Goal: Information Seeking & Learning: Learn about a topic

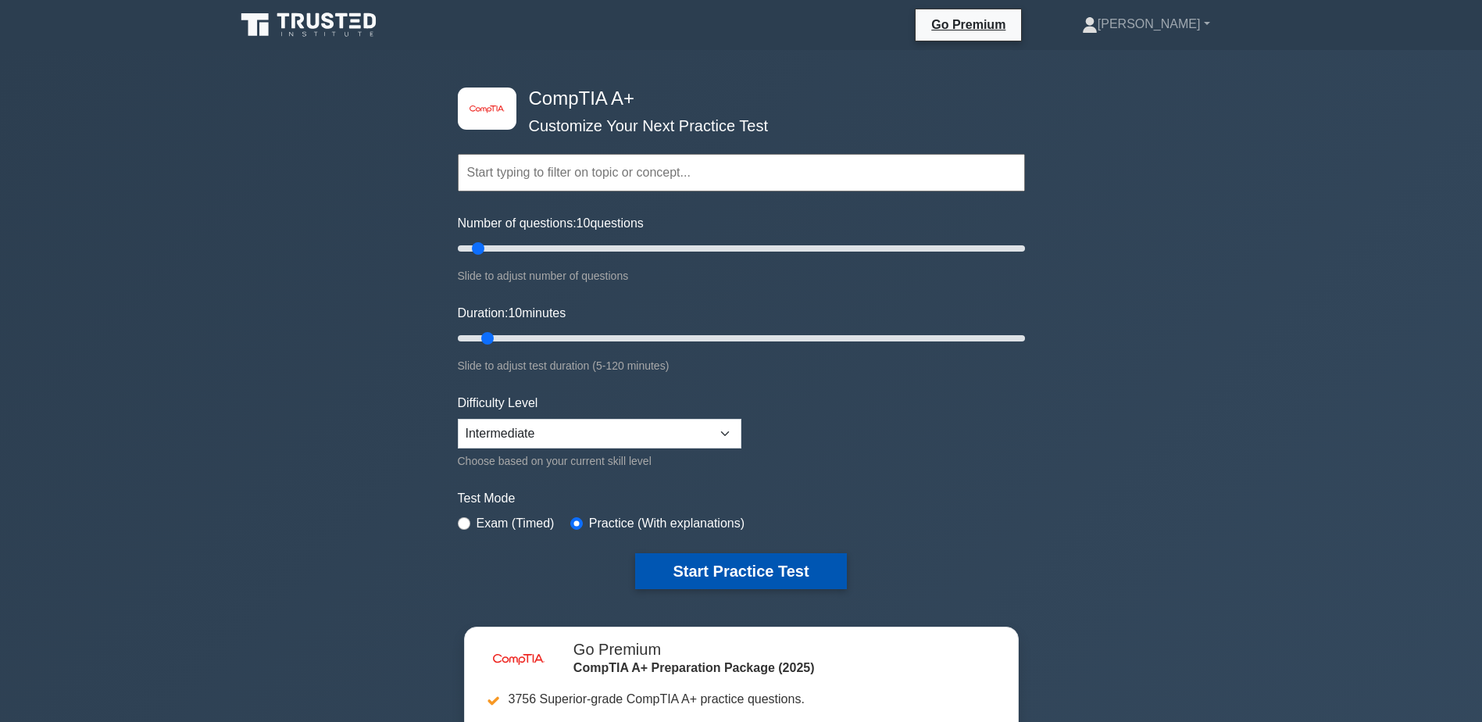
click at [704, 564] on button "Start Practice Test" at bounding box center [740, 571] width 211 height 36
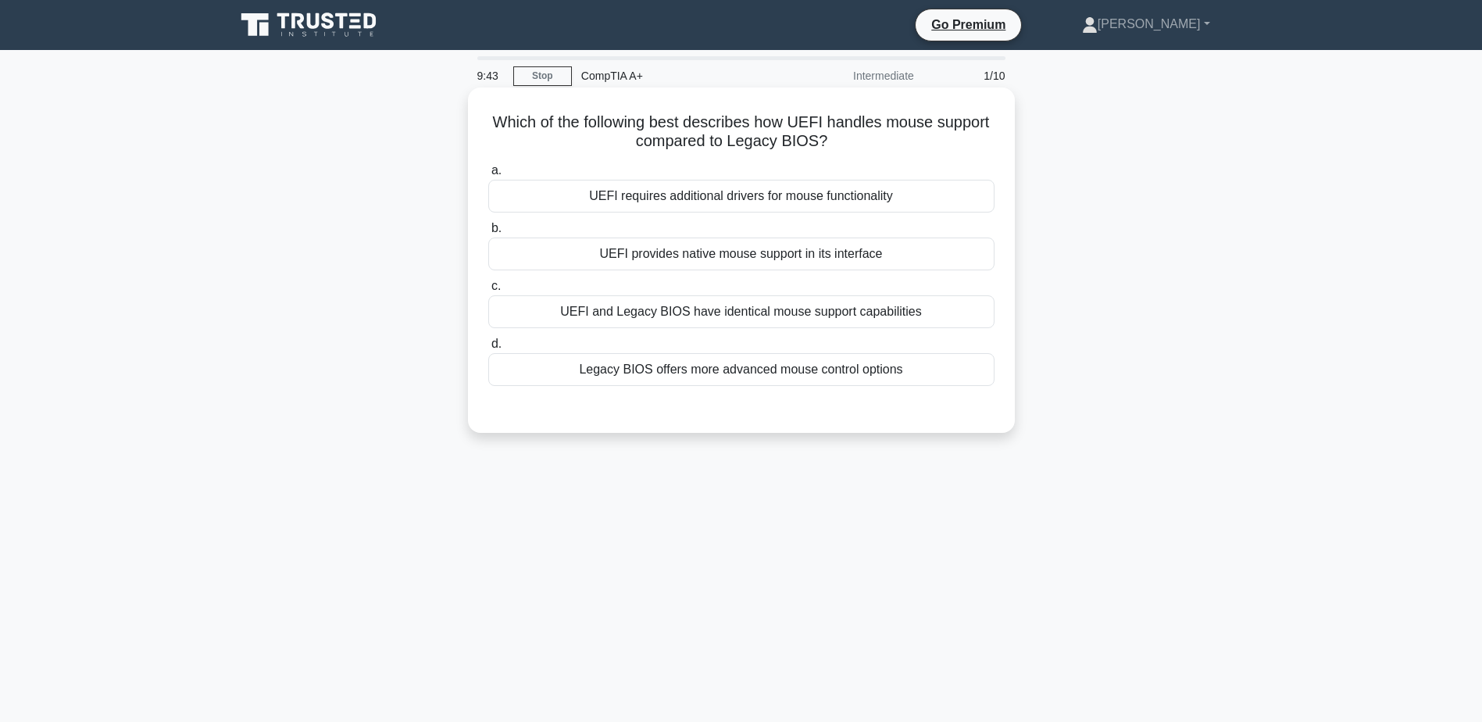
click at [694, 255] on div "UEFI provides native mouse support in its interface" at bounding box center [741, 253] width 506 height 33
click at [488, 234] on input "b. UEFI provides native mouse support in its interface" at bounding box center [488, 228] width 0 height 10
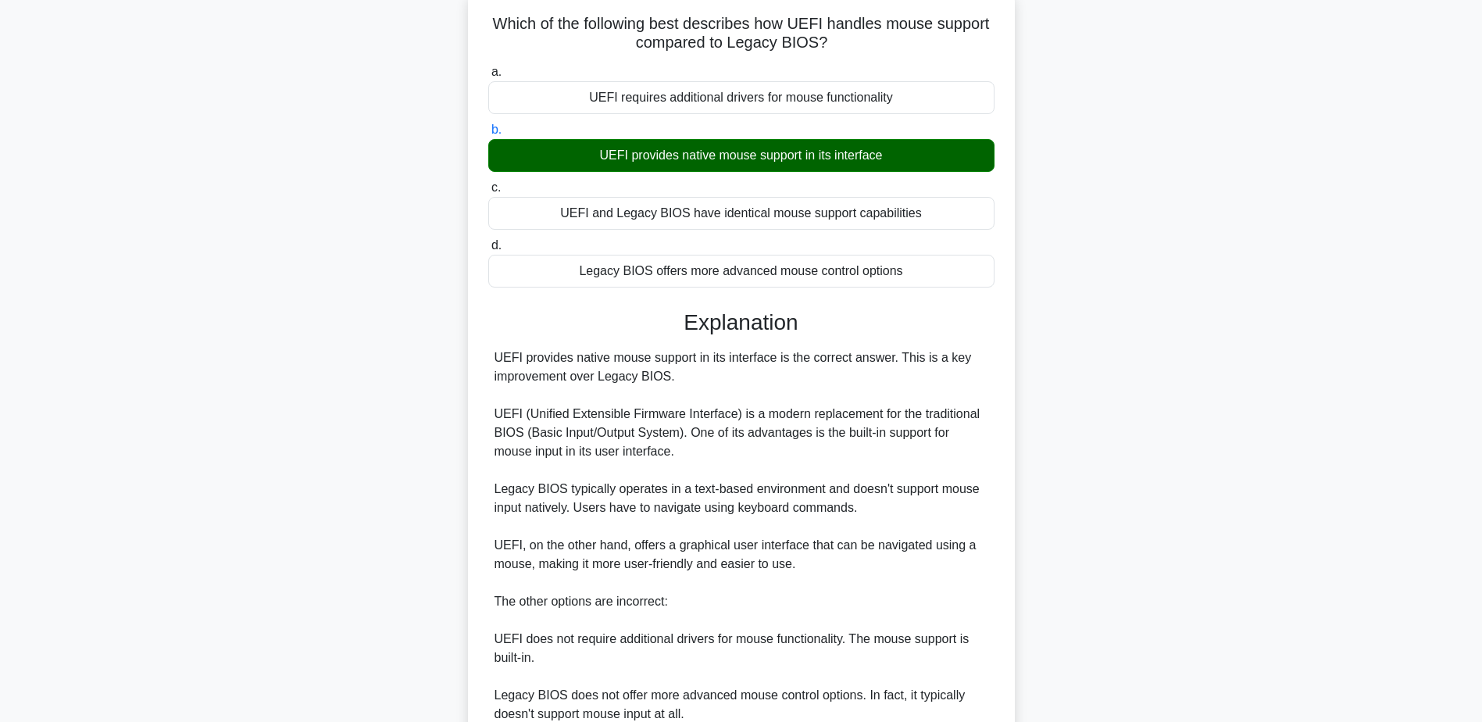
scroll to position [234, 0]
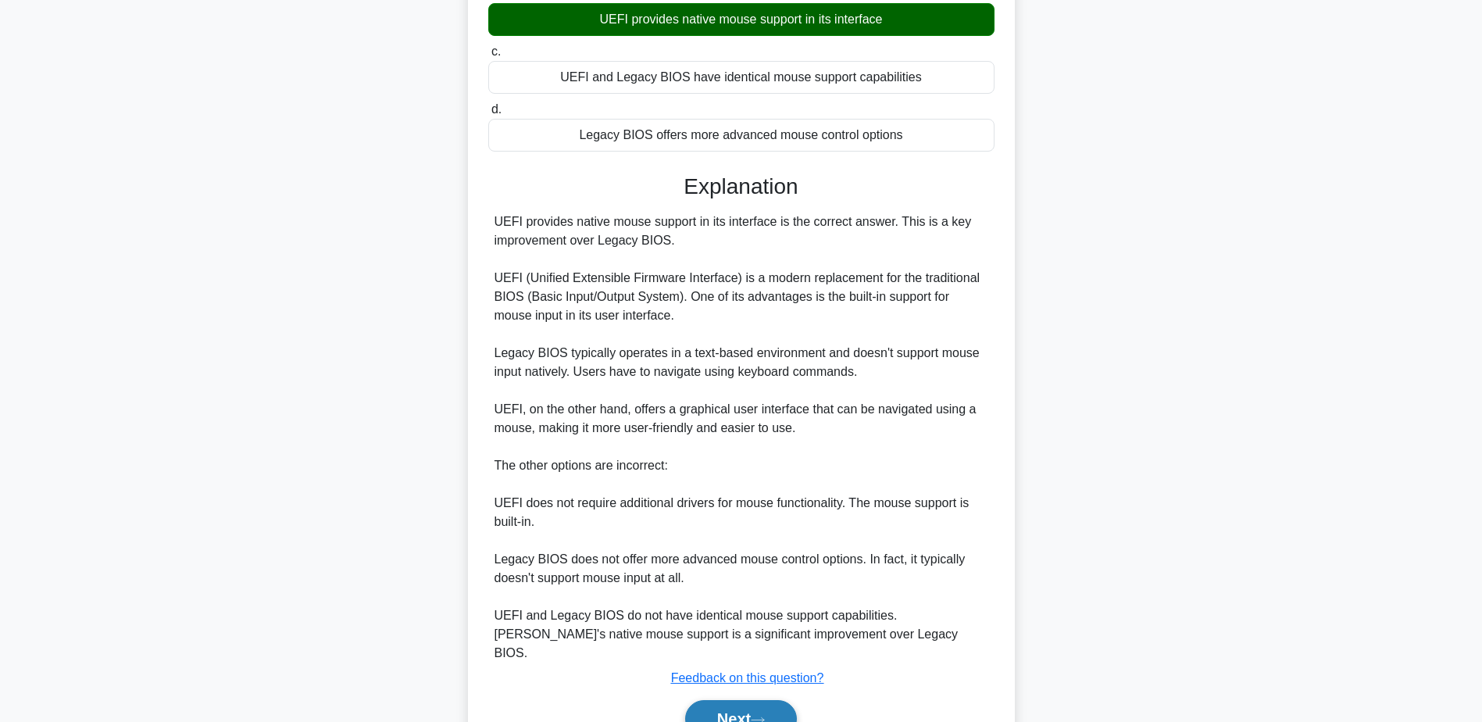
click at [755, 701] on button "Next" at bounding box center [741, 718] width 112 height 37
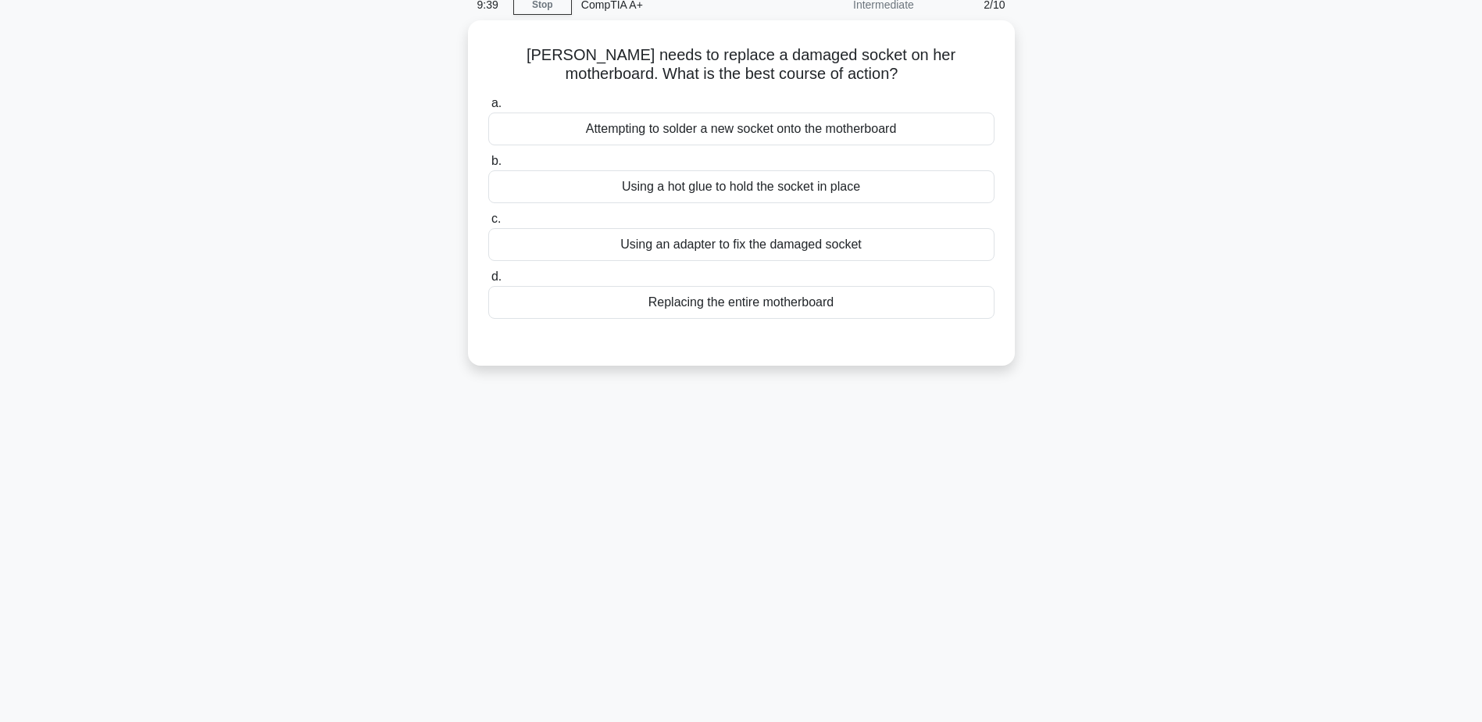
scroll to position [44, 0]
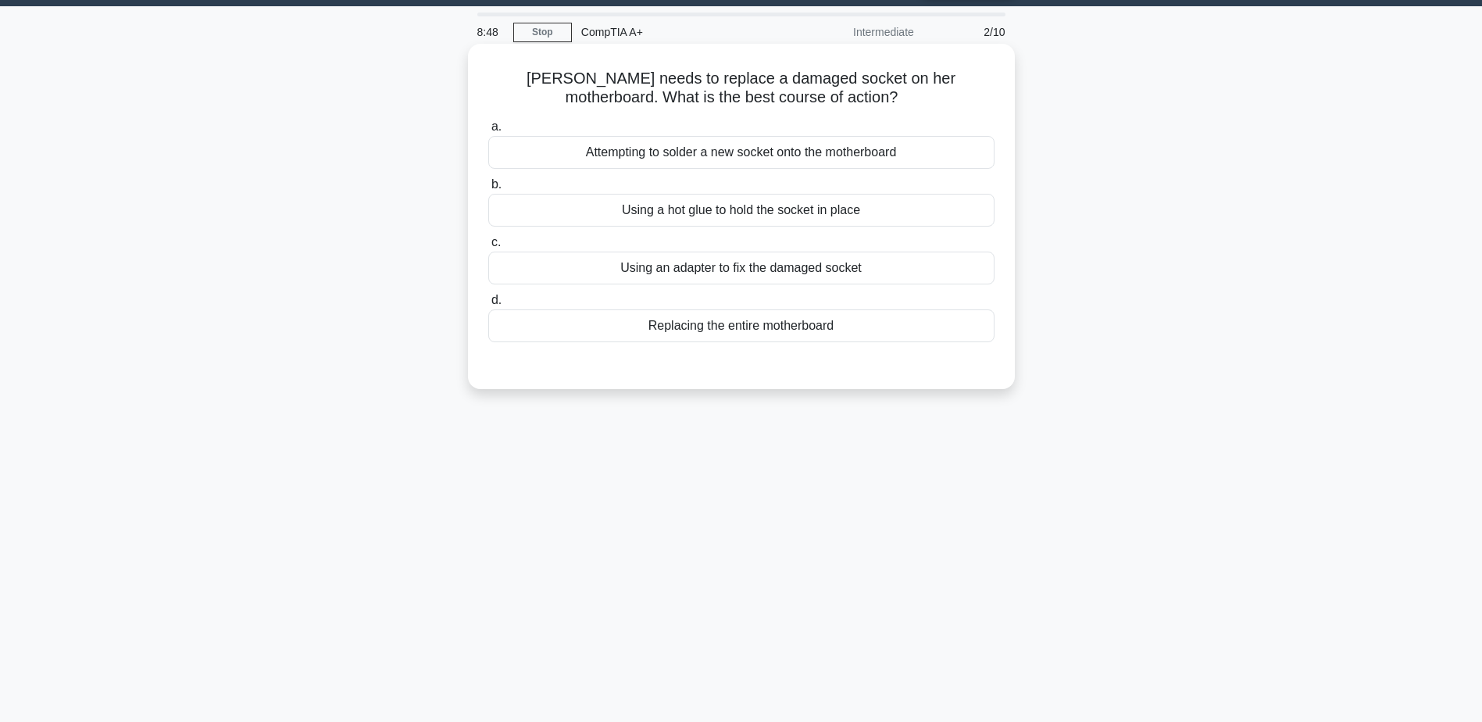
click at [769, 327] on div "Replacing the entire motherboard" at bounding box center [741, 325] width 506 height 33
click at [488, 305] on input "d. Replacing the entire motherboard" at bounding box center [488, 300] width 0 height 10
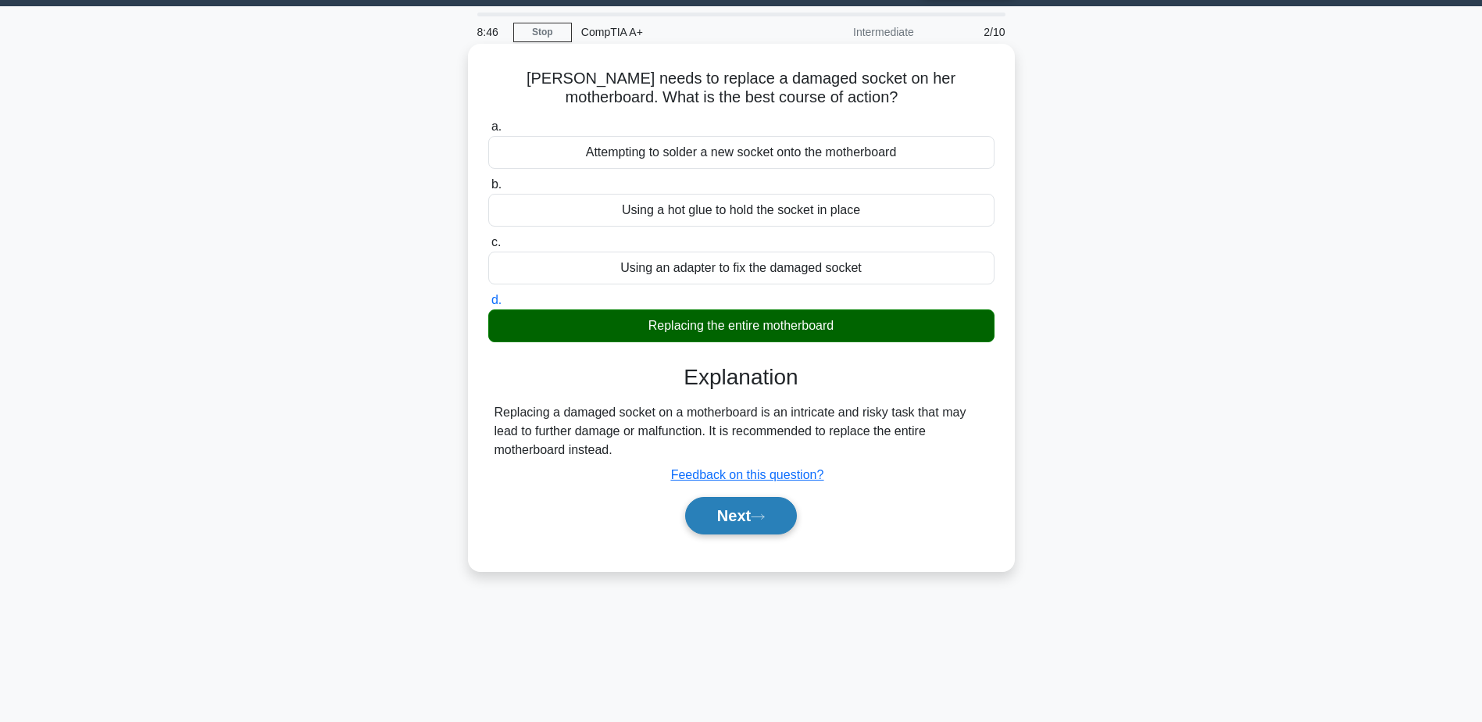
click at [714, 509] on button "Next" at bounding box center [741, 515] width 112 height 37
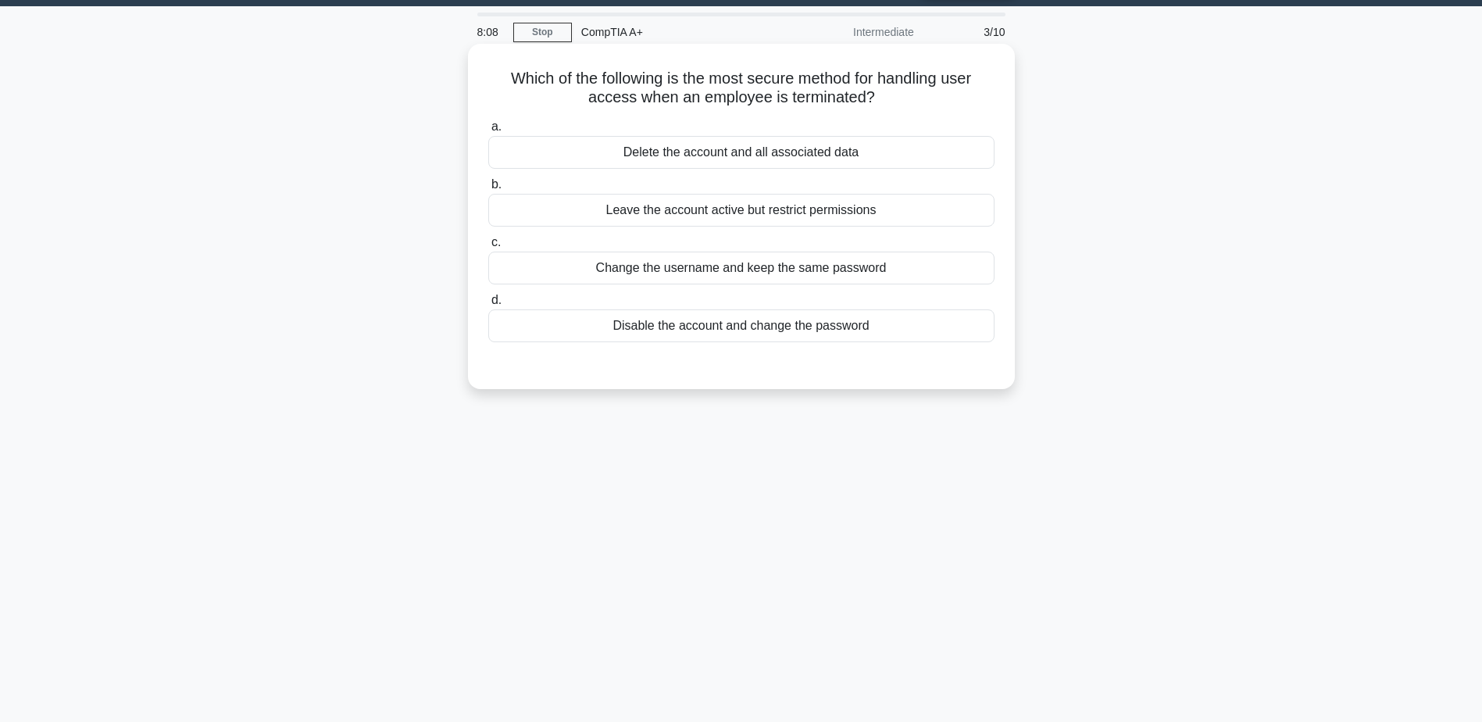
click at [733, 155] on div "Delete the account and all associated data" at bounding box center [741, 152] width 506 height 33
click at [488, 132] on input "a. Delete the account and all associated data" at bounding box center [488, 127] width 0 height 10
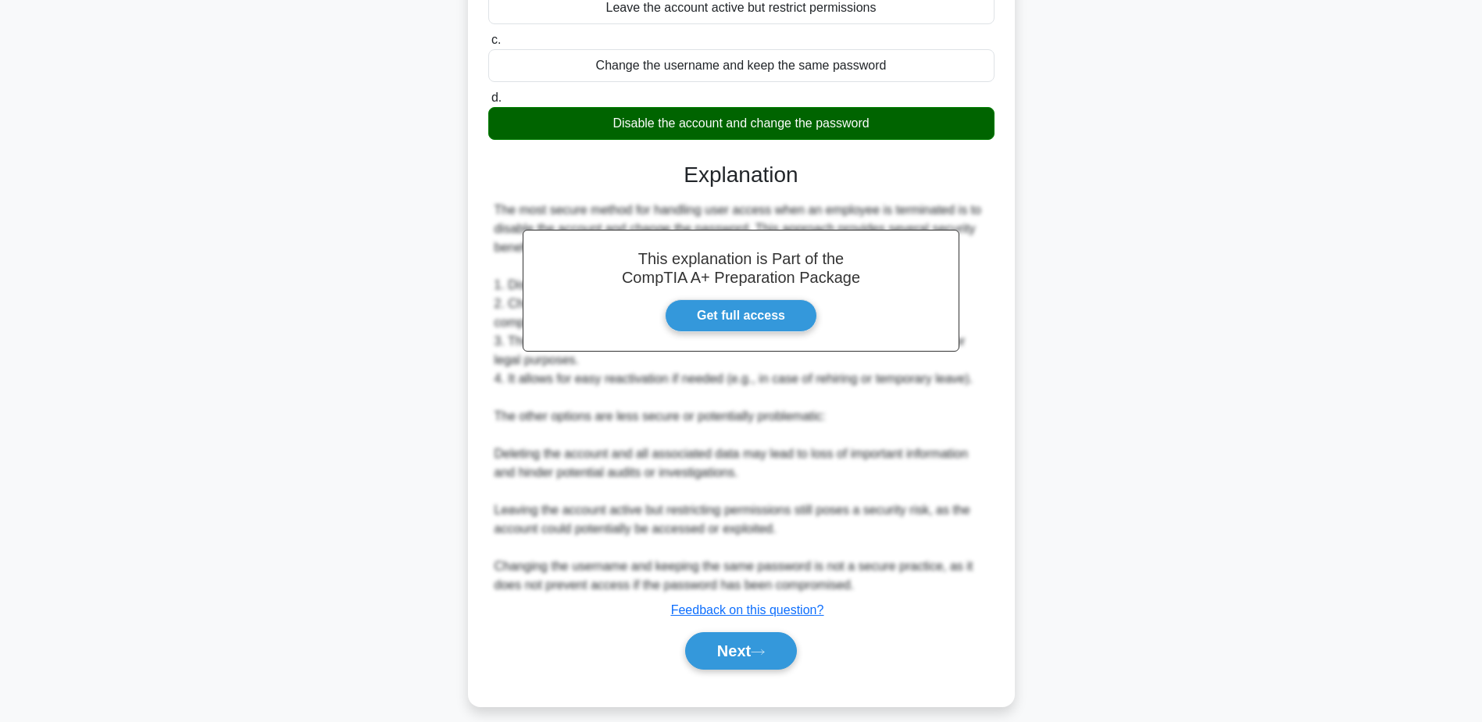
scroll to position [262, 0]
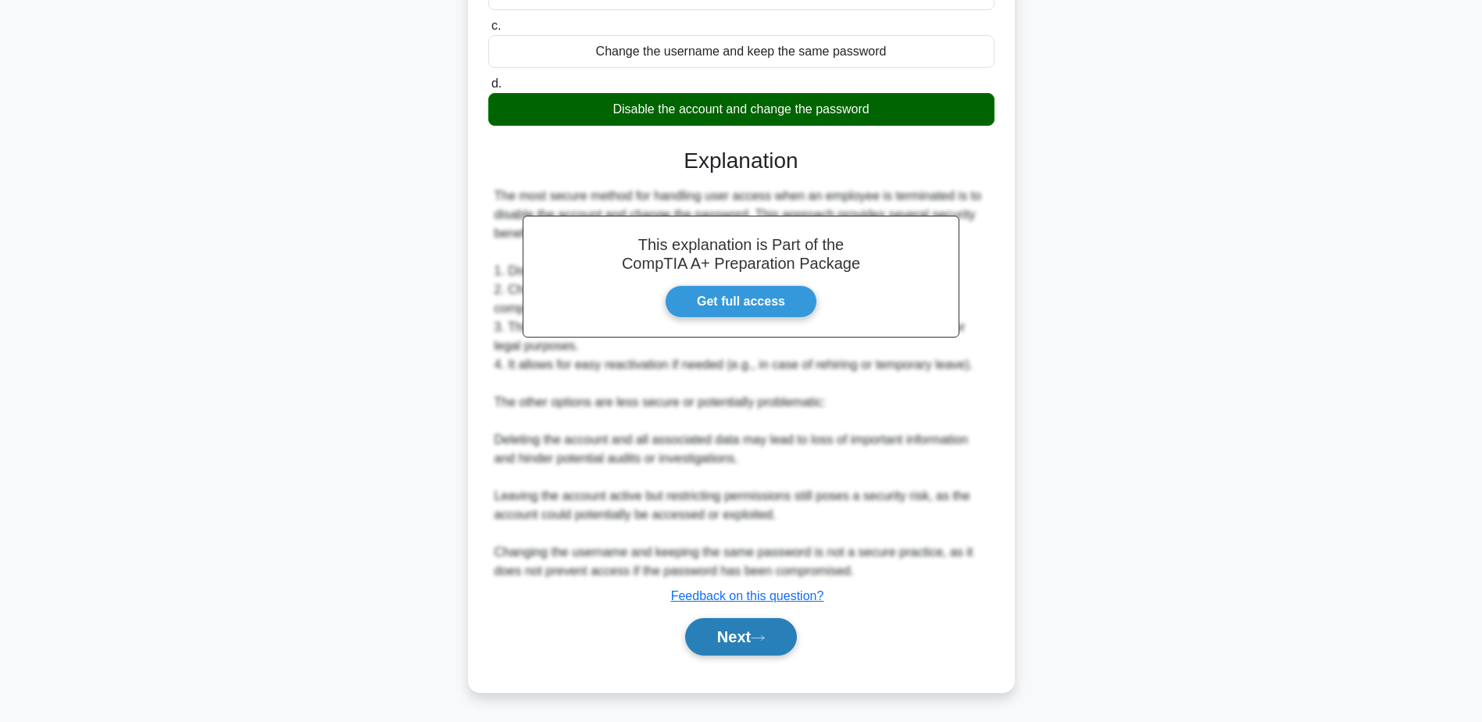
click at [732, 637] on button "Next" at bounding box center [741, 636] width 112 height 37
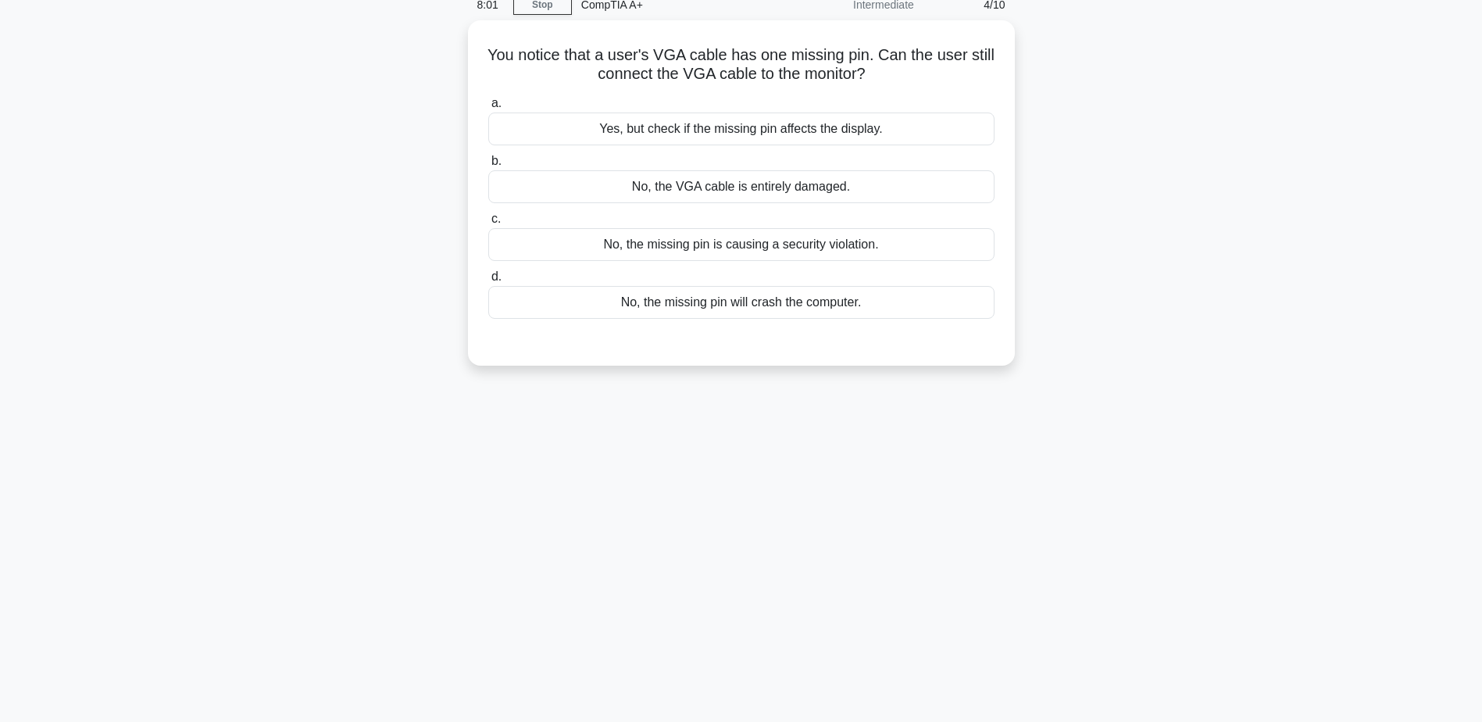
scroll to position [44, 0]
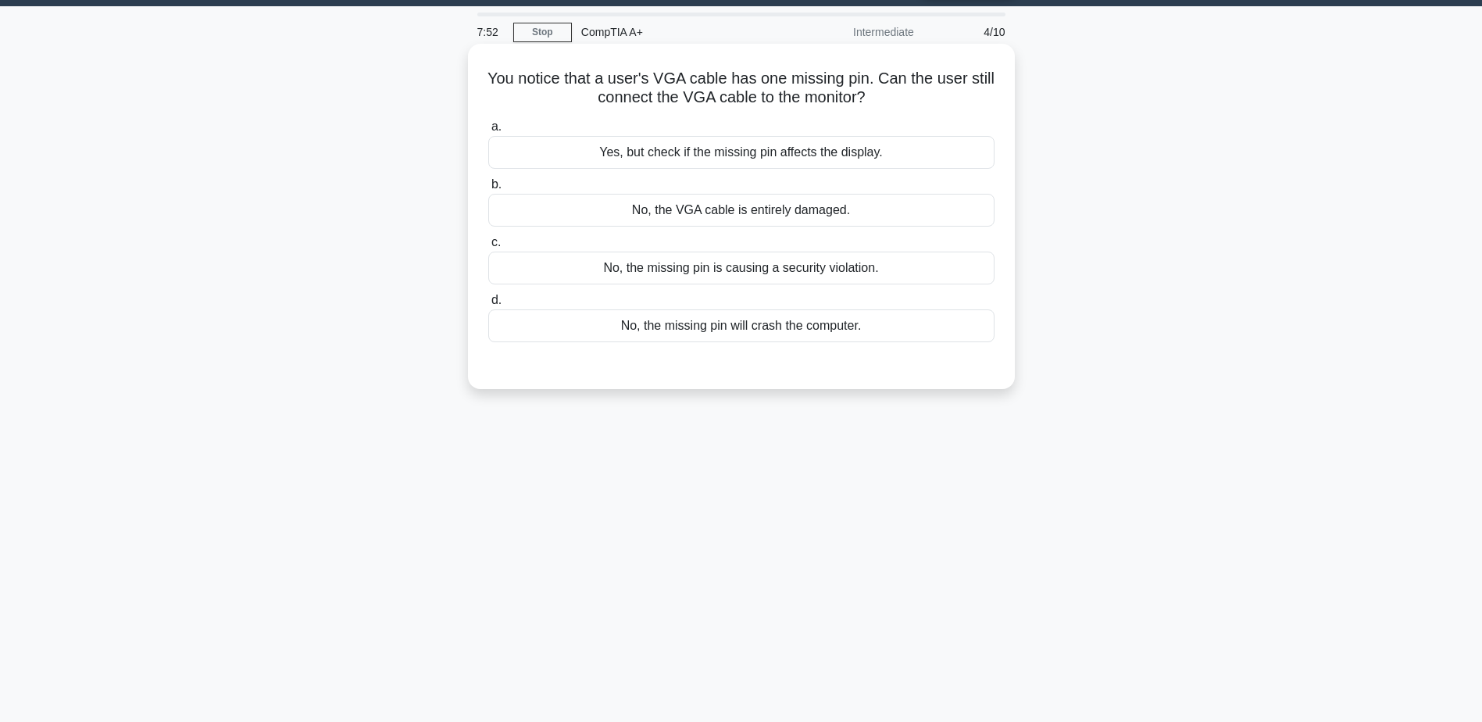
click at [762, 220] on div "No, the VGA cable is entirely damaged." at bounding box center [741, 210] width 506 height 33
click at [488, 190] on input "b. No, the VGA cable is entirely damaged." at bounding box center [488, 185] width 0 height 10
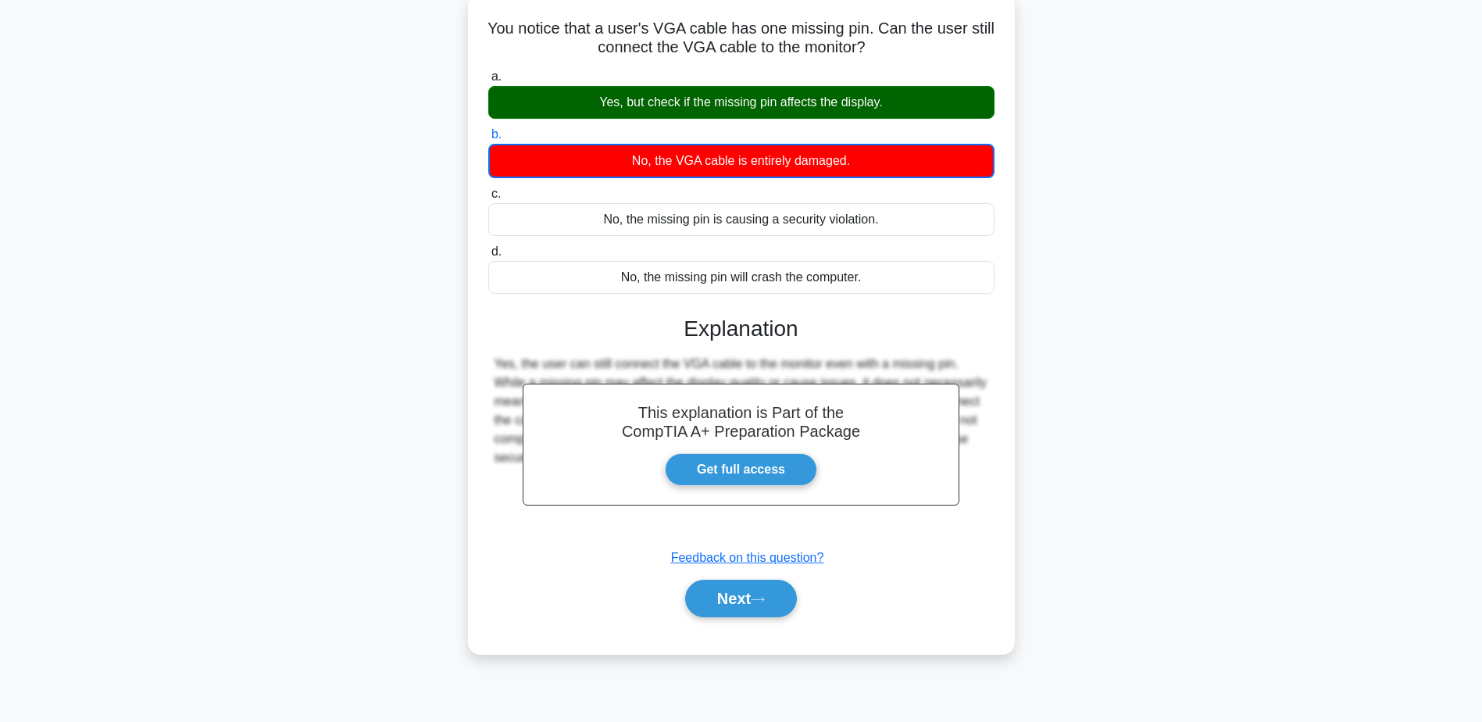
scroll to position [122, 0]
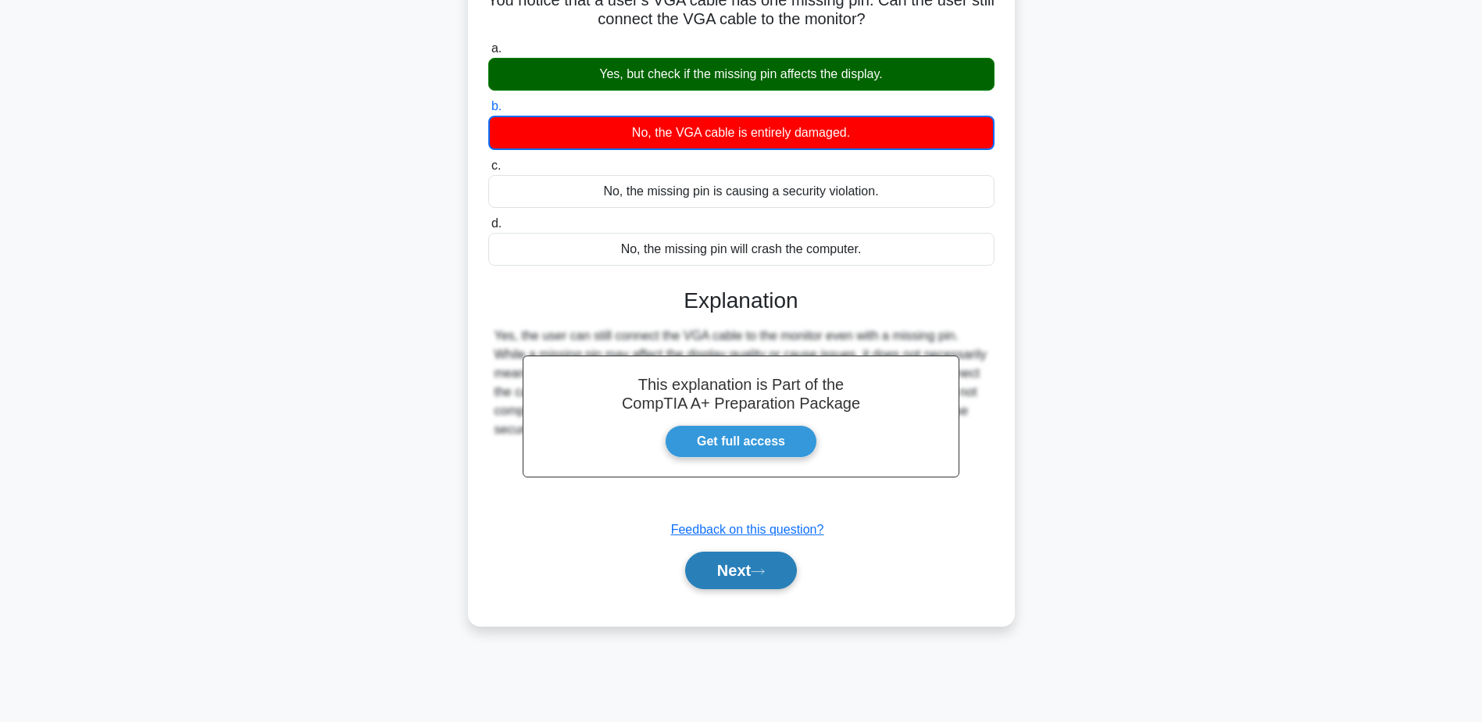
click at [762, 582] on button "Next" at bounding box center [741, 569] width 112 height 37
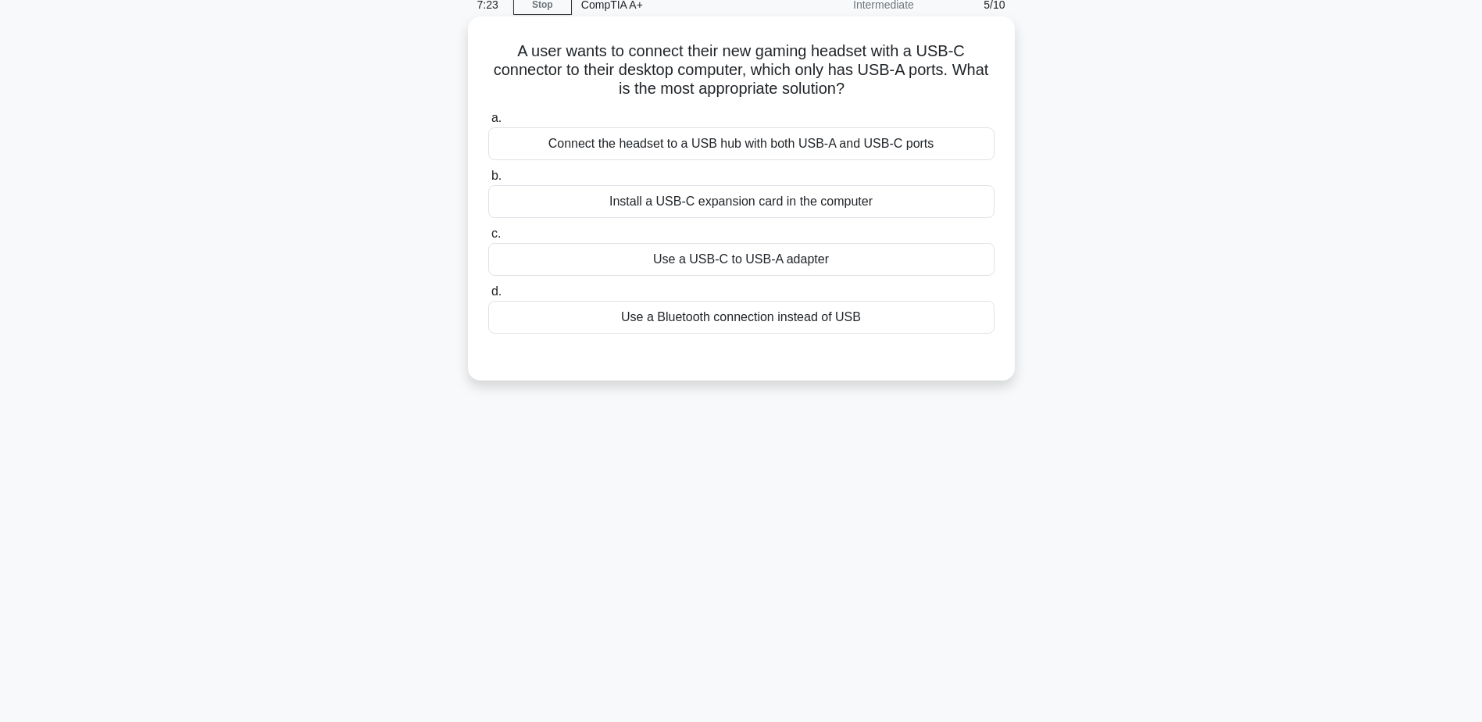
scroll to position [44, 0]
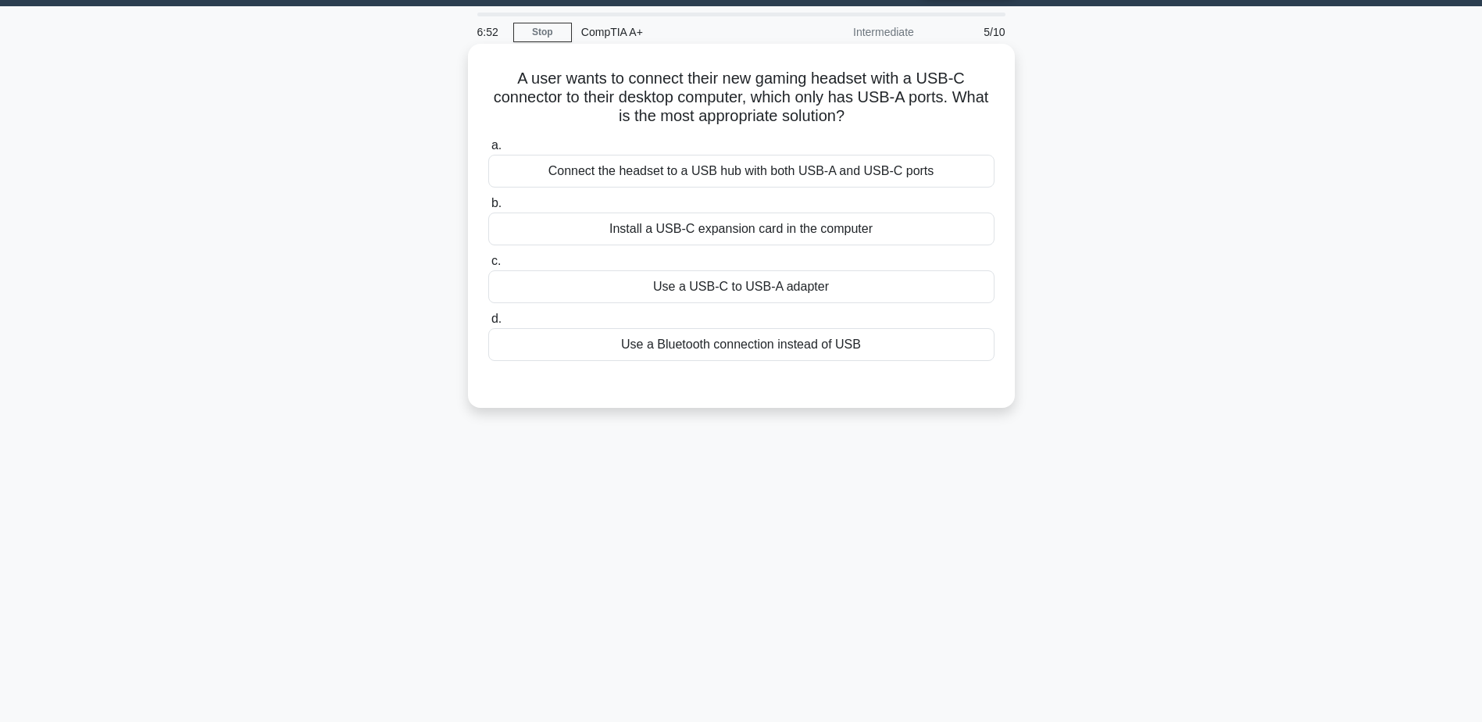
click at [748, 343] on div "Use a Bluetooth connection instead of USB" at bounding box center [741, 344] width 506 height 33
click at [488, 324] on input "d. Use a Bluetooth connection instead of USB" at bounding box center [488, 319] width 0 height 10
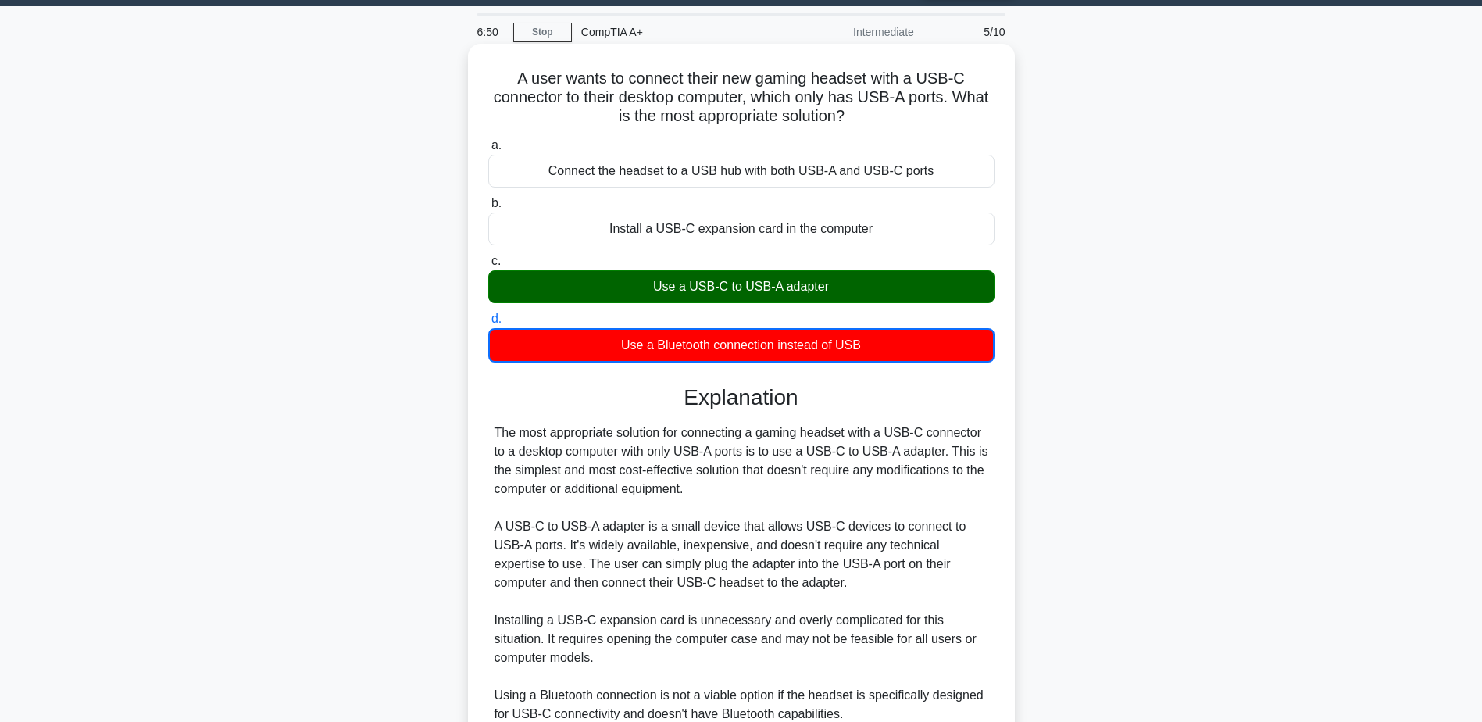
click at [735, 289] on div "Use a USB-C to USB-A adapter" at bounding box center [741, 286] width 506 height 33
click at [488, 266] on input "c. Use a USB-C to USB-A adapter" at bounding box center [488, 261] width 0 height 10
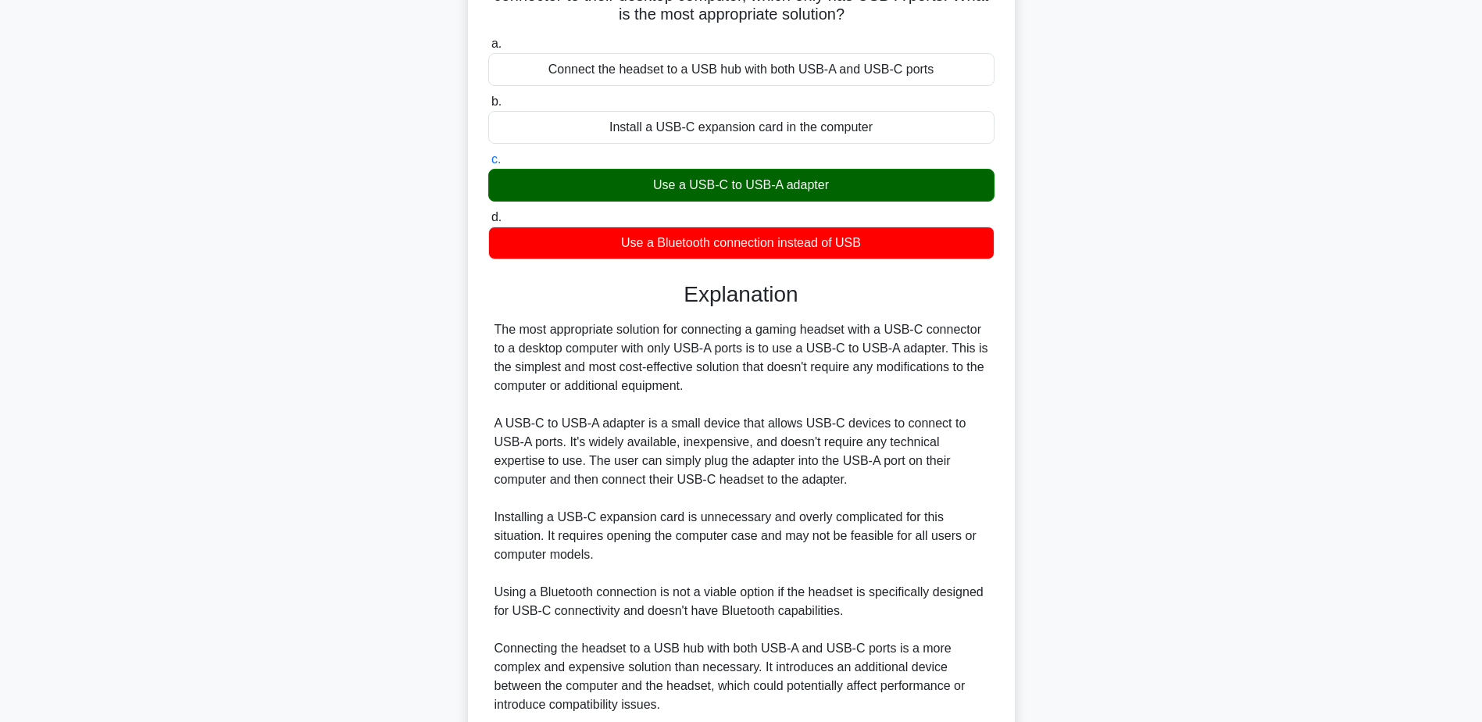
scroll to position [280, 0]
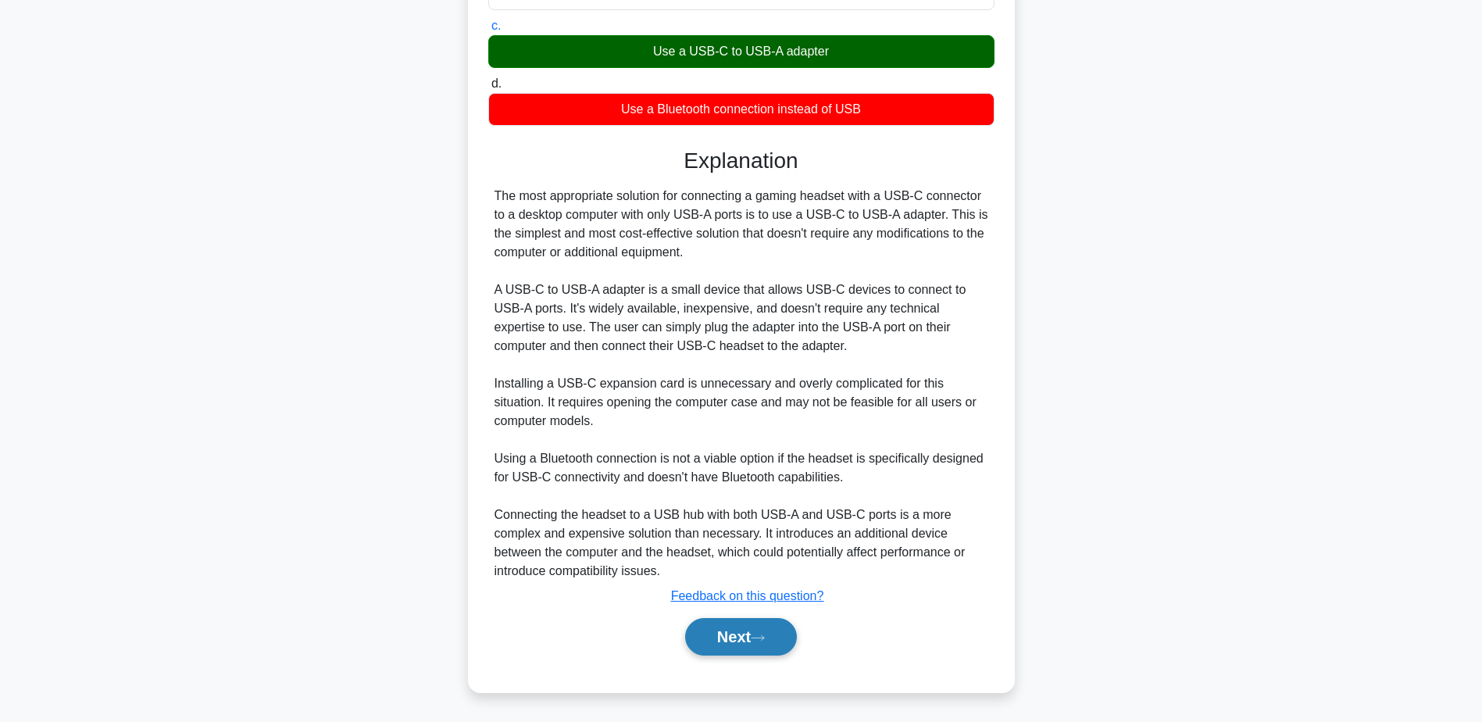
click at [758, 637] on icon at bounding box center [758, 637] width 14 height 9
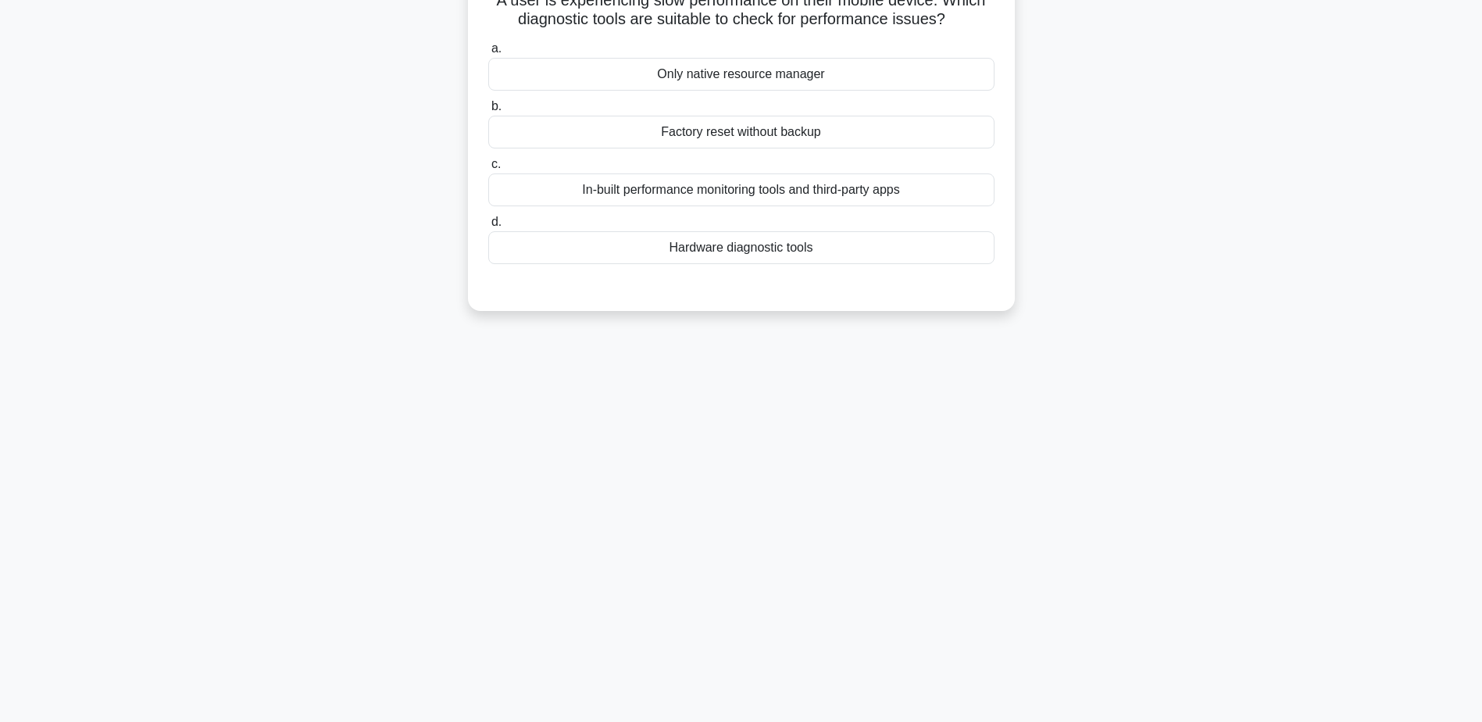
scroll to position [44, 0]
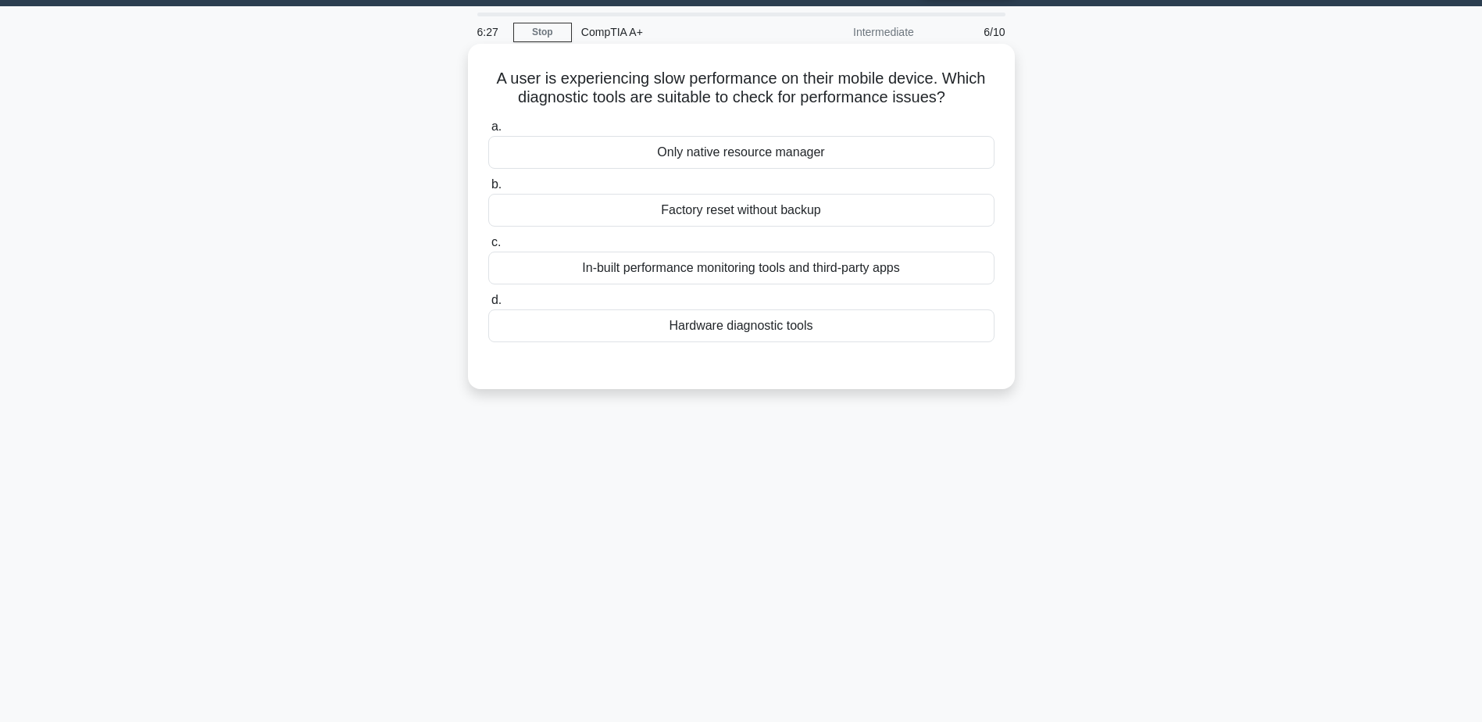
click at [734, 274] on div "In-built performance monitoring tools and third-party apps" at bounding box center [741, 268] width 506 height 33
click at [488, 248] on input "c. In-built performance monitoring tools and third-party apps" at bounding box center [488, 242] width 0 height 10
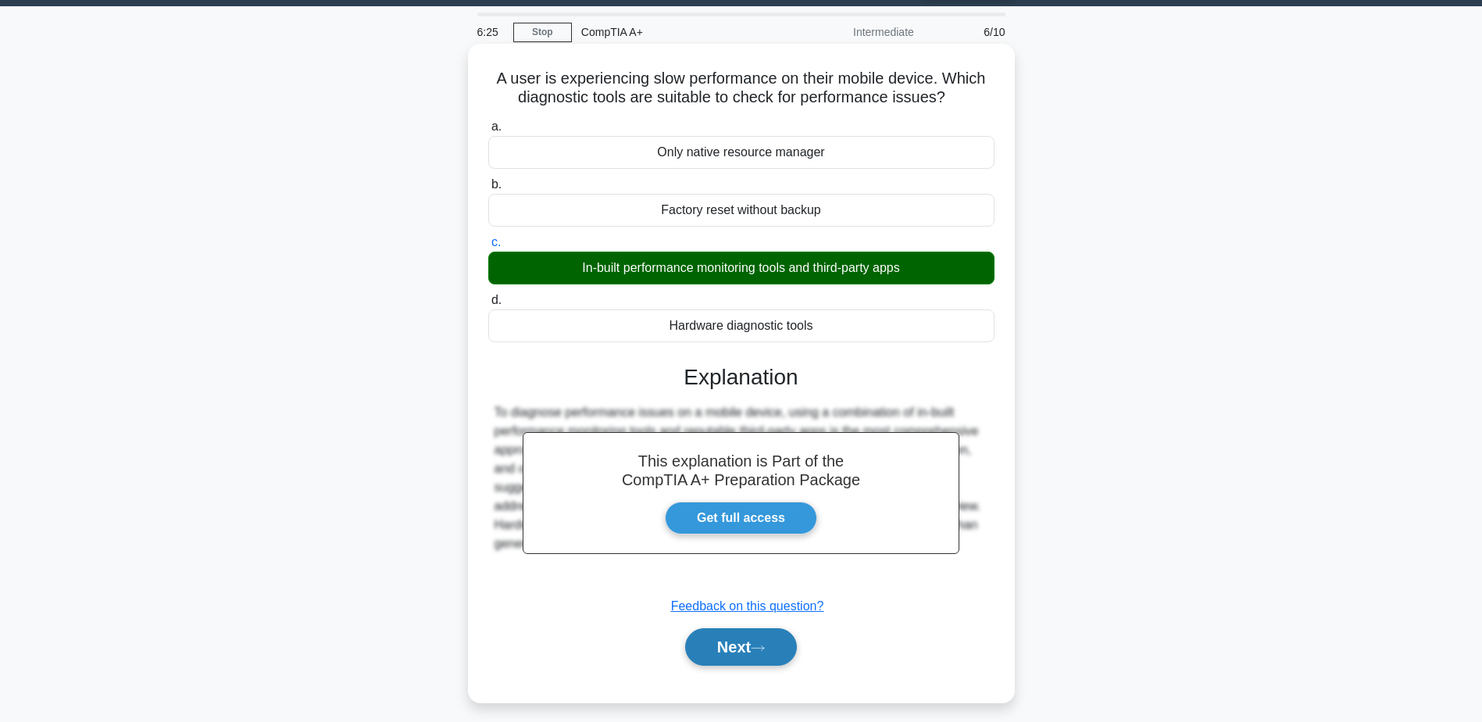
click at [765, 651] on icon at bounding box center [758, 648] width 14 height 9
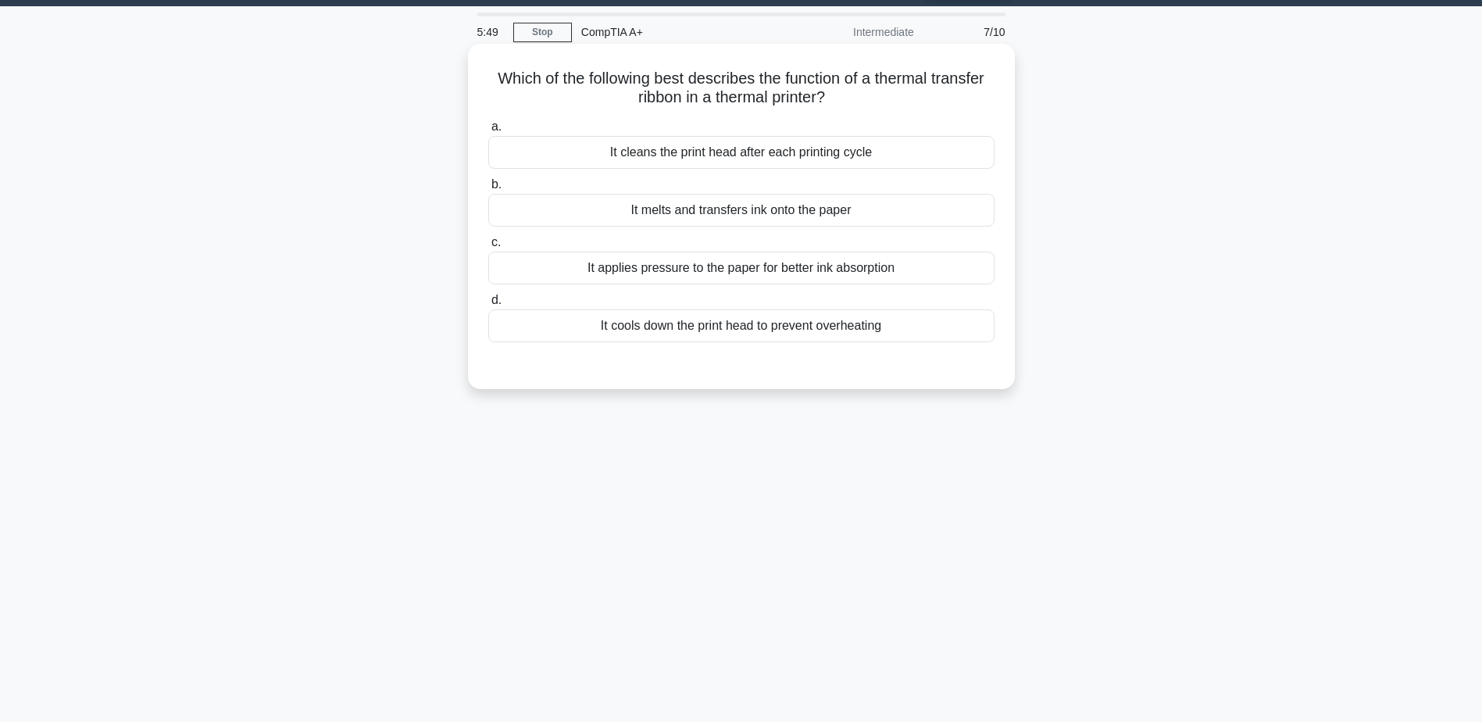
click at [703, 222] on div "It melts and transfers ink onto the paper" at bounding box center [741, 210] width 506 height 33
click at [488, 190] on input "b. It melts and transfers ink onto the paper" at bounding box center [488, 185] width 0 height 10
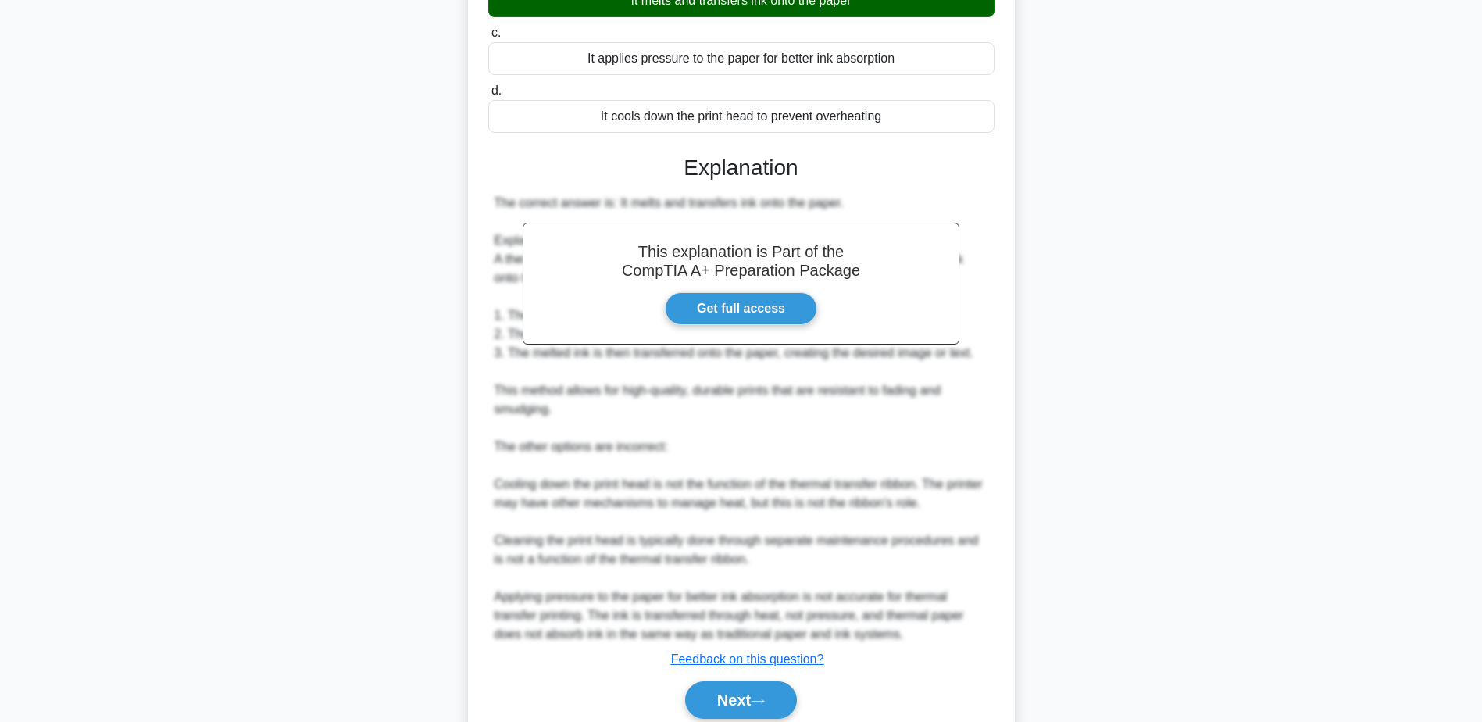
scroll to position [317, 0]
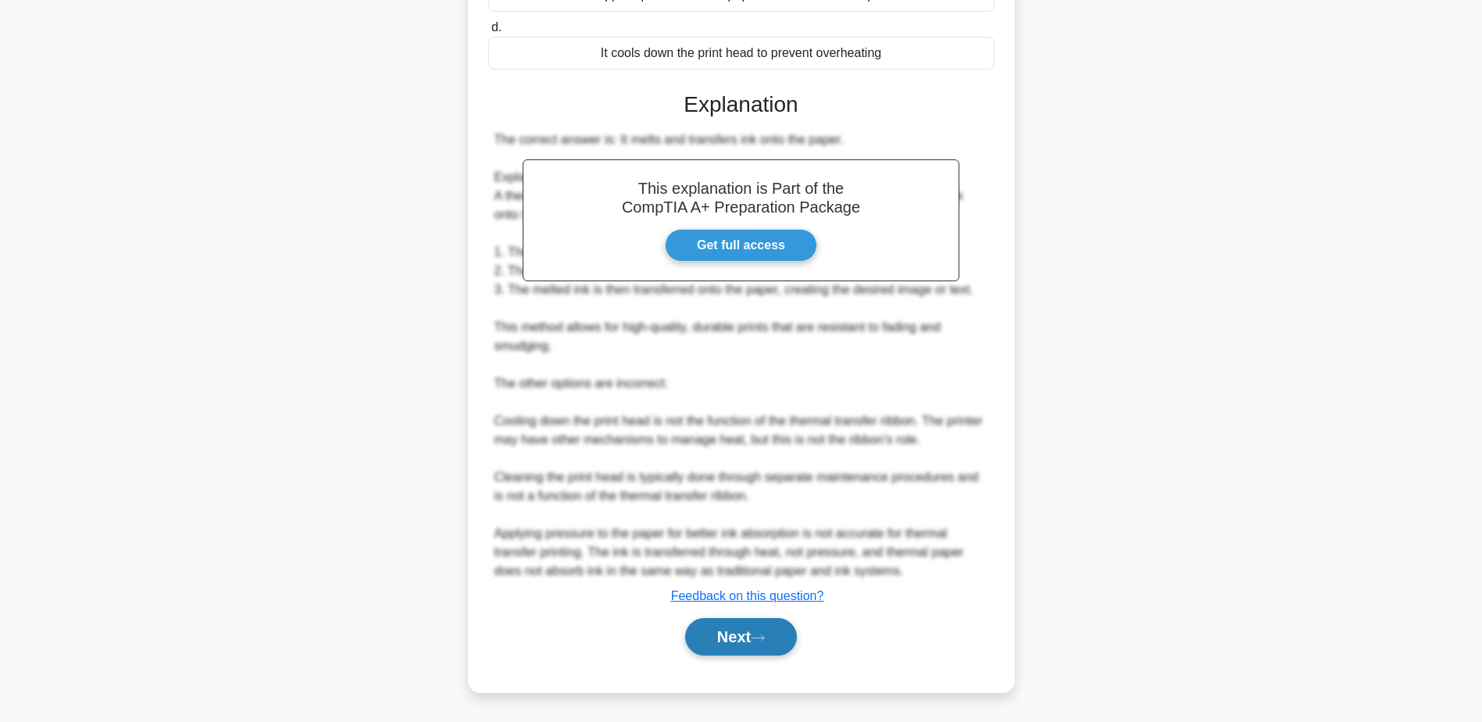
click at [755, 637] on button "Next" at bounding box center [741, 636] width 112 height 37
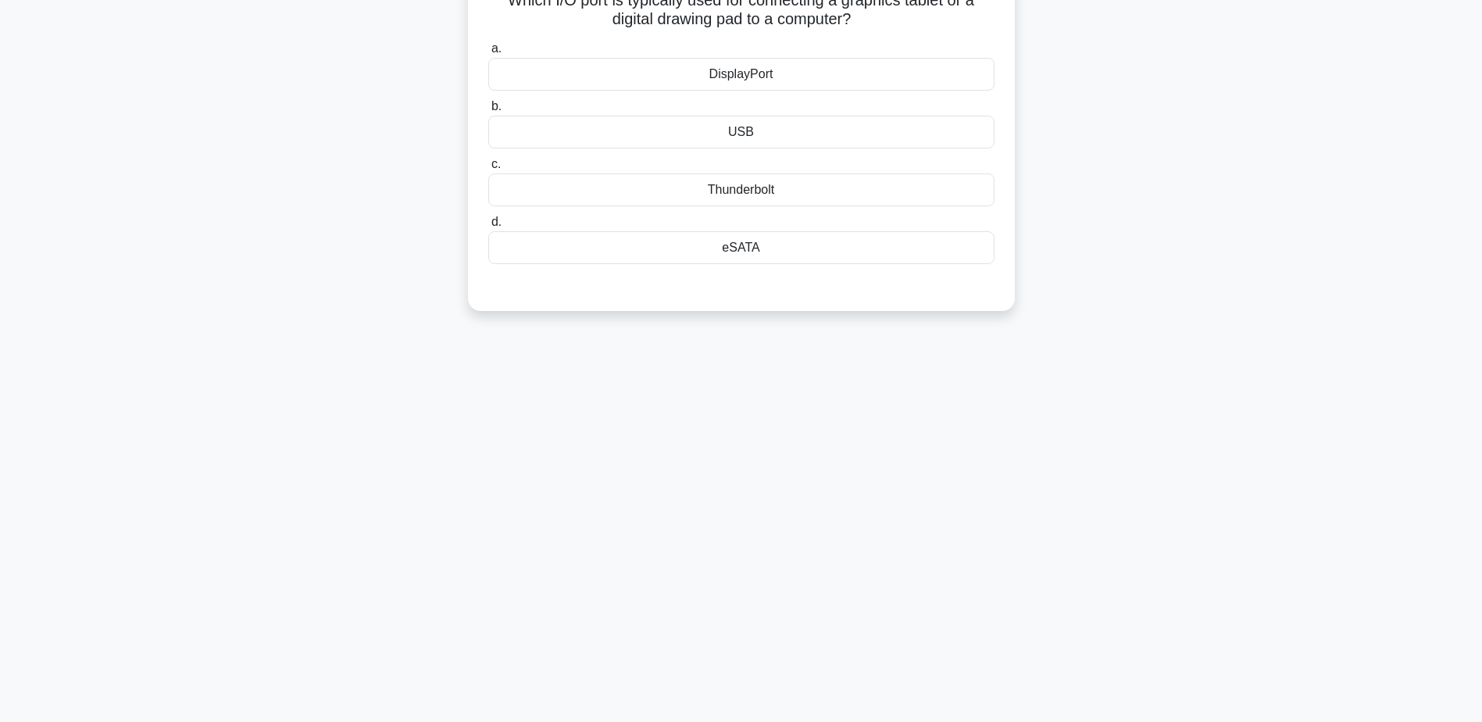
scroll to position [44, 0]
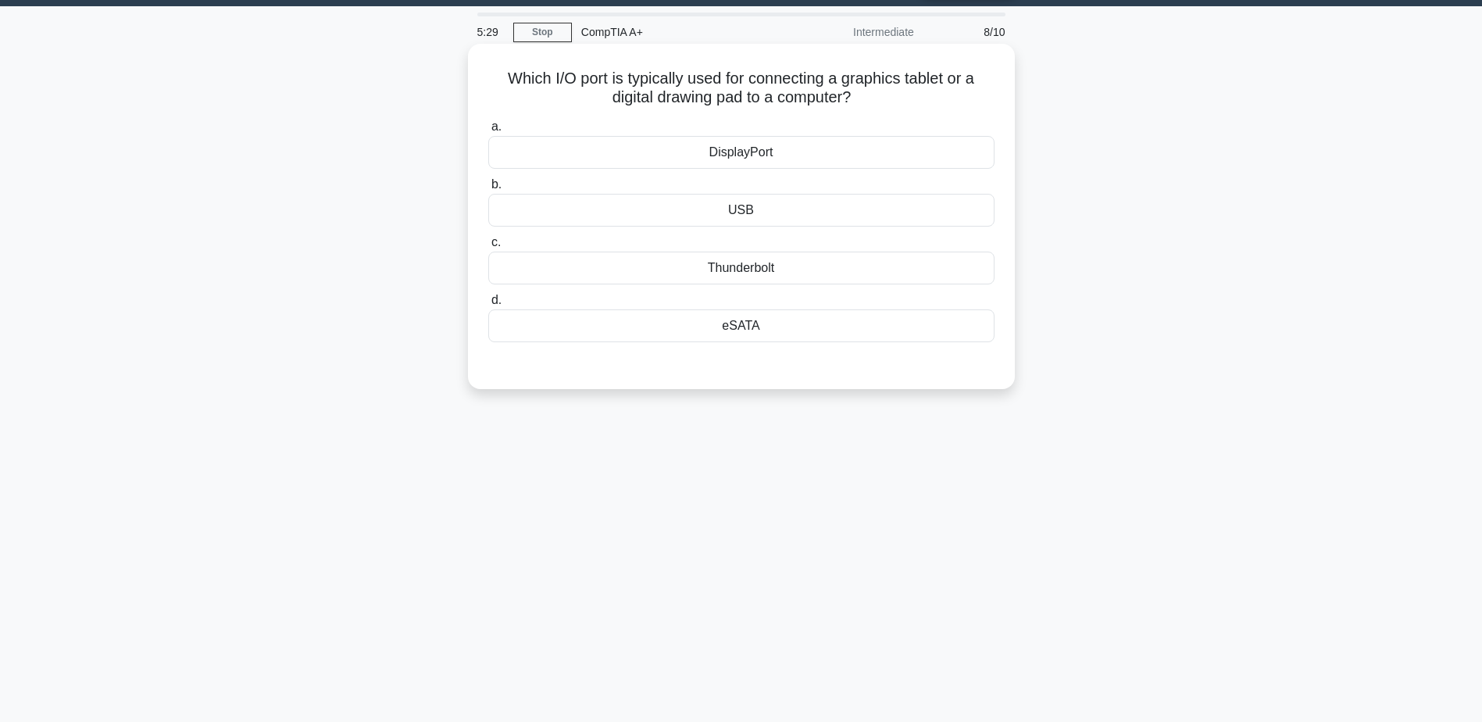
click at [735, 329] on div "eSATA" at bounding box center [741, 325] width 506 height 33
click at [488, 305] on input "d. eSATA" at bounding box center [488, 300] width 0 height 10
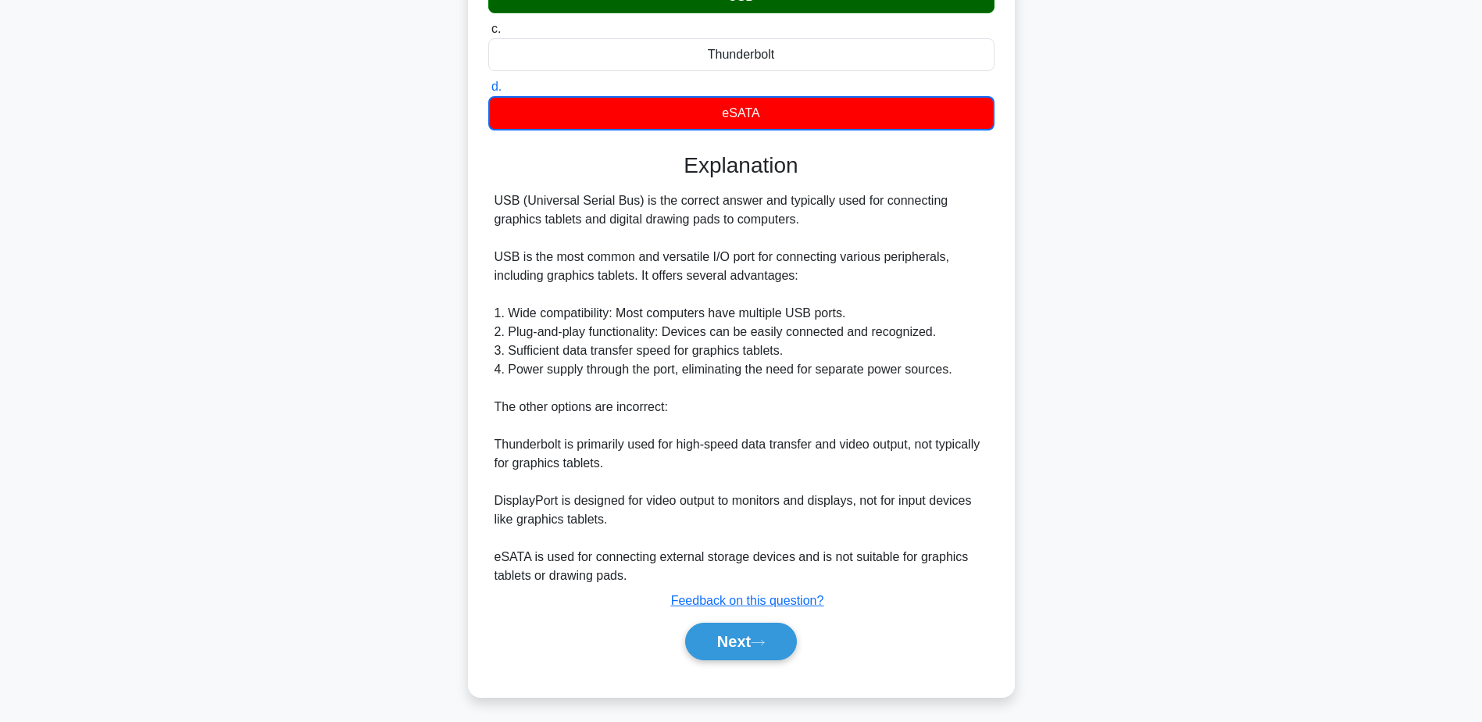
scroll to position [262, 0]
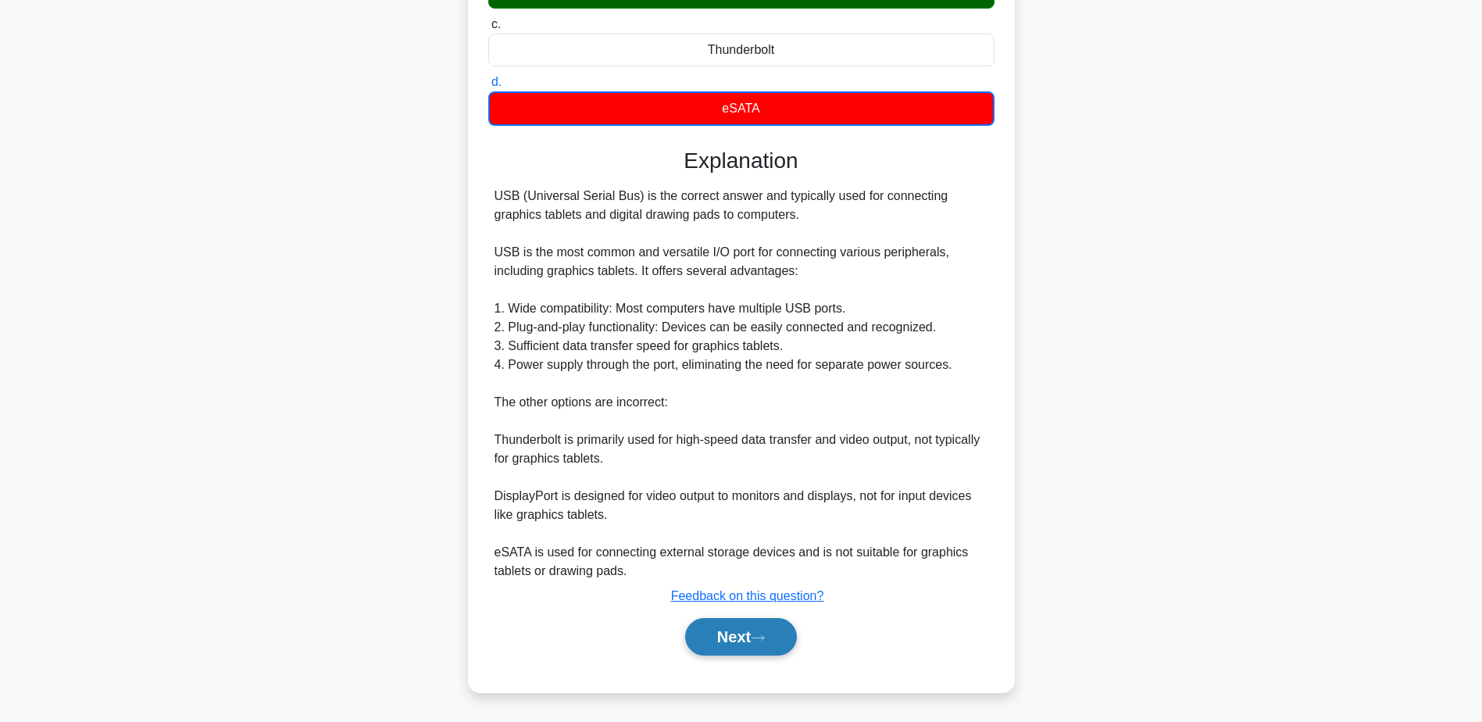
click at [753, 628] on button "Next" at bounding box center [741, 636] width 112 height 37
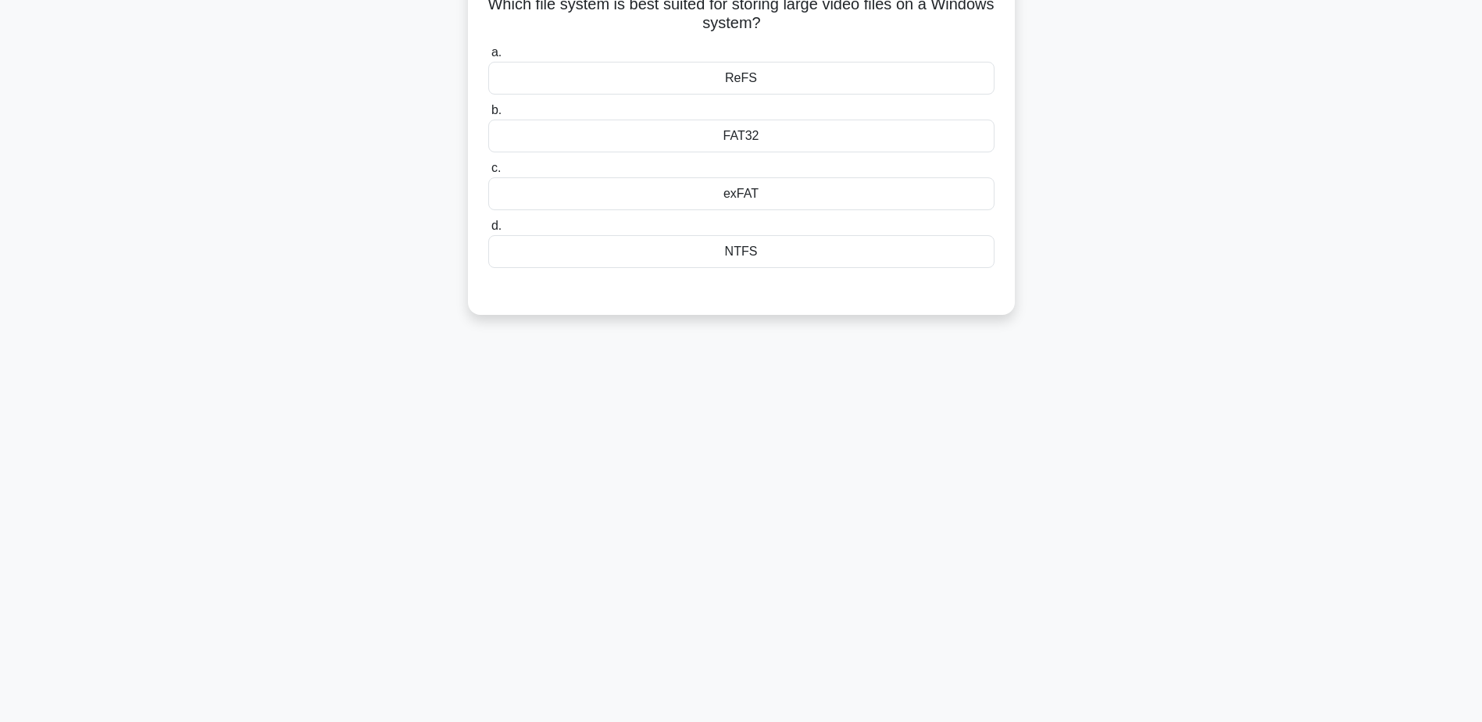
scroll to position [44, 0]
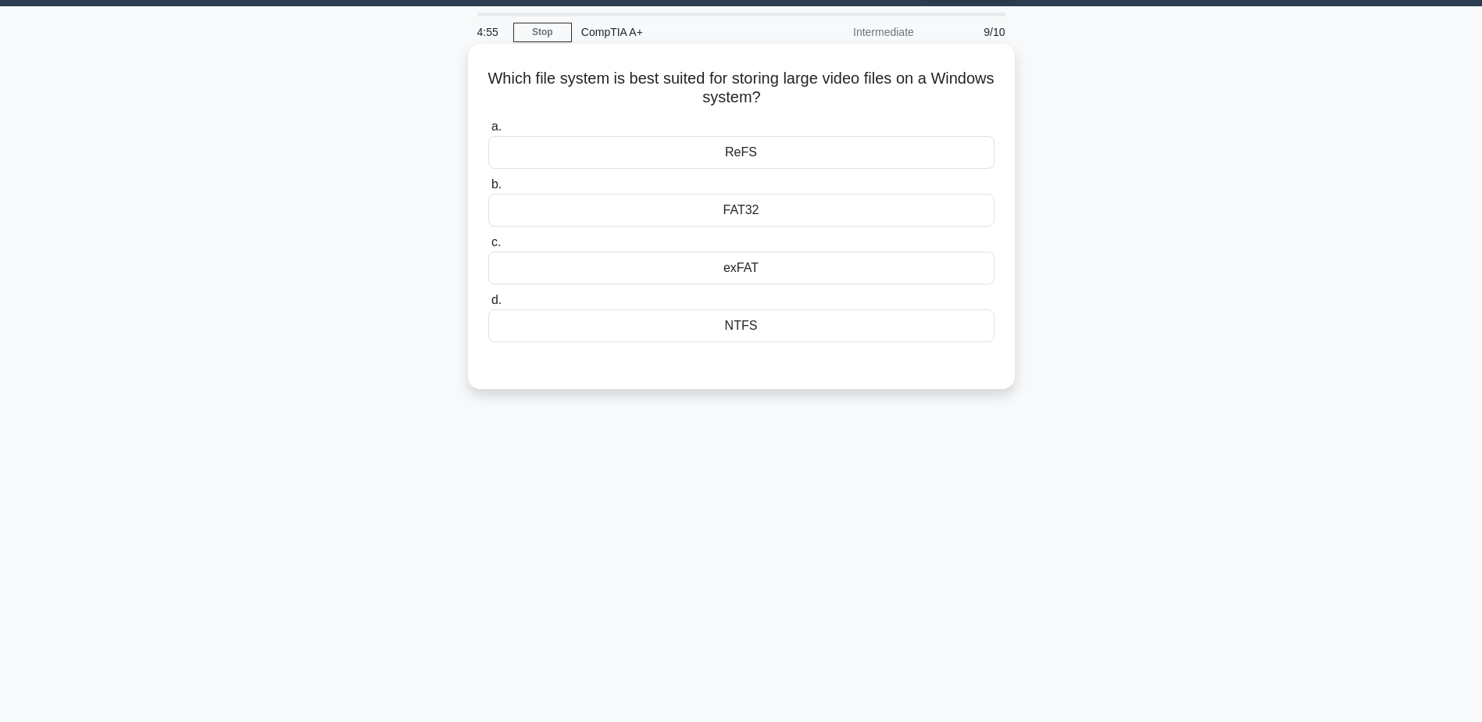
click at [740, 272] on div "exFAT" at bounding box center [741, 268] width 506 height 33
click at [488, 248] on input "c. exFAT" at bounding box center [488, 242] width 0 height 10
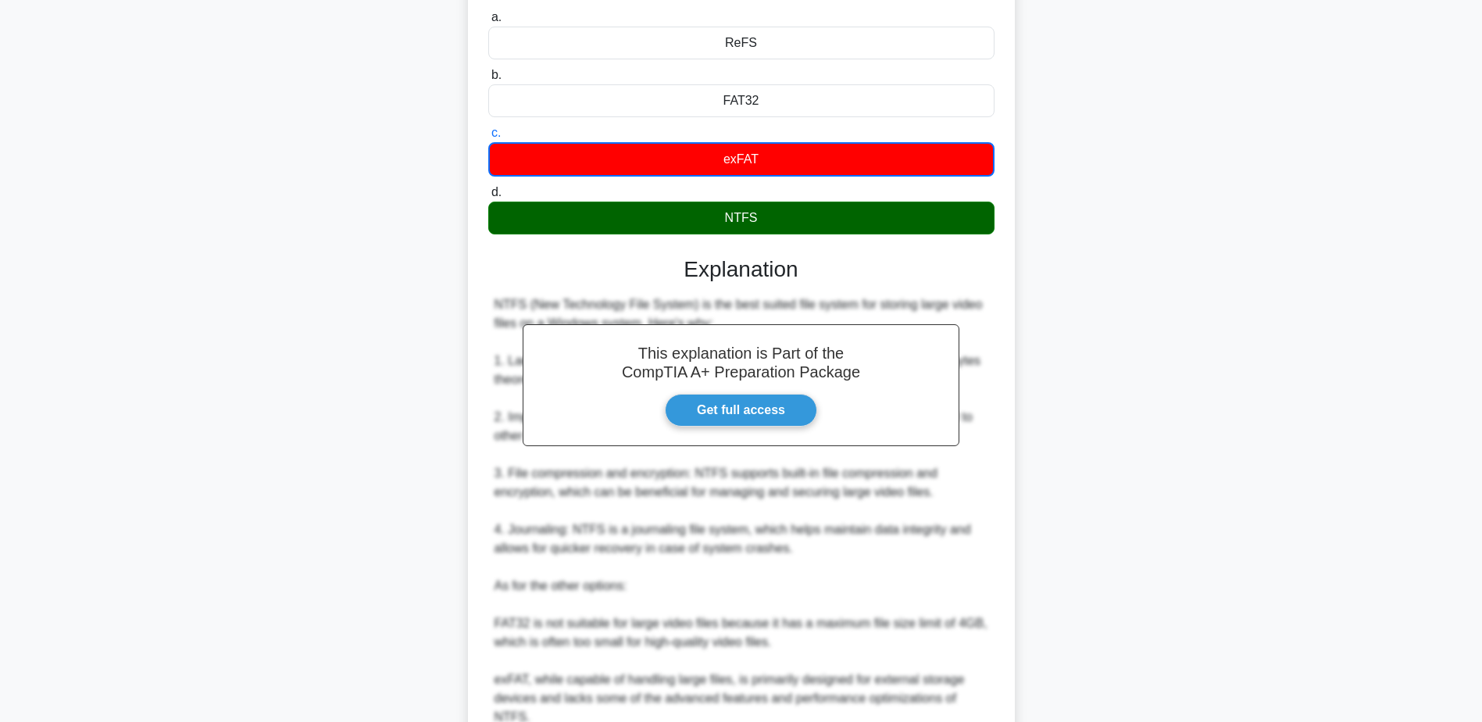
scroll to position [356, 0]
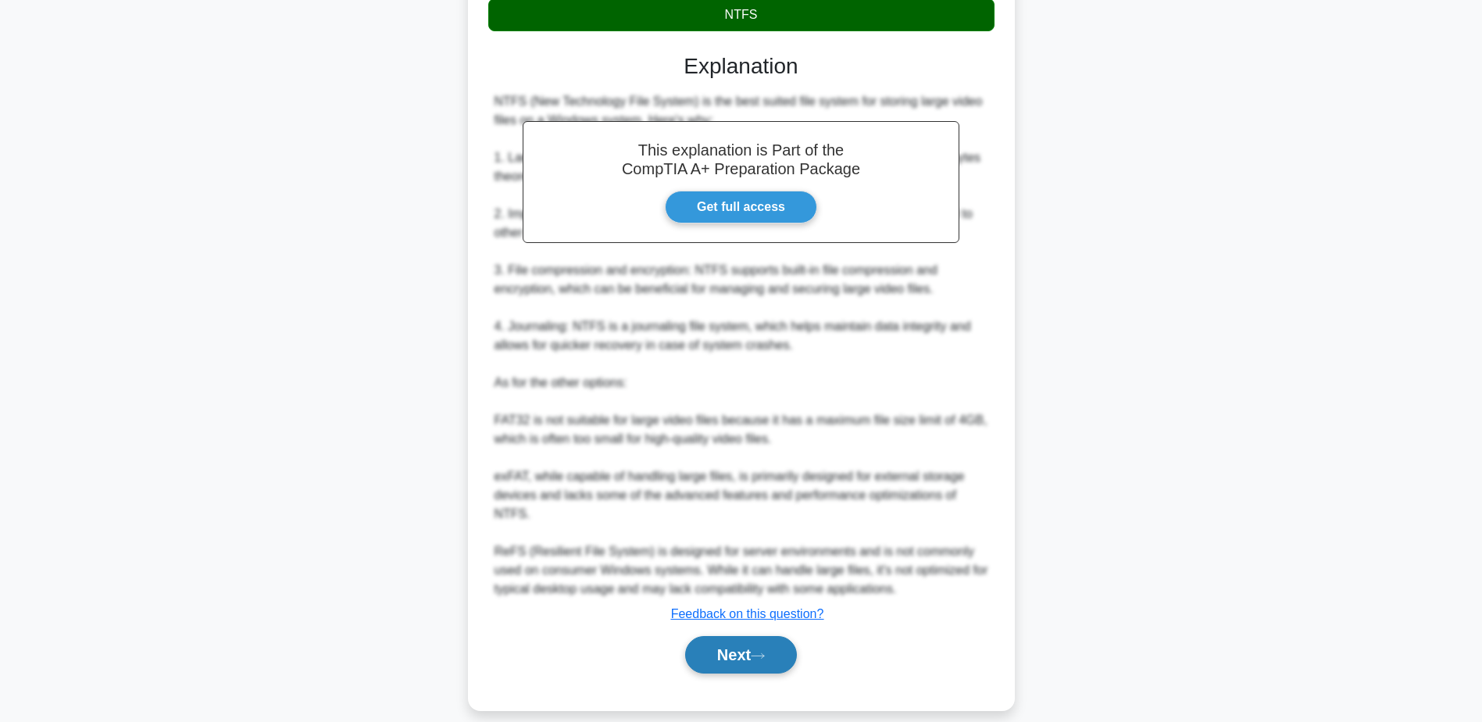
click at [737, 642] on button "Next" at bounding box center [741, 654] width 112 height 37
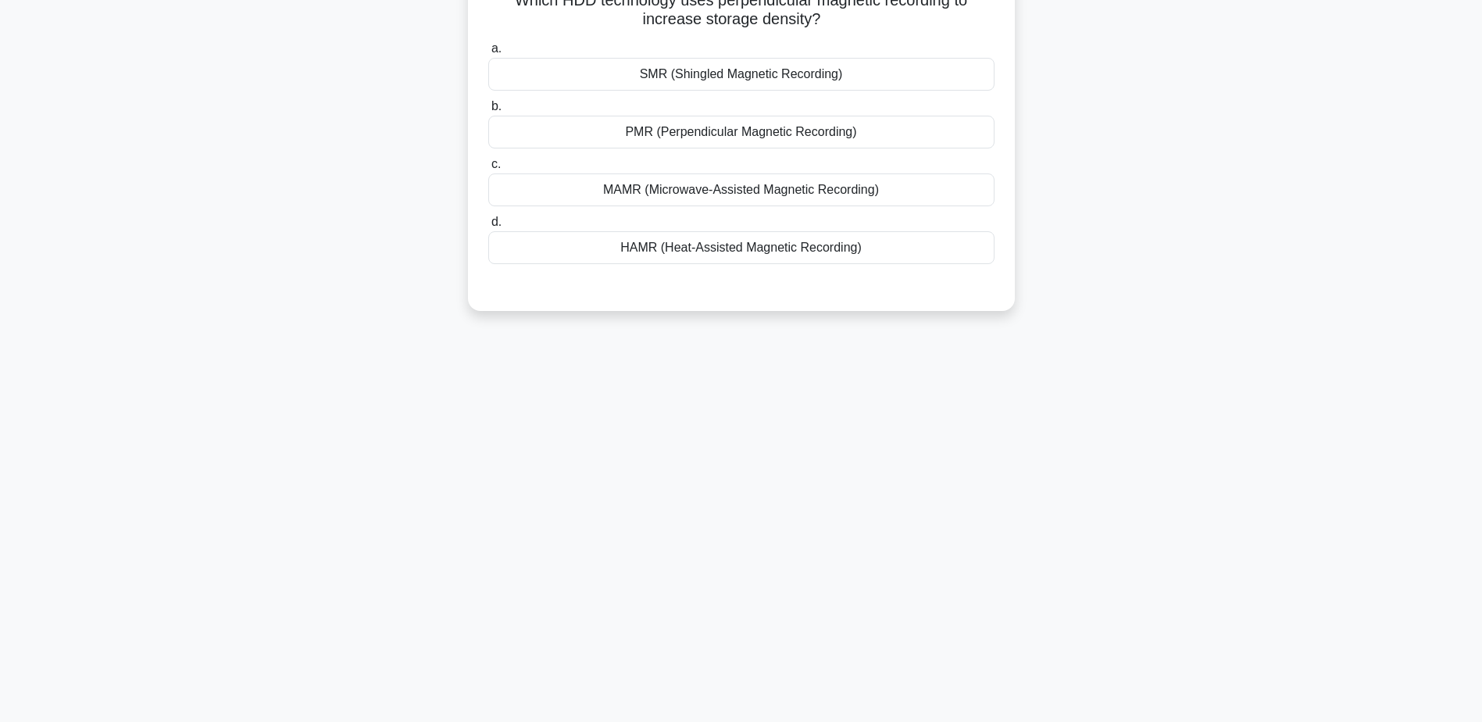
scroll to position [44, 0]
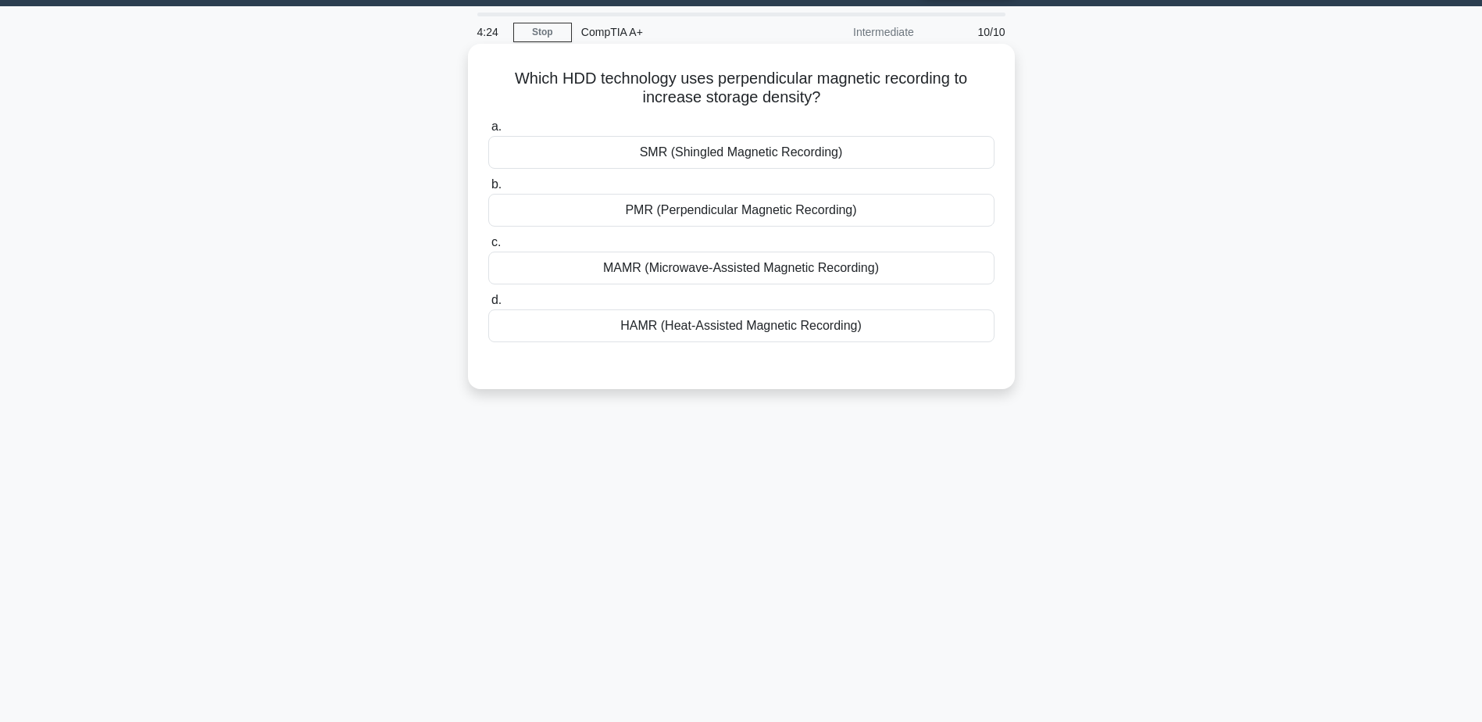
click at [748, 213] on div "PMR (Perpendicular Magnetic Recording)" at bounding box center [741, 210] width 506 height 33
click at [488, 190] on input "b. PMR (Perpendicular Magnetic Recording)" at bounding box center [488, 185] width 0 height 10
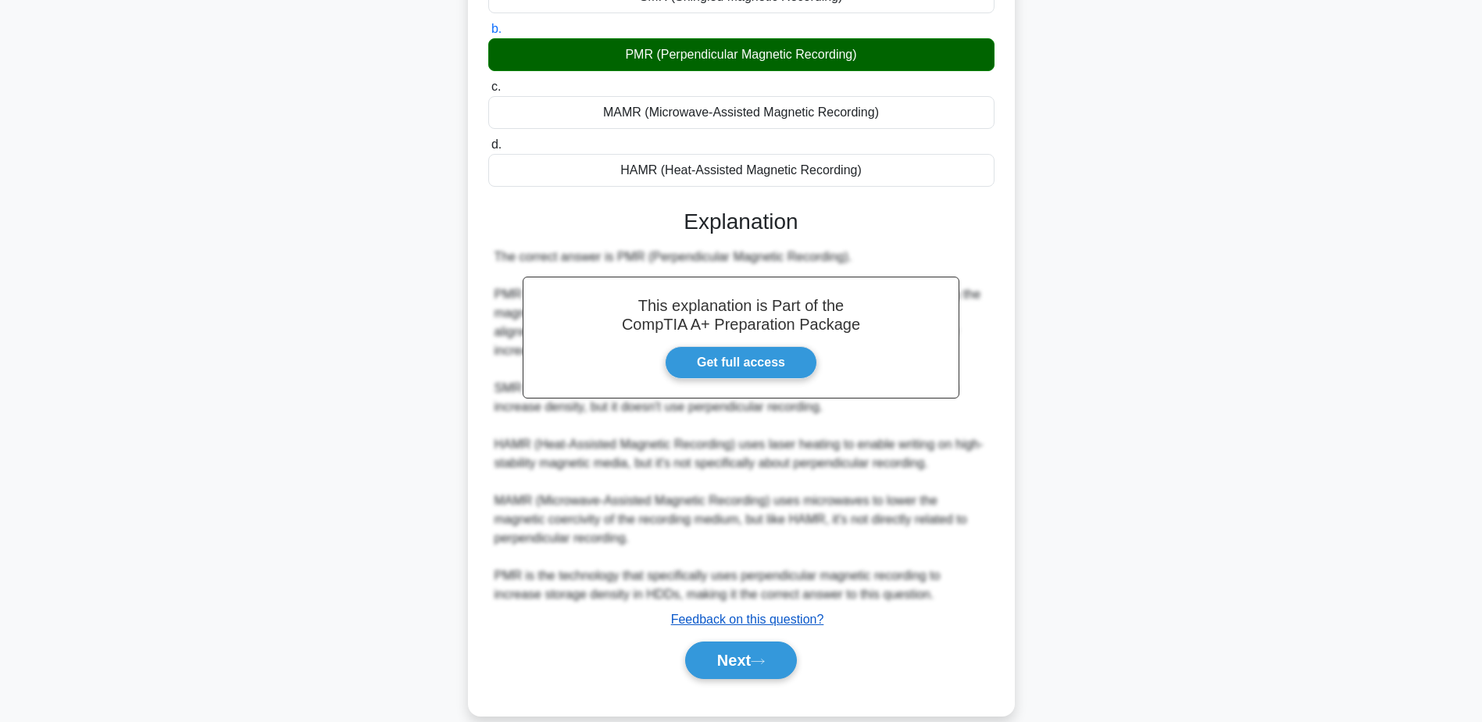
scroll to position [200, 0]
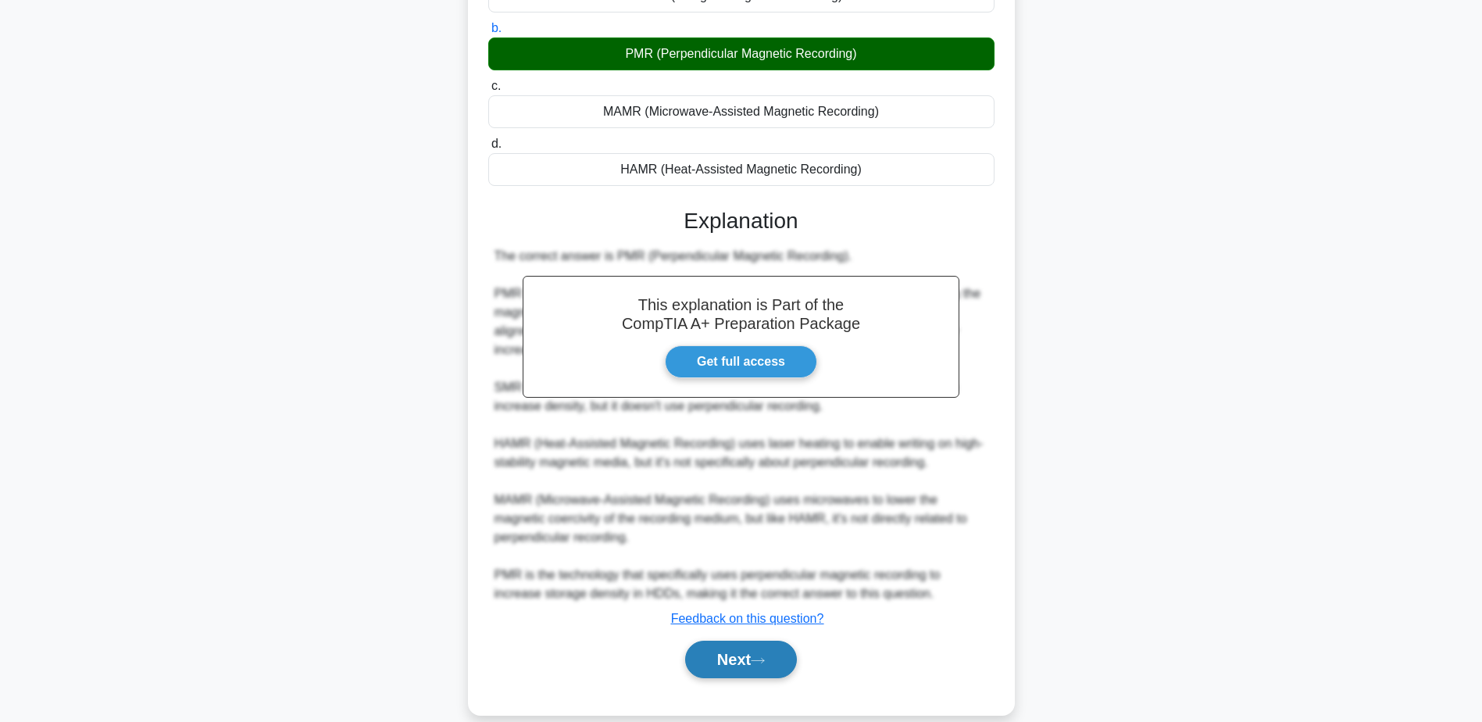
click at [739, 651] on button "Next" at bounding box center [741, 659] width 112 height 37
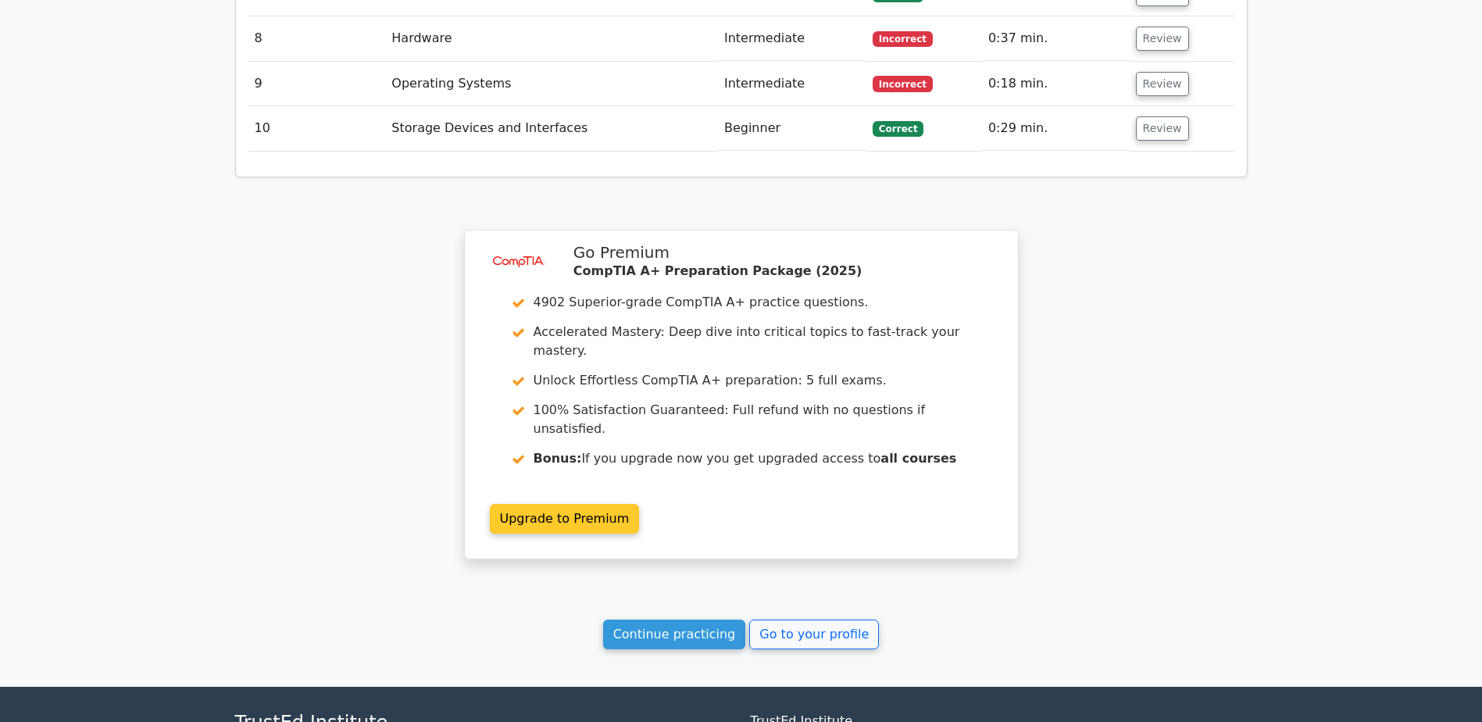
scroll to position [2570, 0]
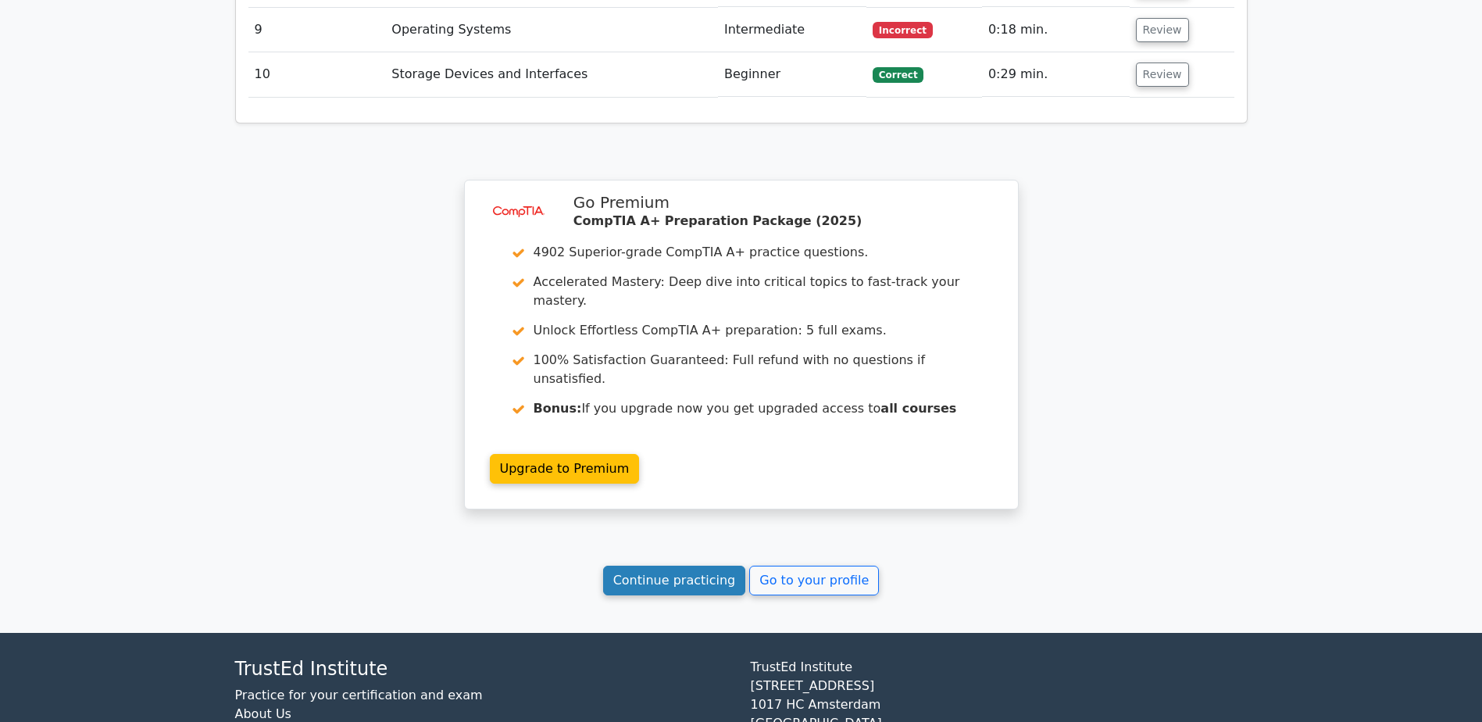
click at [691, 566] on link "Continue practicing" at bounding box center [674, 581] width 143 height 30
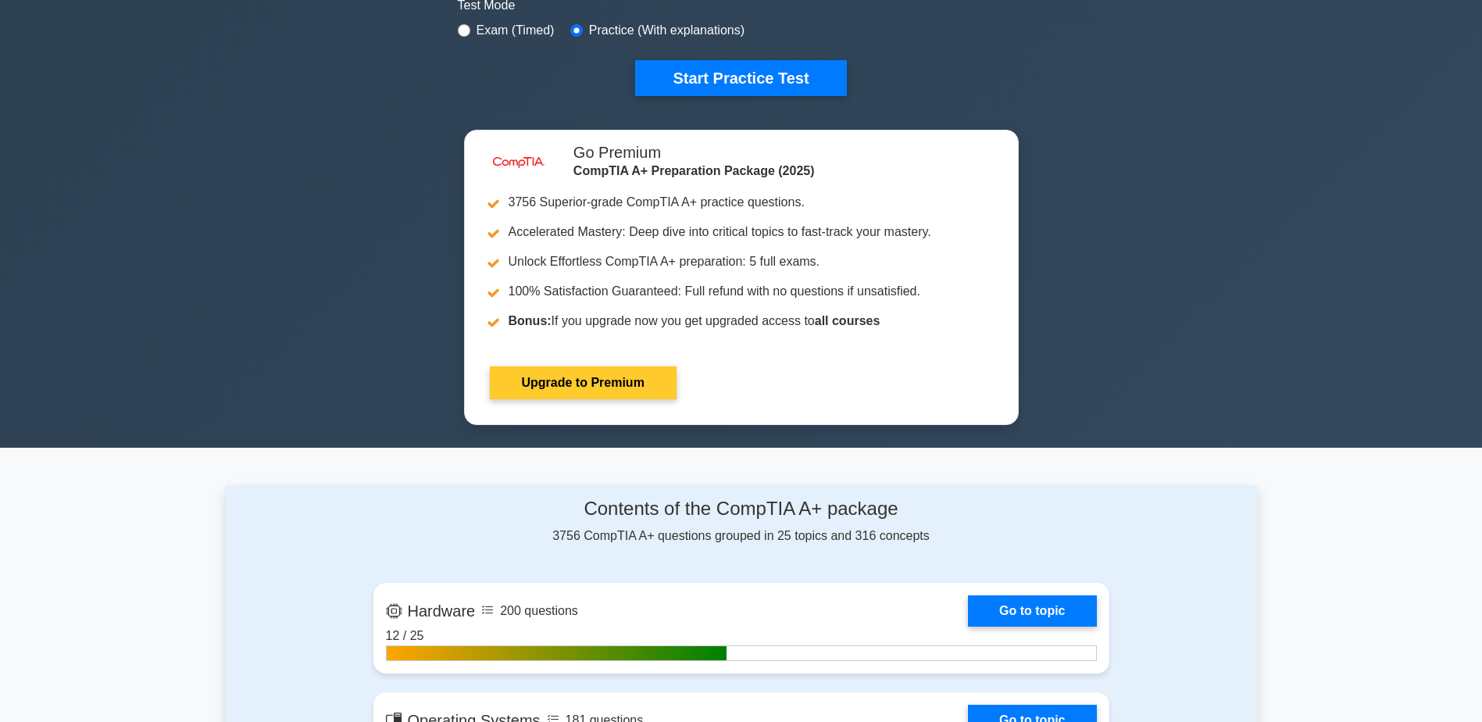
scroll to position [391, 0]
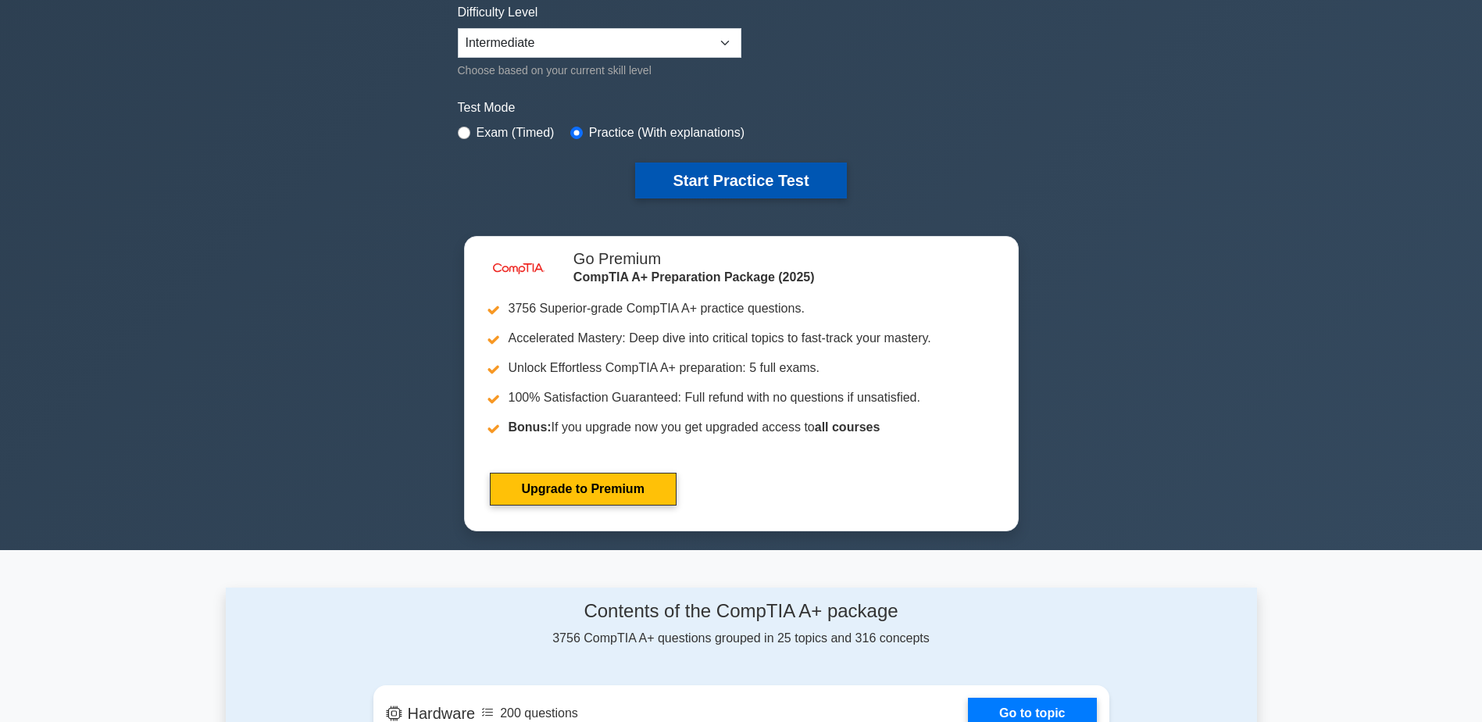
click at [729, 181] on button "Start Practice Test" at bounding box center [740, 180] width 211 height 36
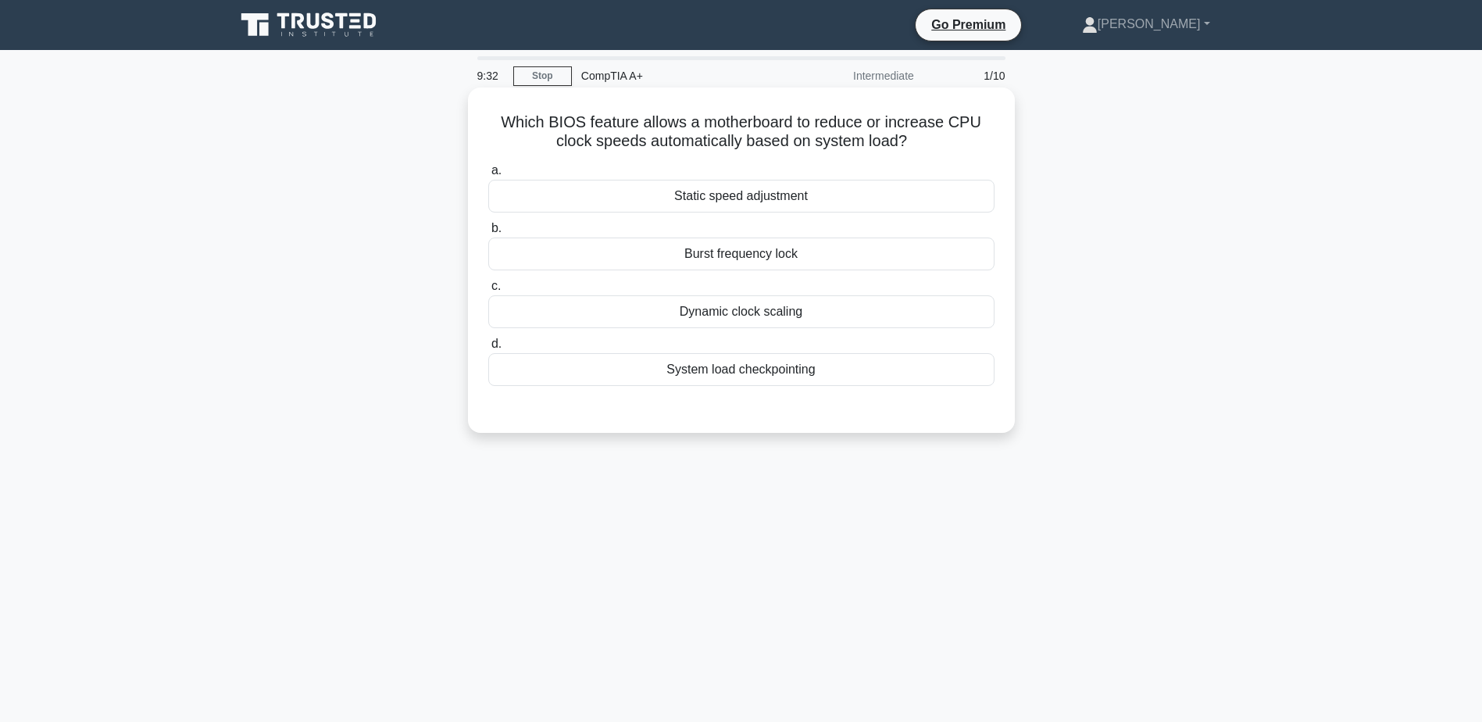
click at [733, 319] on div "Dynamic clock scaling" at bounding box center [741, 311] width 506 height 33
click at [488, 291] on input "c. Dynamic clock scaling" at bounding box center [488, 286] width 0 height 10
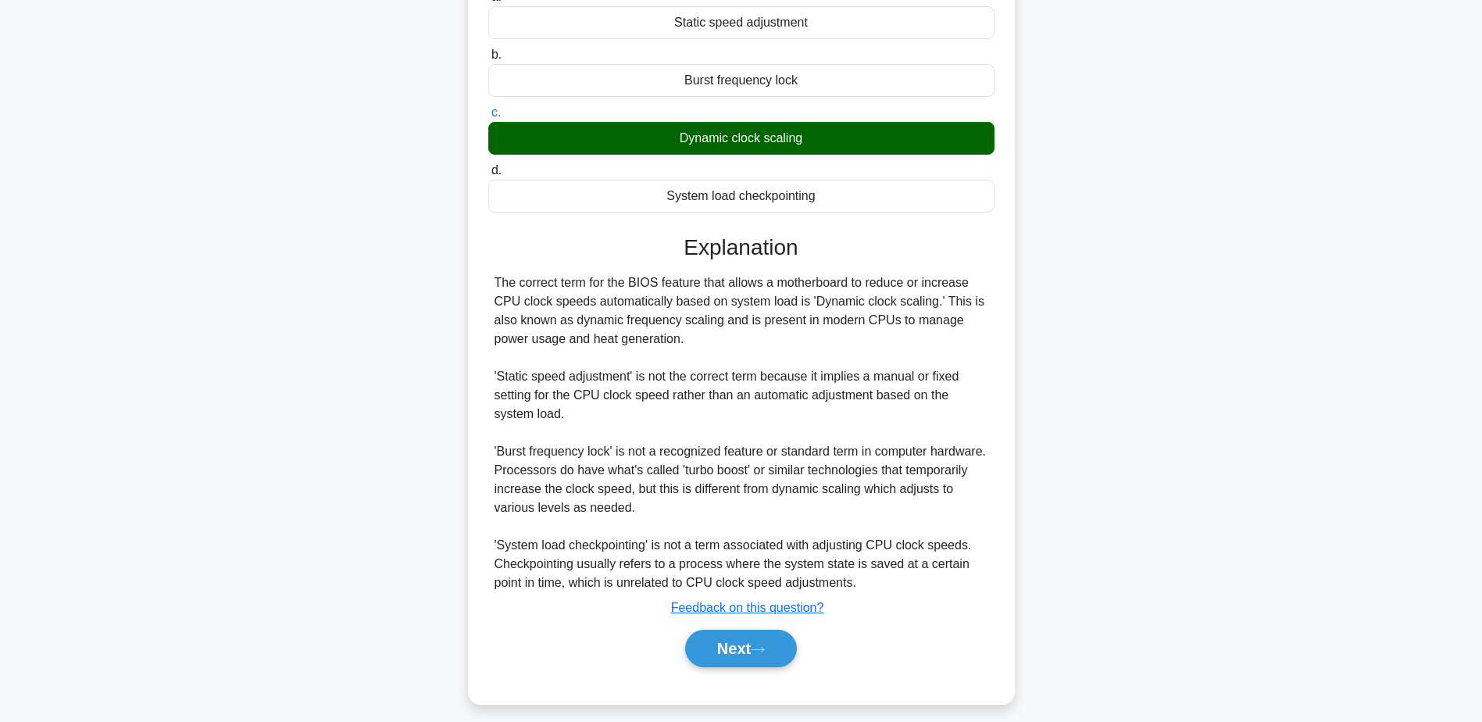
scroll to position [186, 0]
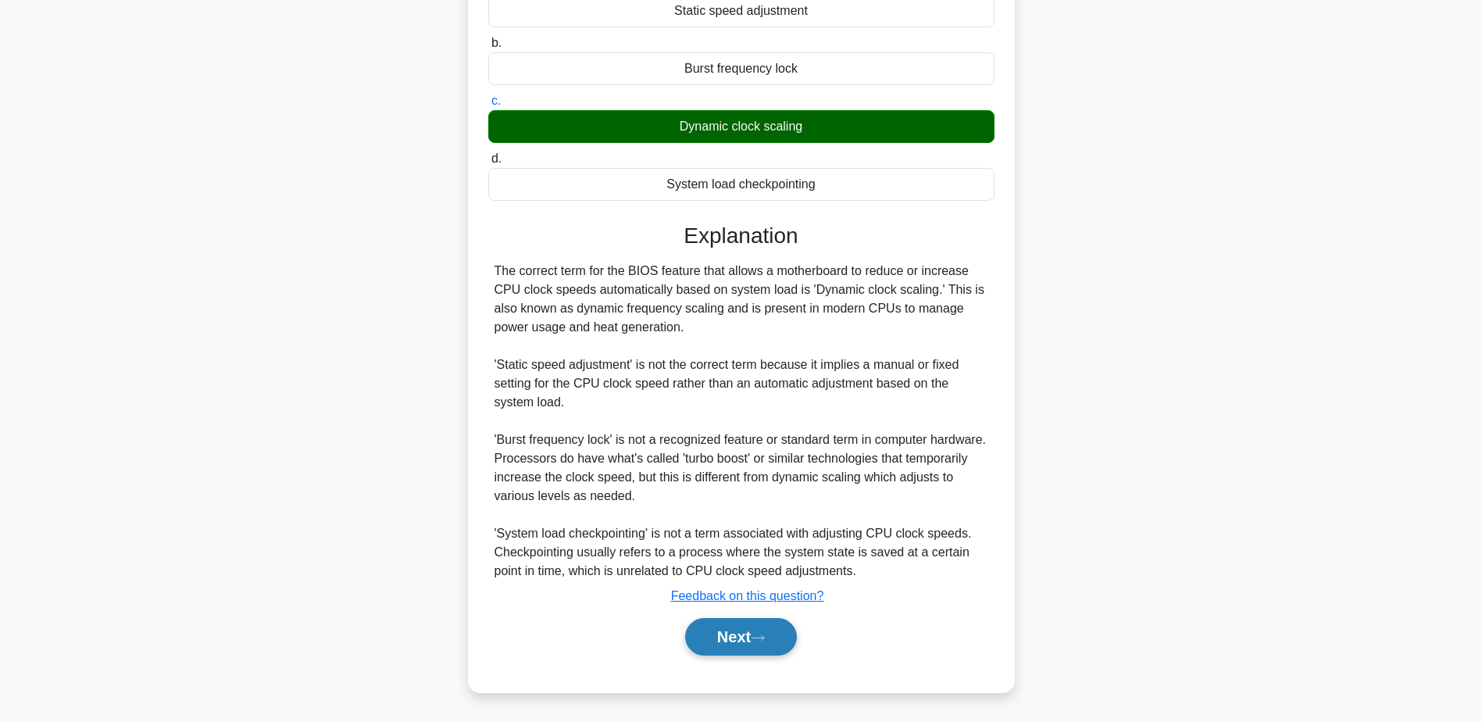
click at [748, 637] on button "Next" at bounding box center [741, 636] width 112 height 37
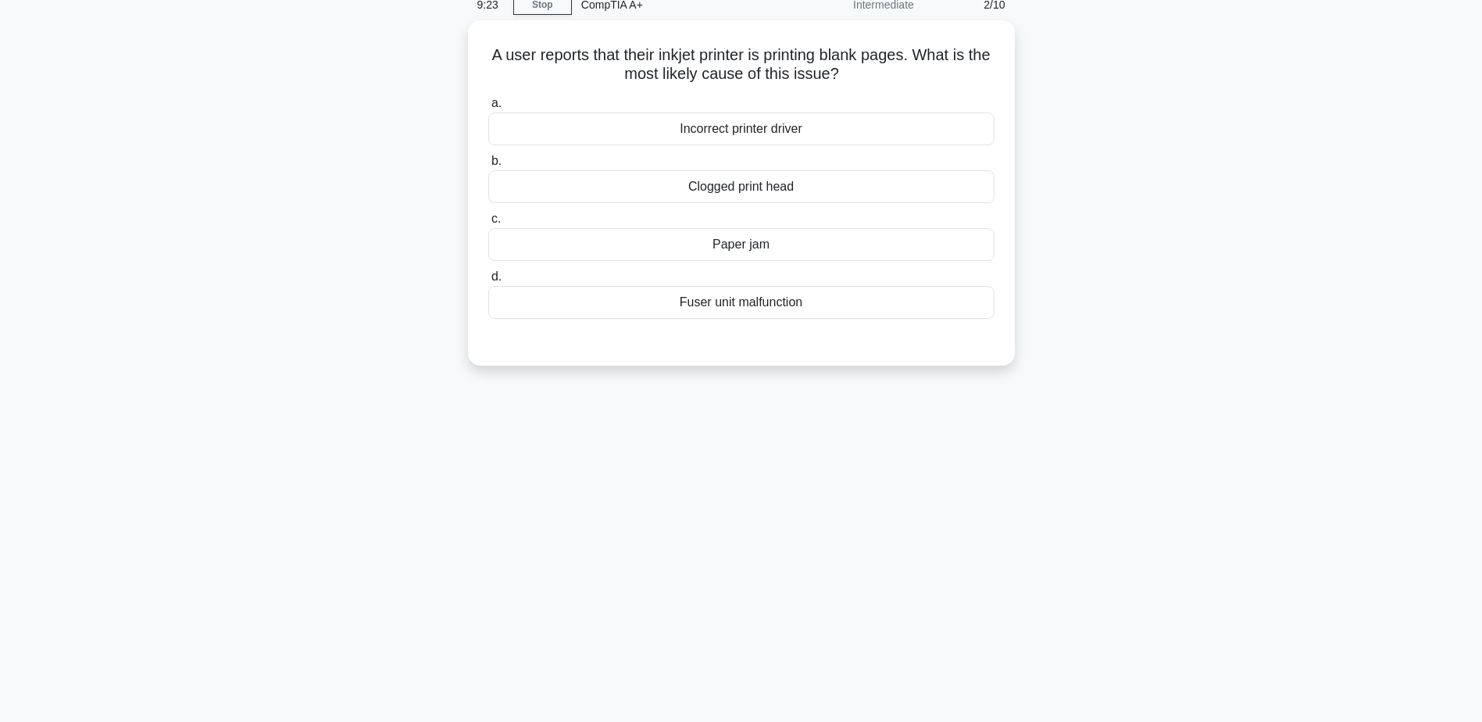
scroll to position [44, 0]
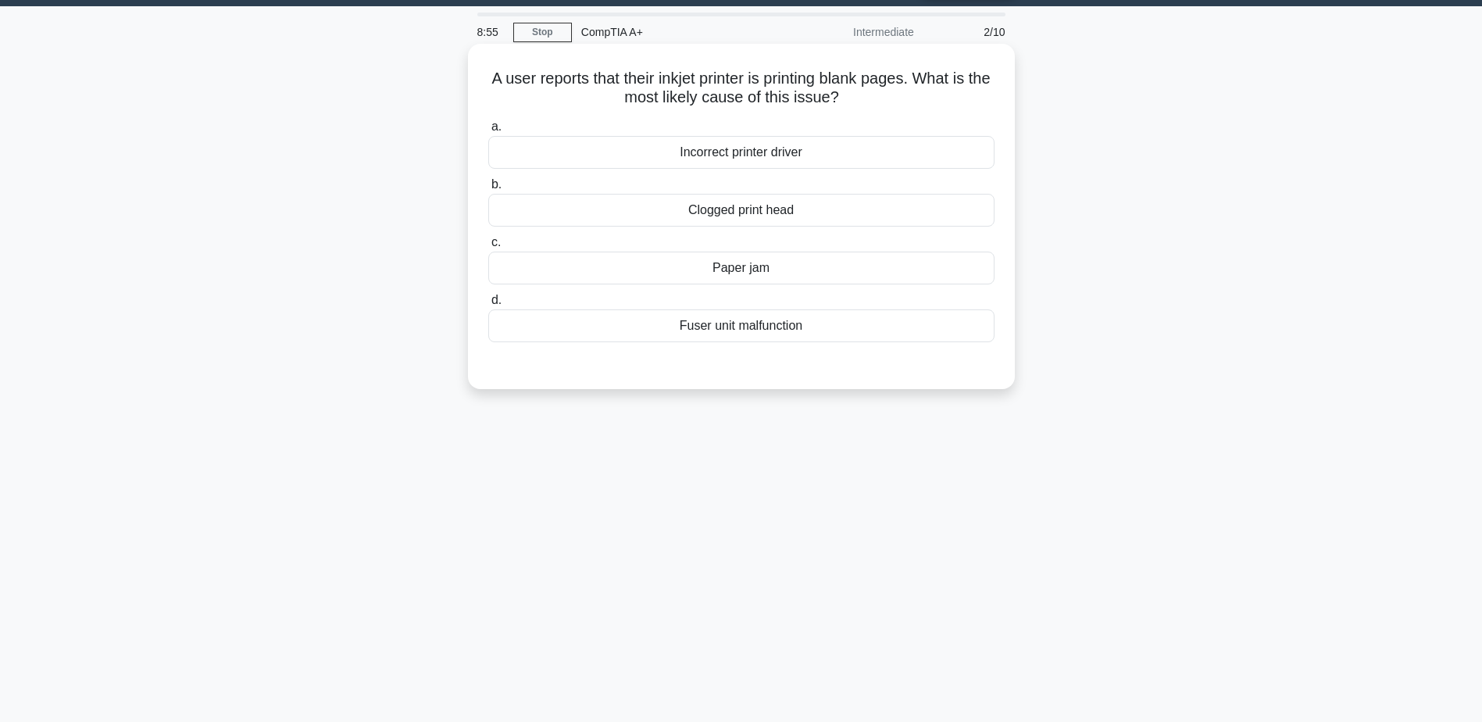
click at [760, 331] on div "Fuser unit malfunction" at bounding box center [741, 325] width 506 height 33
click at [488, 305] on input "d. Fuser unit malfunction" at bounding box center [488, 300] width 0 height 10
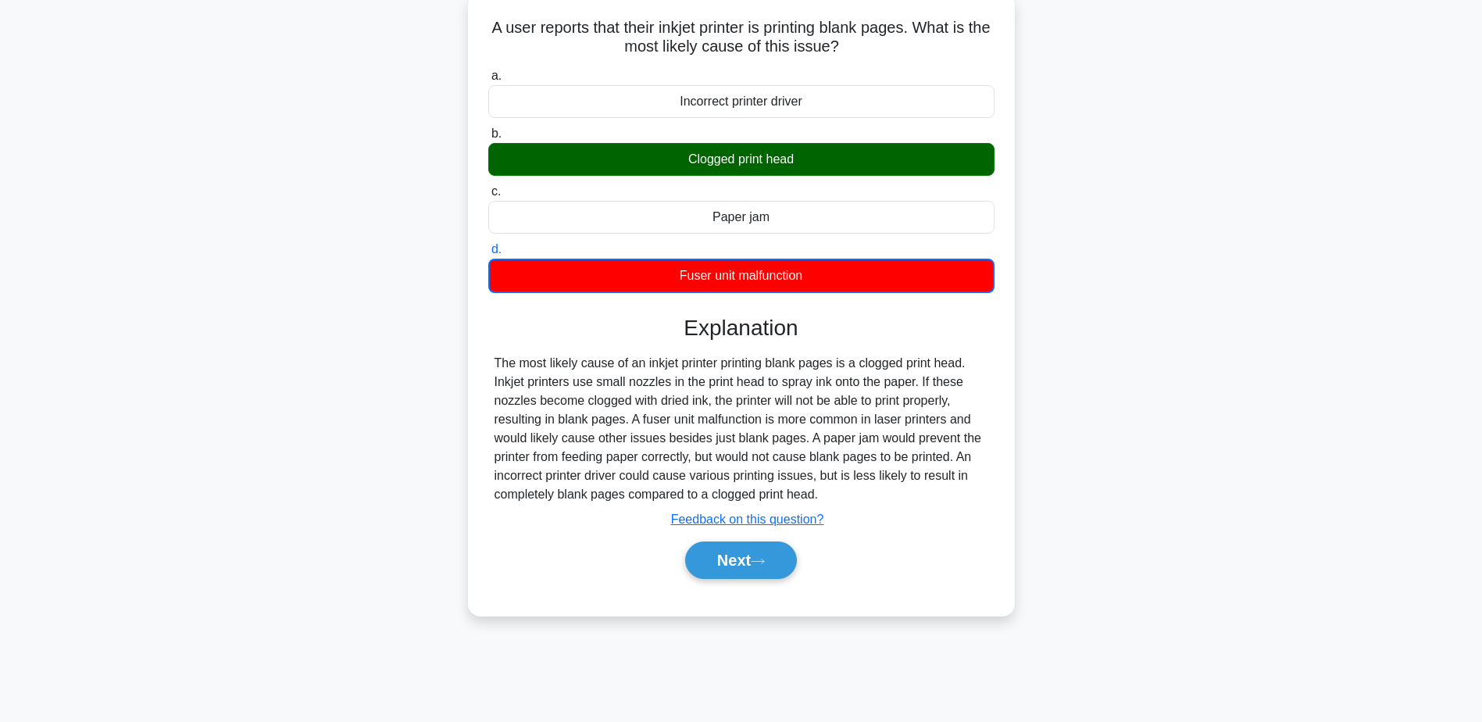
scroll to position [122, 0]
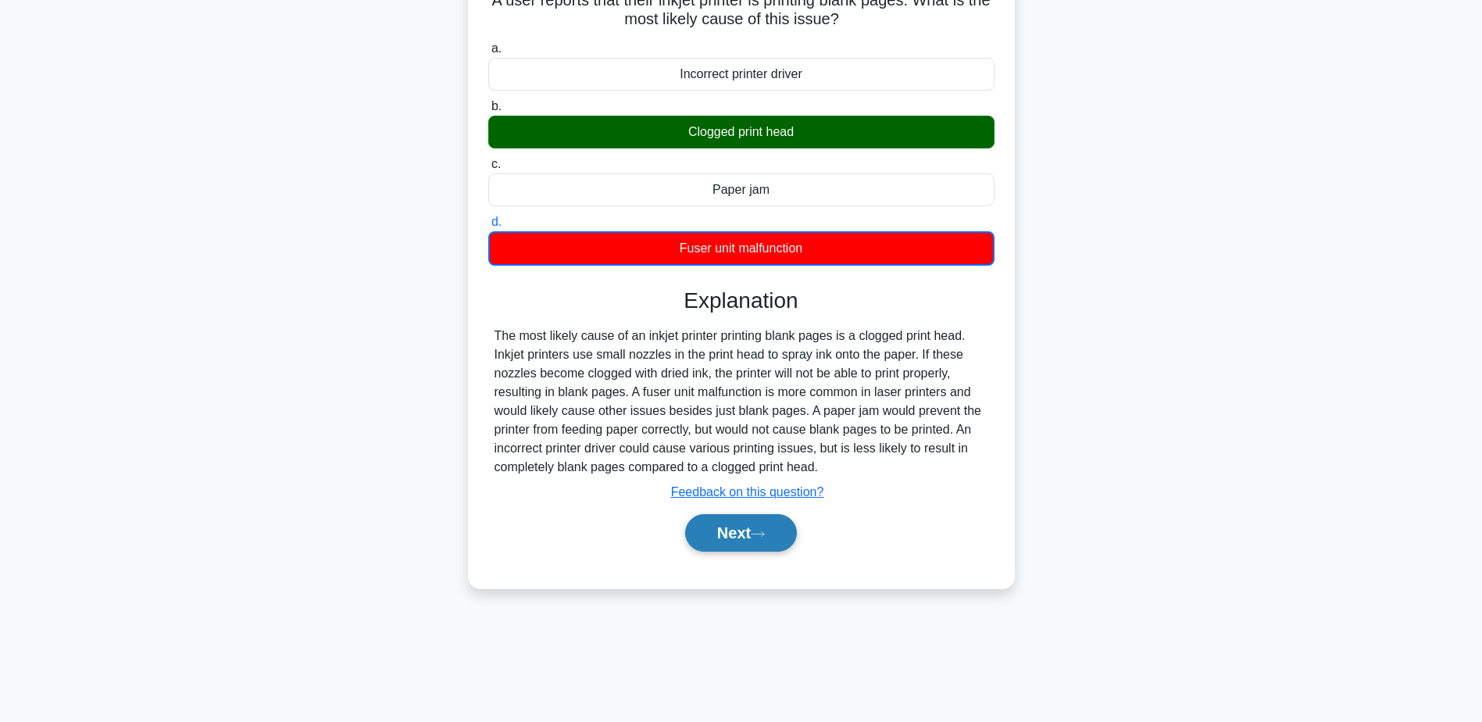
click at [765, 532] on icon at bounding box center [758, 534] width 14 height 9
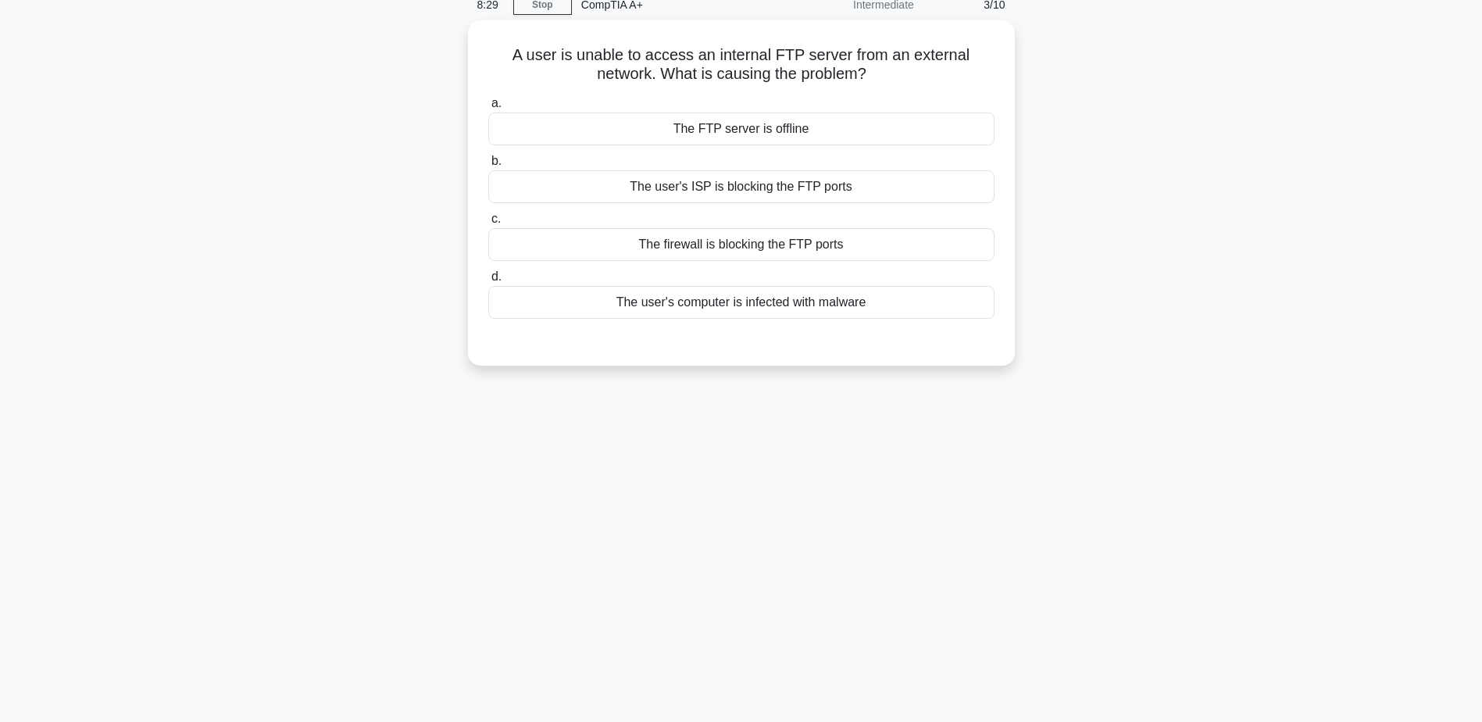
scroll to position [44, 0]
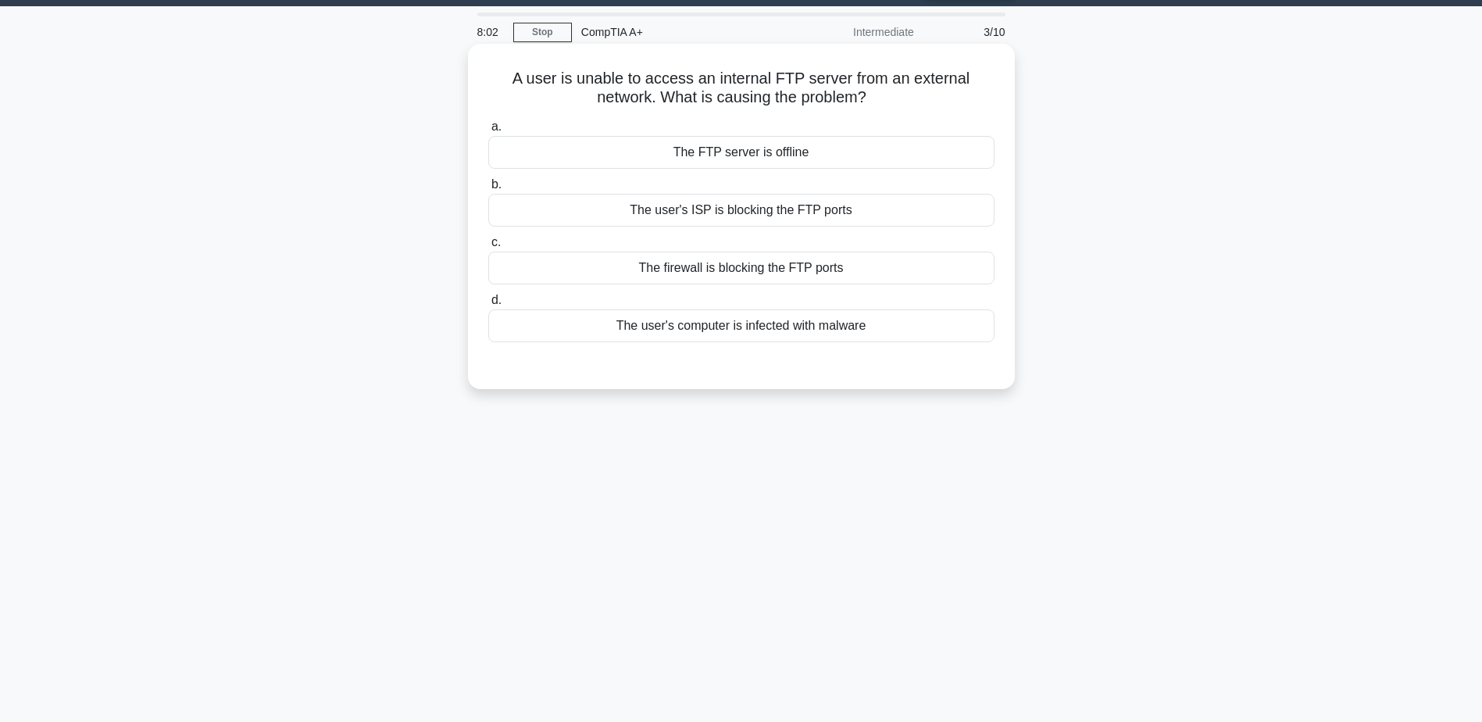
click at [730, 276] on div "The firewall is blocking the FTP ports" at bounding box center [741, 268] width 506 height 33
click at [488, 248] on input "c. The firewall is blocking the FTP ports" at bounding box center [488, 242] width 0 height 10
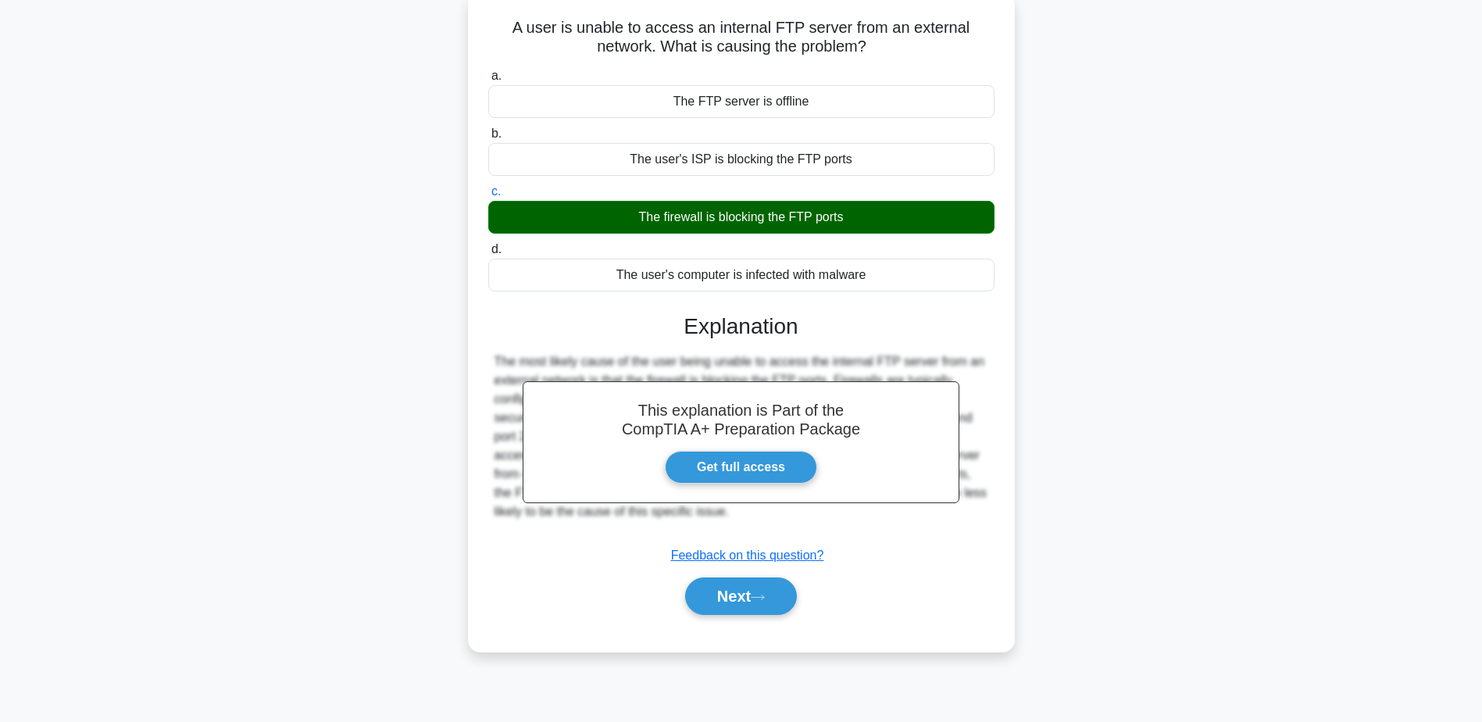
scroll to position [122, 0]
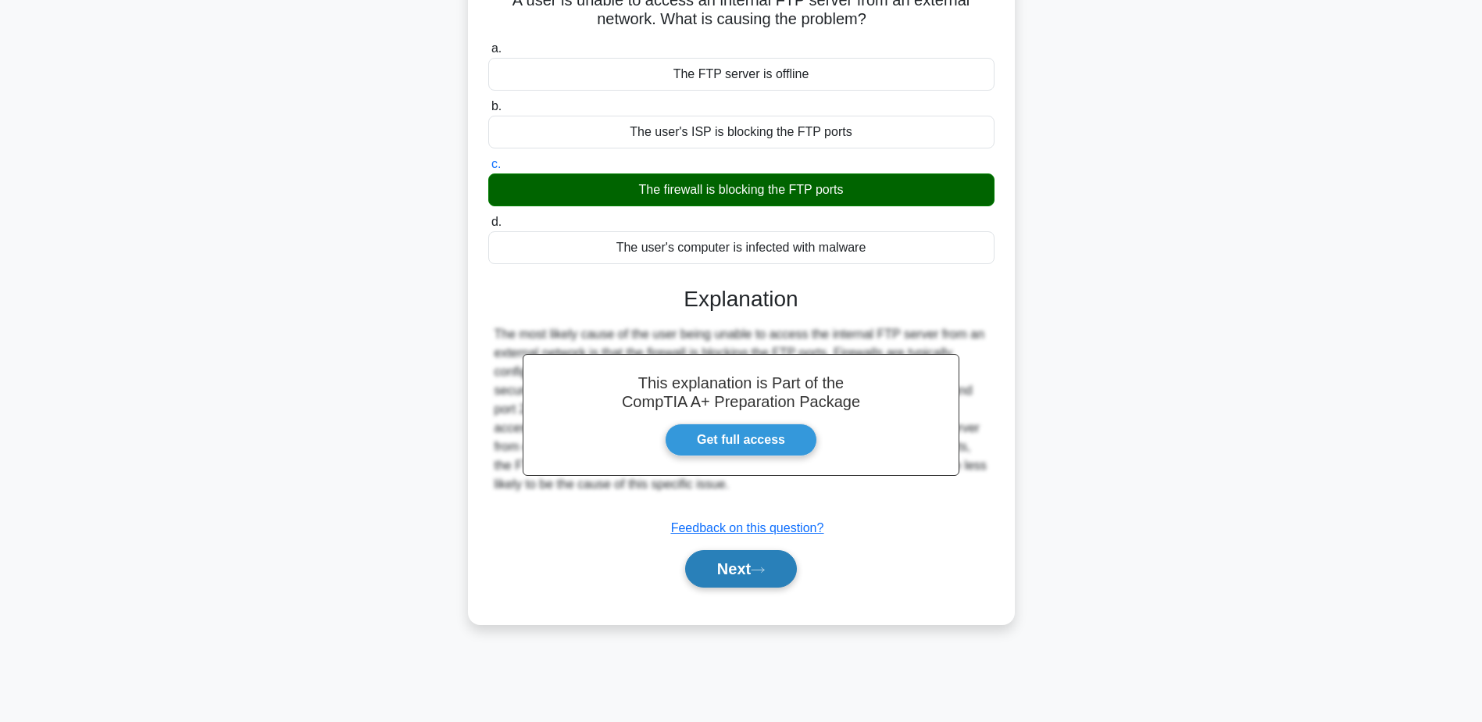
click at [775, 579] on button "Next" at bounding box center [741, 568] width 112 height 37
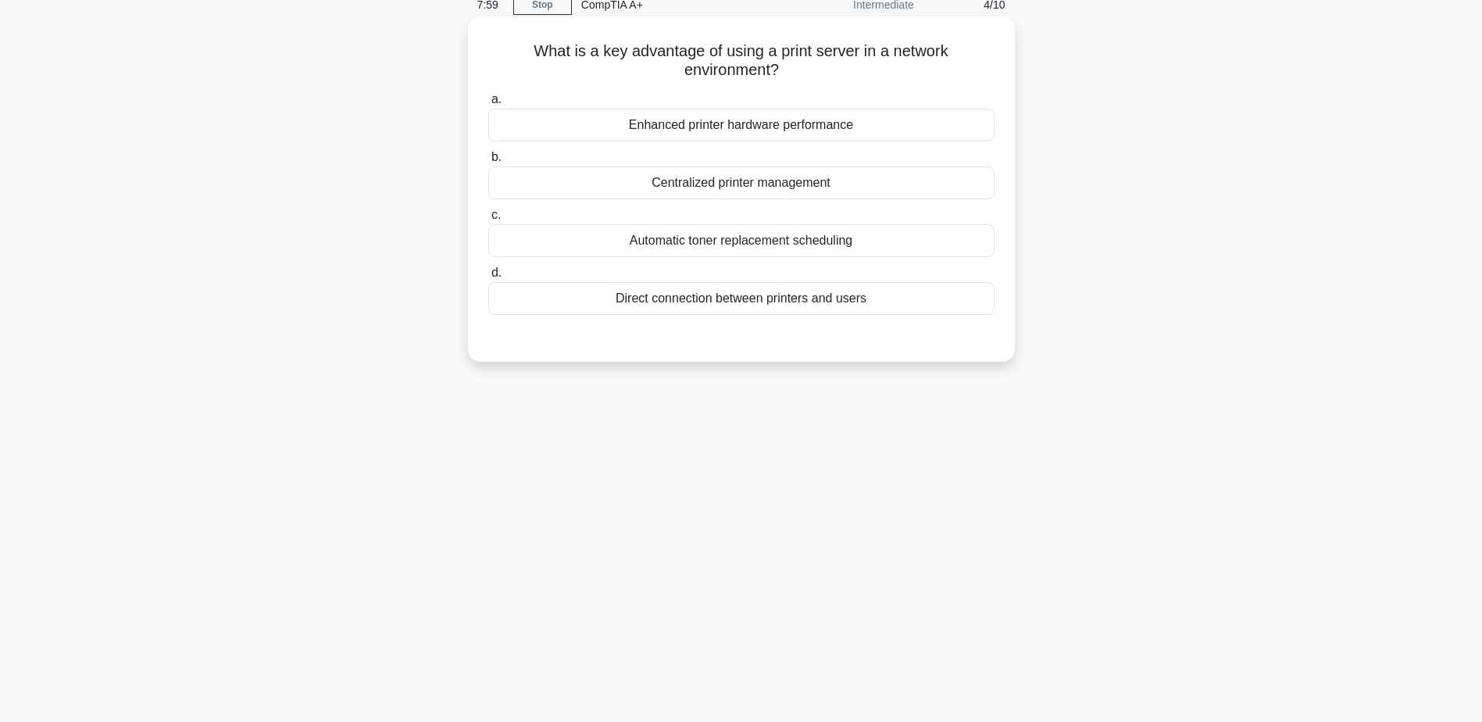
scroll to position [44, 0]
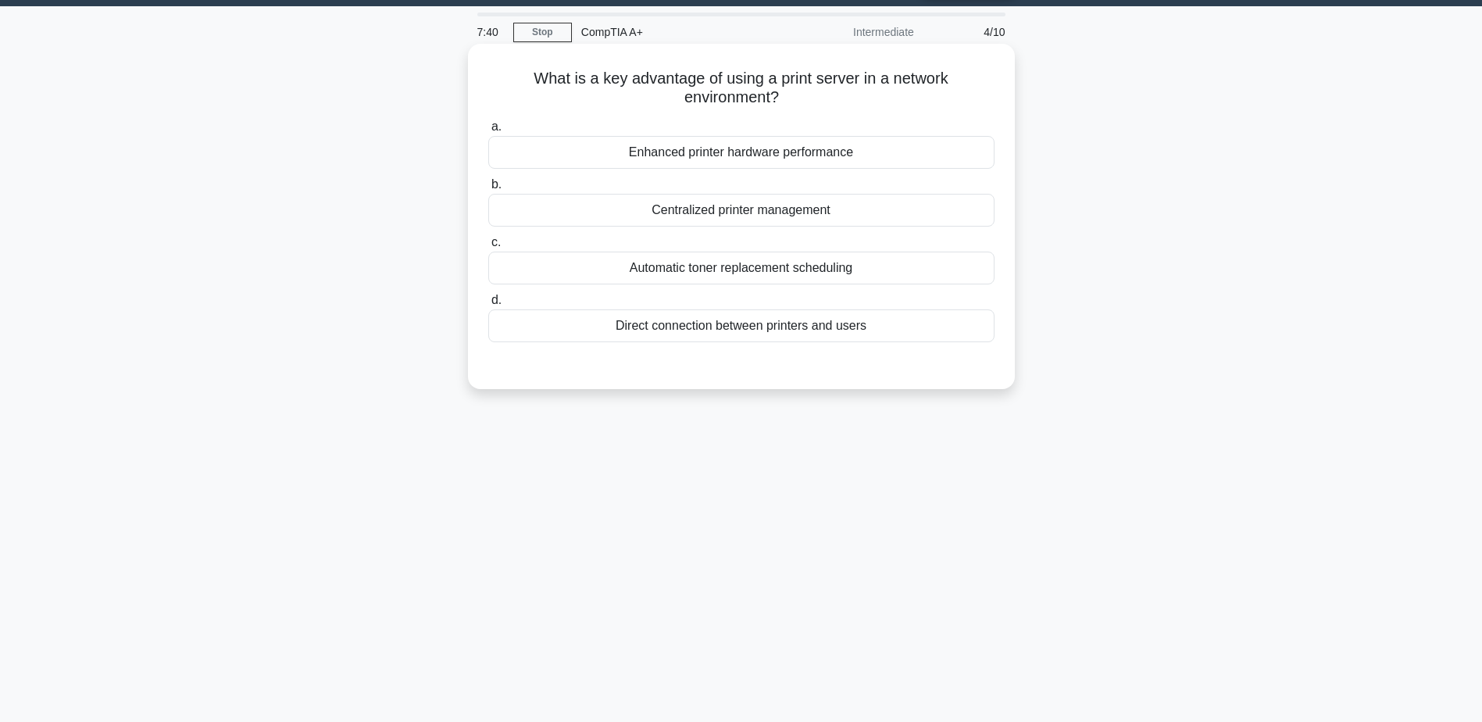
click at [753, 331] on div "Direct connection between printers and users" at bounding box center [741, 325] width 506 height 33
click at [488, 305] on input "d. Direct connection between printers and users" at bounding box center [488, 300] width 0 height 10
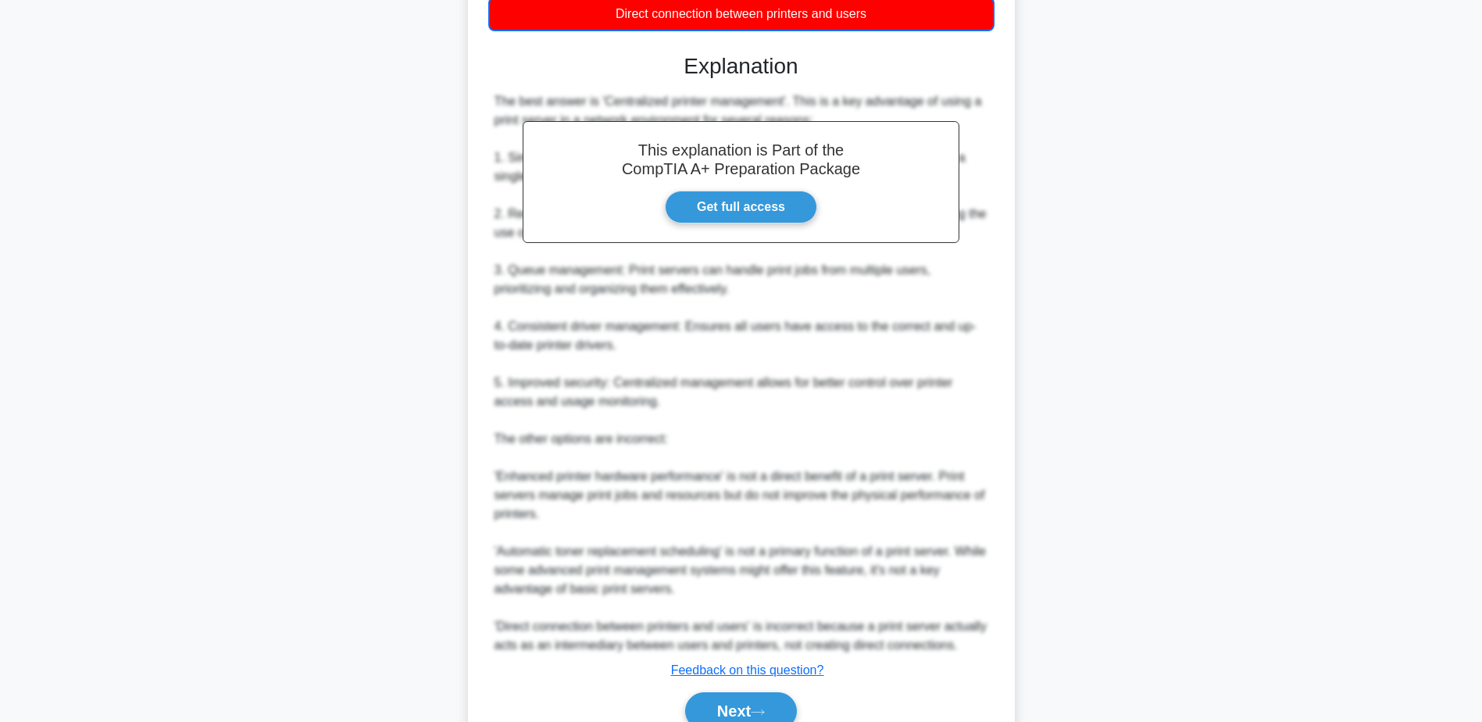
scroll to position [431, 0]
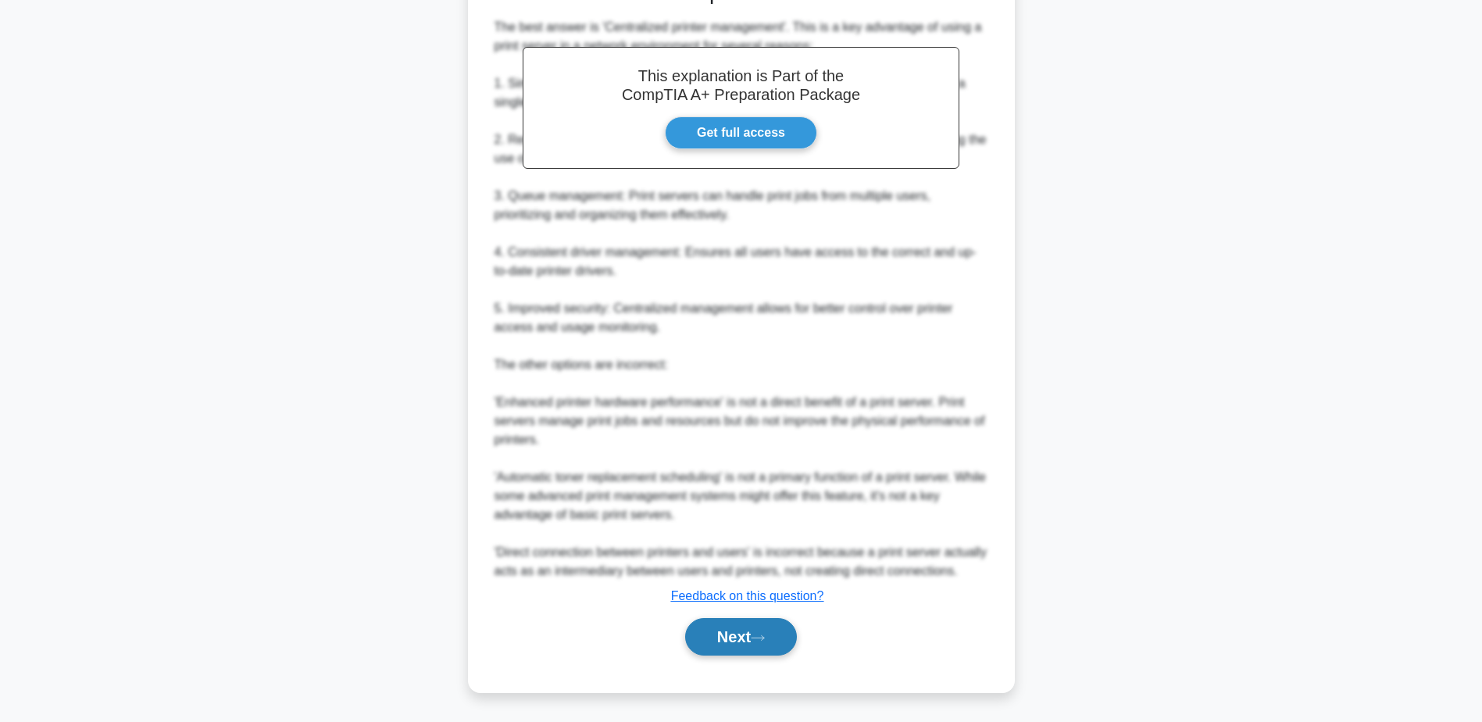
click at [735, 637] on button "Next" at bounding box center [741, 636] width 112 height 37
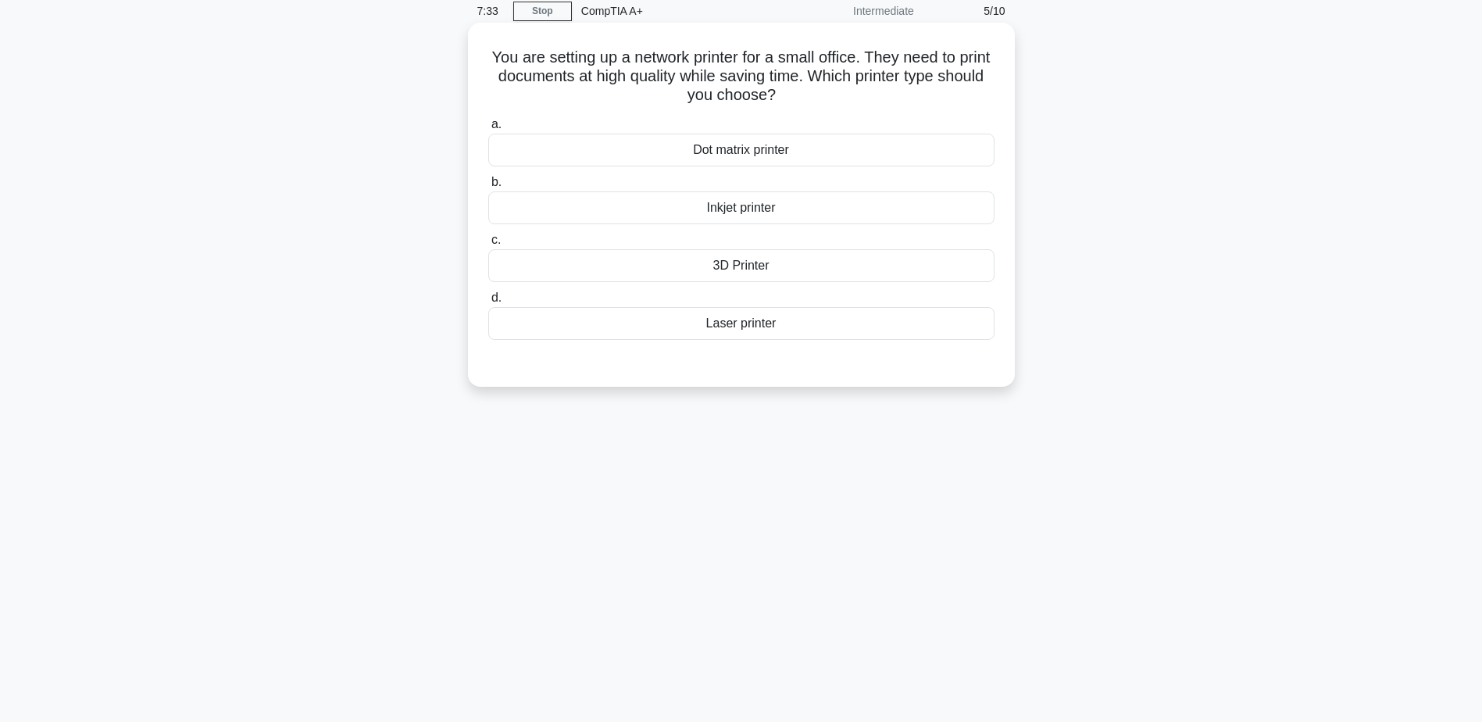
scroll to position [44, 0]
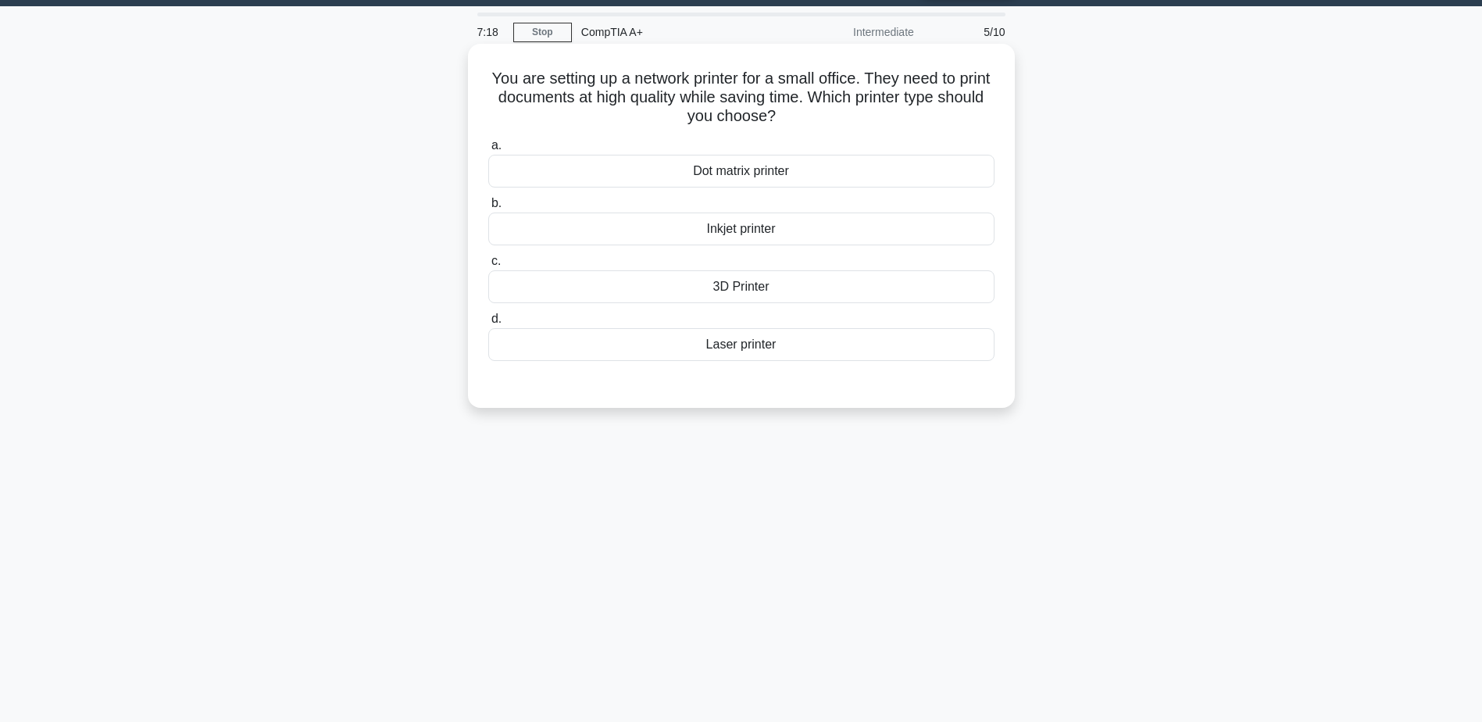
click at [748, 344] on div "Laser printer" at bounding box center [741, 344] width 506 height 33
click at [488, 324] on input "d. Laser printer" at bounding box center [488, 319] width 0 height 10
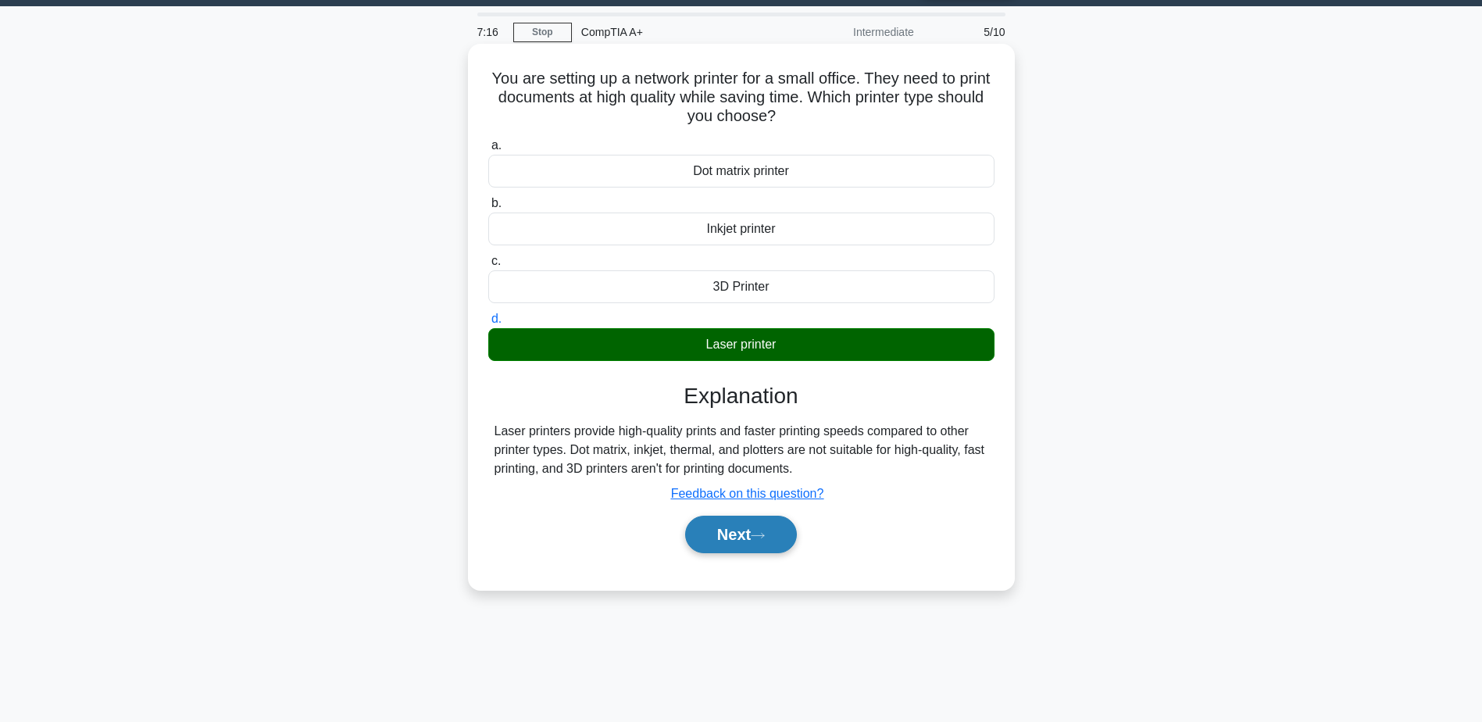
click at [728, 532] on button "Next" at bounding box center [741, 534] width 112 height 37
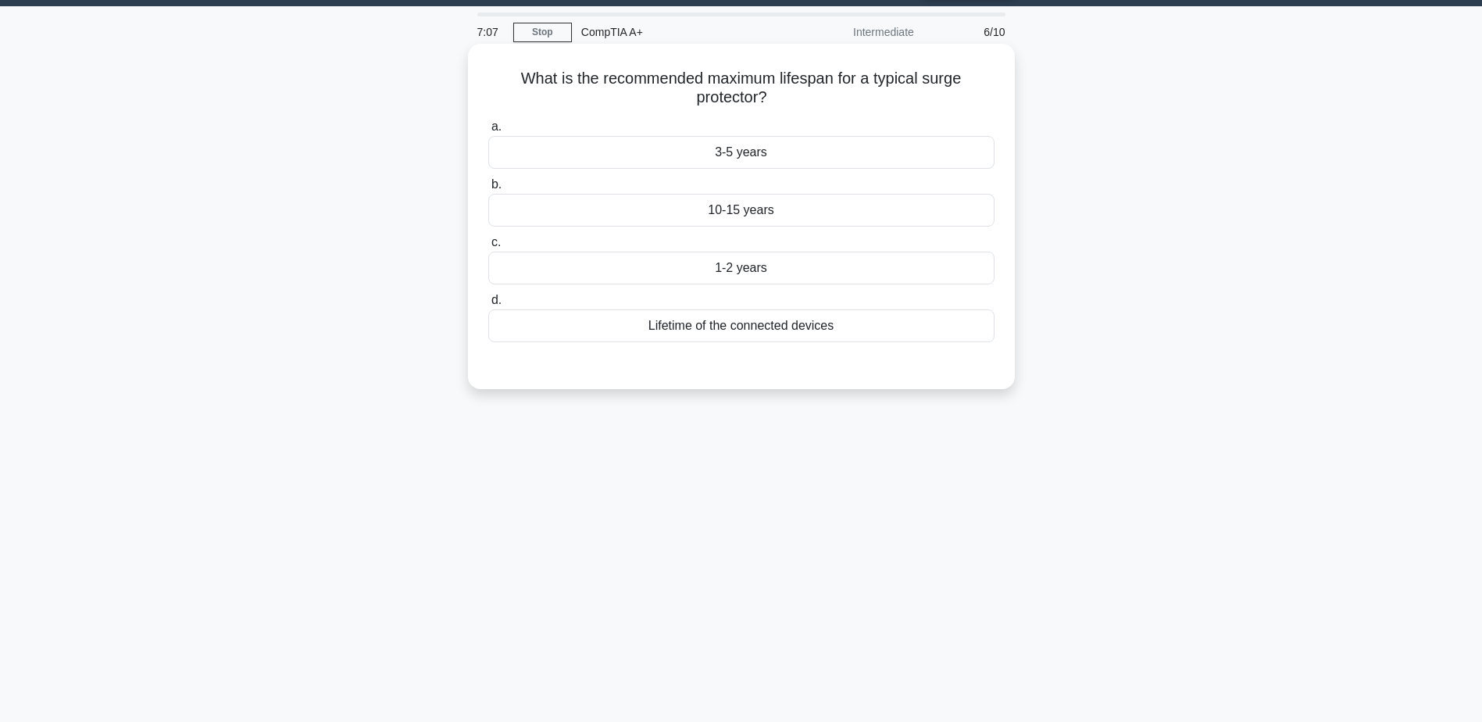
click at [744, 152] on div "3-5 years" at bounding box center [741, 152] width 506 height 33
click at [488, 132] on input "a. 3-5 years" at bounding box center [488, 127] width 0 height 10
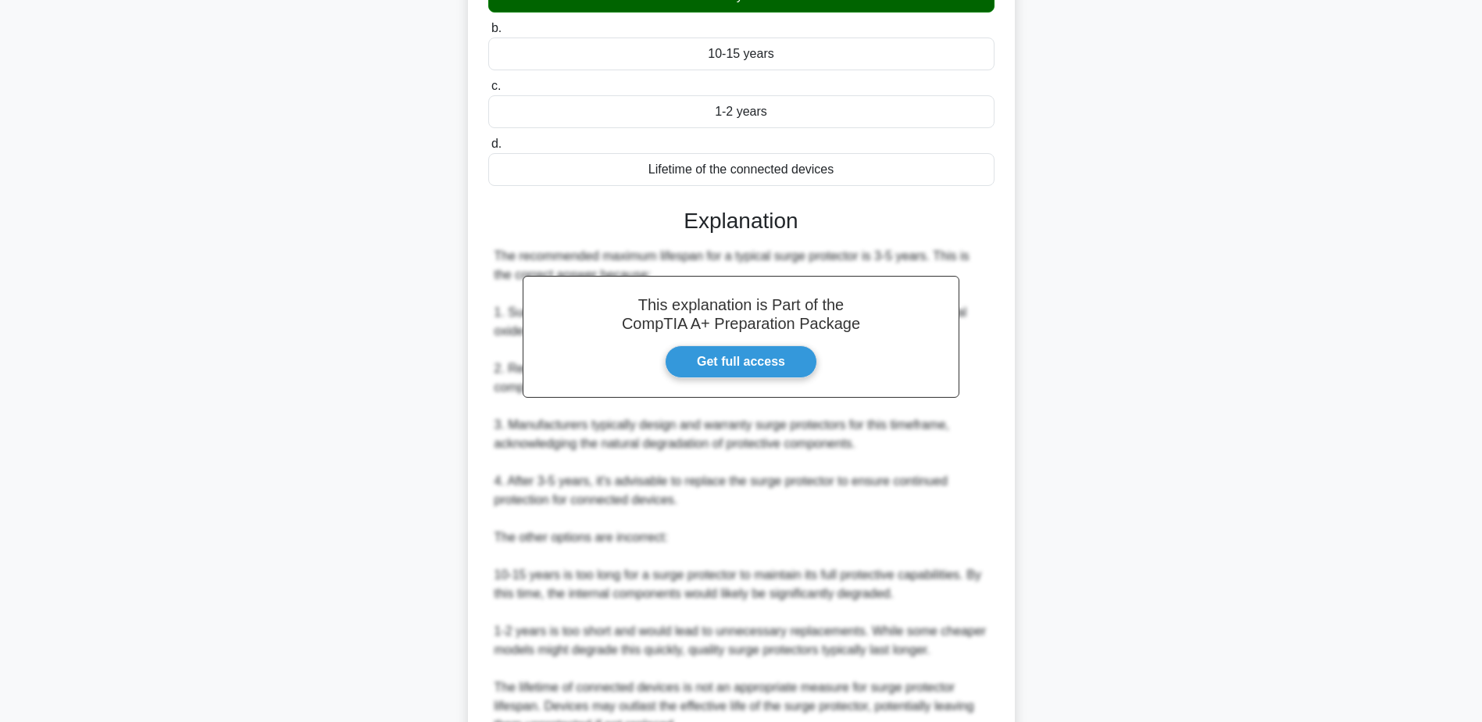
scroll to position [355, 0]
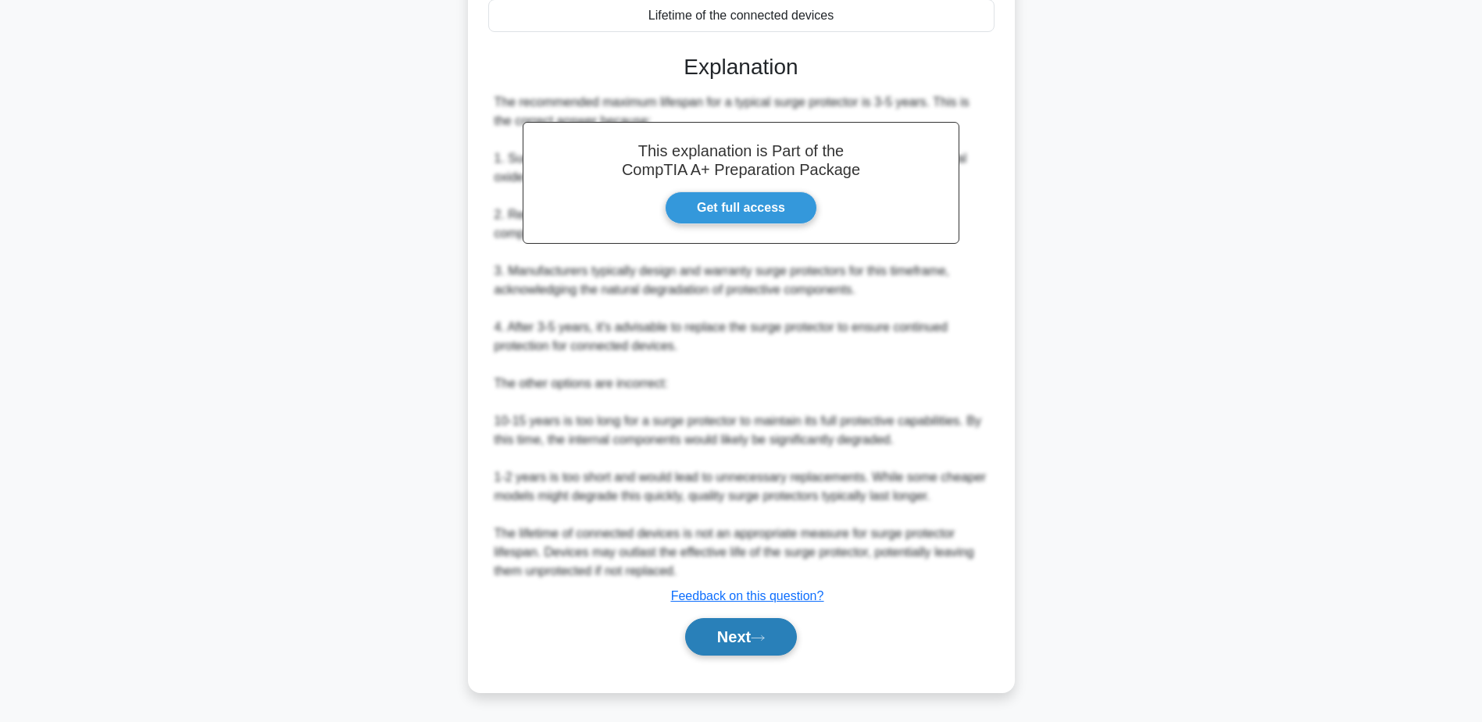
click at [744, 638] on button "Next" at bounding box center [741, 636] width 112 height 37
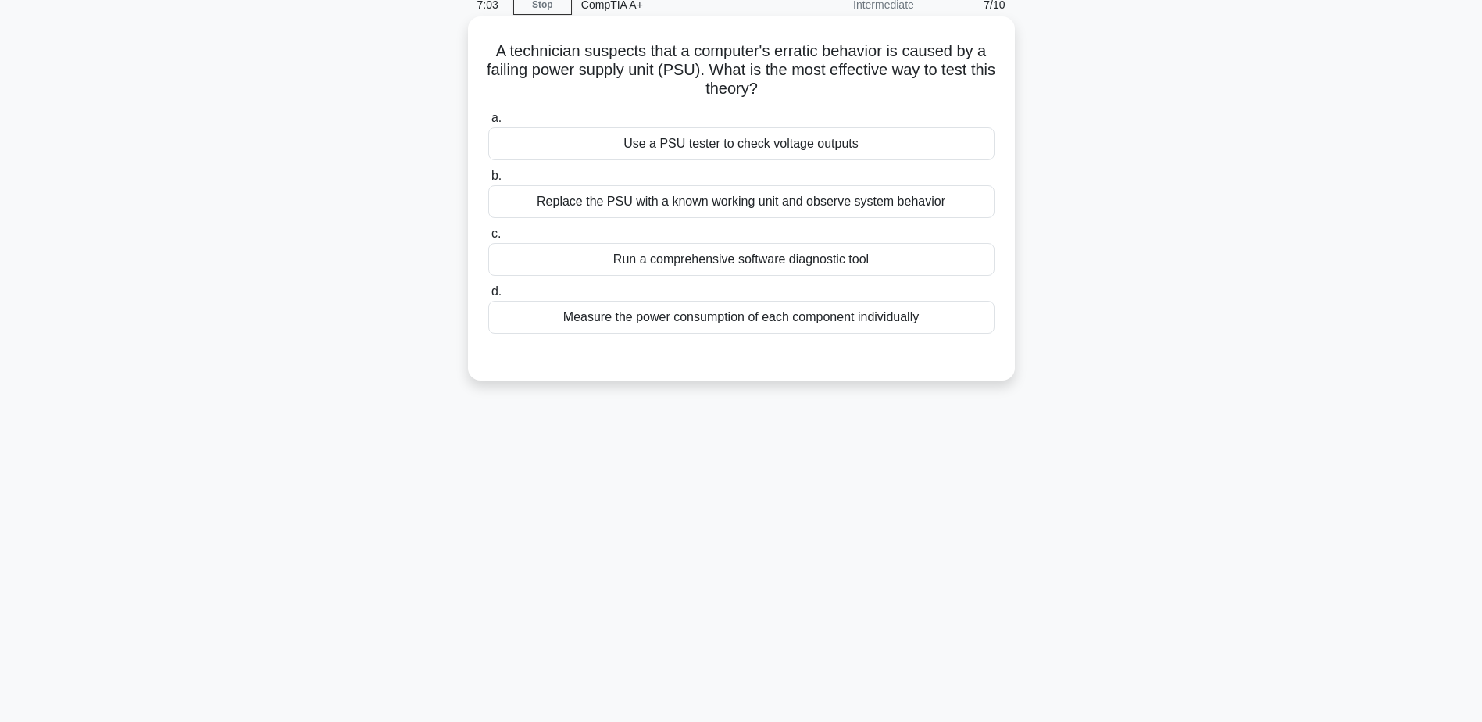
scroll to position [44, 0]
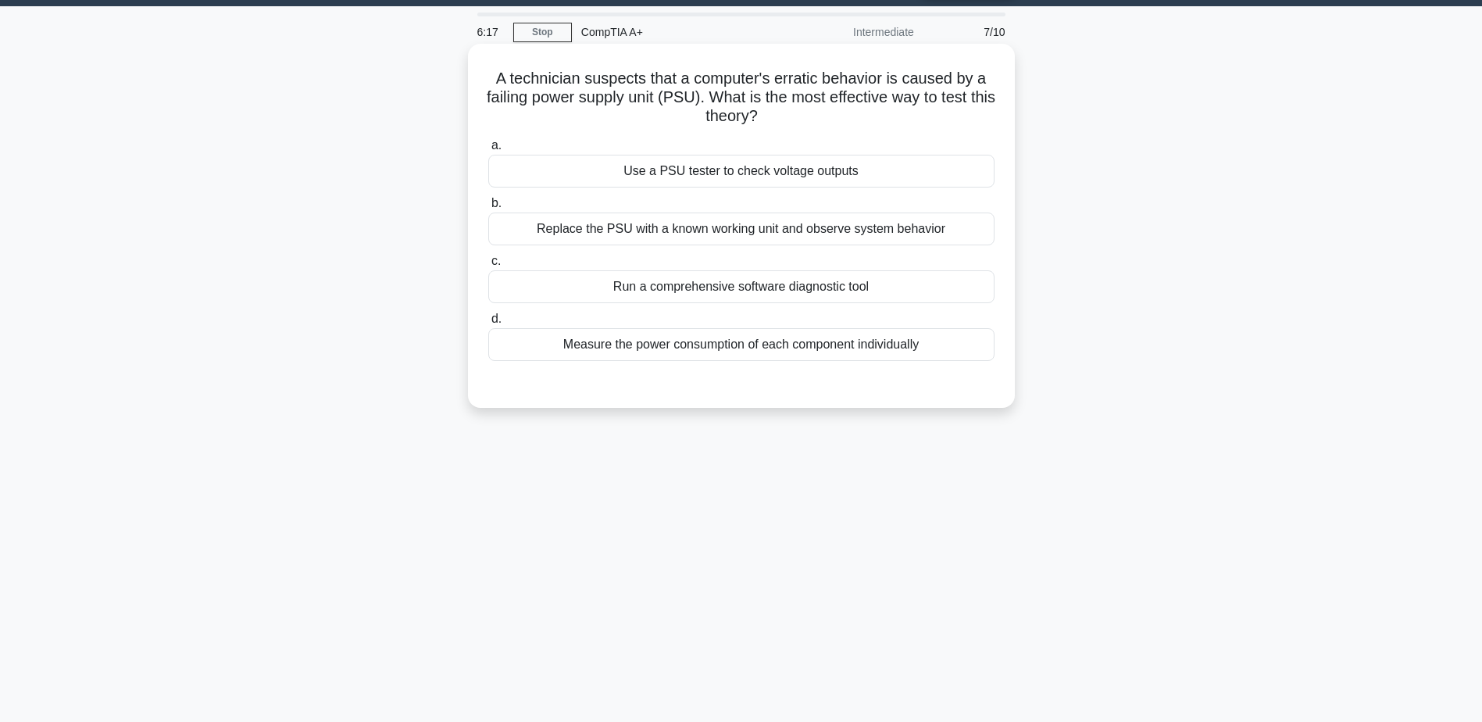
click at [744, 179] on div "Use a PSU tester to check voltage outputs" at bounding box center [741, 171] width 506 height 33
click at [488, 151] on input "a. Use a PSU tester to check voltage outputs" at bounding box center [488, 146] width 0 height 10
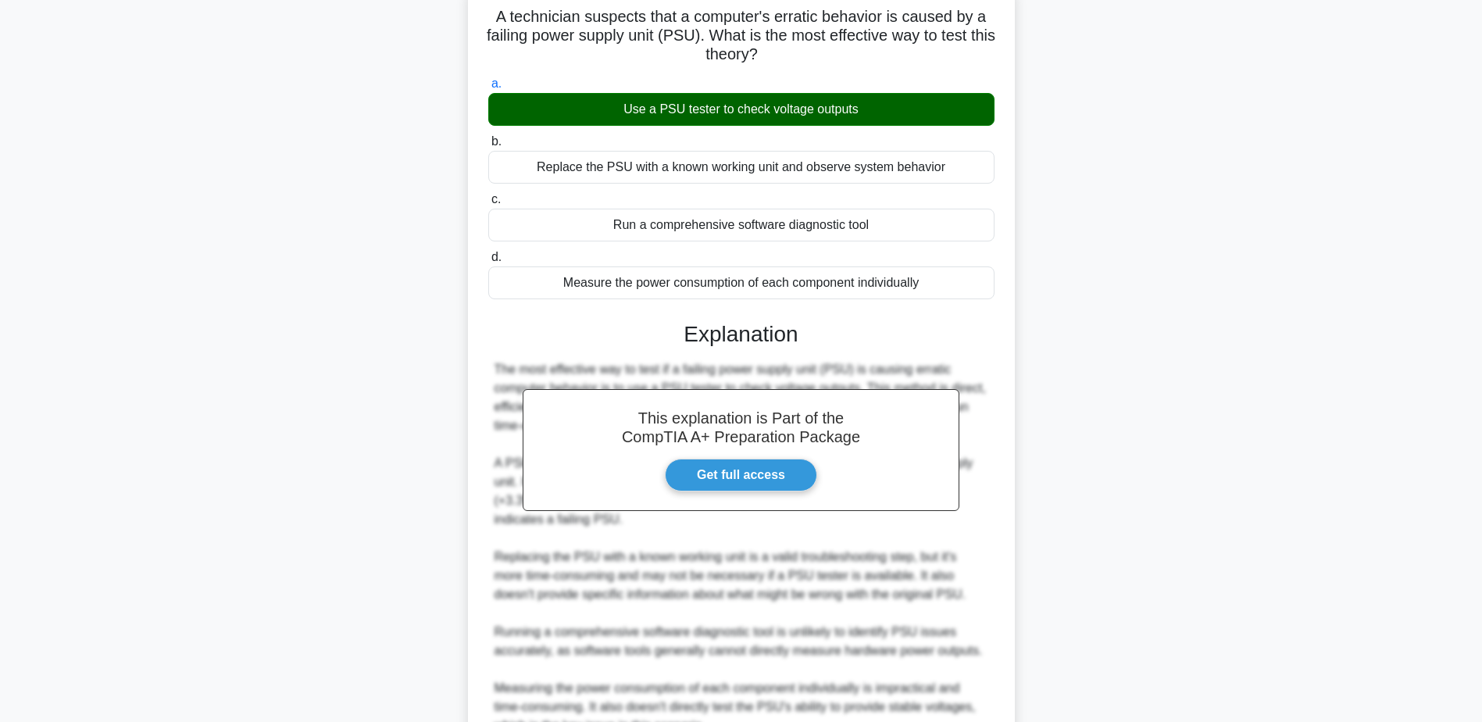
scroll to position [200, 0]
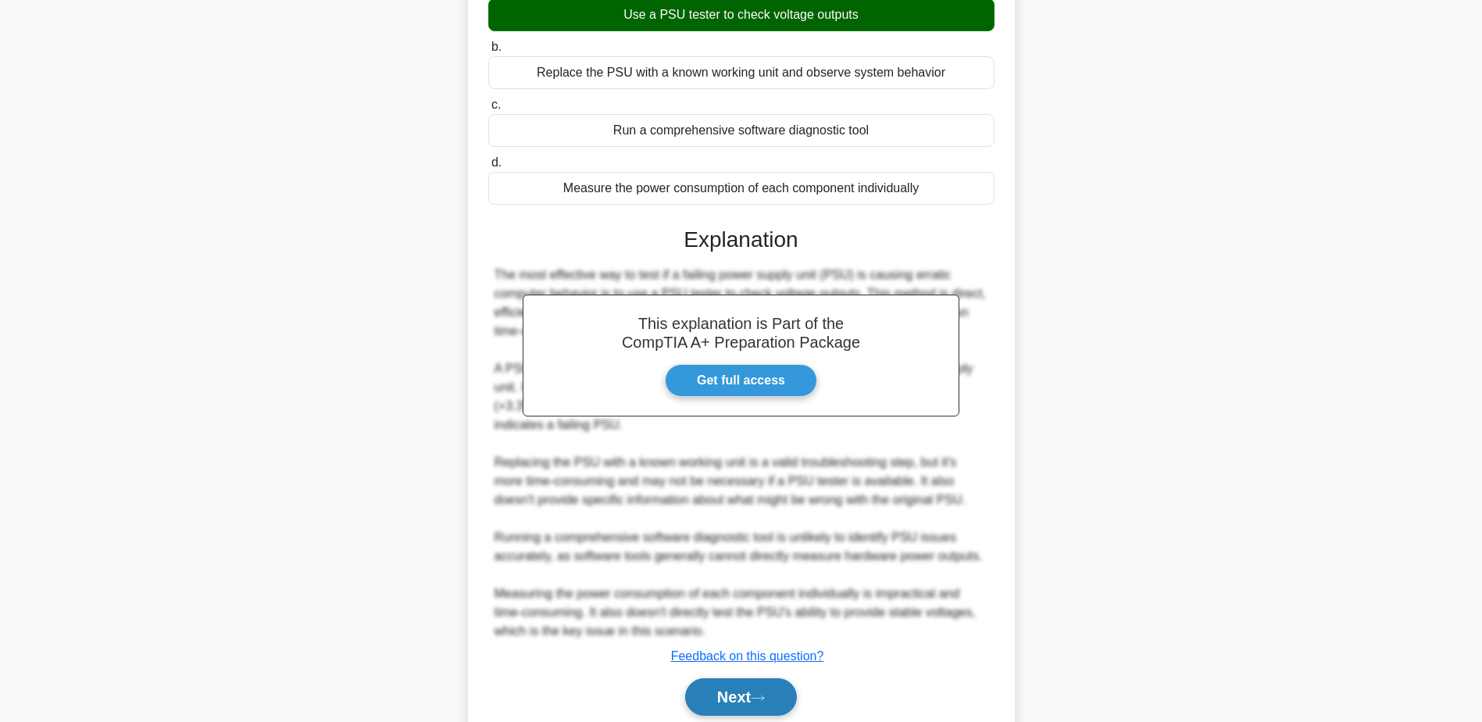
click at [749, 697] on button "Next" at bounding box center [741, 696] width 112 height 37
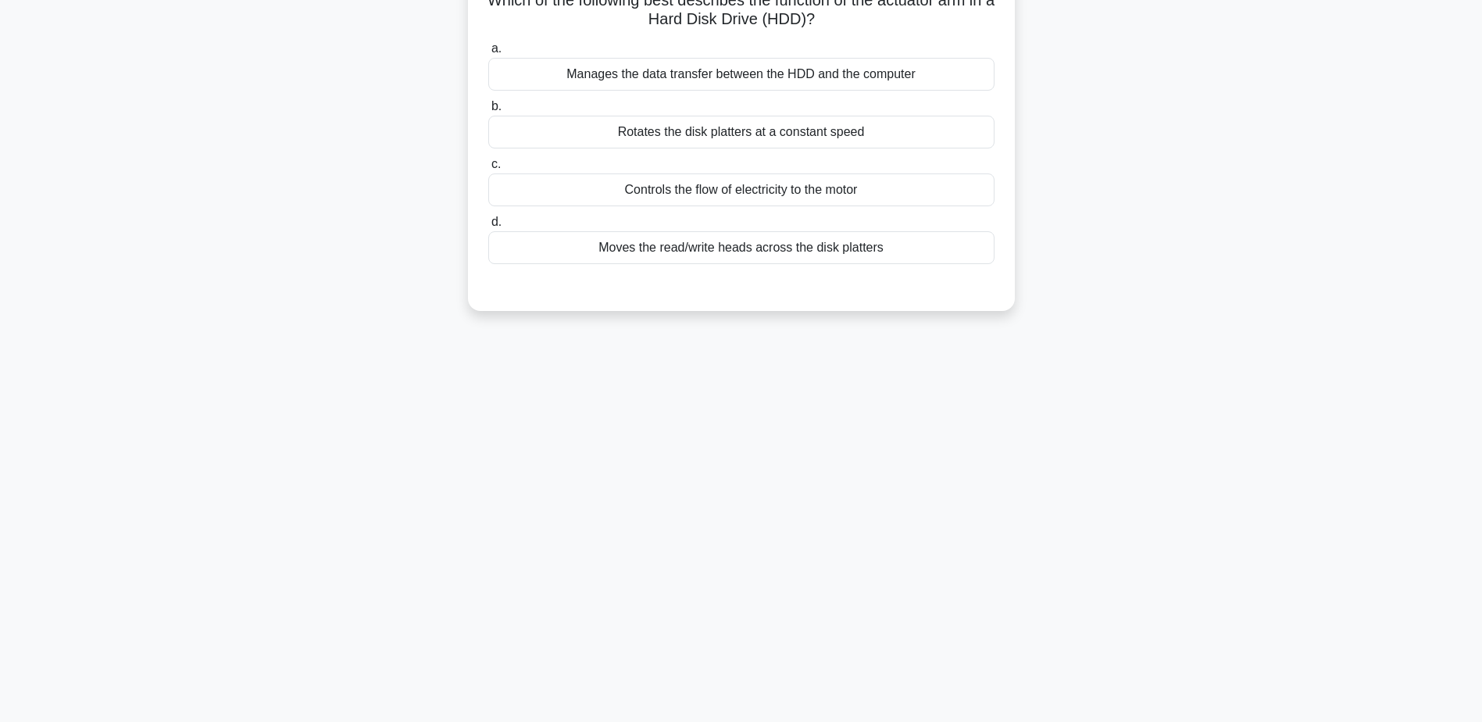
scroll to position [44, 0]
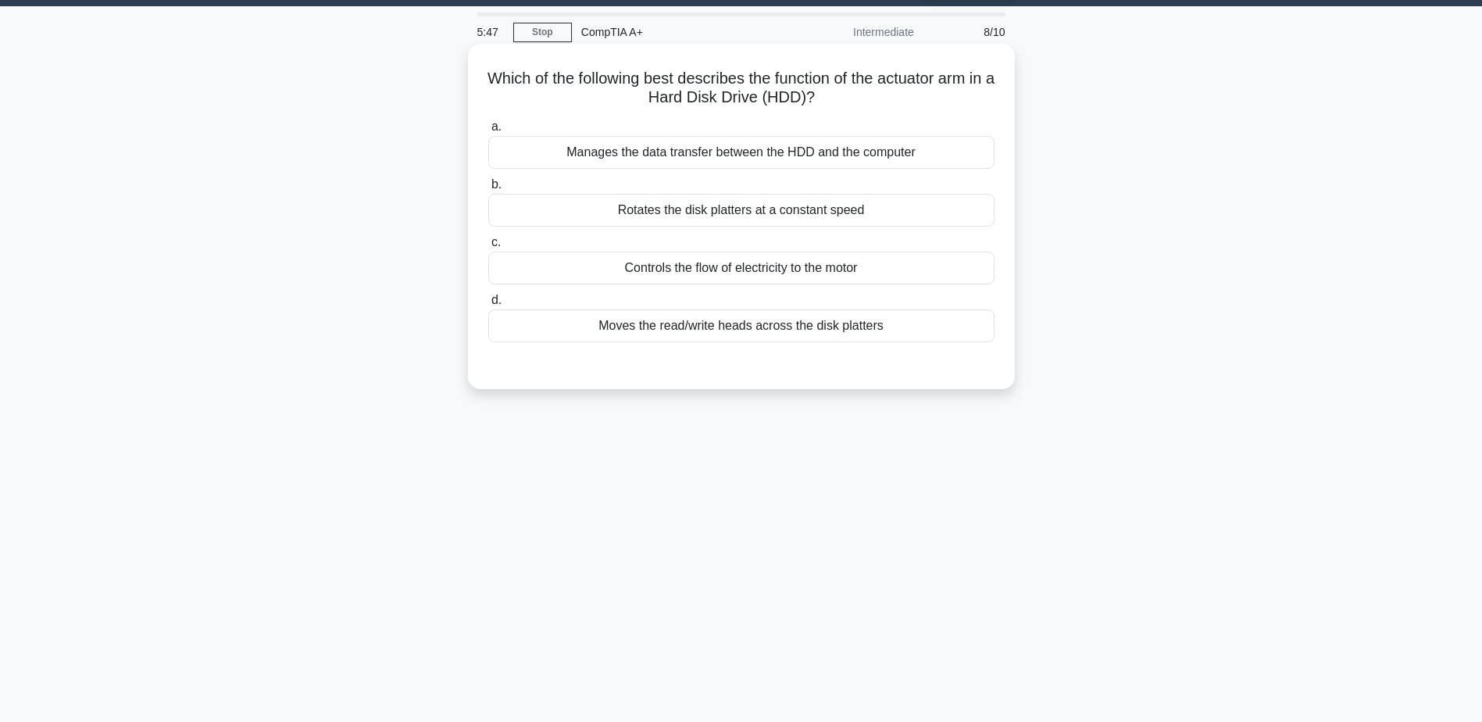
click at [749, 165] on div "Manages the data transfer between the HDD and the computer" at bounding box center [741, 152] width 506 height 33
click at [488, 132] on input "a. Manages the data transfer between the HDD and the computer" at bounding box center [488, 127] width 0 height 10
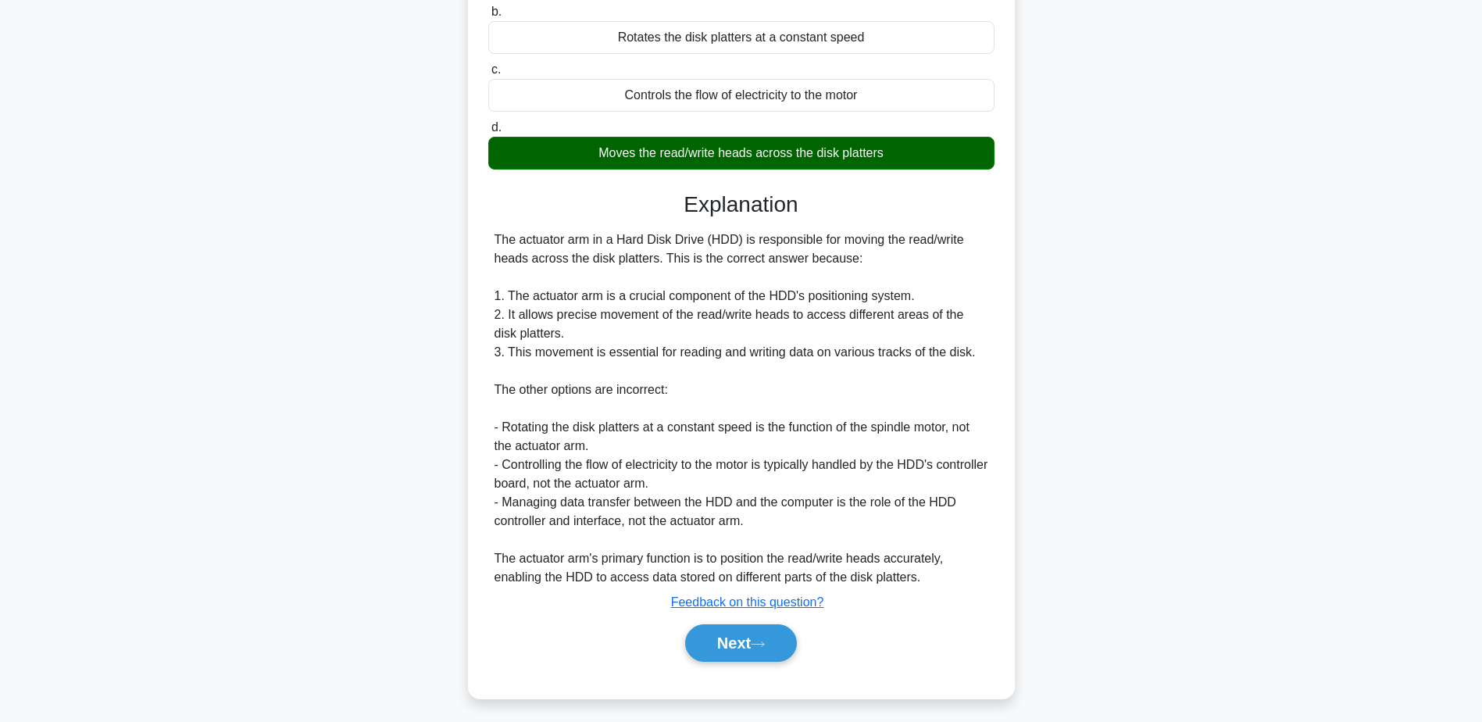
scroll to position [225, 0]
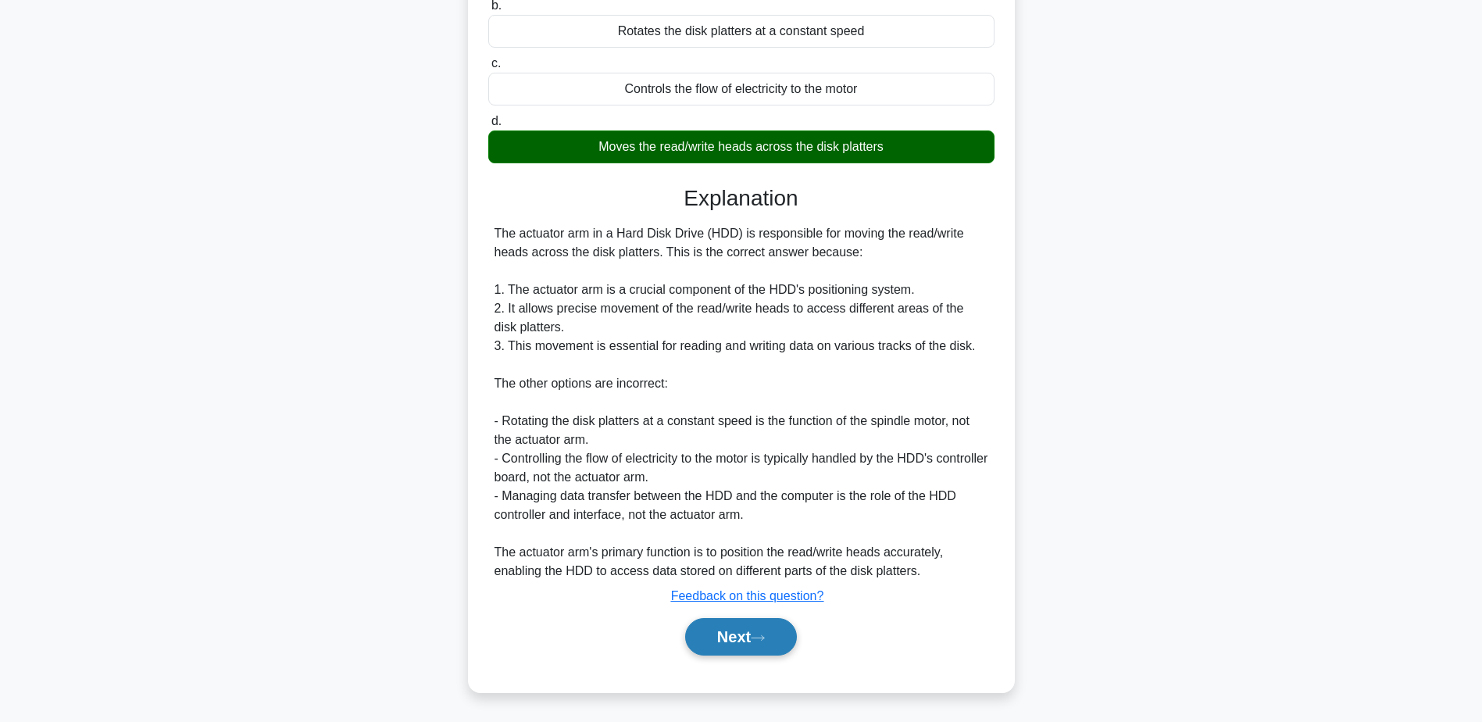
click at [733, 639] on button "Next" at bounding box center [741, 636] width 112 height 37
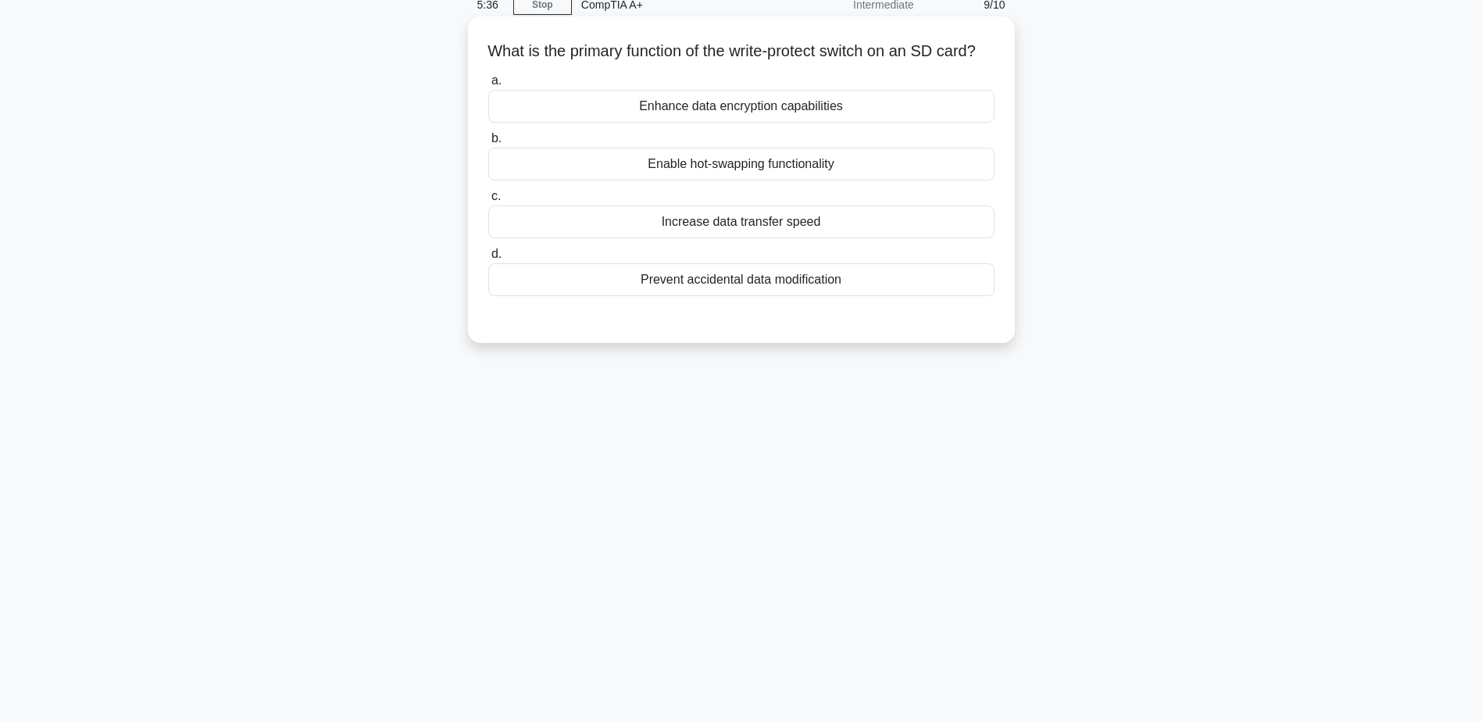
scroll to position [44, 0]
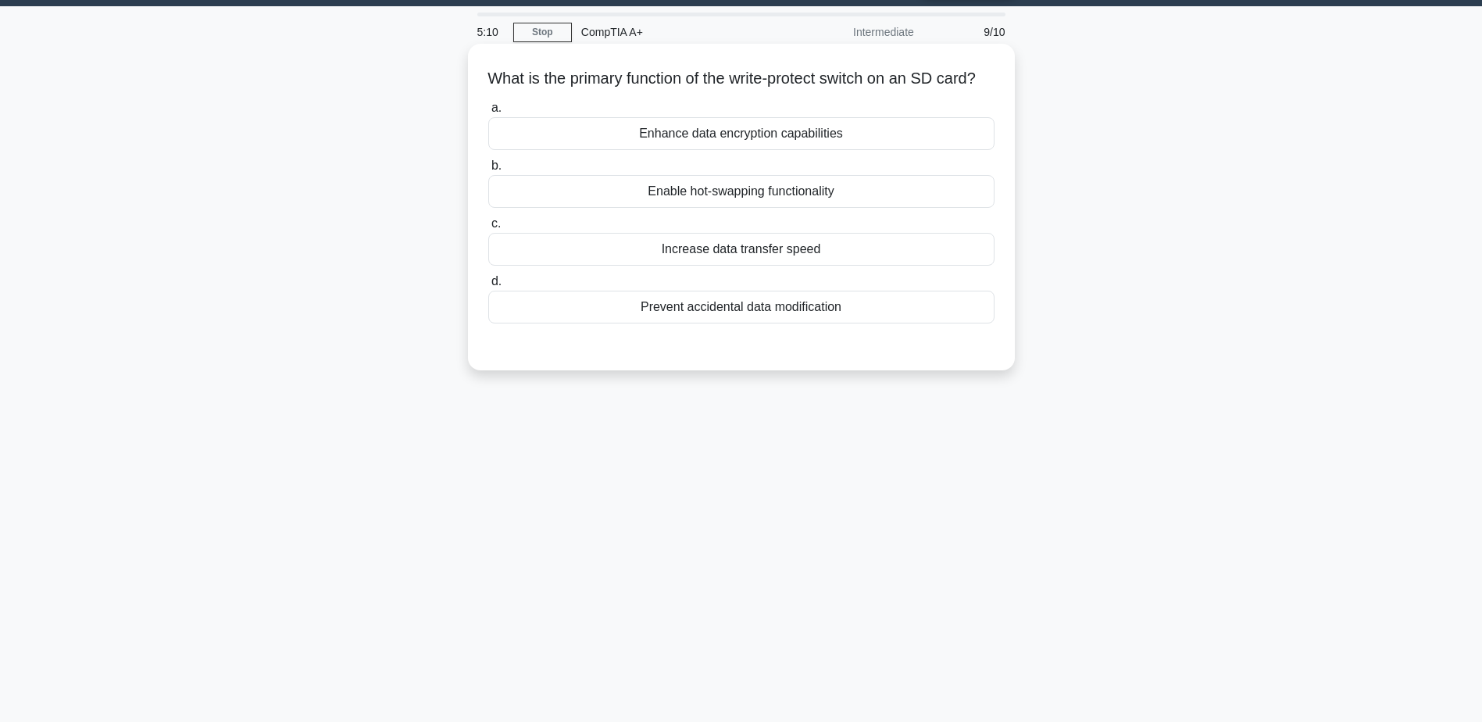
click at [762, 323] on div "Prevent accidental data modification" at bounding box center [741, 307] width 506 height 33
click at [488, 287] on input "d. Prevent accidental data modification" at bounding box center [488, 282] width 0 height 10
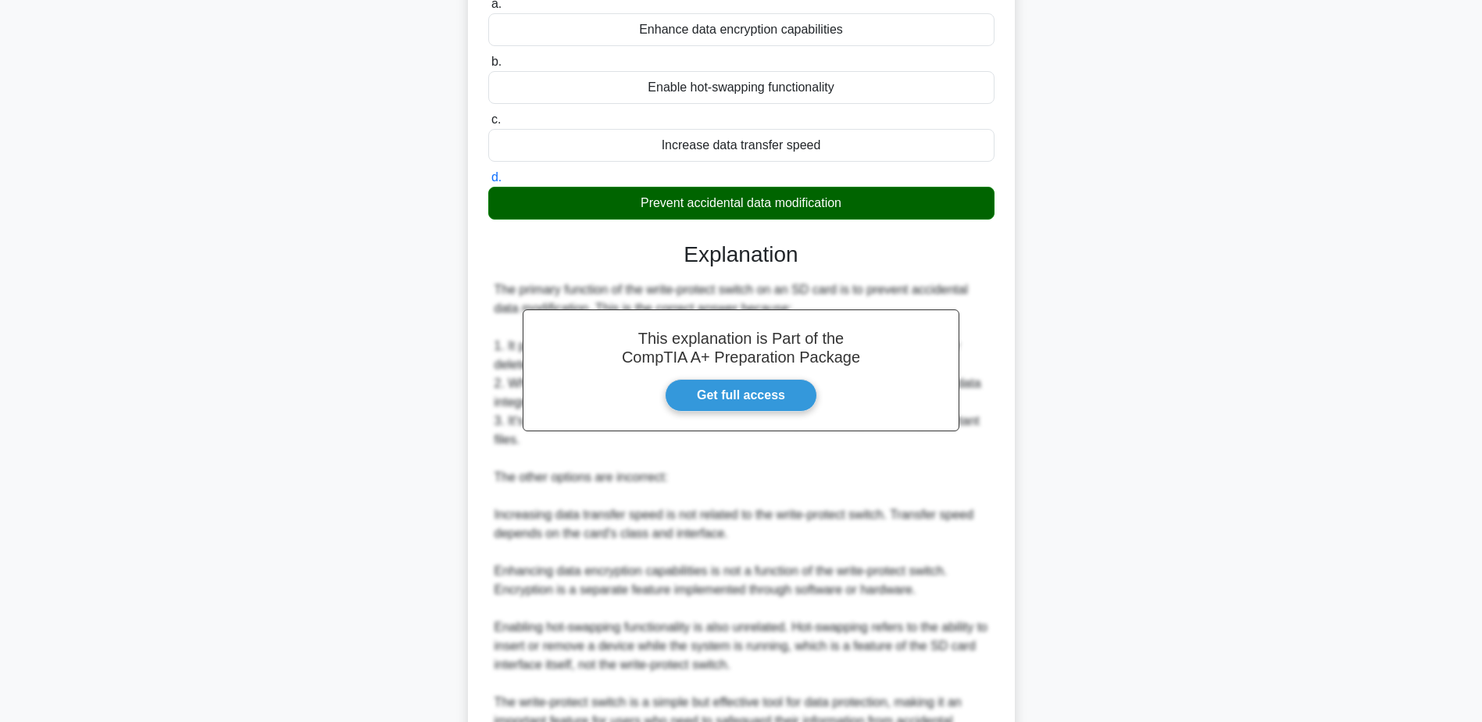
scroll to position [278, 0]
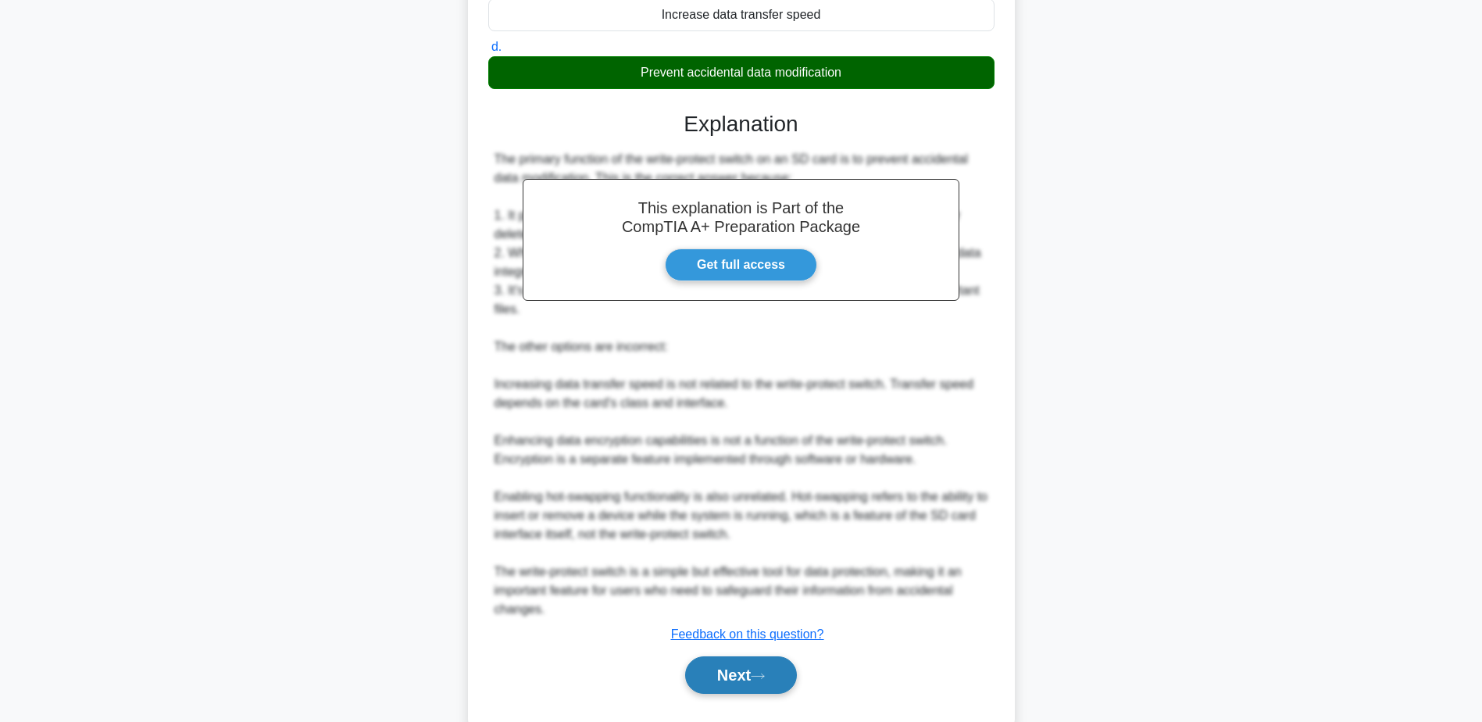
click at [736, 690] on button "Next" at bounding box center [741, 674] width 112 height 37
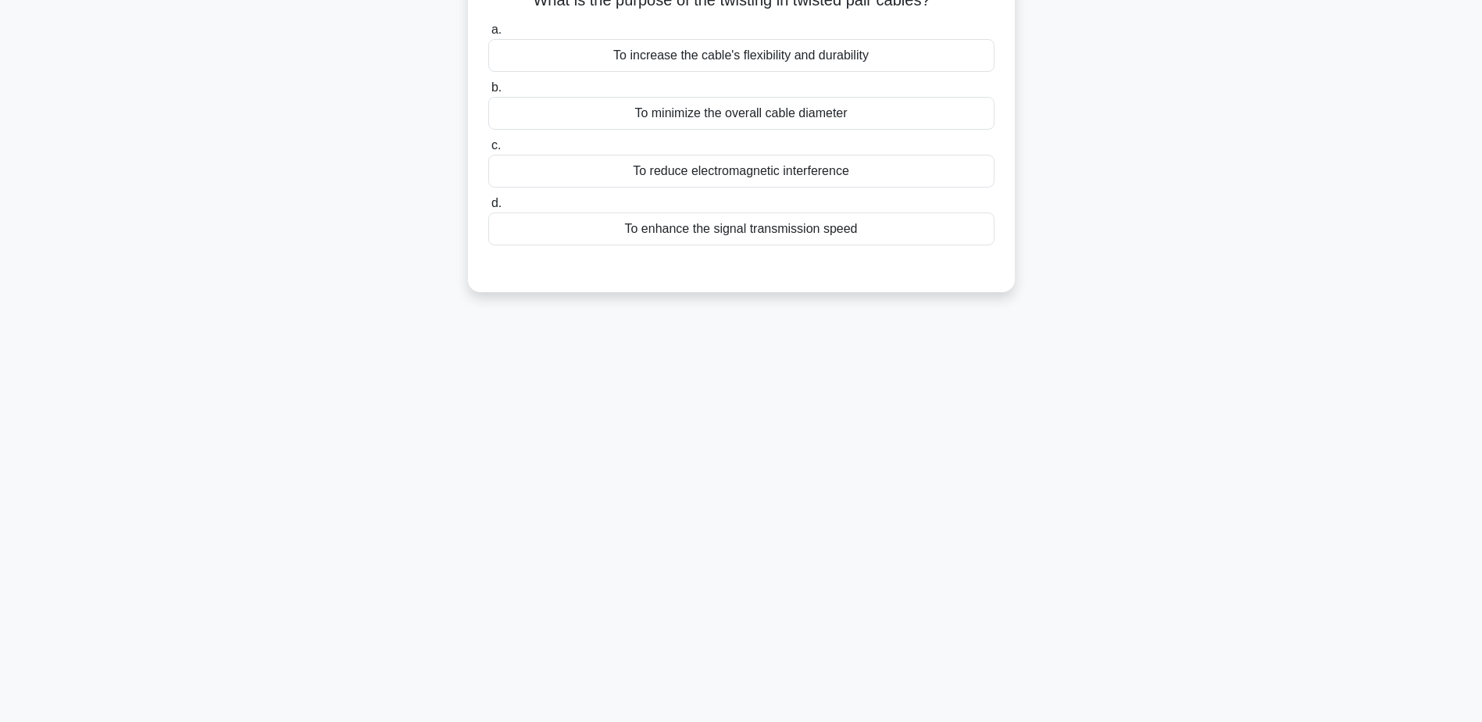
scroll to position [44, 0]
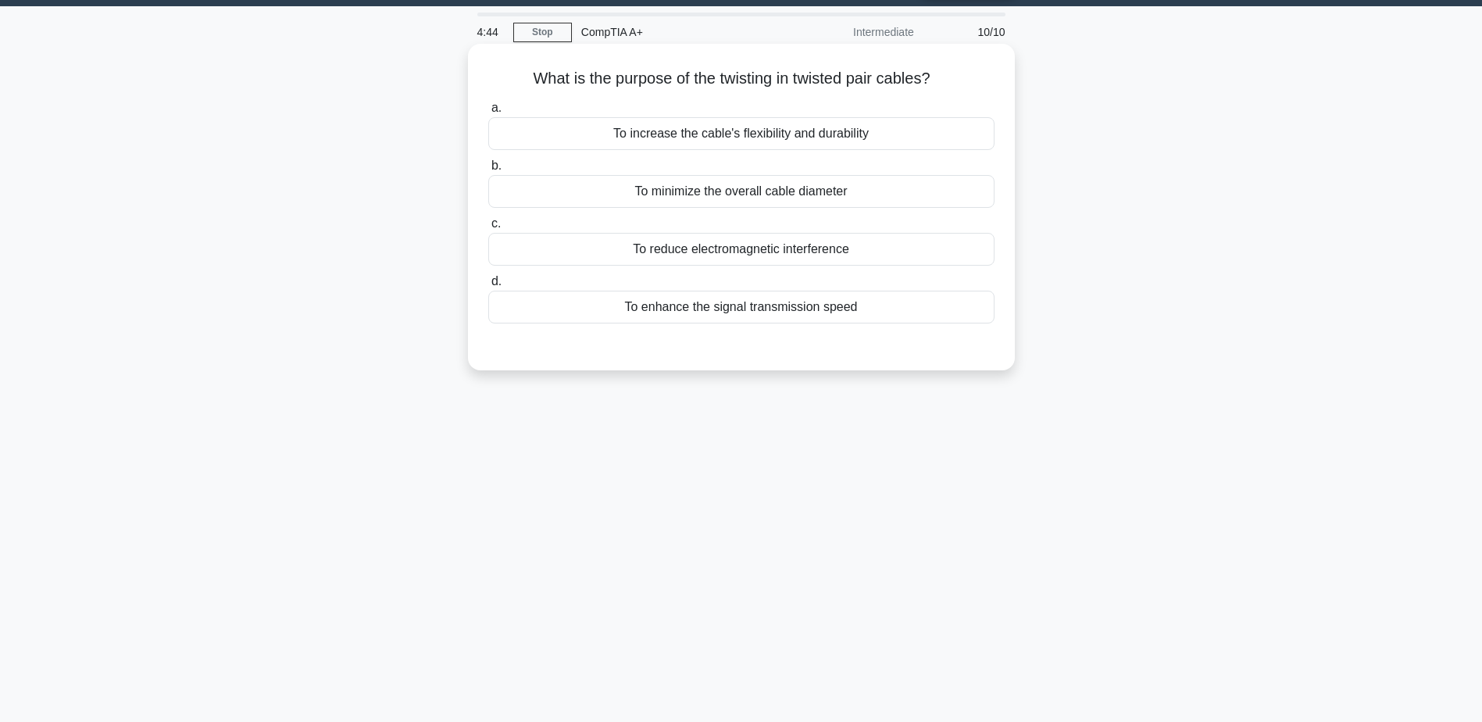
click at [721, 257] on div "To reduce electromagnetic interference" at bounding box center [741, 249] width 506 height 33
click at [488, 229] on input "c. To reduce electromagnetic interference" at bounding box center [488, 224] width 0 height 10
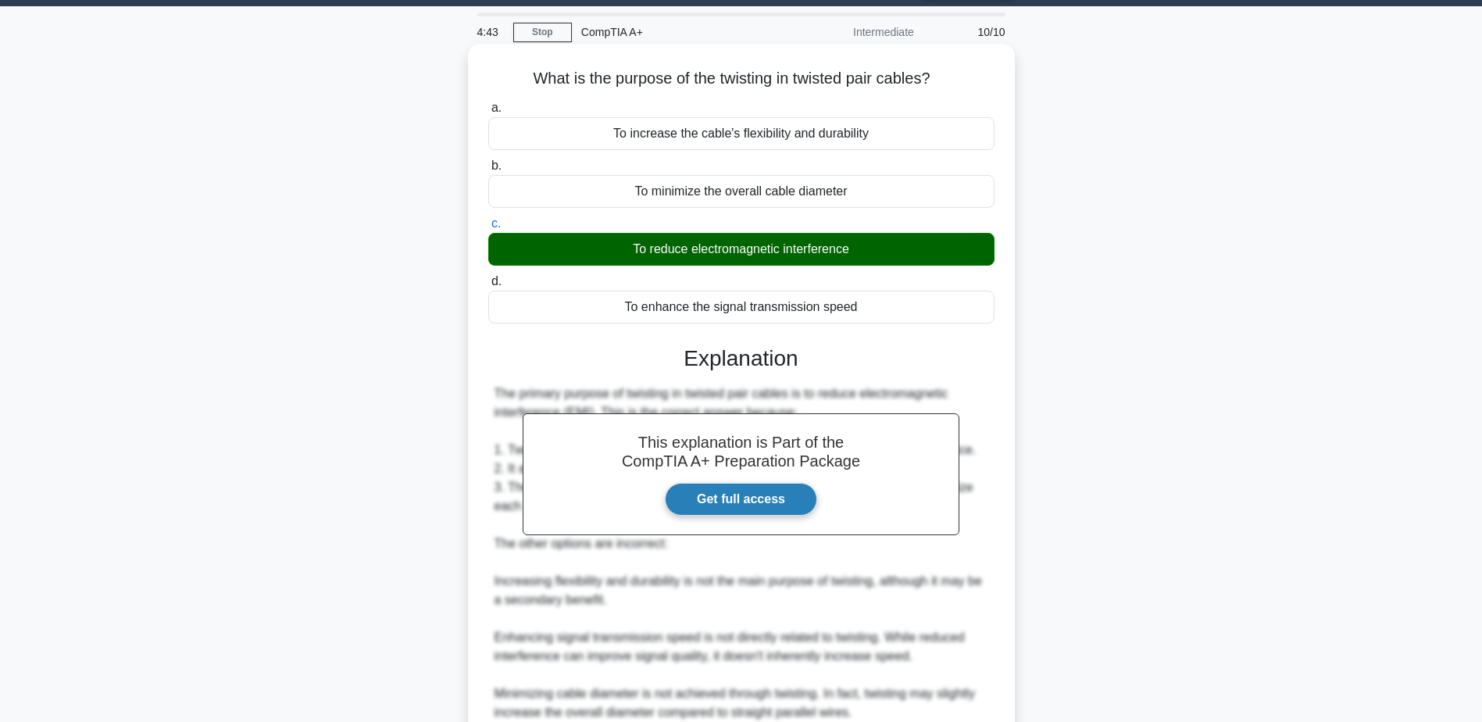
scroll to position [200, 0]
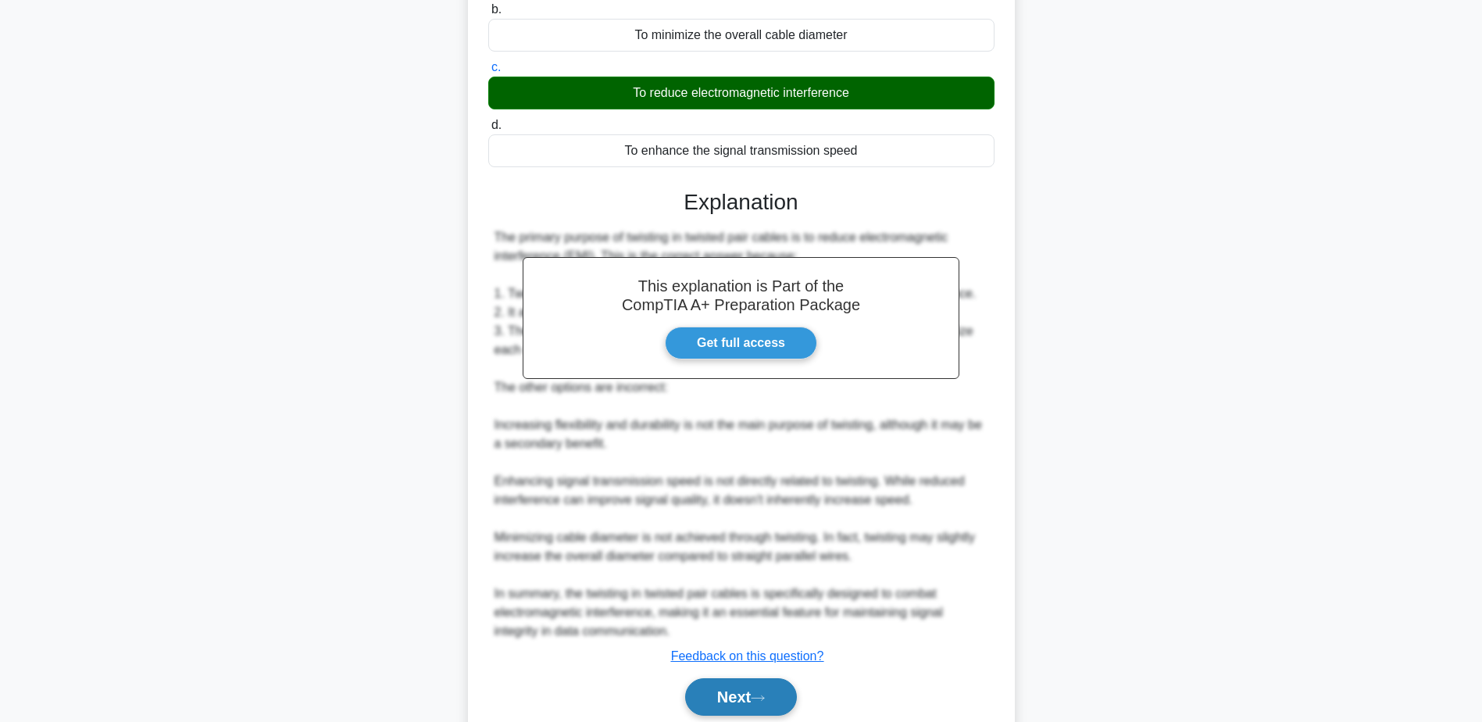
click at [737, 702] on button "Next" at bounding box center [741, 696] width 112 height 37
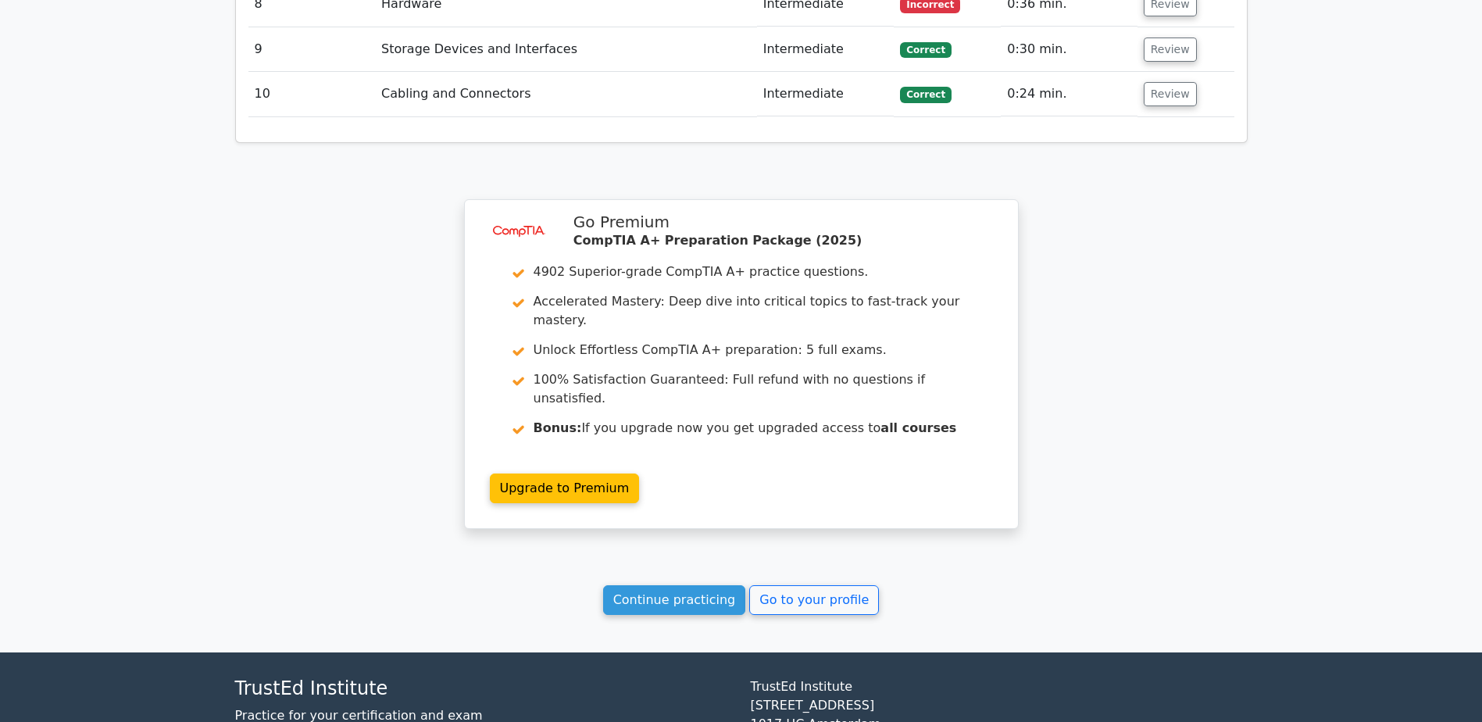
scroll to position [2421, 0]
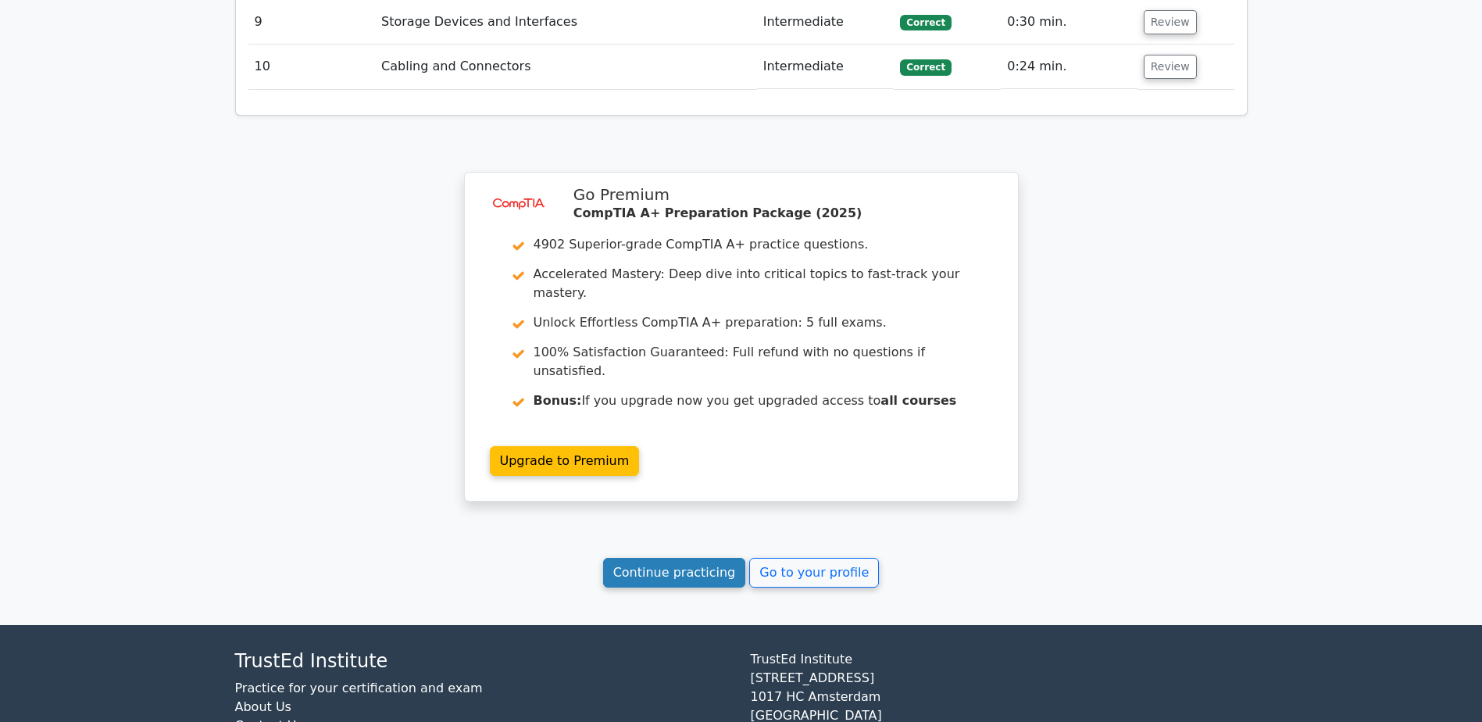
click at [700, 558] on link "Continue practicing" at bounding box center [674, 573] width 143 height 30
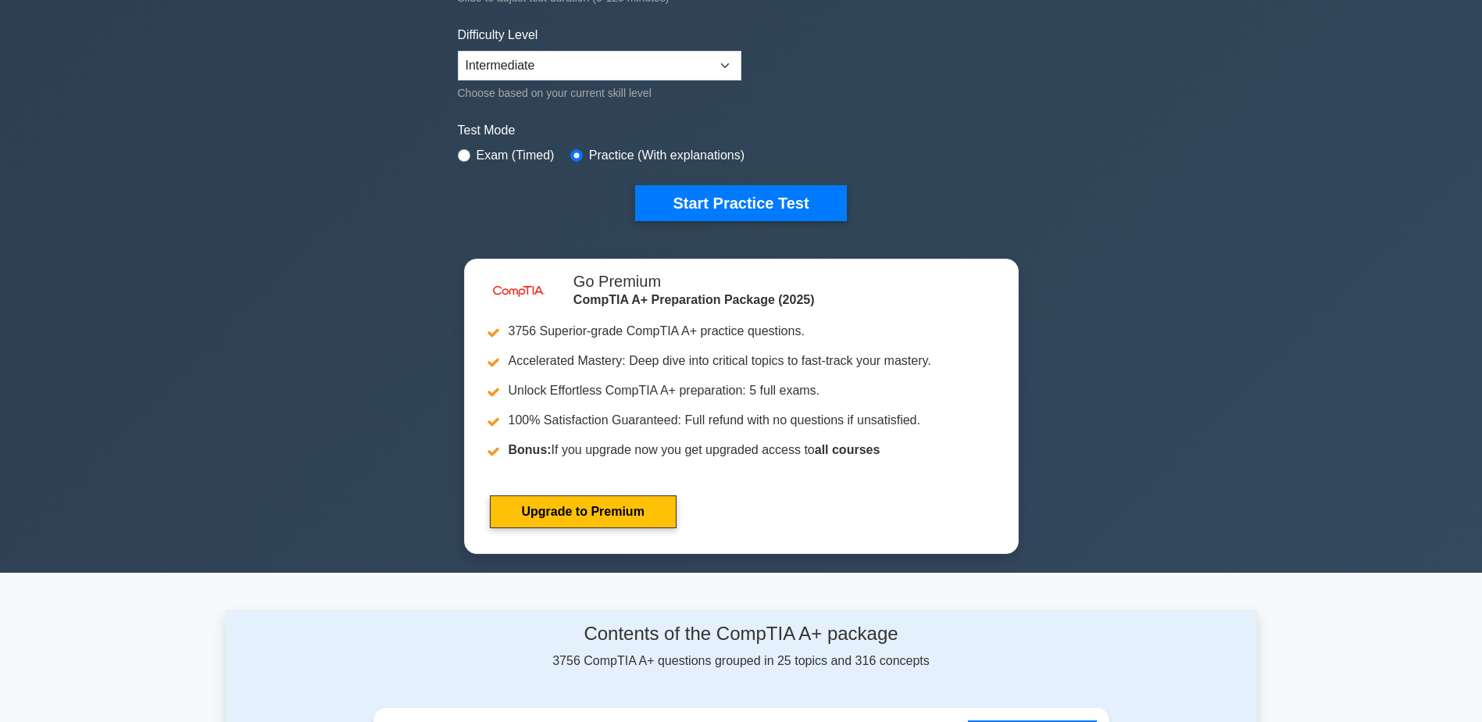
scroll to position [312, 0]
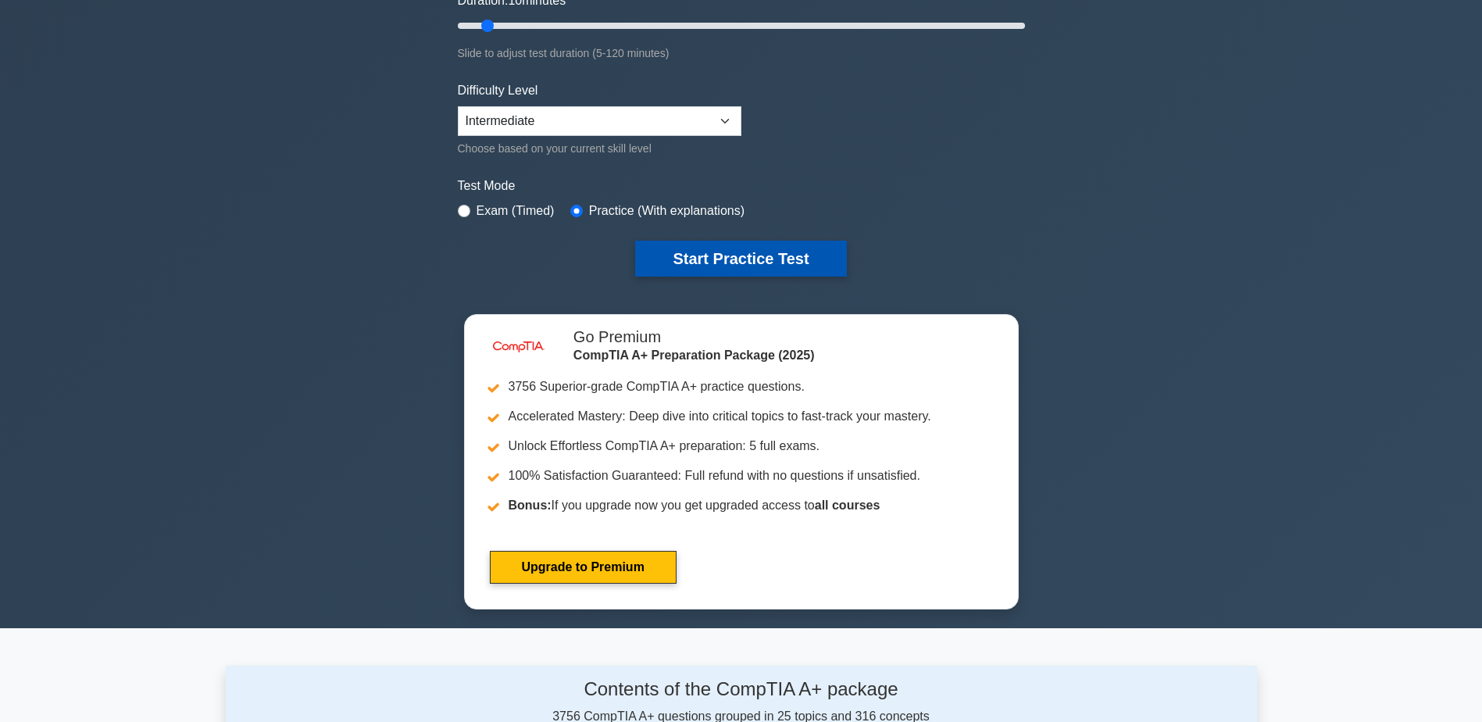
click at [731, 250] on button "Start Practice Test" at bounding box center [740, 259] width 211 height 36
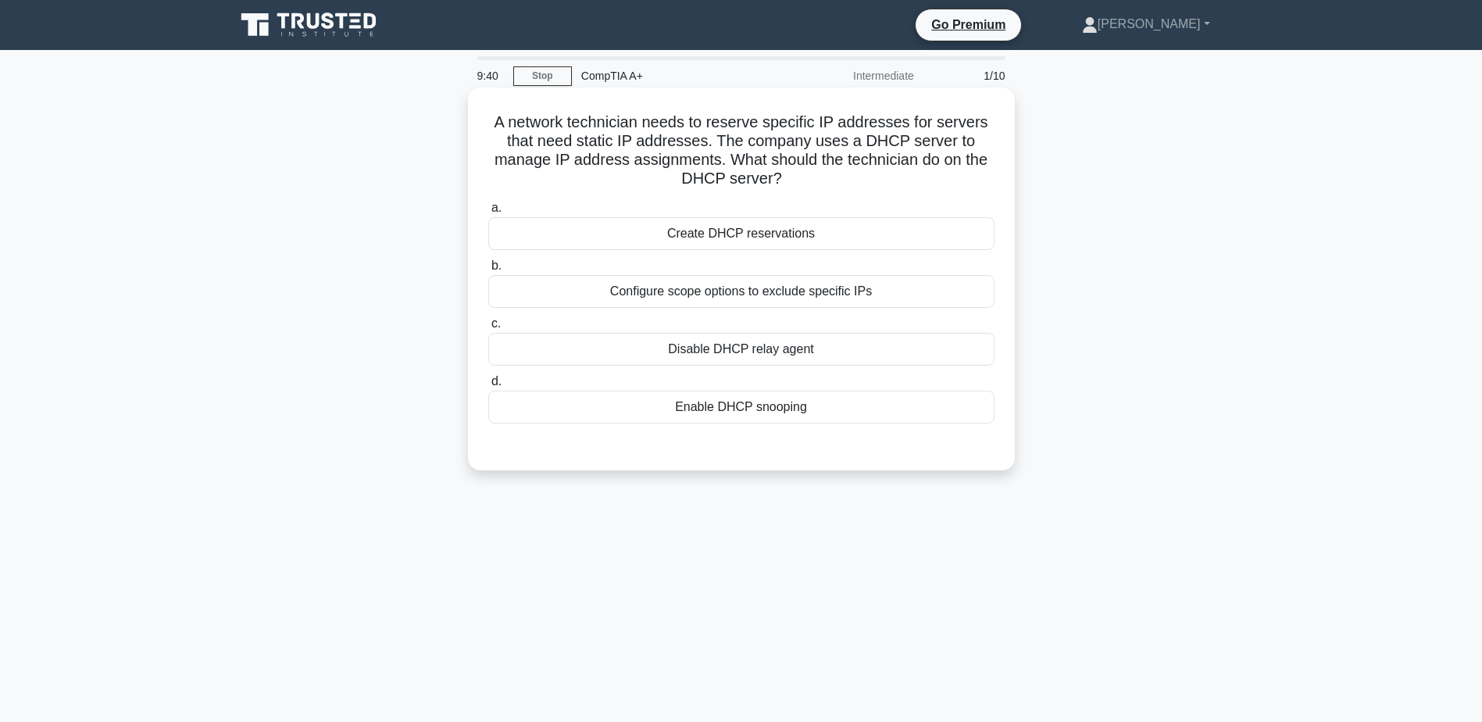
click at [748, 242] on div "Create DHCP reservations" at bounding box center [741, 233] width 506 height 33
click at [488, 213] on input "a. Create DHCP reservations" at bounding box center [488, 208] width 0 height 10
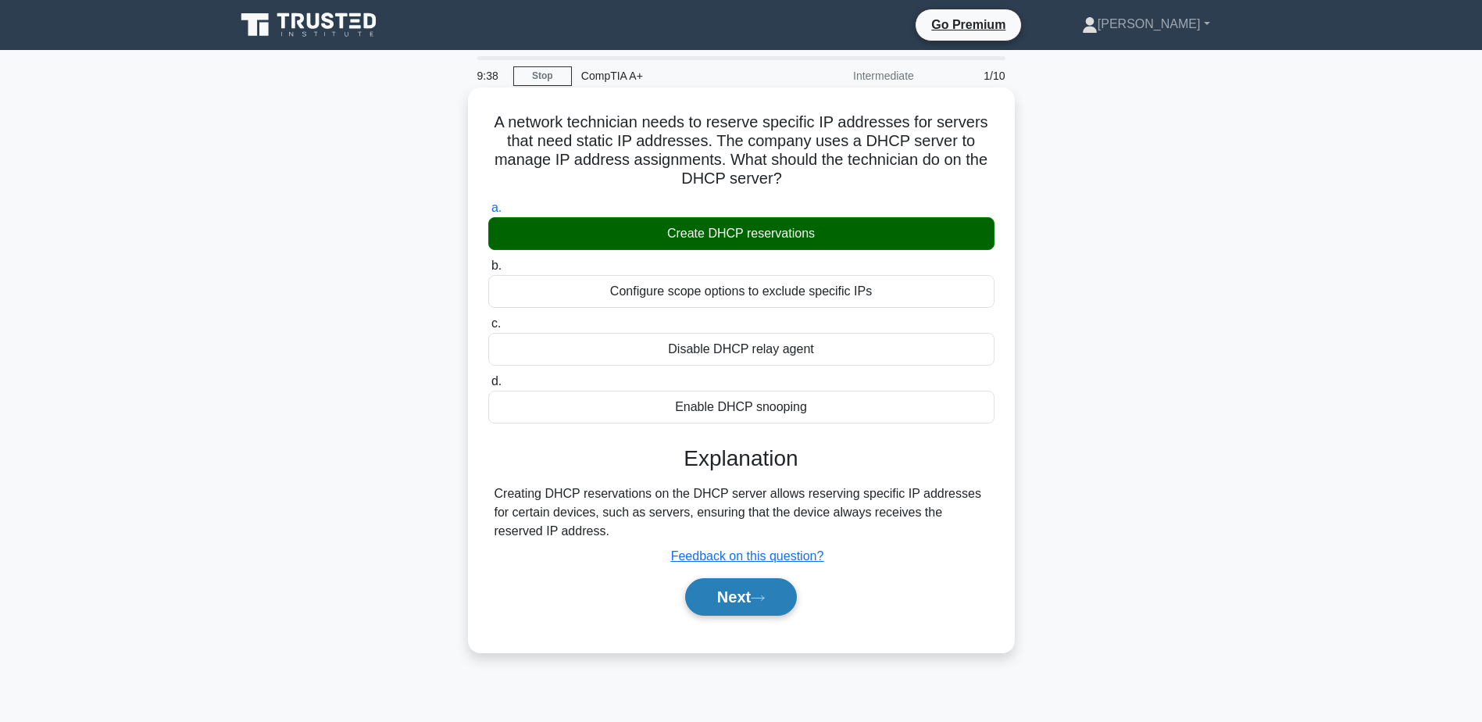
click at [738, 600] on button "Next" at bounding box center [741, 596] width 112 height 37
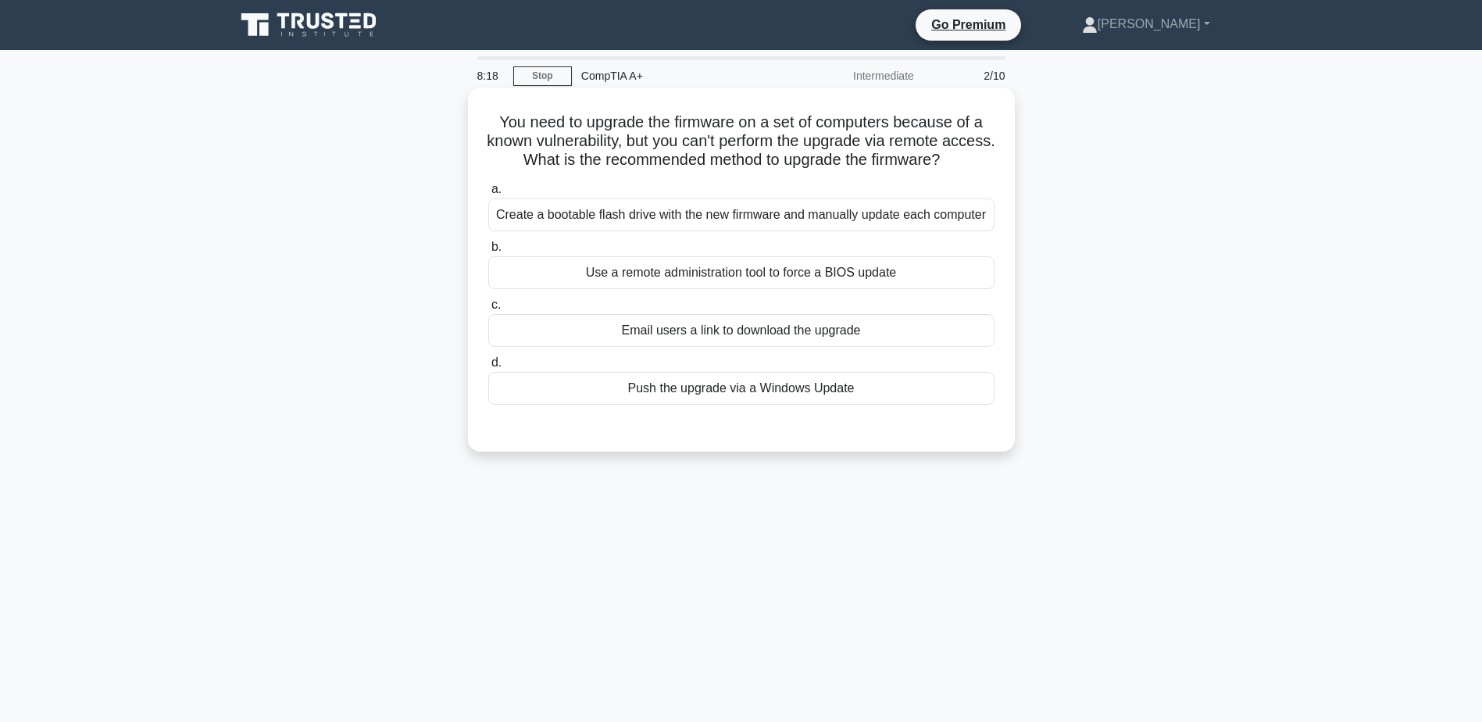
click at [706, 225] on div "Create a bootable flash drive with the new firmware and manually update each co…" at bounding box center [741, 214] width 506 height 33
click at [488, 194] on input "a. Create a bootable flash drive with the new firmware and manually update each…" at bounding box center [488, 189] width 0 height 10
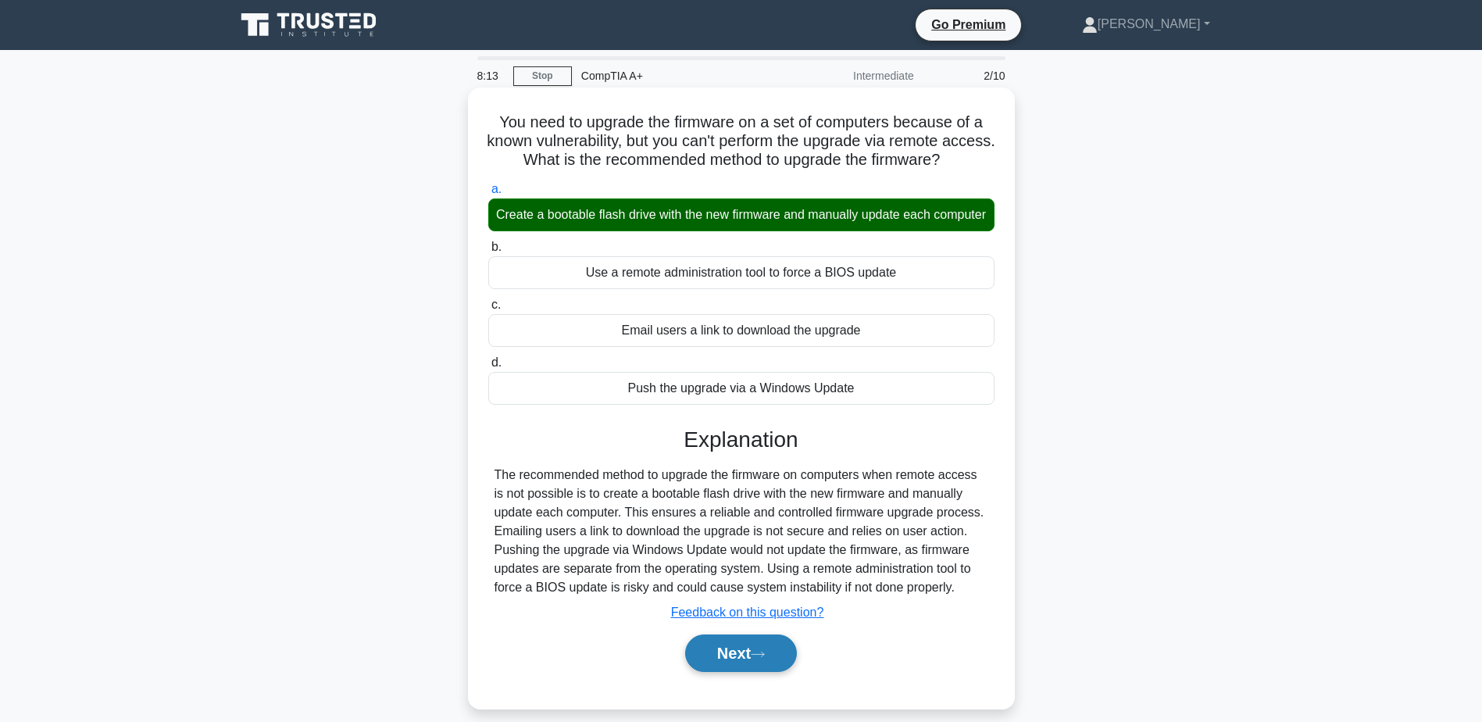
click at [746, 672] on button "Next" at bounding box center [741, 652] width 112 height 37
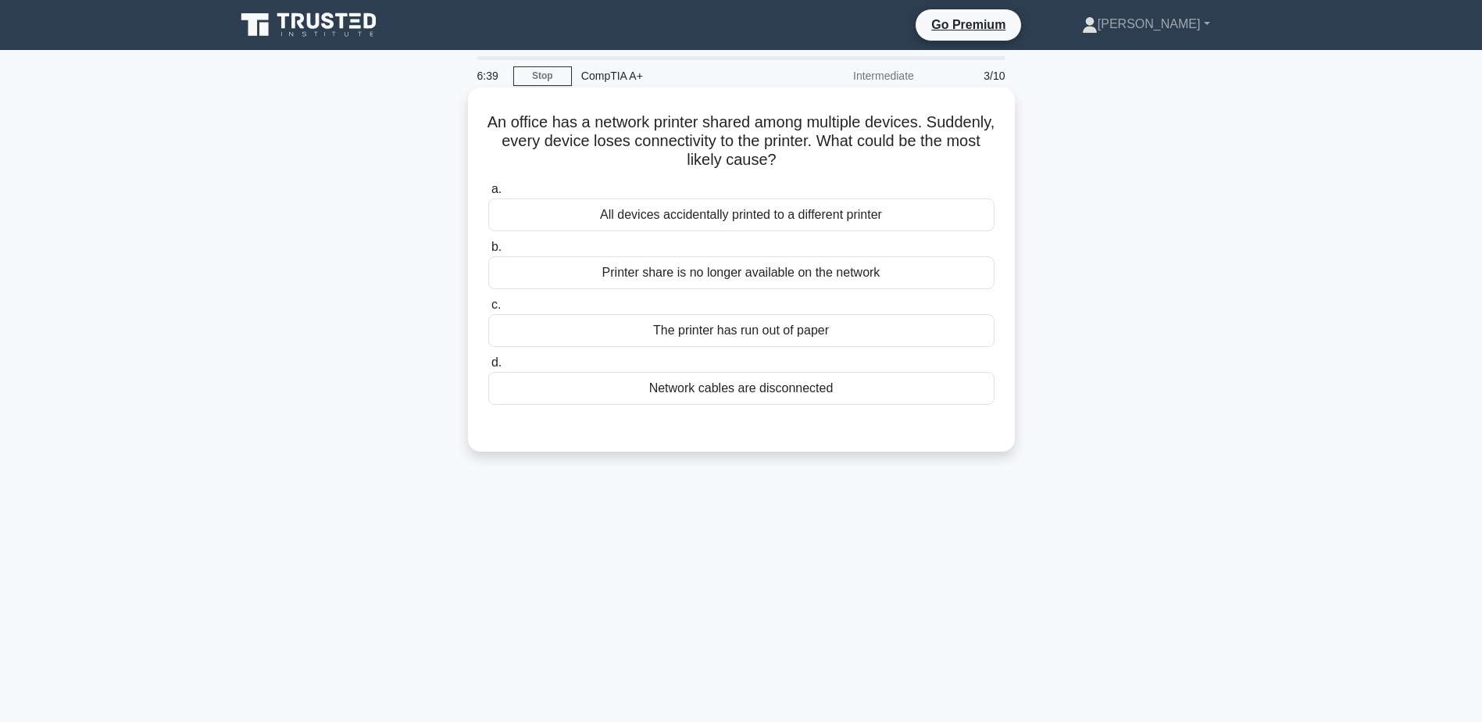
click at [733, 393] on div "Network cables are disconnected" at bounding box center [741, 388] width 506 height 33
click at [488, 368] on input "d. Network cables are disconnected" at bounding box center [488, 363] width 0 height 10
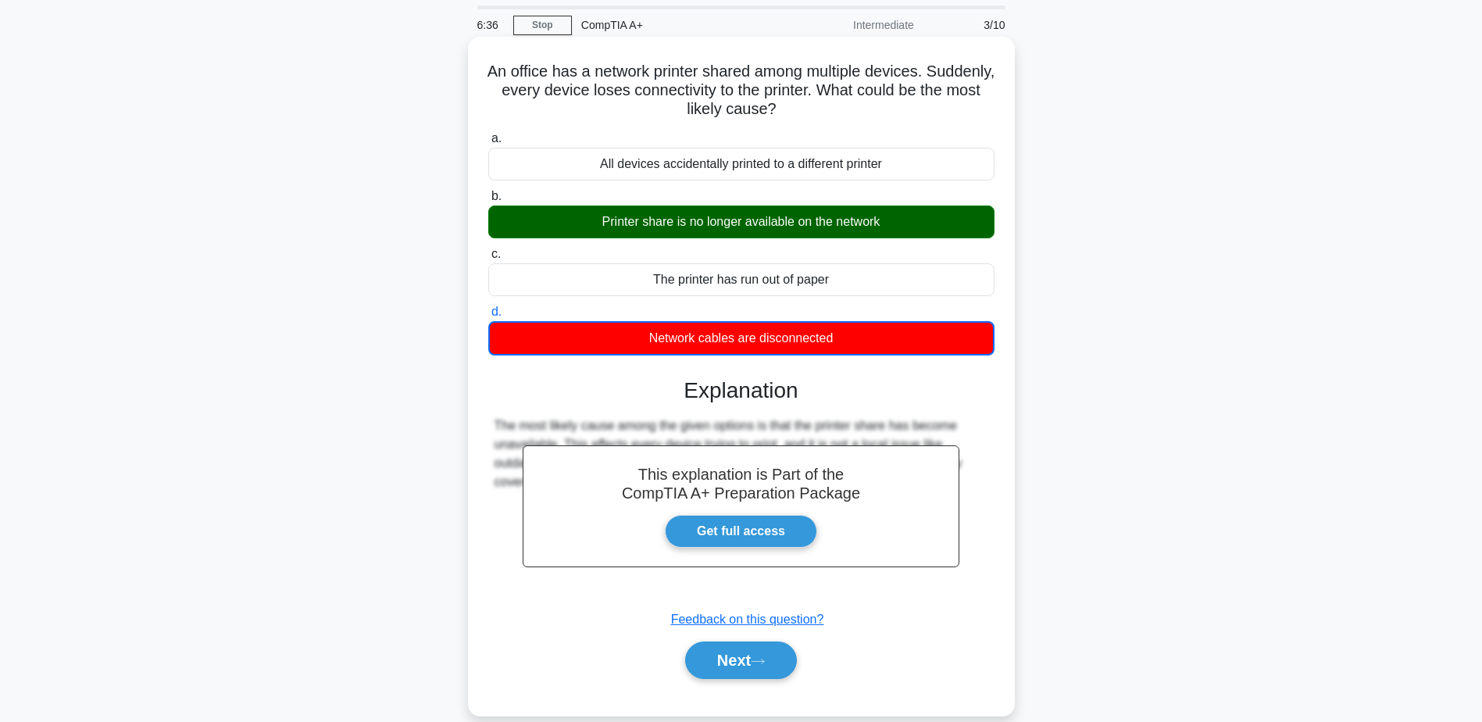
scroll to position [78, 0]
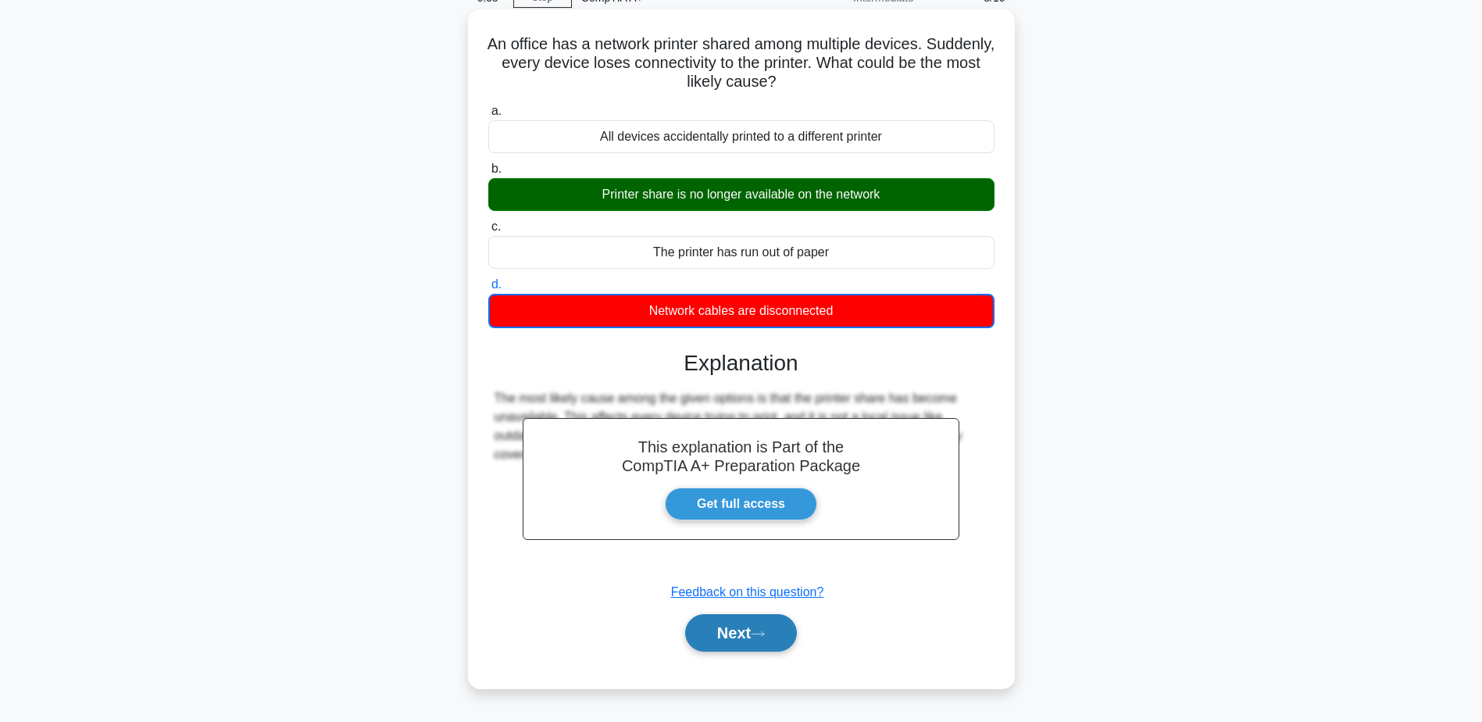
click at [736, 630] on button "Next" at bounding box center [741, 632] width 112 height 37
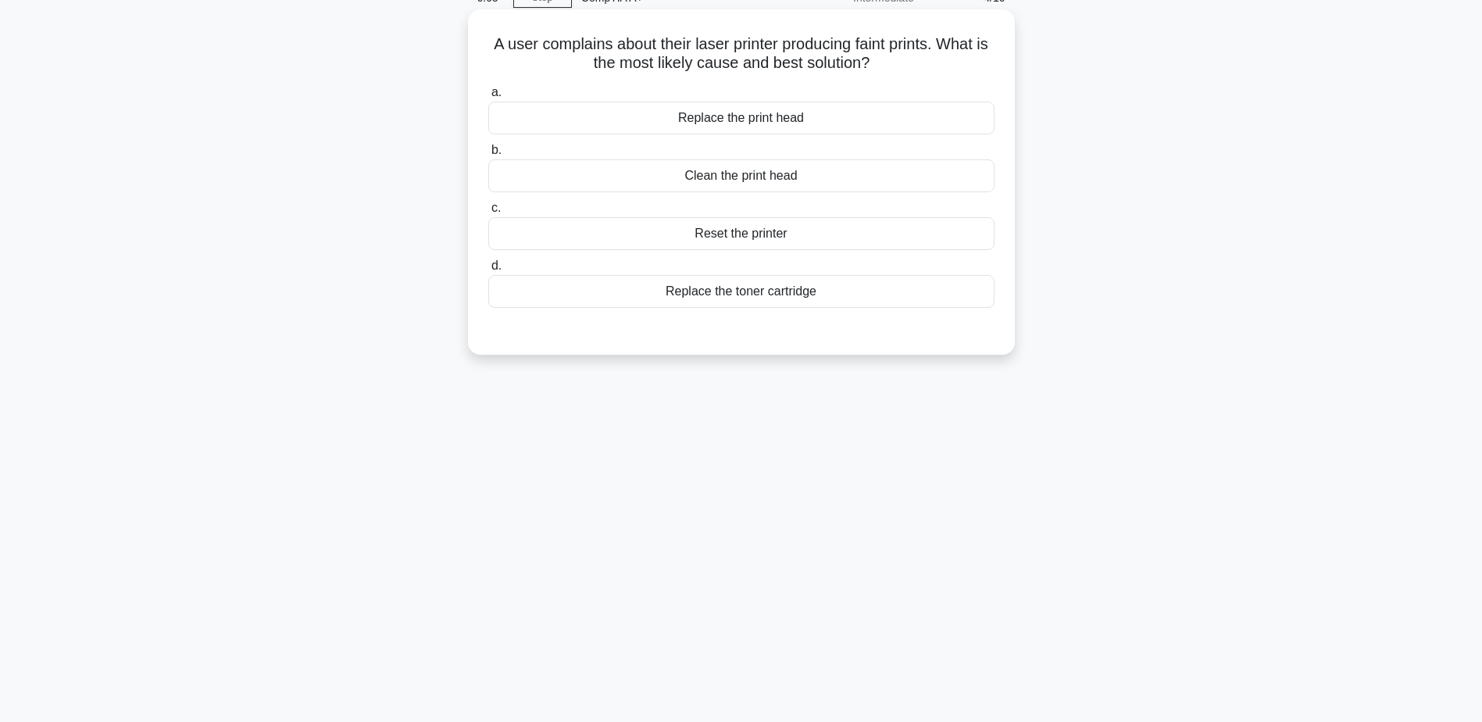
click at [740, 299] on div "Replace the toner cartridge" at bounding box center [741, 291] width 506 height 33
click at [488, 271] on input "d. Replace the toner cartridge" at bounding box center [488, 266] width 0 height 10
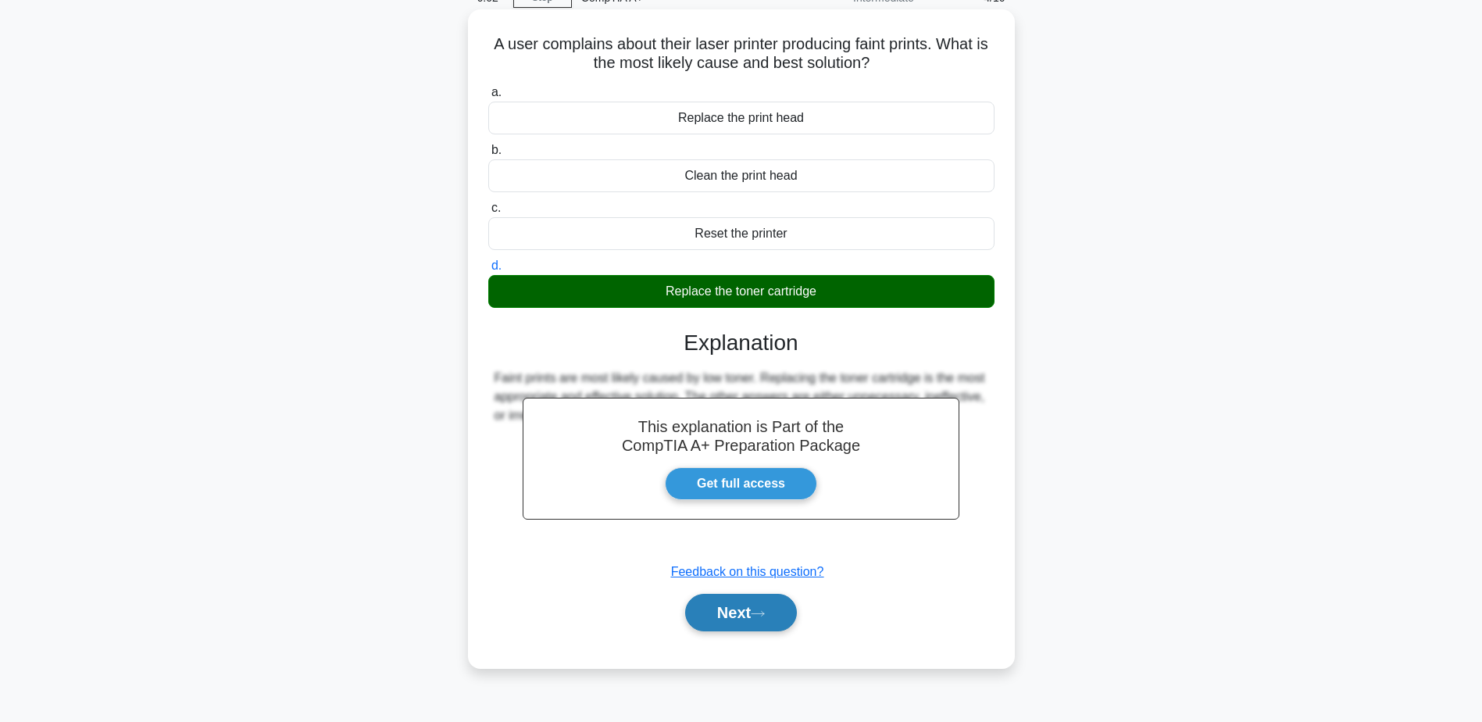
click at [731, 612] on button "Next" at bounding box center [741, 612] width 112 height 37
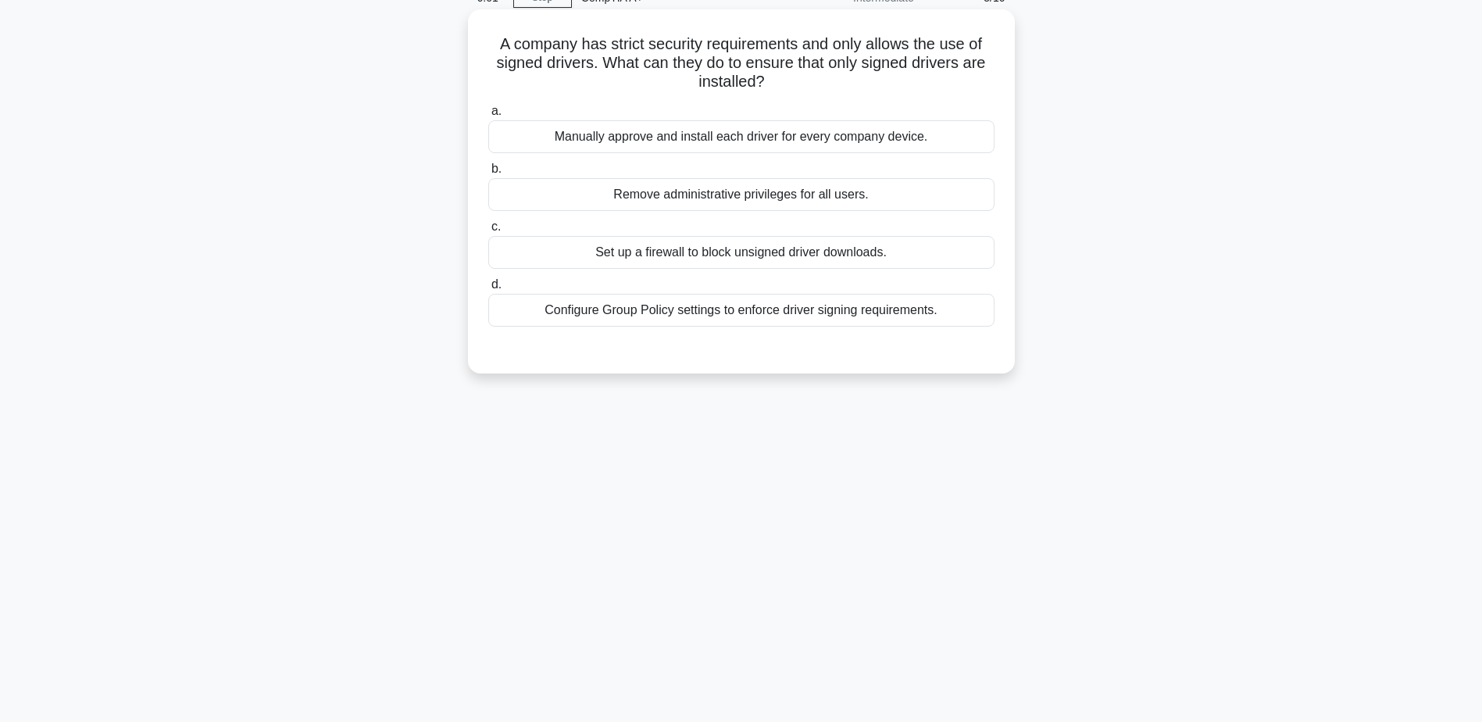
scroll to position [0, 0]
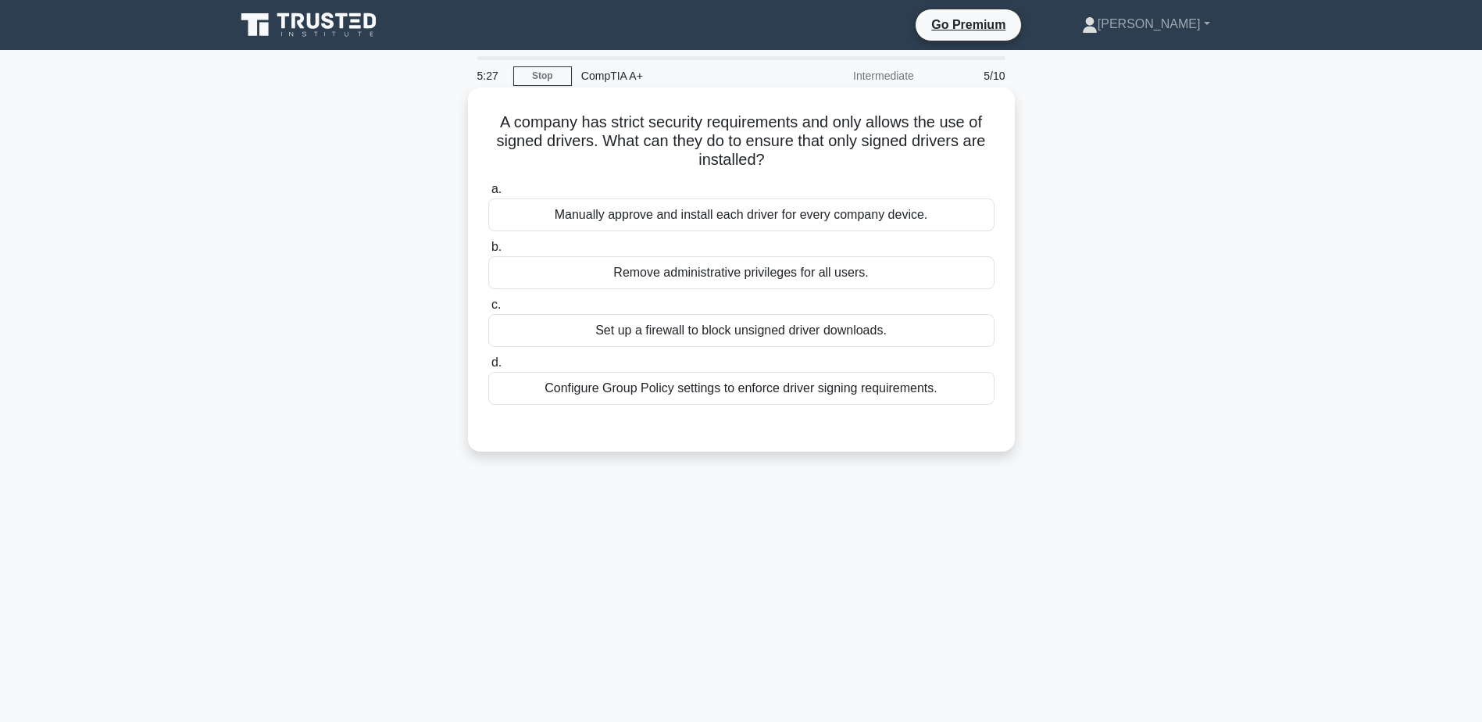
click at [755, 398] on div "Configure Group Policy settings to enforce driver signing requirements." at bounding box center [741, 388] width 506 height 33
click at [488, 368] on input "d. Configure Group Policy settings to enforce driver signing requirements." at bounding box center [488, 363] width 0 height 10
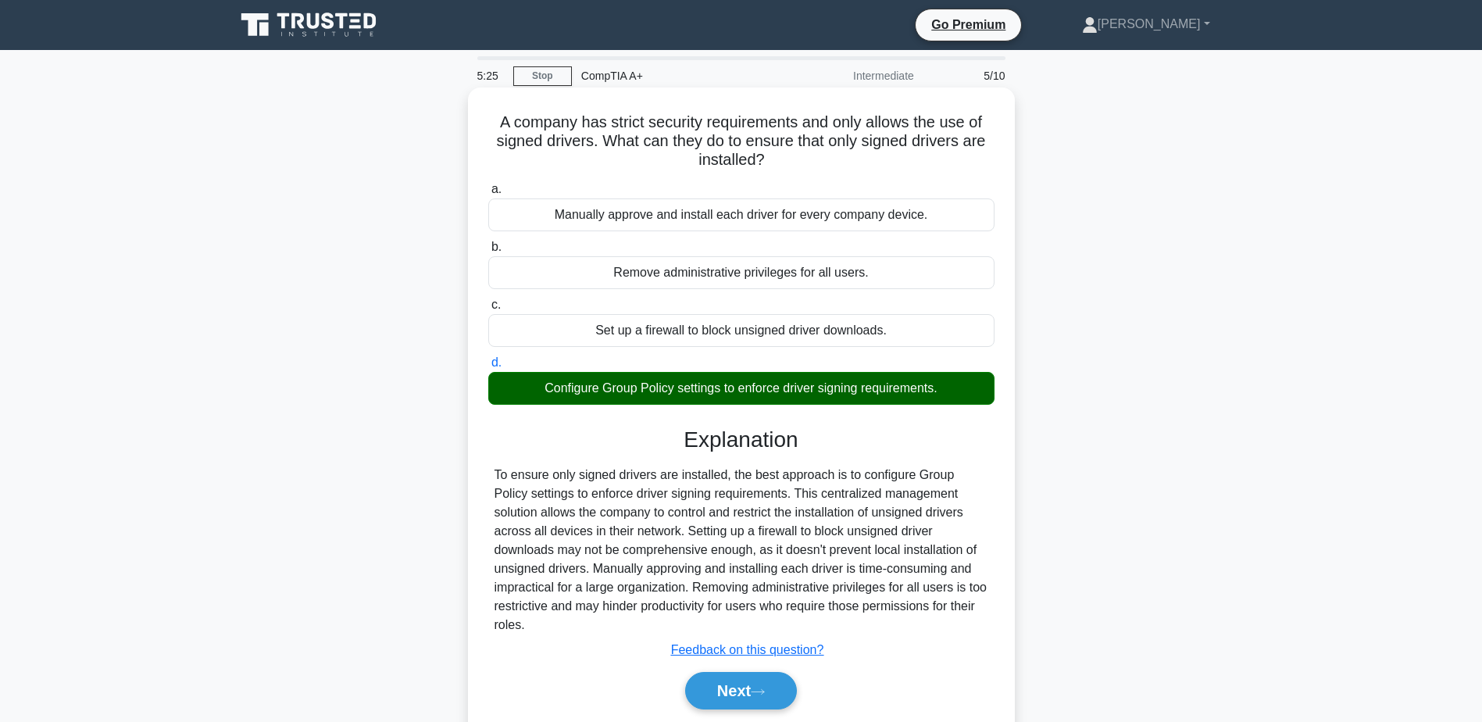
scroll to position [122, 0]
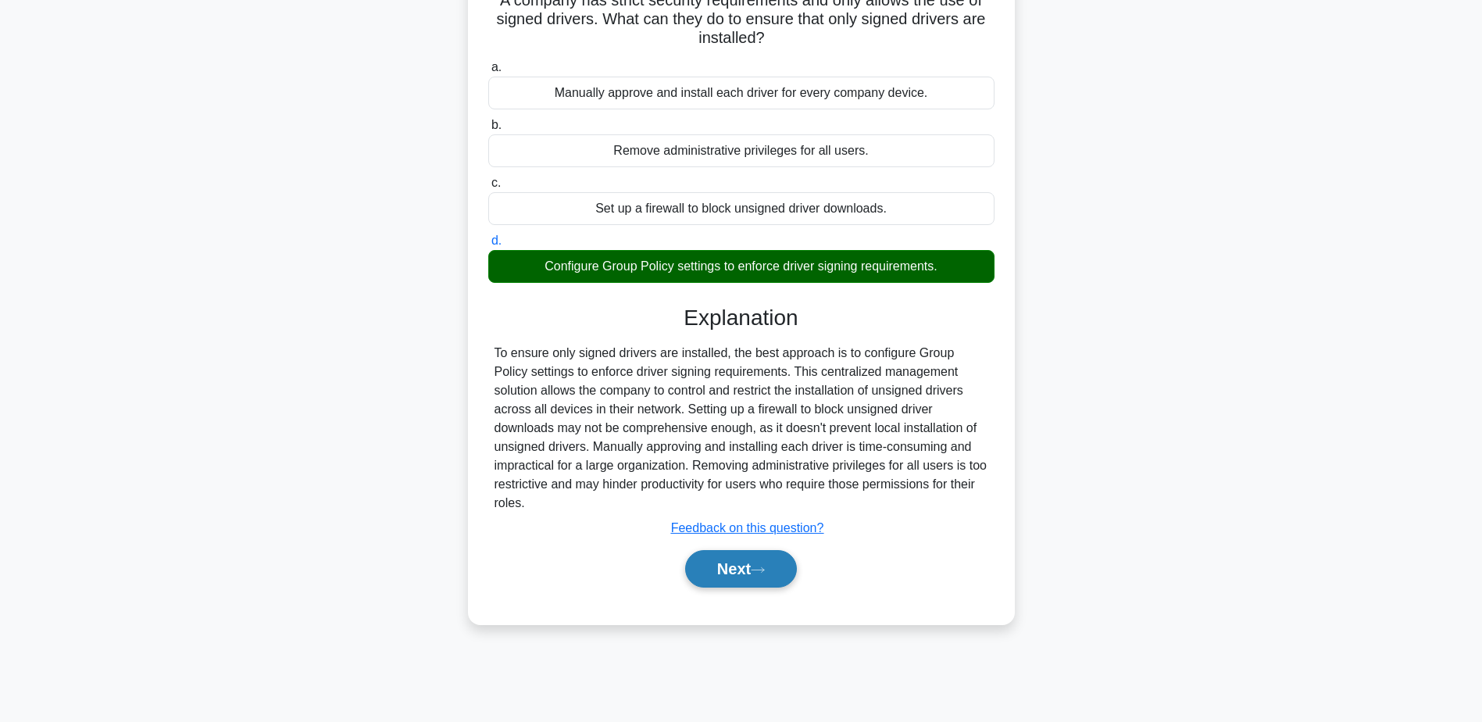
click at [761, 566] on icon at bounding box center [758, 570] width 14 height 9
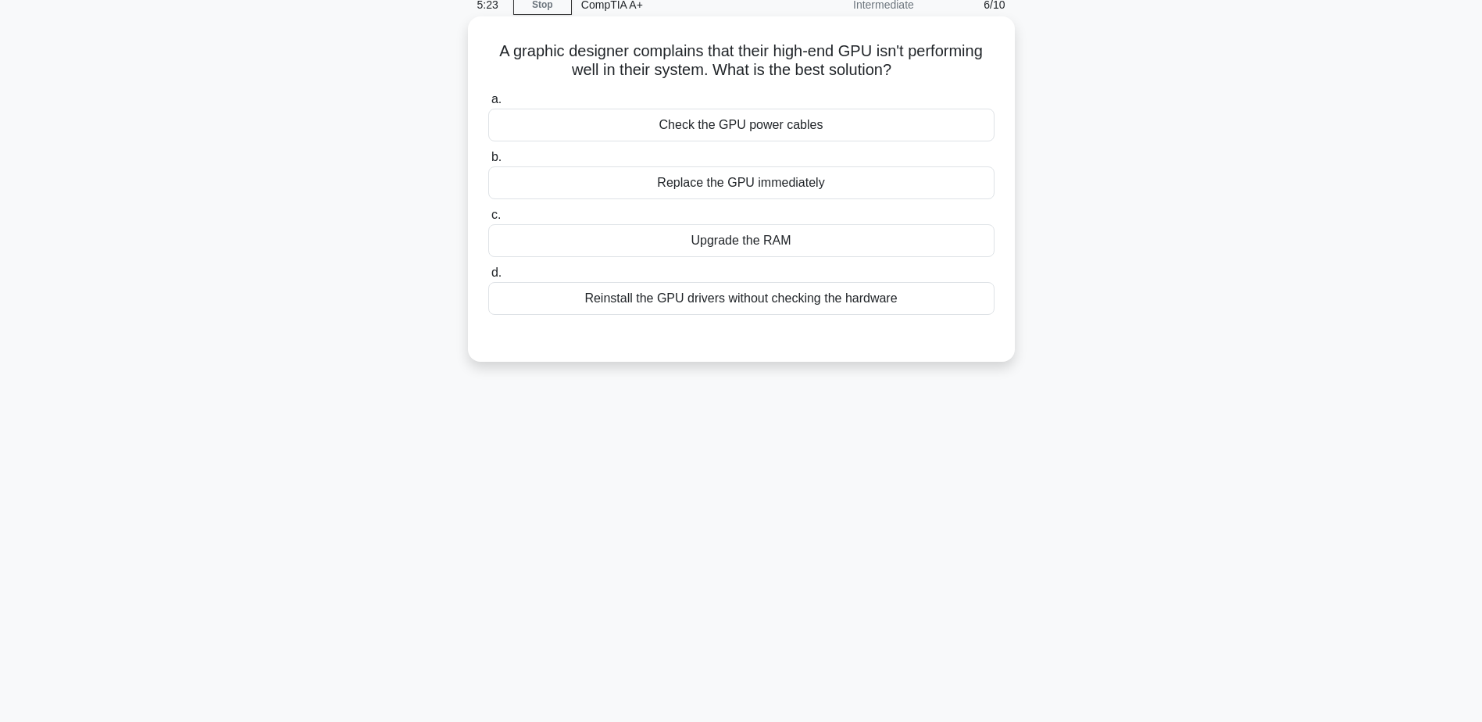
scroll to position [44, 0]
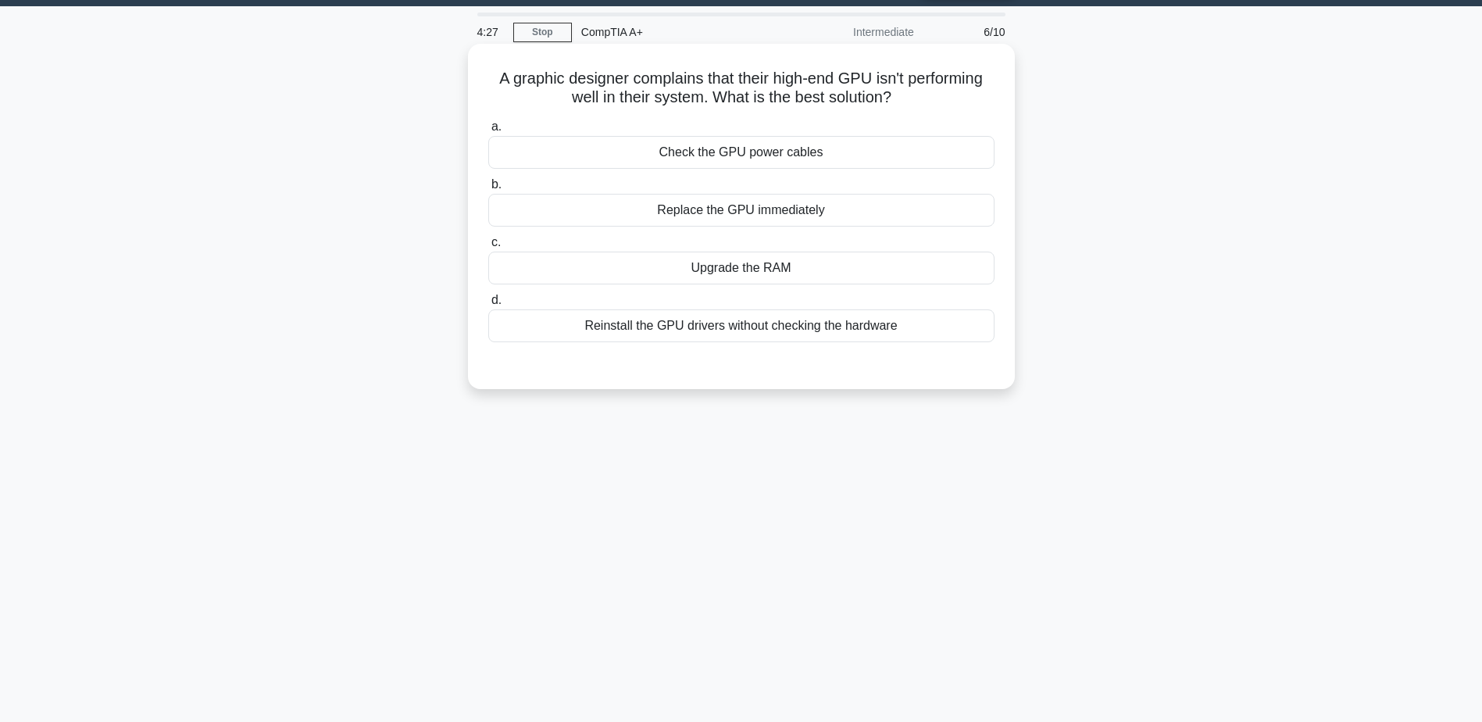
click at [730, 153] on div "Check the GPU power cables" at bounding box center [741, 152] width 506 height 33
click at [488, 132] on input "a. Check the GPU power cables" at bounding box center [488, 127] width 0 height 10
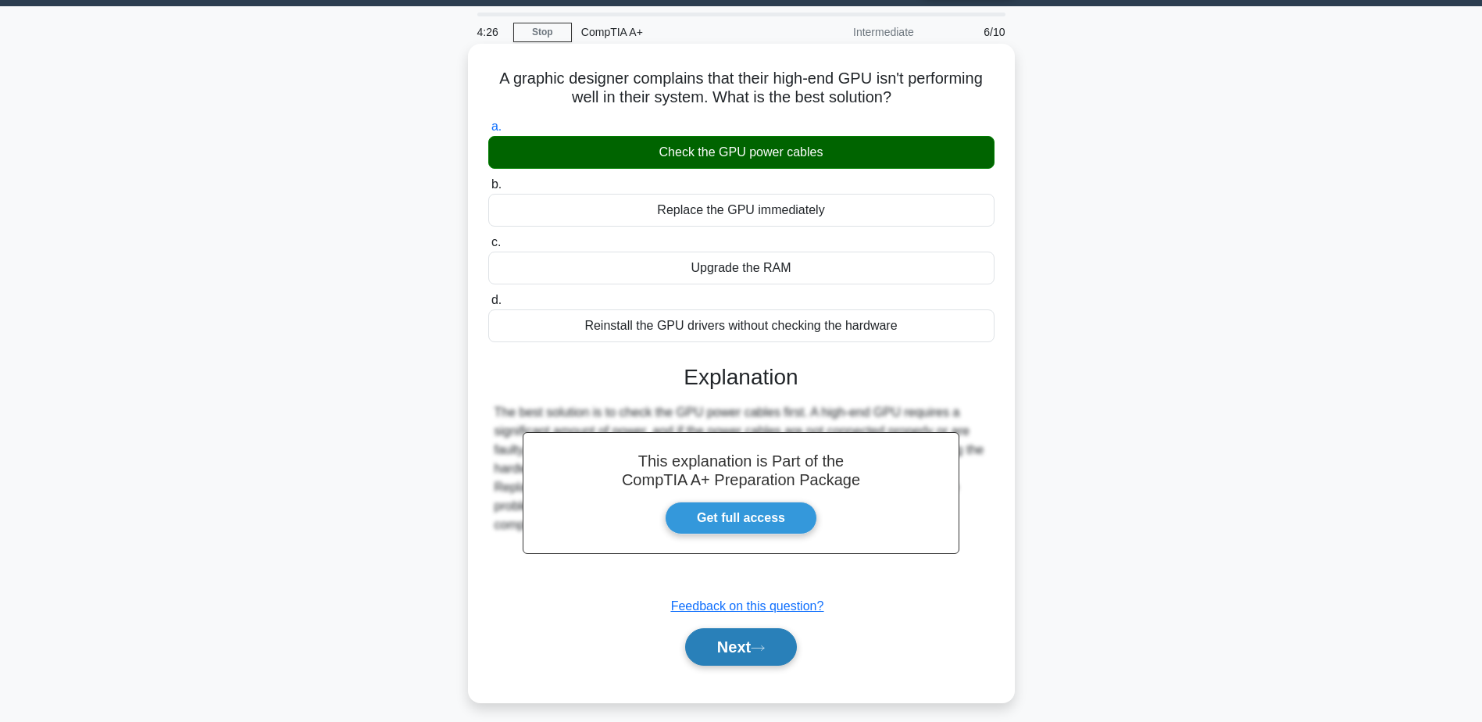
click at [742, 641] on button "Next" at bounding box center [741, 646] width 112 height 37
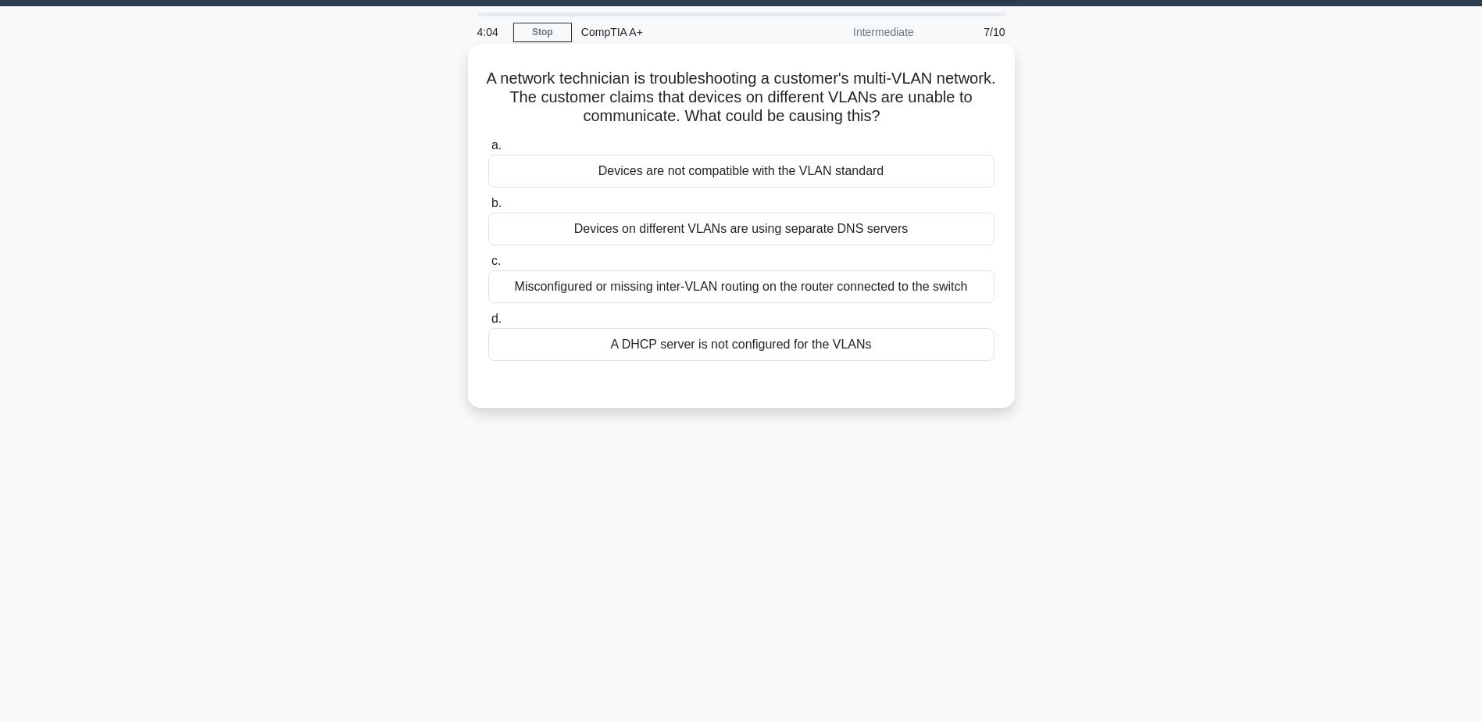
click at [709, 294] on div "Misconfigured or missing inter-VLAN routing on the router connected to the swit…" at bounding box center [741, 286] width 506 height 33
click at [488, 266] on input "c. Misconfigured or missing inter-VLAN routing on the router connected to the s…" at bounding box center [488, 261] width 0 height 10
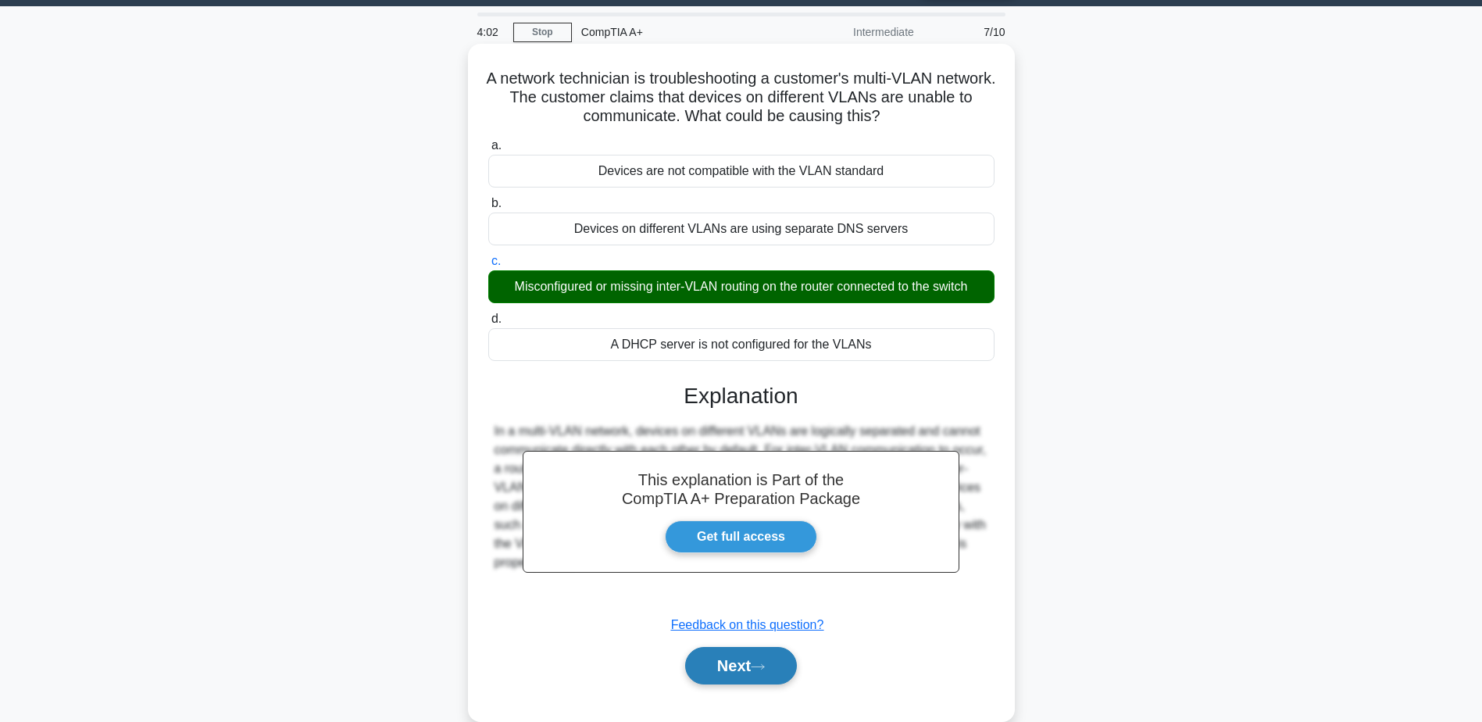
click at [738, 659] on button "Next" at bounding box center [741, 665] width 112 height 37
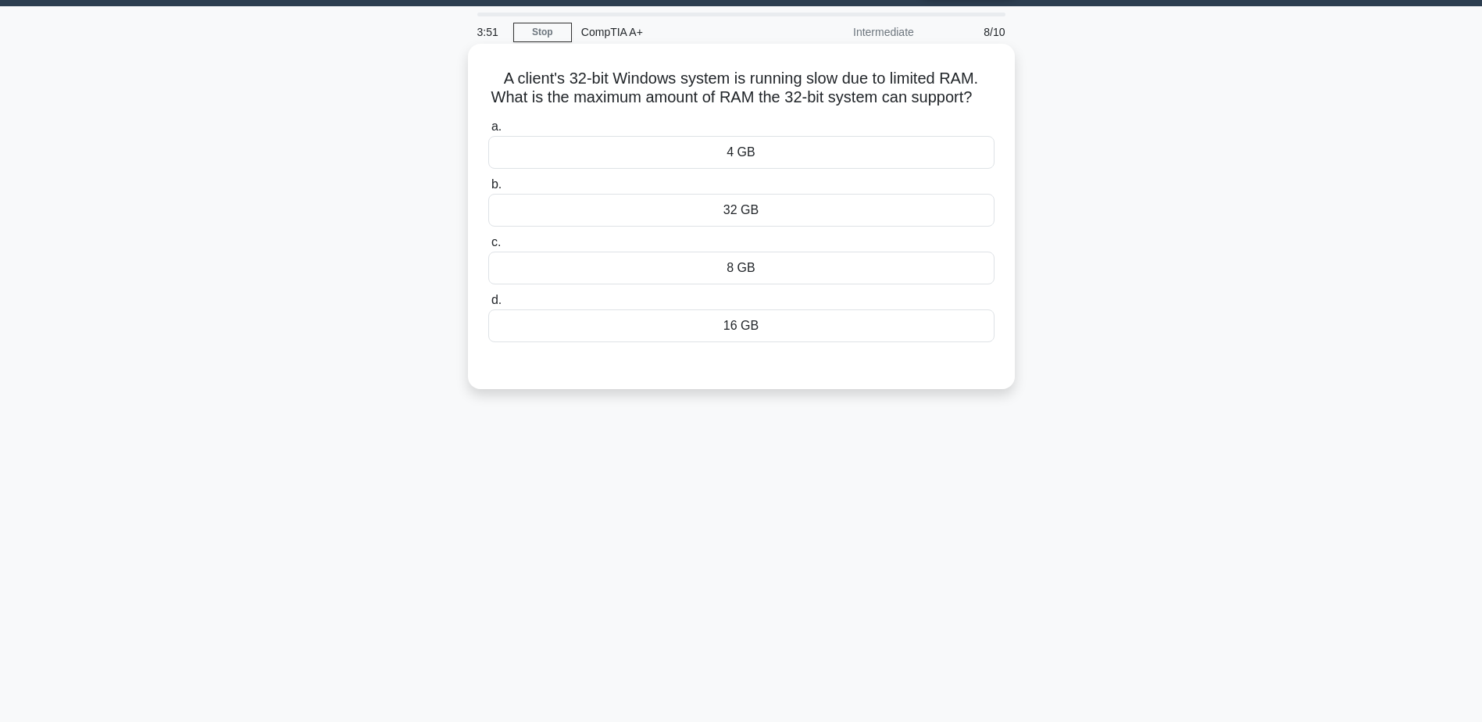
click at [749, 169] on div "4 GB" at bounding box center [741, 152] width 506 height 33
click at [488, 132] on input "a. 4 GB" at bounding box center [488, 127] width 0 height 10
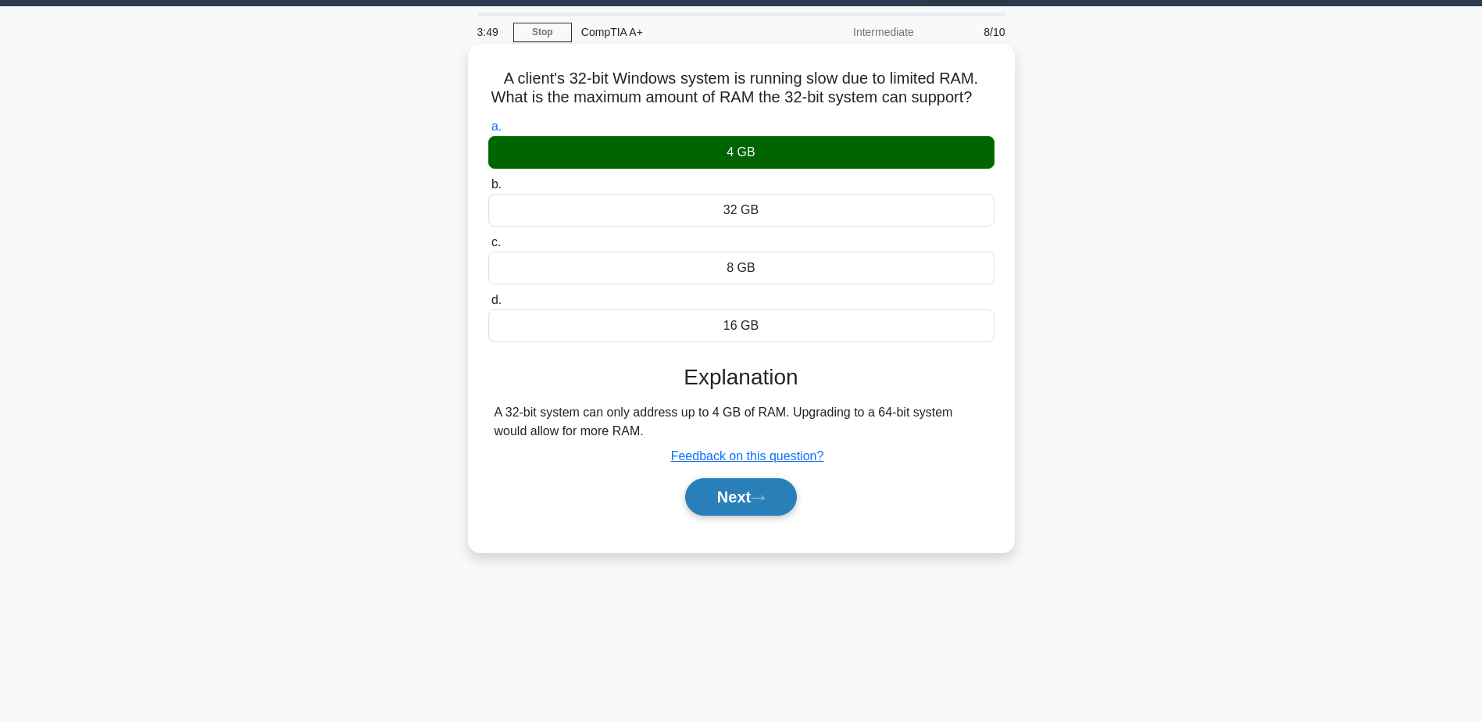
click at [755, 516] on button "Next" at bounding box center [741, 496] width 112 height 37
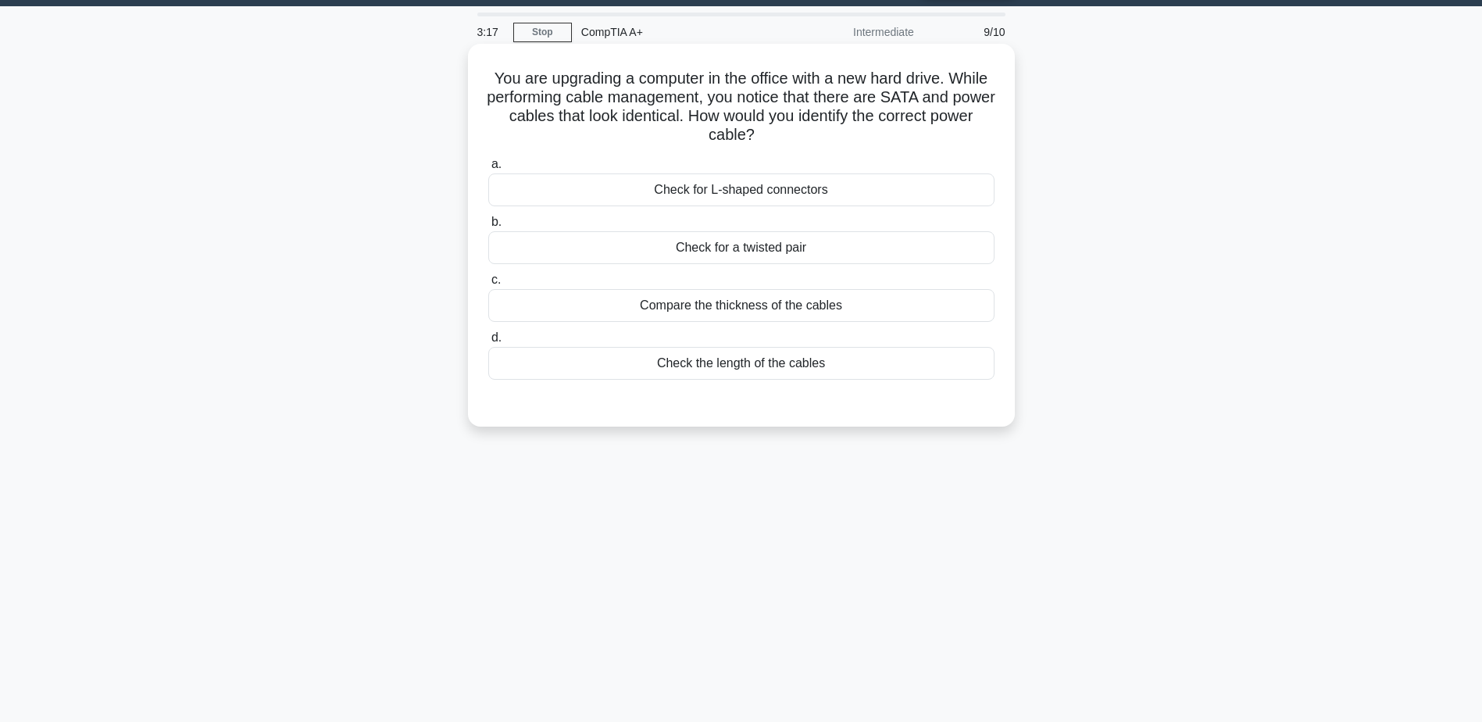
click at [747, 201] on div "Check for L-shaped connectors" at bounding box center [741, 189] width 506 height 33
click at [488, 169] on input "a. Check for L-shaped connectors" at bounding box center [488, 164] width 0 height 10
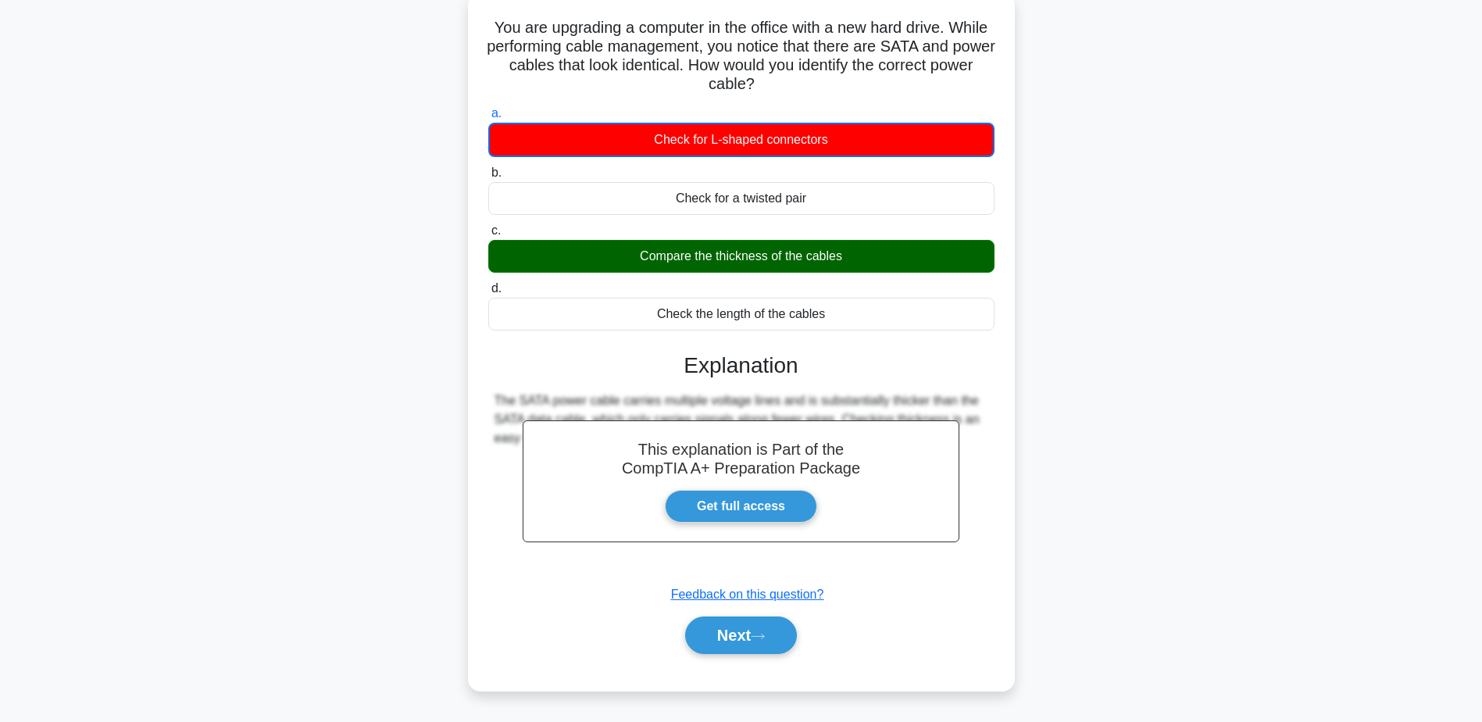
scroll to position [122, 0]
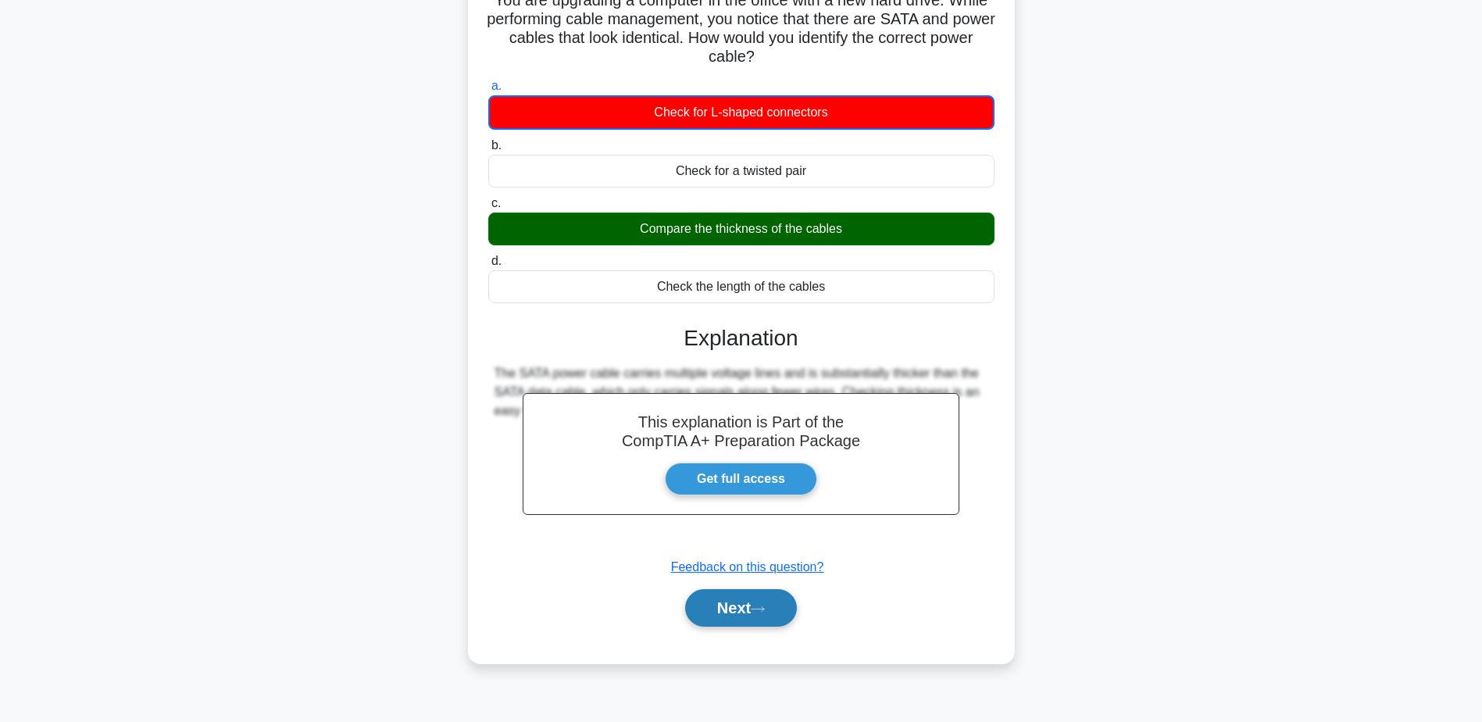
click at [776, 618] on button "Next" at bounding box center [741, 607] width 112 height 37
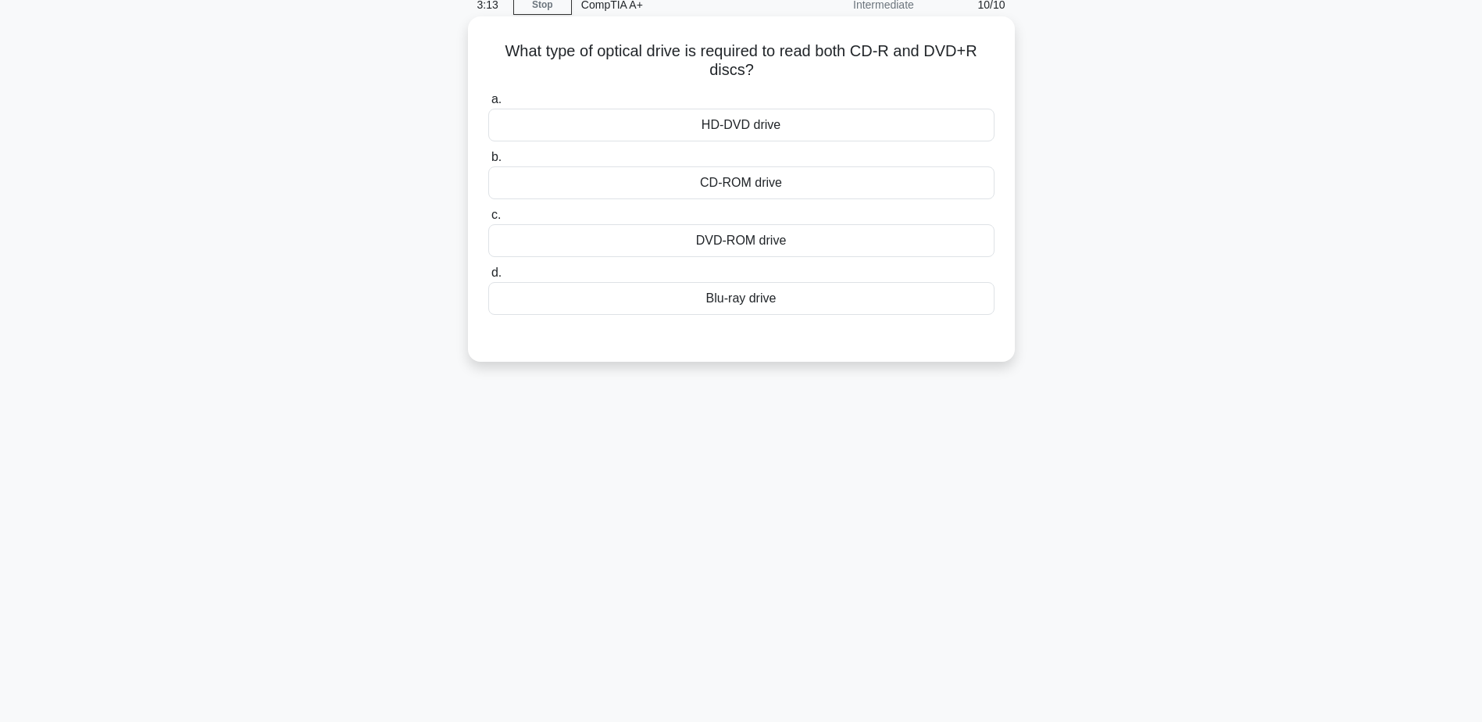
scroll to position [44, 0]
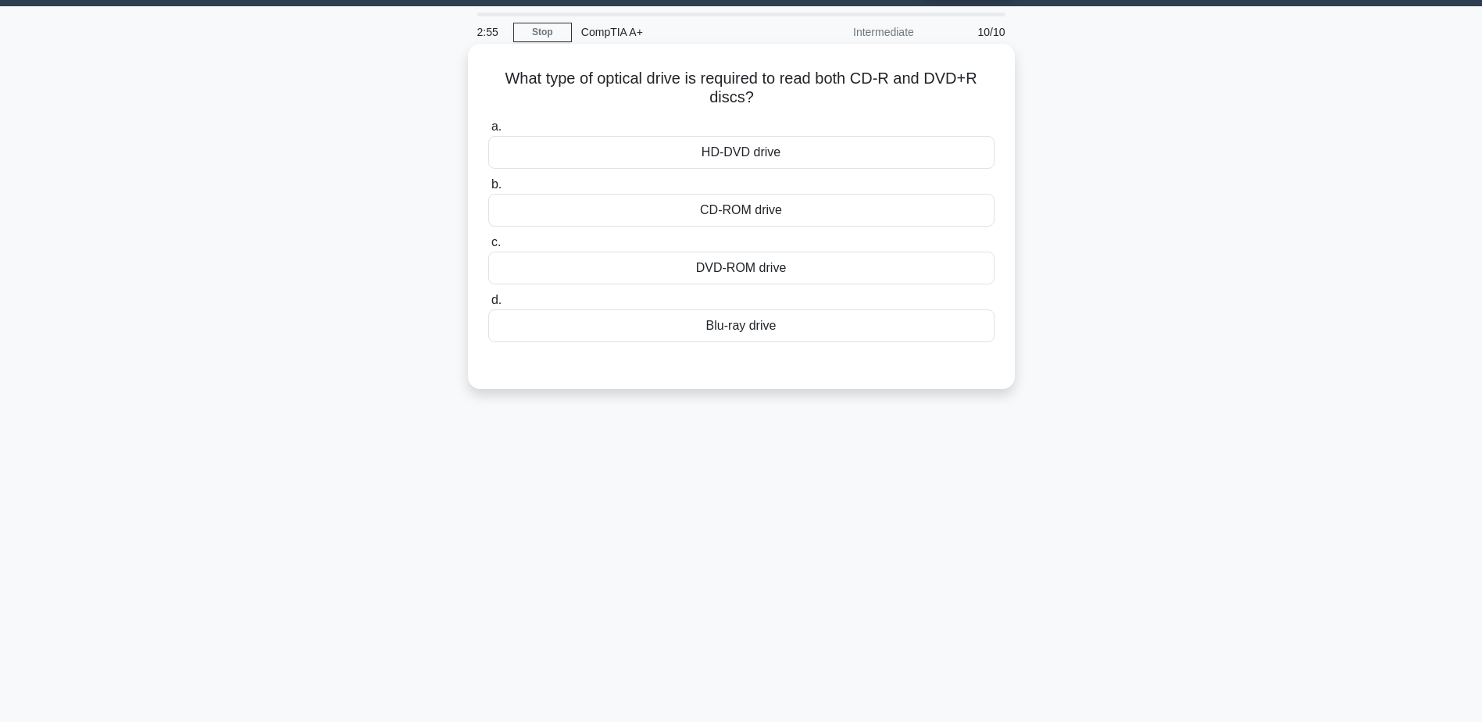
click at [733, 334] on div "Blu-ray drive" at bounding box center [741, 325] width 506 height 33
click at [488, 305] on input "d. Blu-ray drive" at bounding box center [488, 300] width 0 height 10
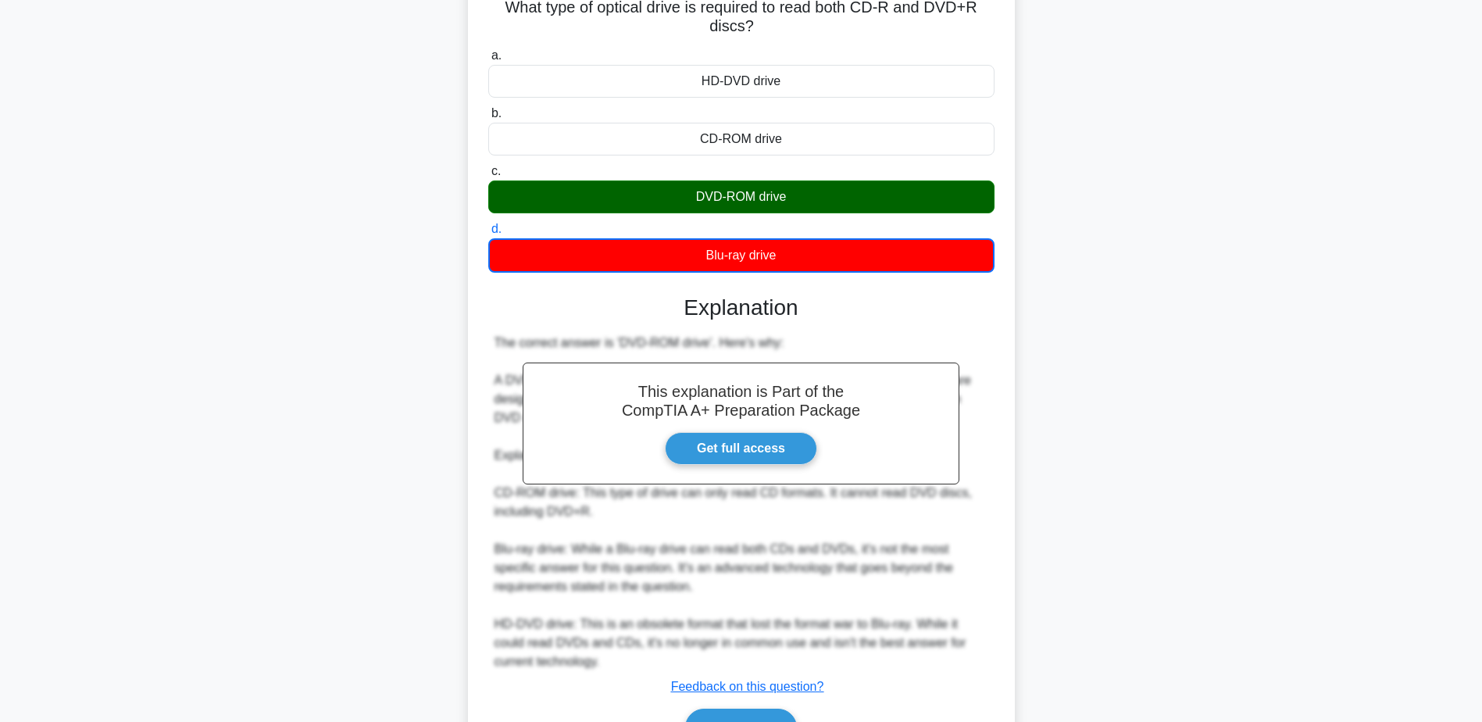
scroll to position [200, 0]
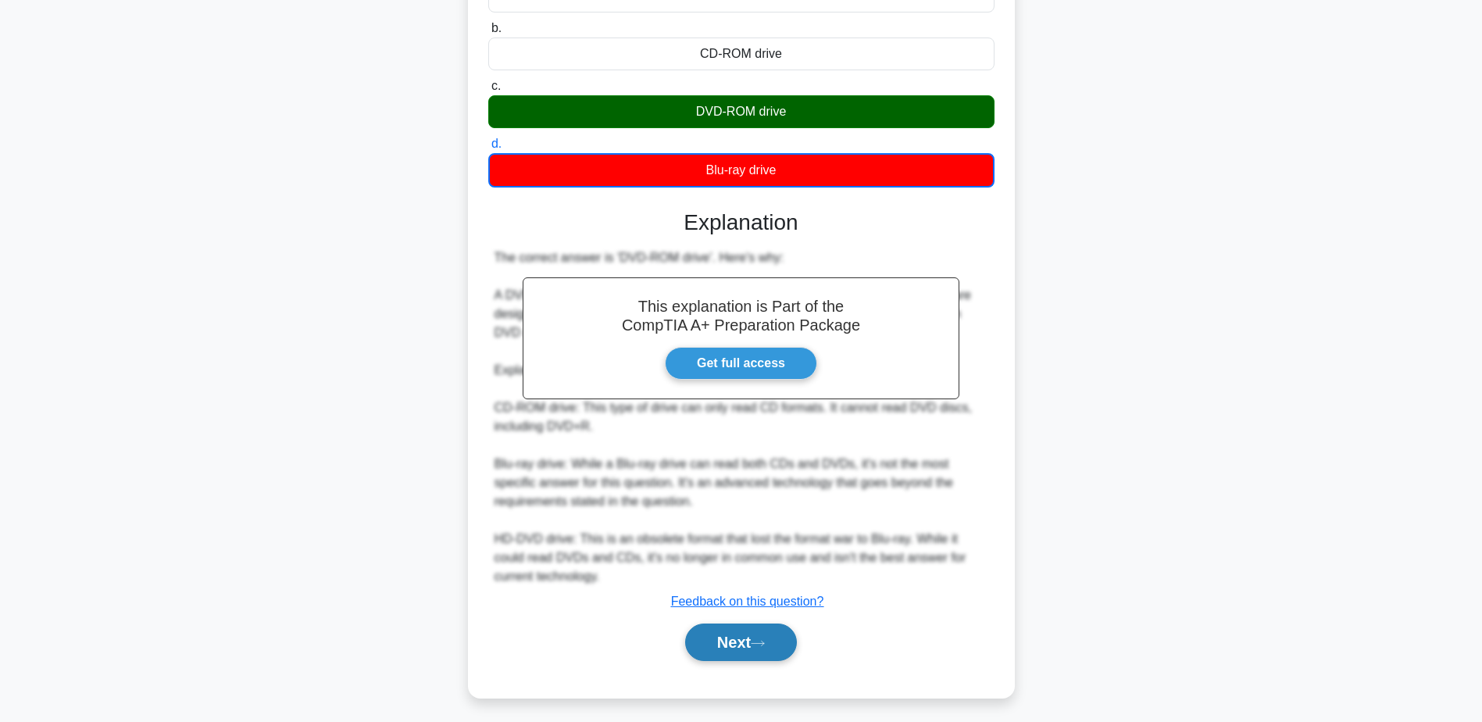
click at [739, 653] on button "Next" at bounding box center [741, 641] width 112 height 37
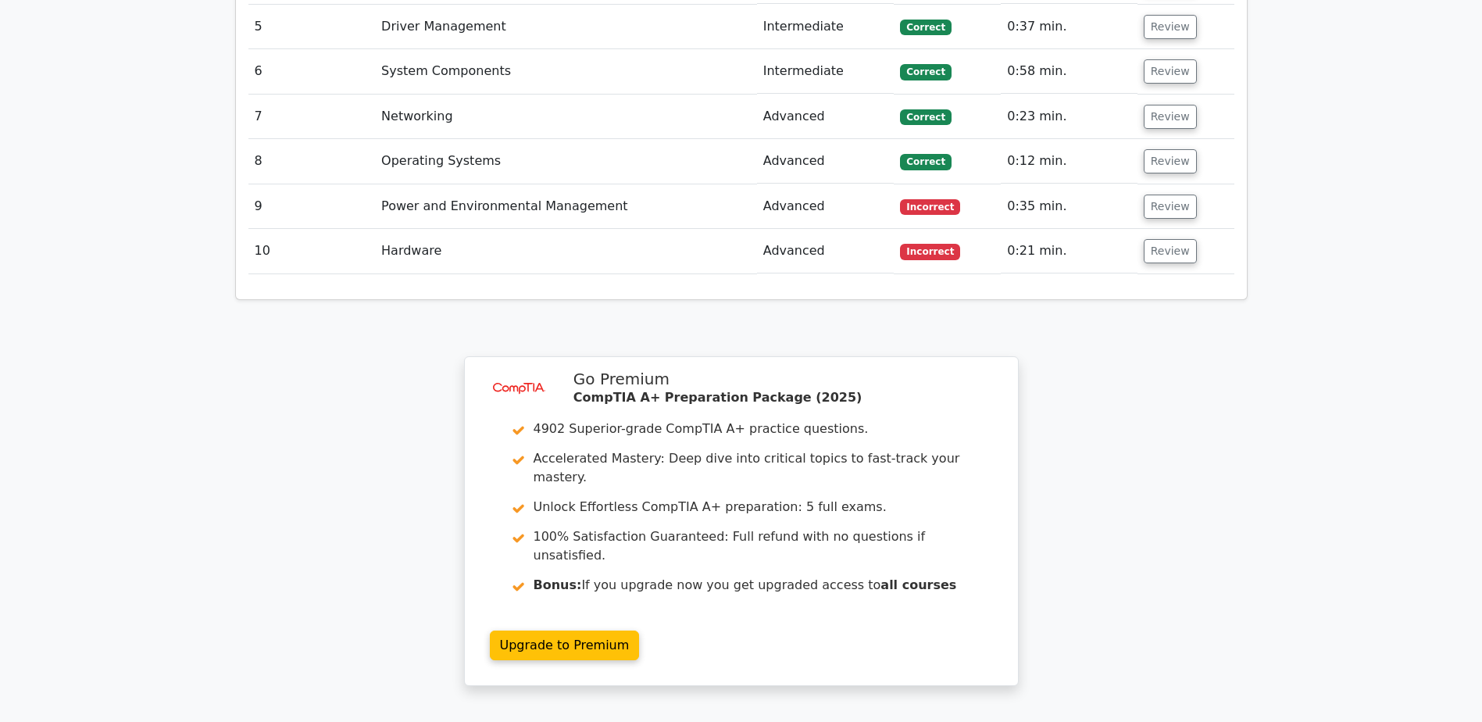
scroll to position [2240, 0]
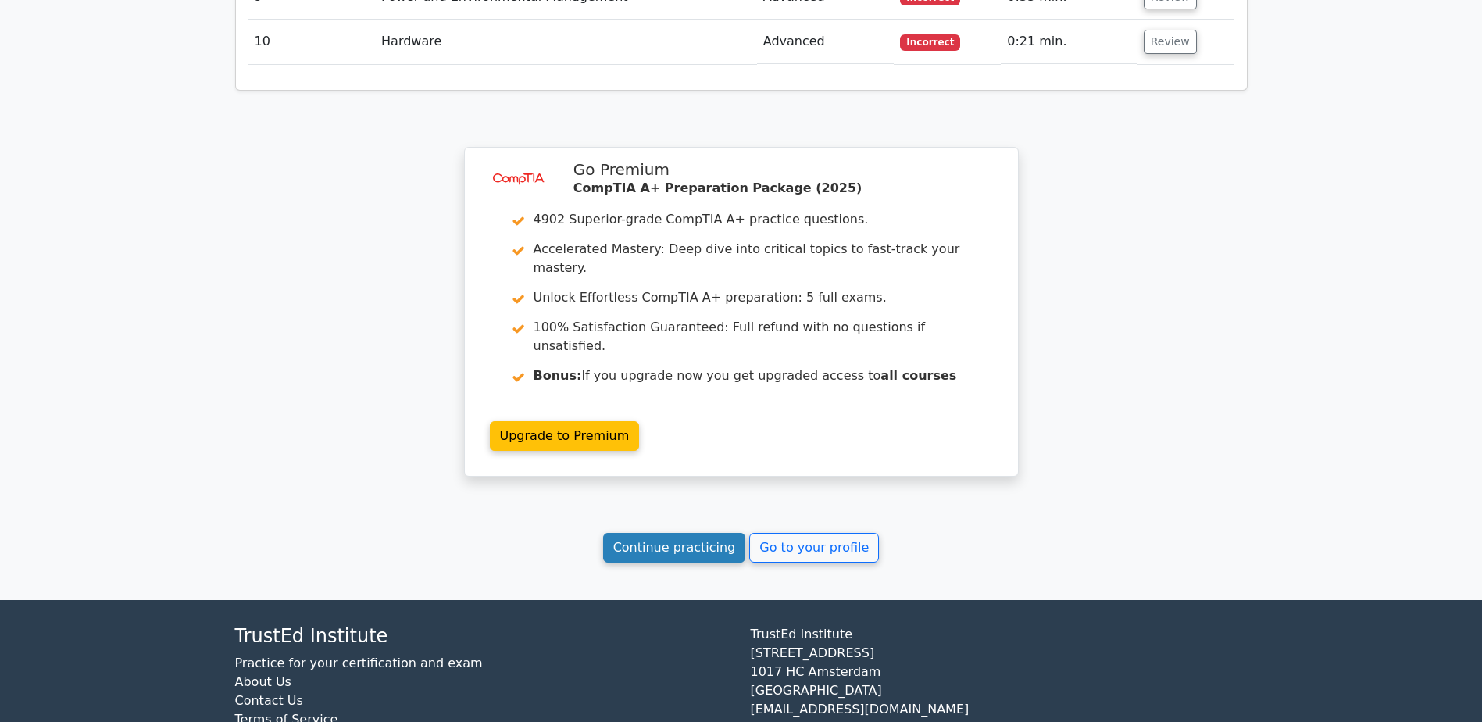
click at [690, 533] on link "Continue practicing" at bounding box center [674, 548] width 143 height 30
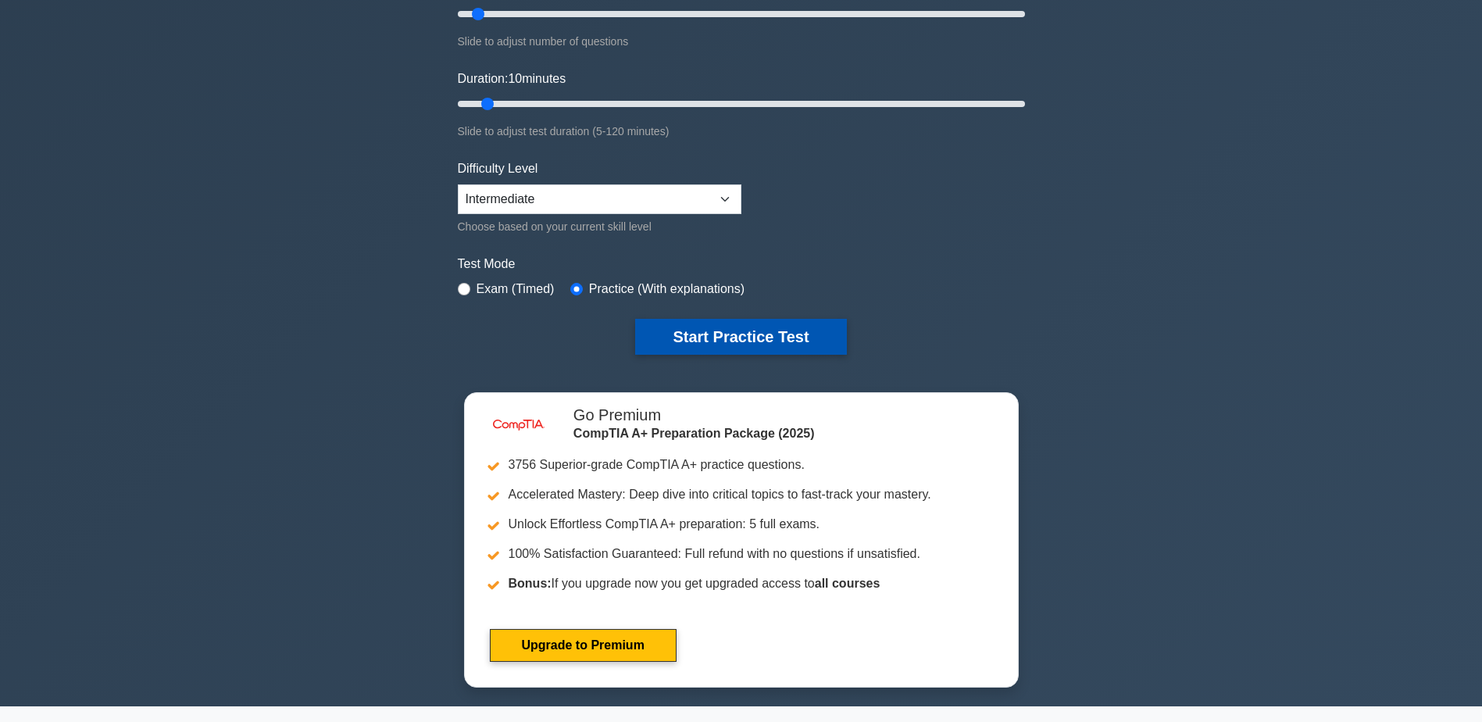
scroll to position [156, 0]
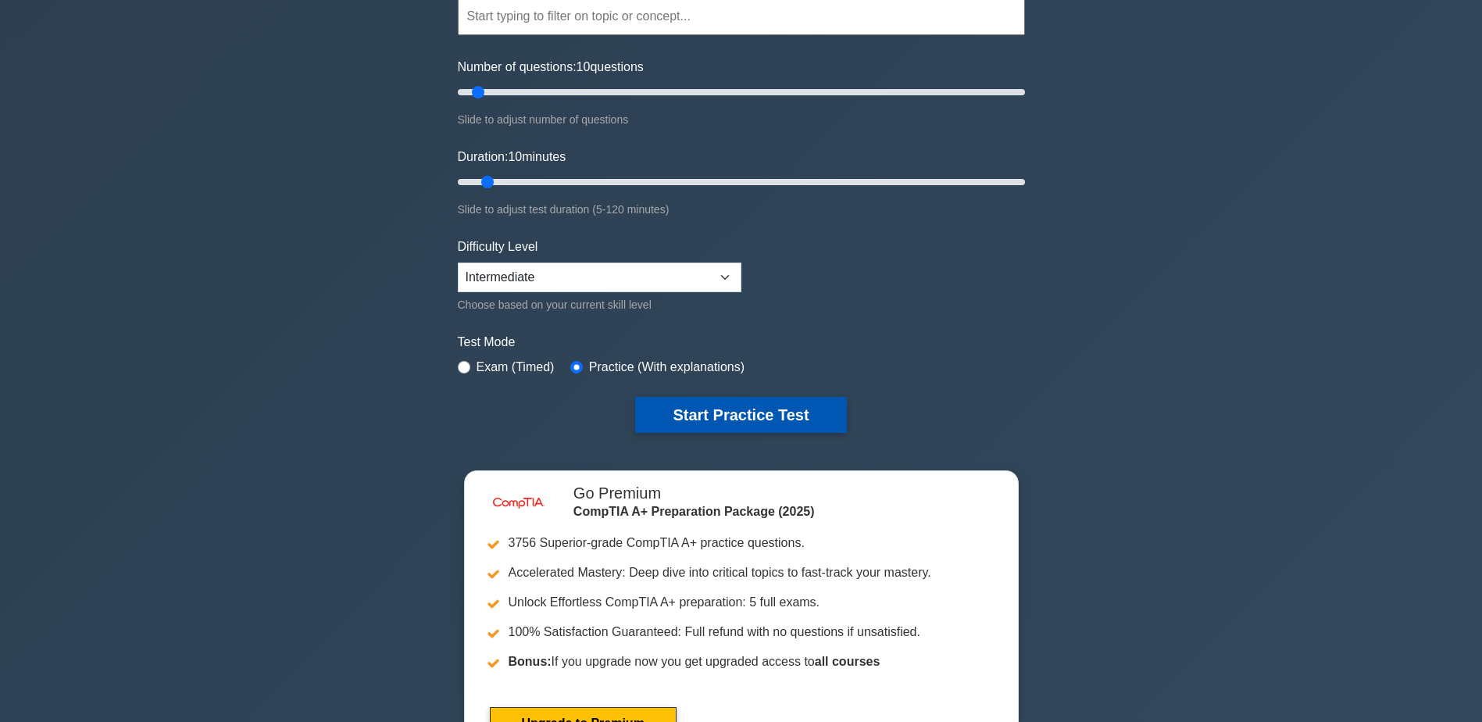
click at [788, 409] on button "Start Practice Test" at bounding box center [740, 415] width 211 height 36
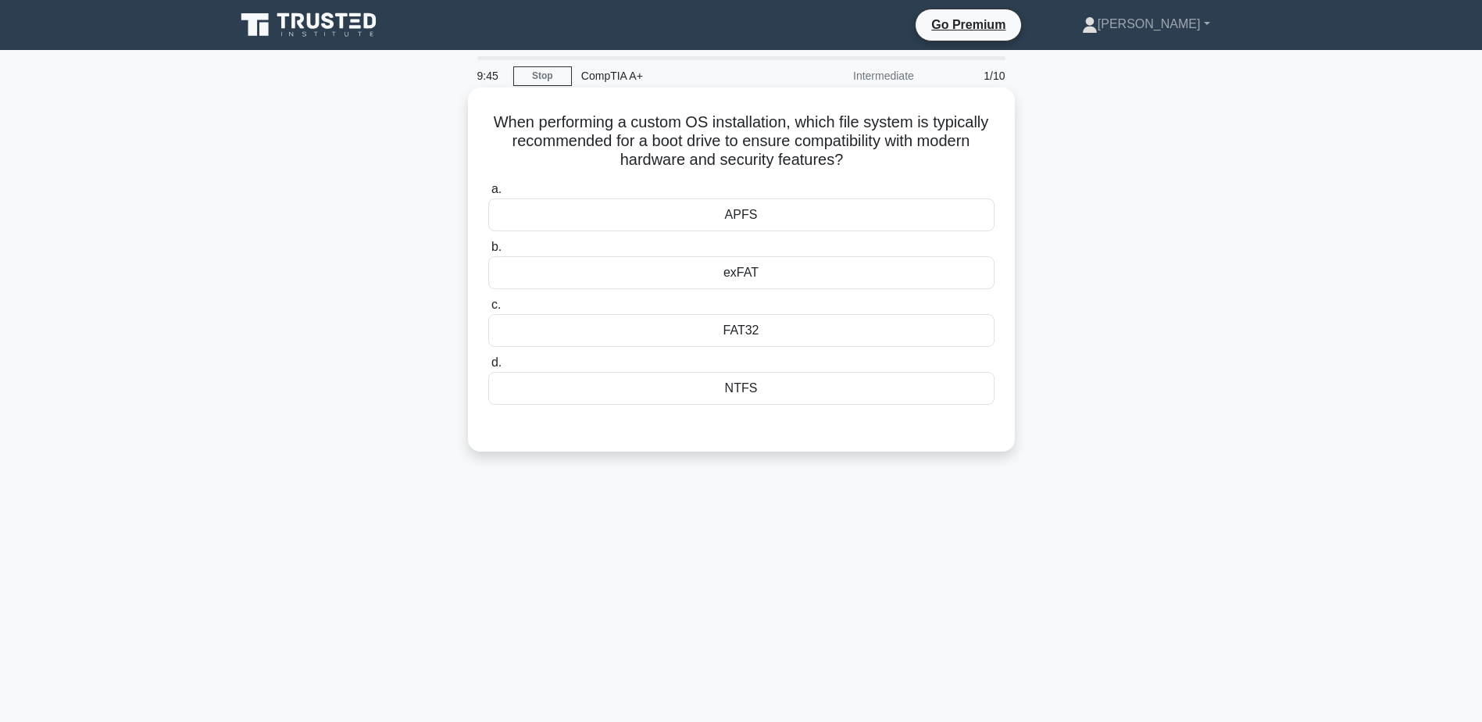
click at [751, 334] on div "FAT32" at bounding box center [741, 330] width 506 height 33
click at [488, 310] on input "c. FAT32" at bounding box center [488, 305] width 0 height 10
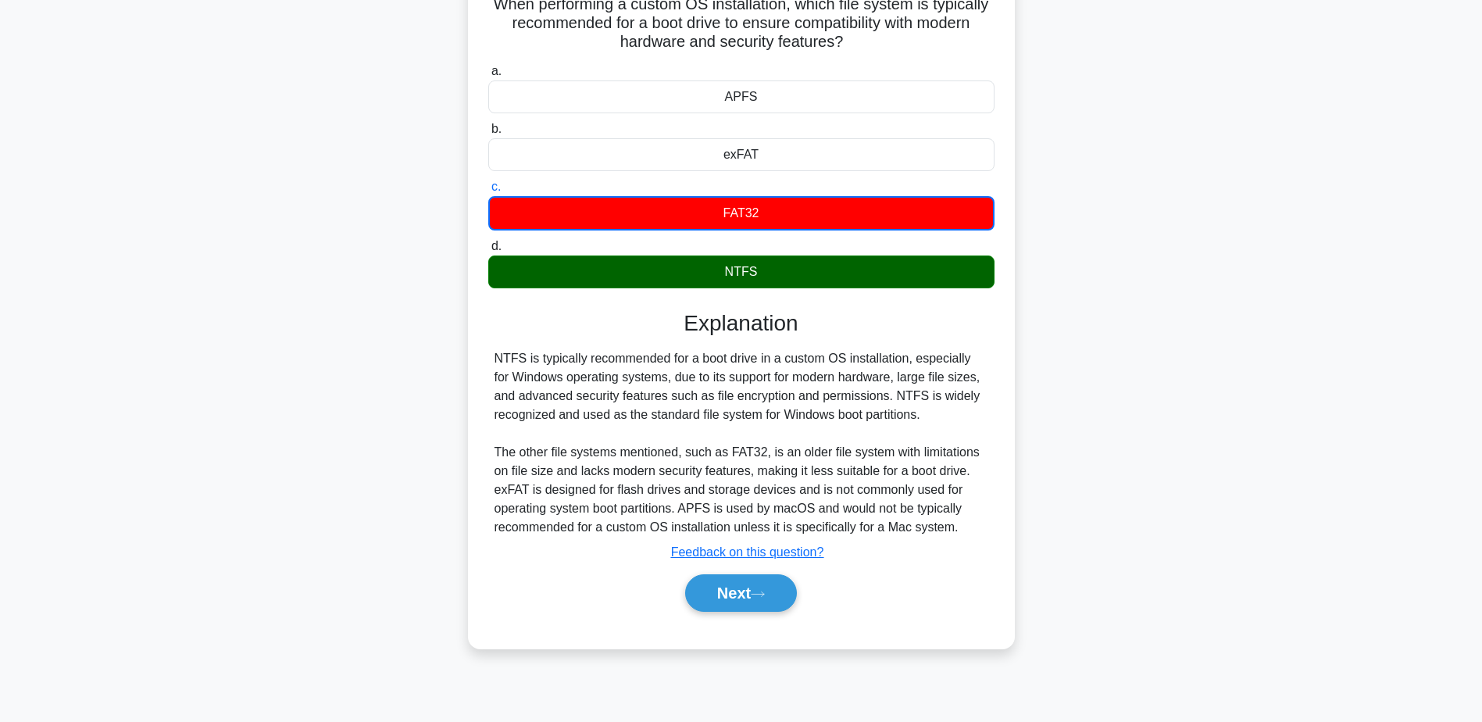
scroll to position [122, 0]
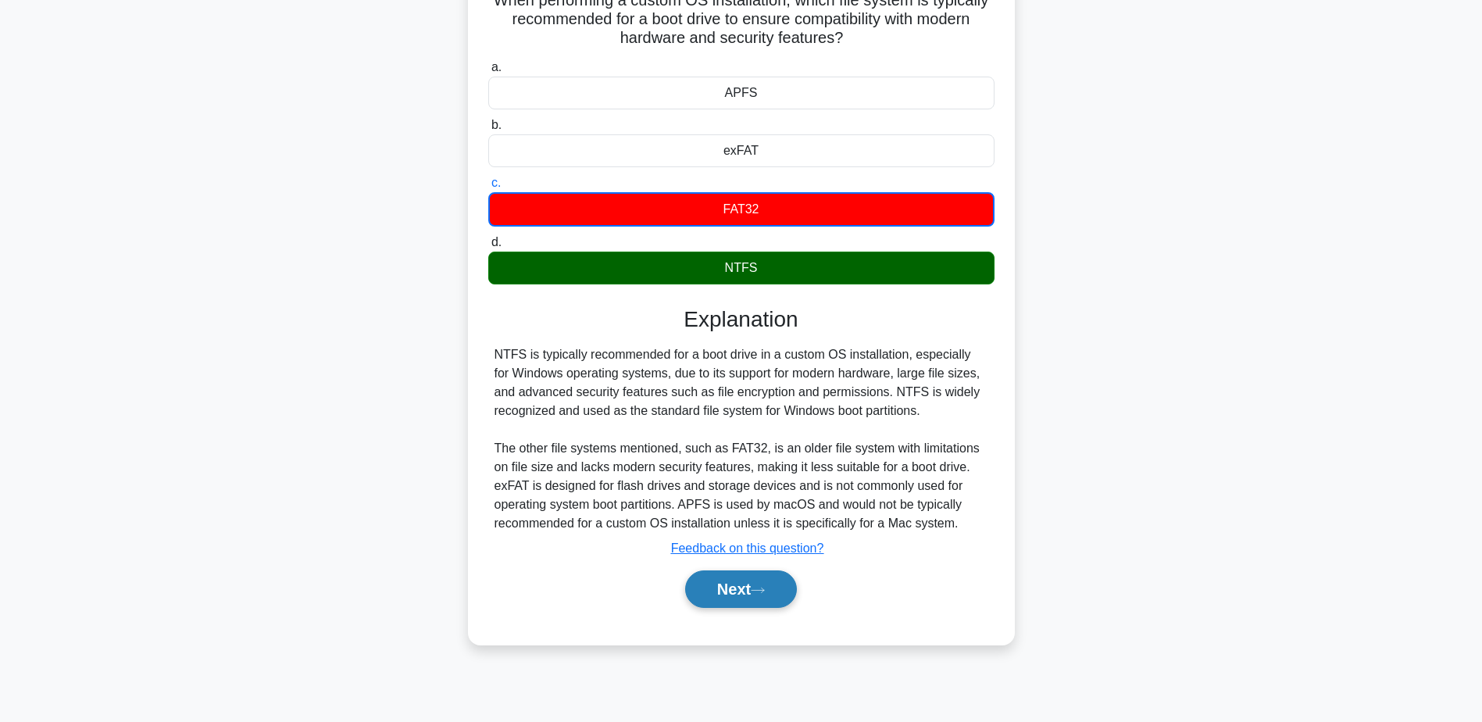
click at [752, 587] on button "Next" at bounding box center [741, 588] width 112 height 37
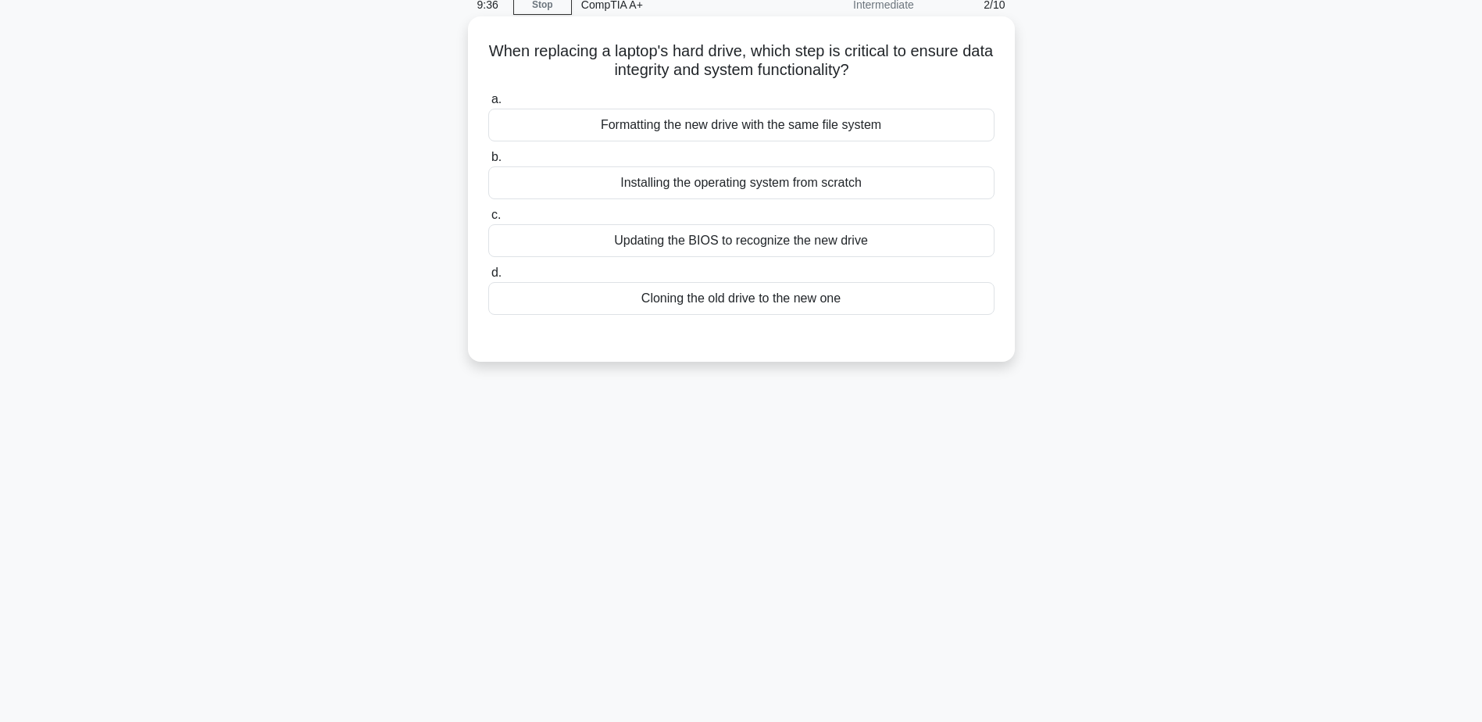
scroll to position [44, 0]
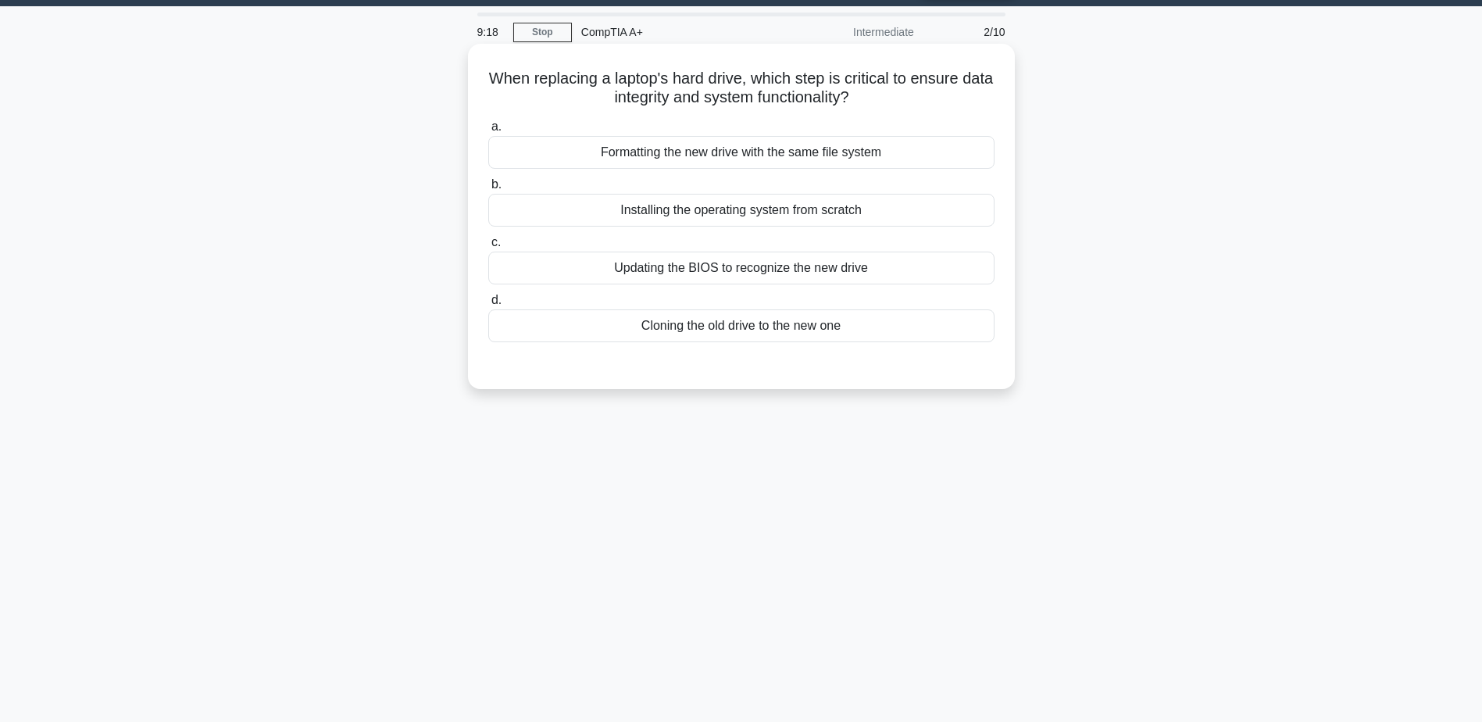
click at [760, 336] on div "Cloning the old drive to the new one" at bounding box center [741, 325] width 506 height 33
click at [488, 305] on input "d. Cloning the old drive to the new one" at bounding box center [488, 300] width 0 height 10
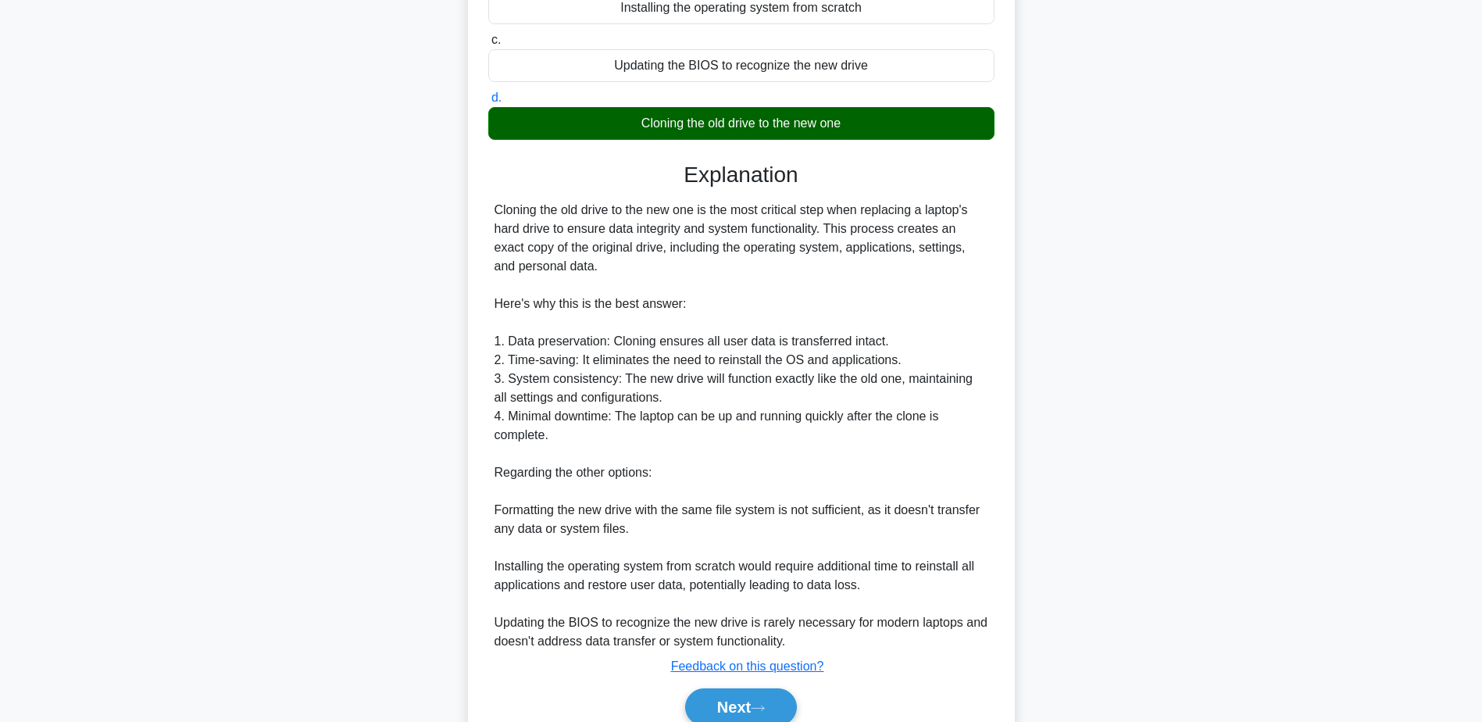
scroll to position [278, 0]
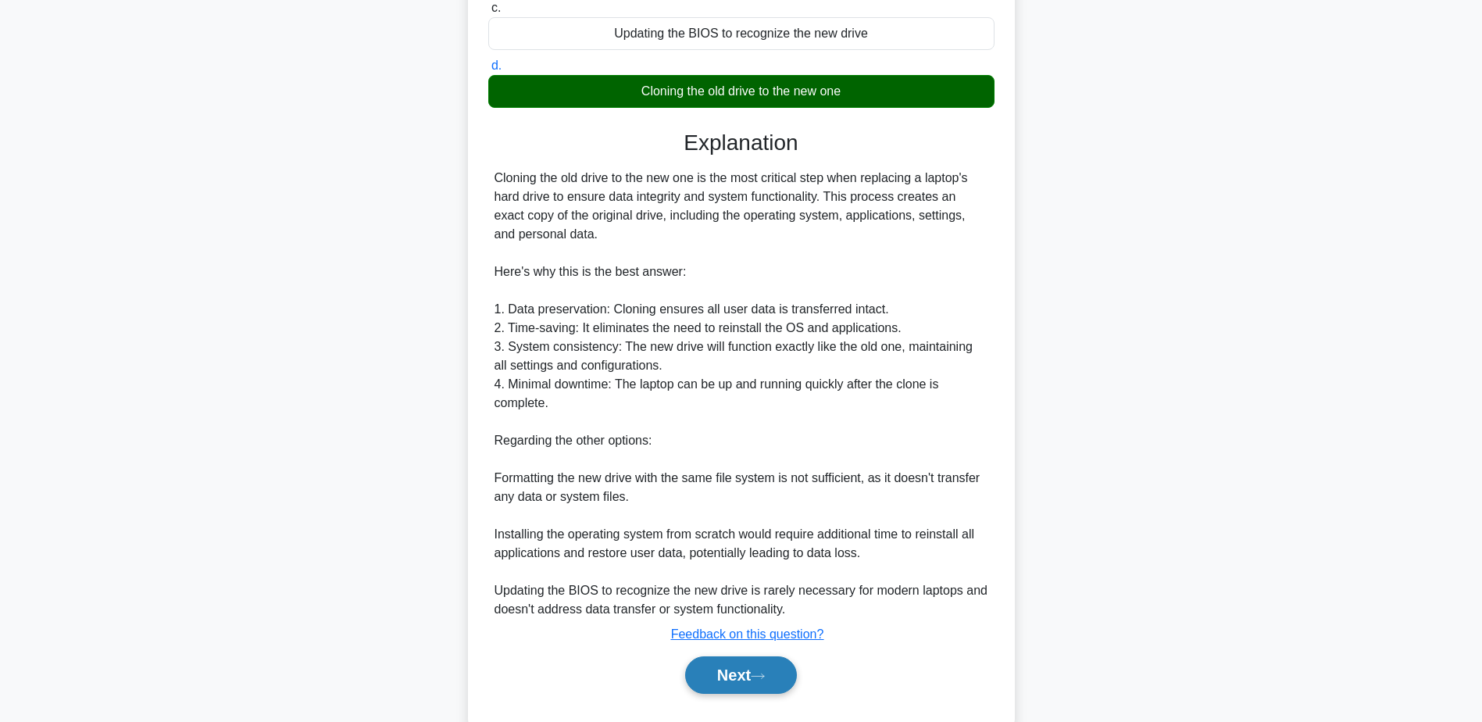
click at [740, 671] on button "Next" at bounding box center [741, 674] width 112 height 37
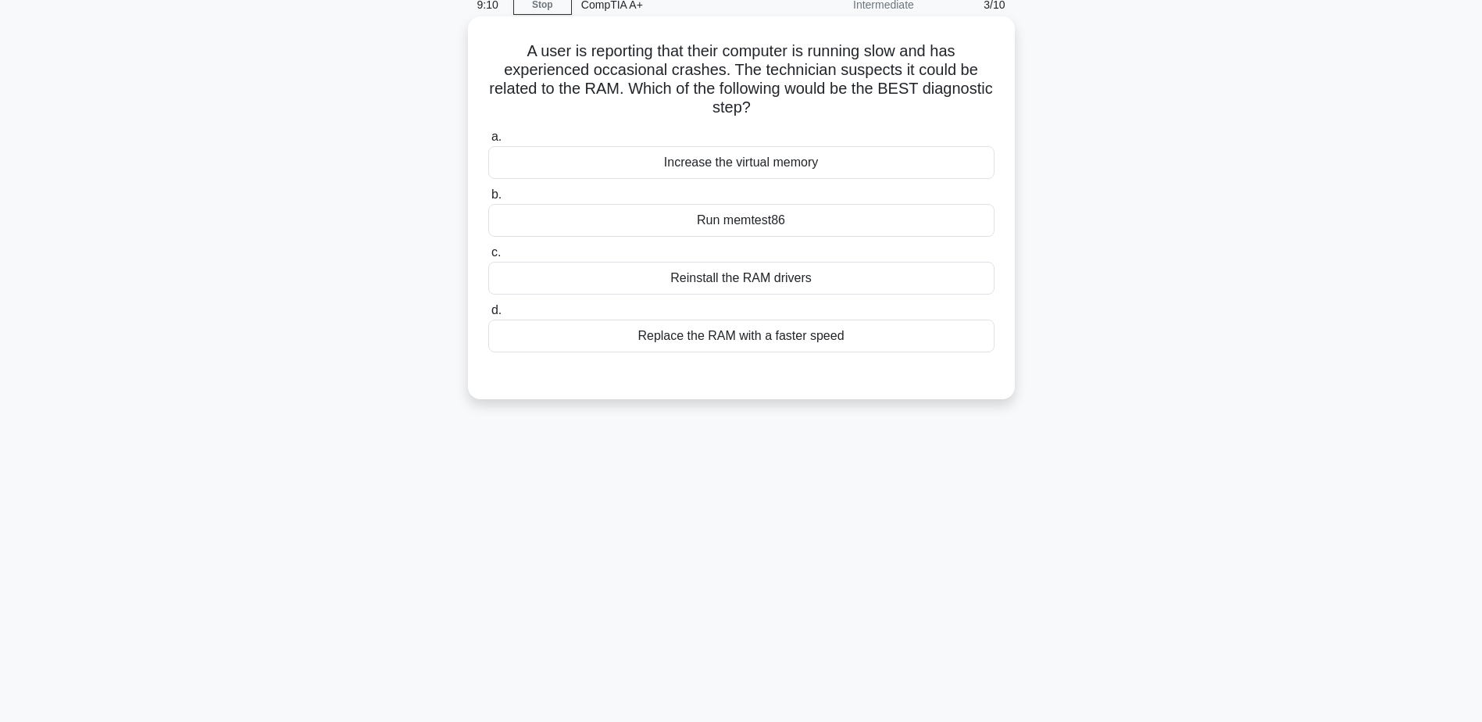
scroll to position [44, 0]
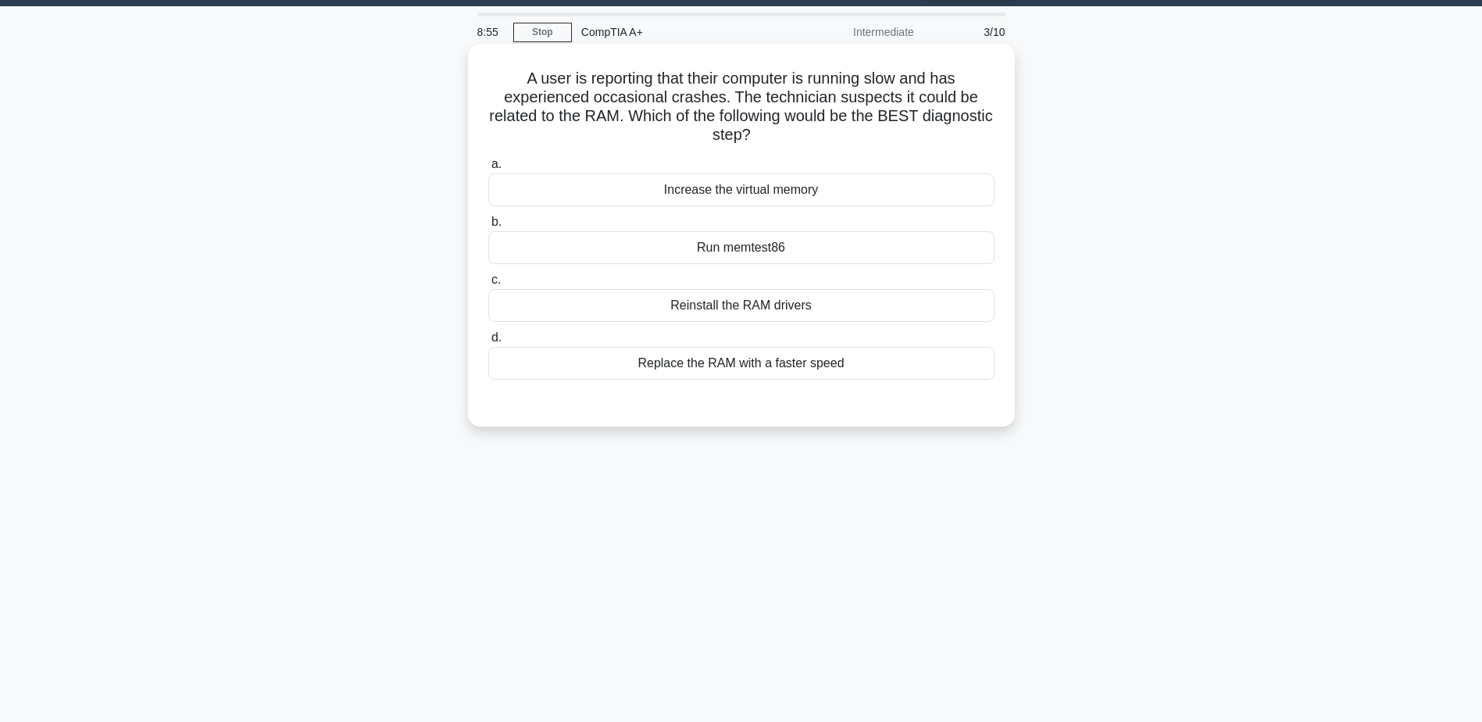
click at [769, 257] on div "Run memtest86" at bounding box center [741, 247] width 506 height 33
click at [488, 227] on input "b. Run memtest86" at bounding box center [488, 222] width 0 height 10
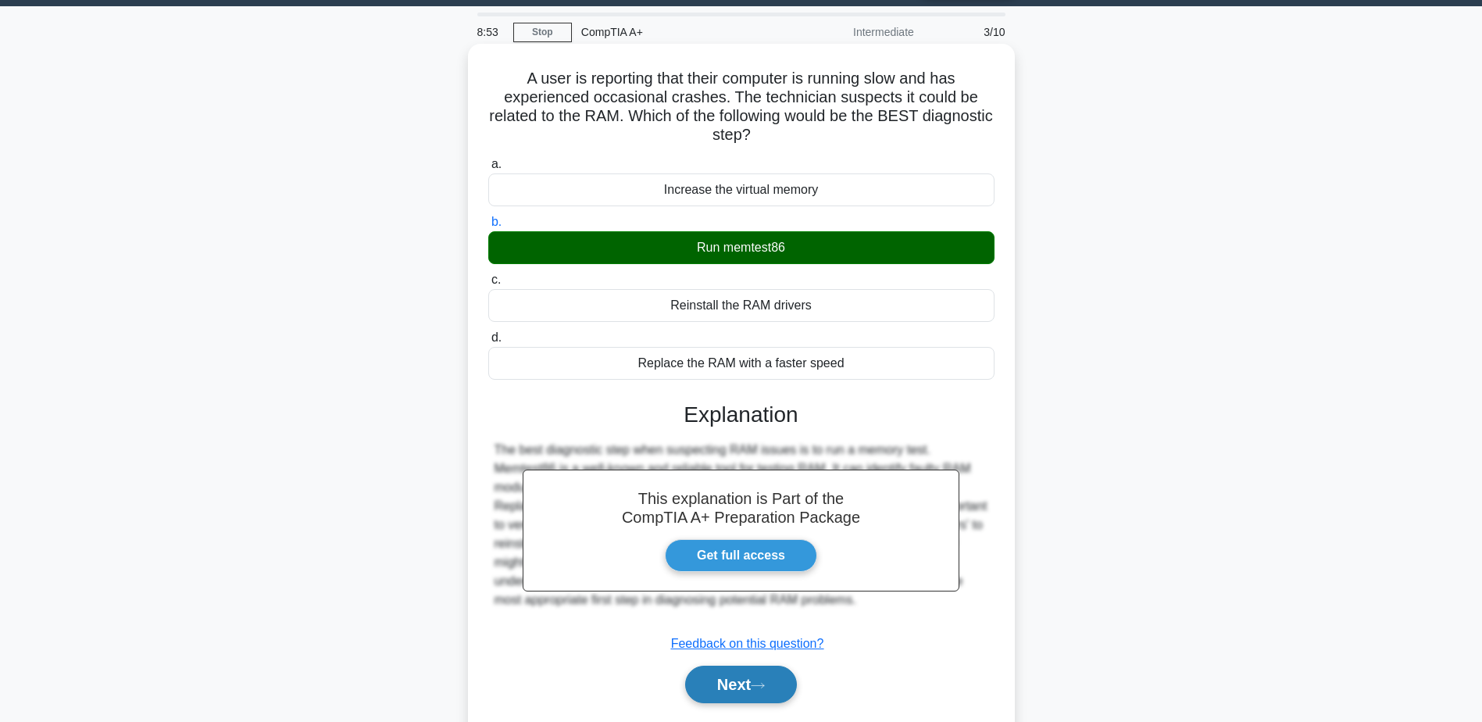
click at [745, 681] on button "Next" at bounding box center [741, 684] width 112 height 37
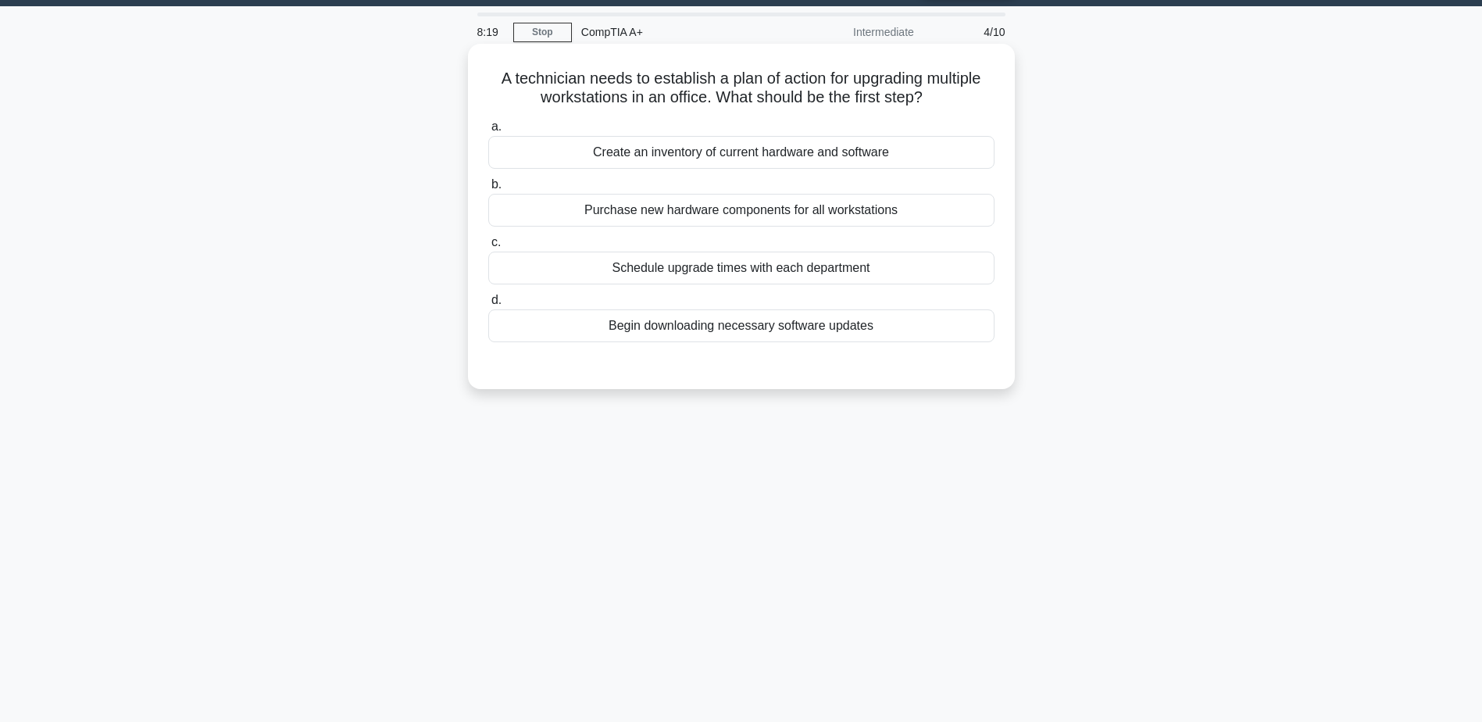
click at [747, 281] on div "Schedule upgrade times with each department" at bounding box center [741, 268] width 506 height 33
click at [488, 248] on input "c. Schedule upgrade times with each department" at bounding box center [488, 242] width 0 height 10
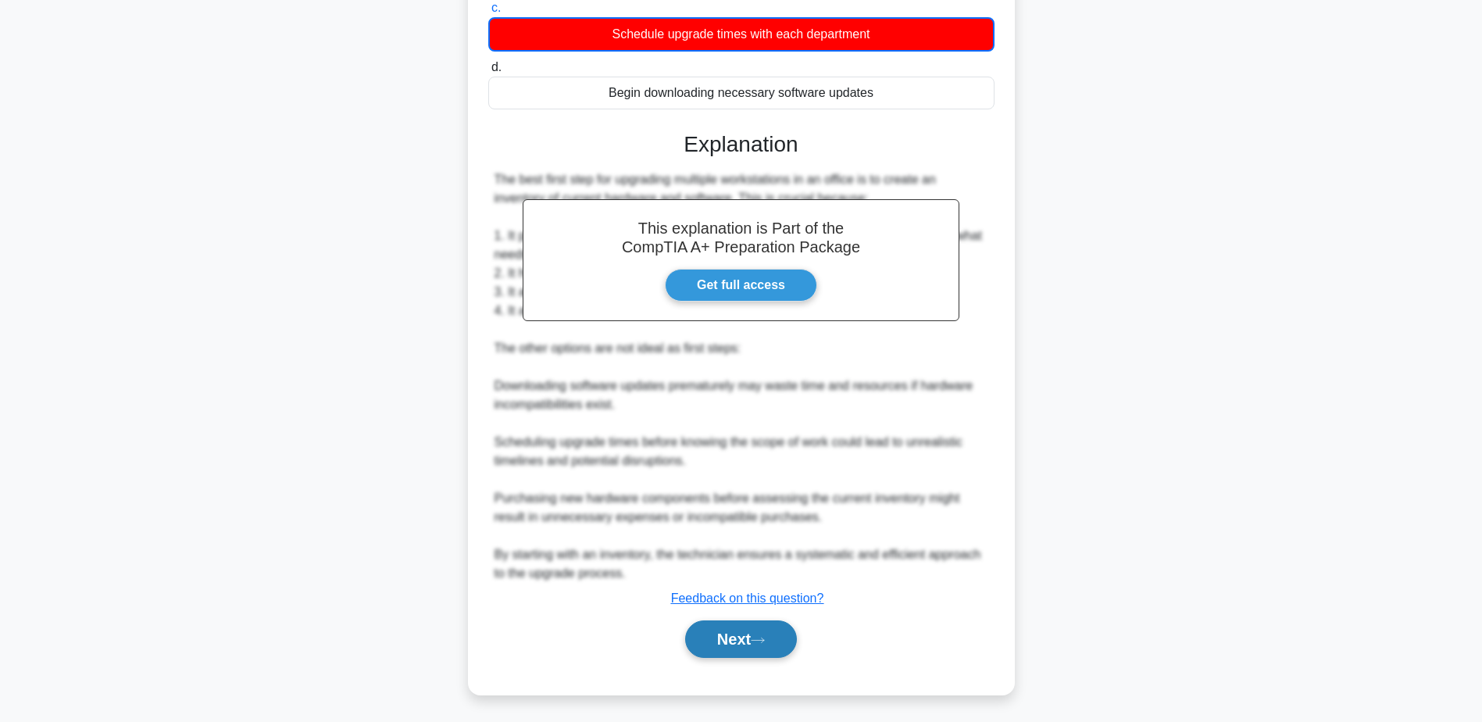
click at [719, 651] on button "Next" at bounding box center [741, 638] width 112 height 37
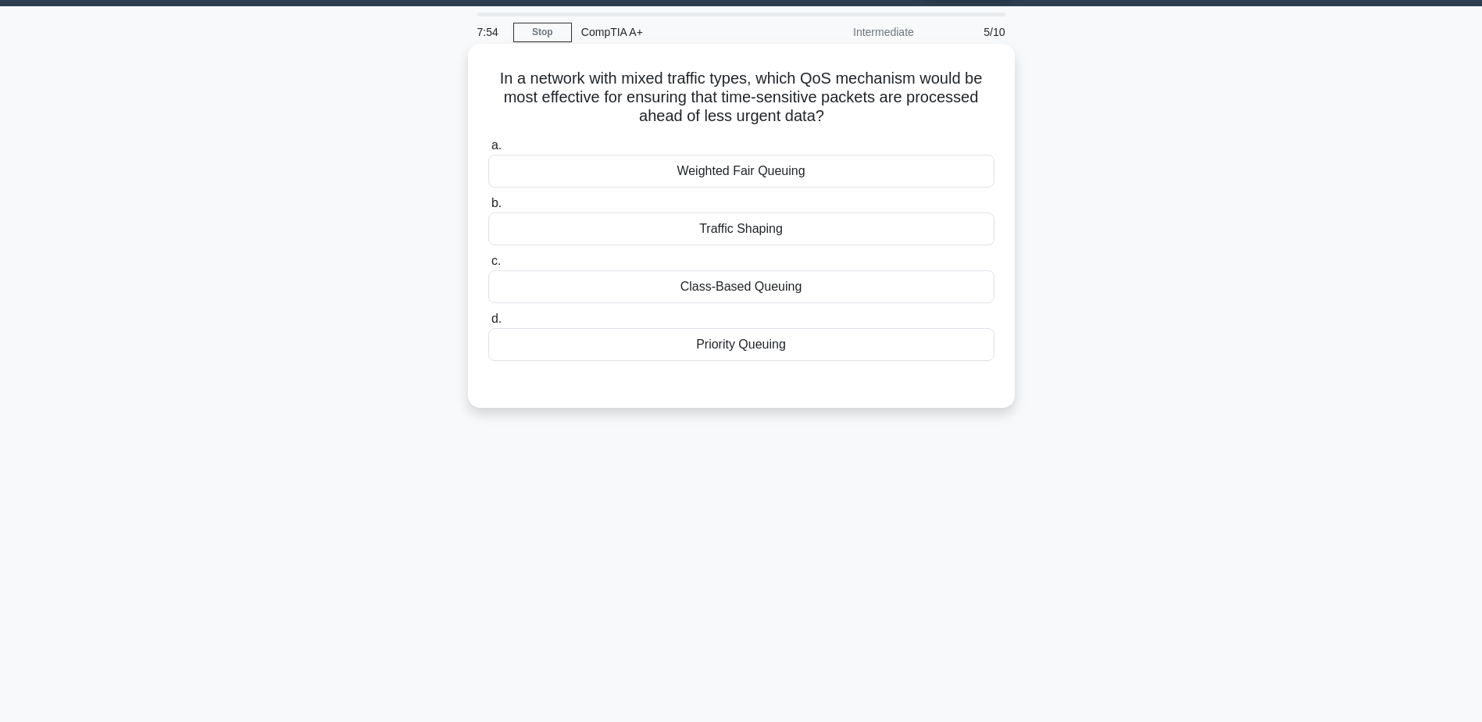
click at [751, 345] on div "Priority Queuing" at bounding box center [741, 344] width 506 height 33
click at [488, 324] on input "d. Priority Queuing" at bounding box center [488, 319] width 0 height 10
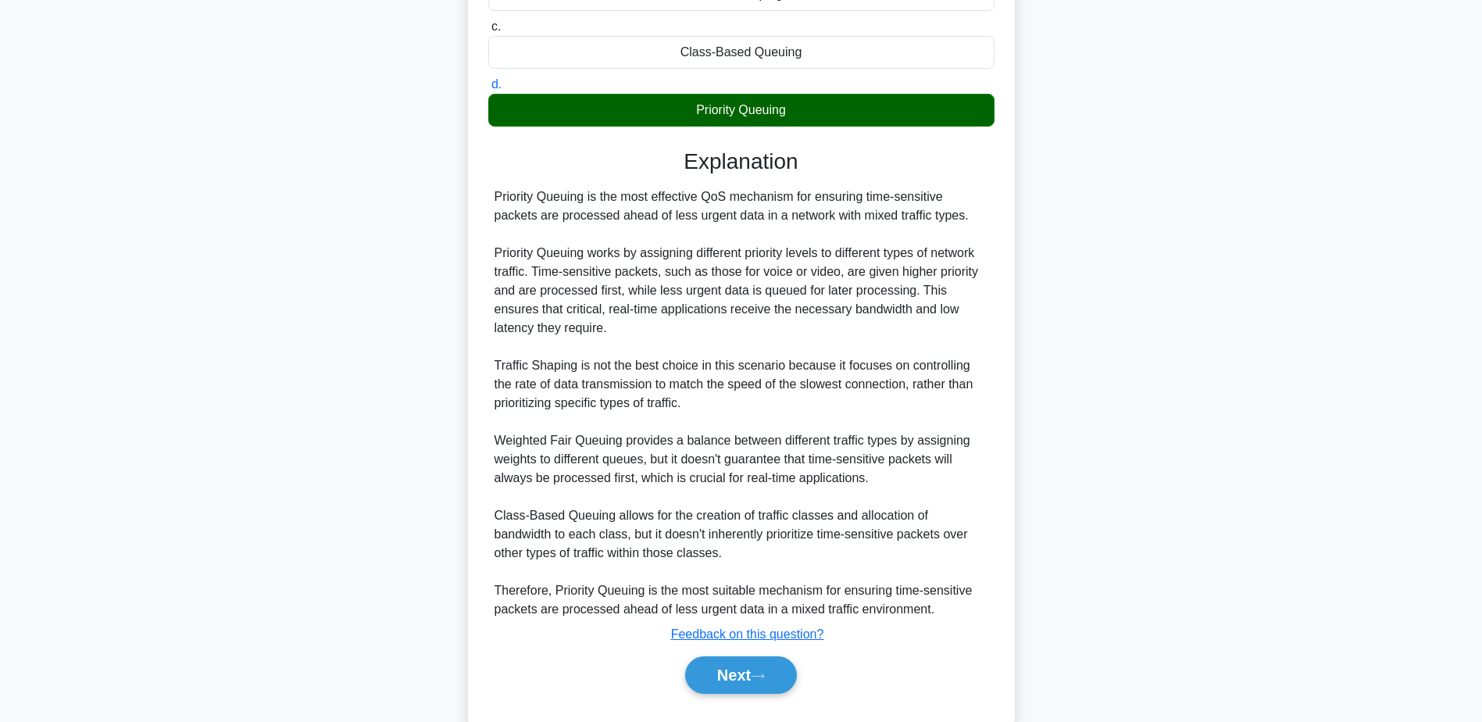
scroll to position [317, 0]
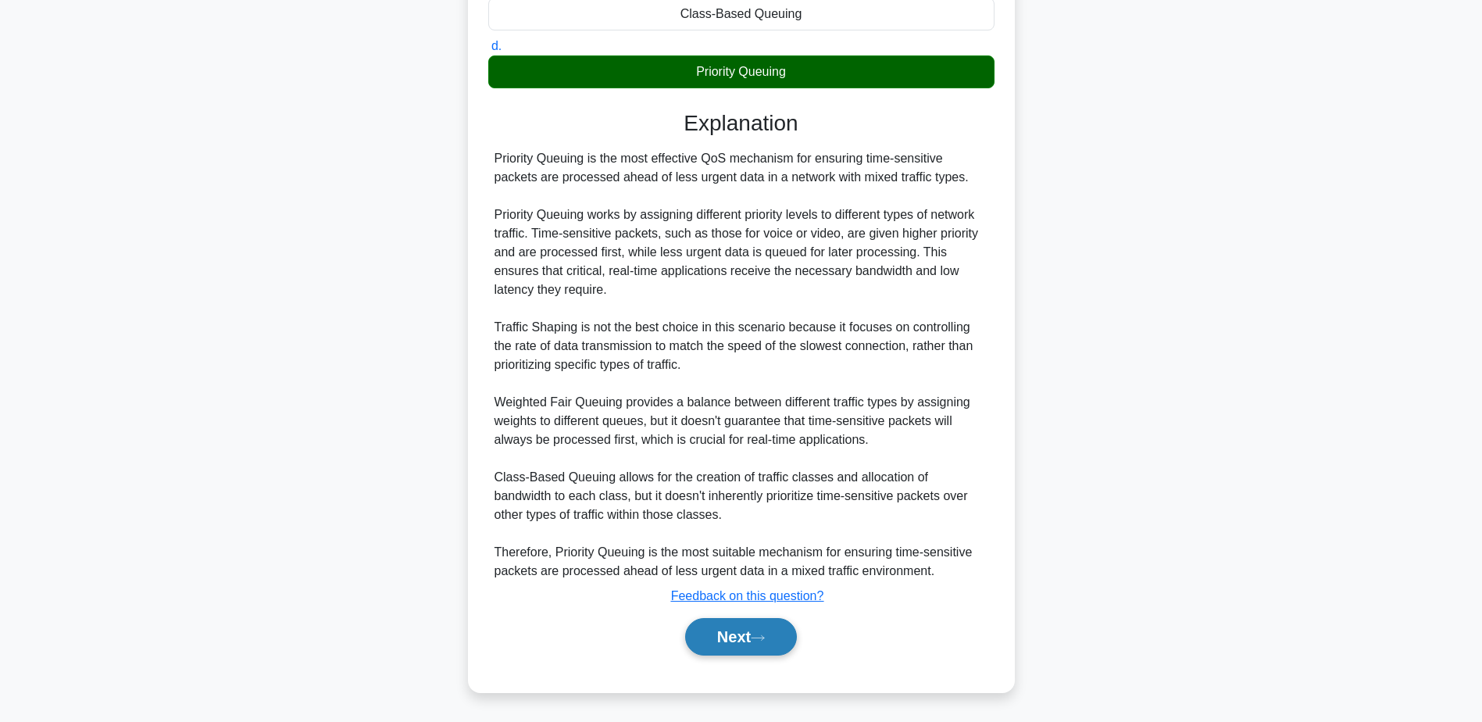
click at [740, 635] on button "Next" at bounding box center [741, 636] width 112 height 37
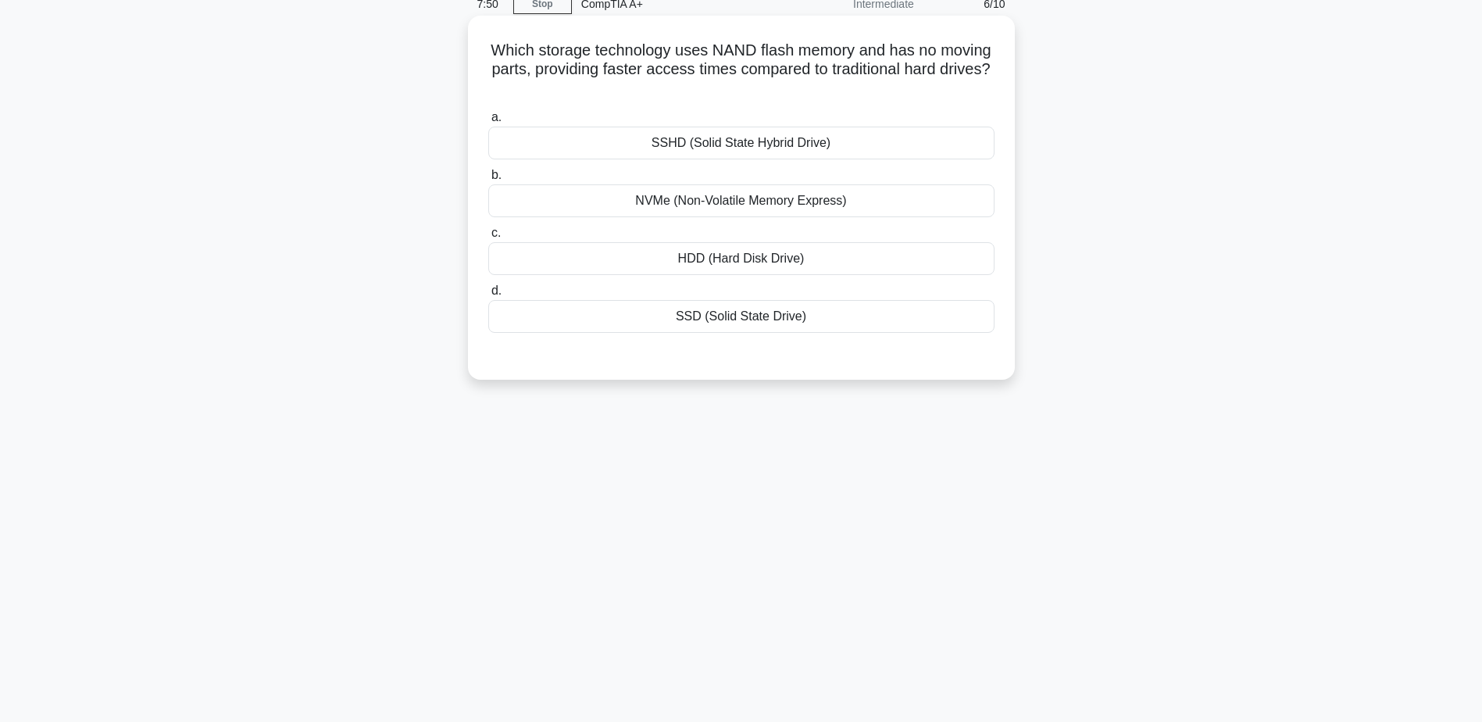
scroll to position [44, 0]
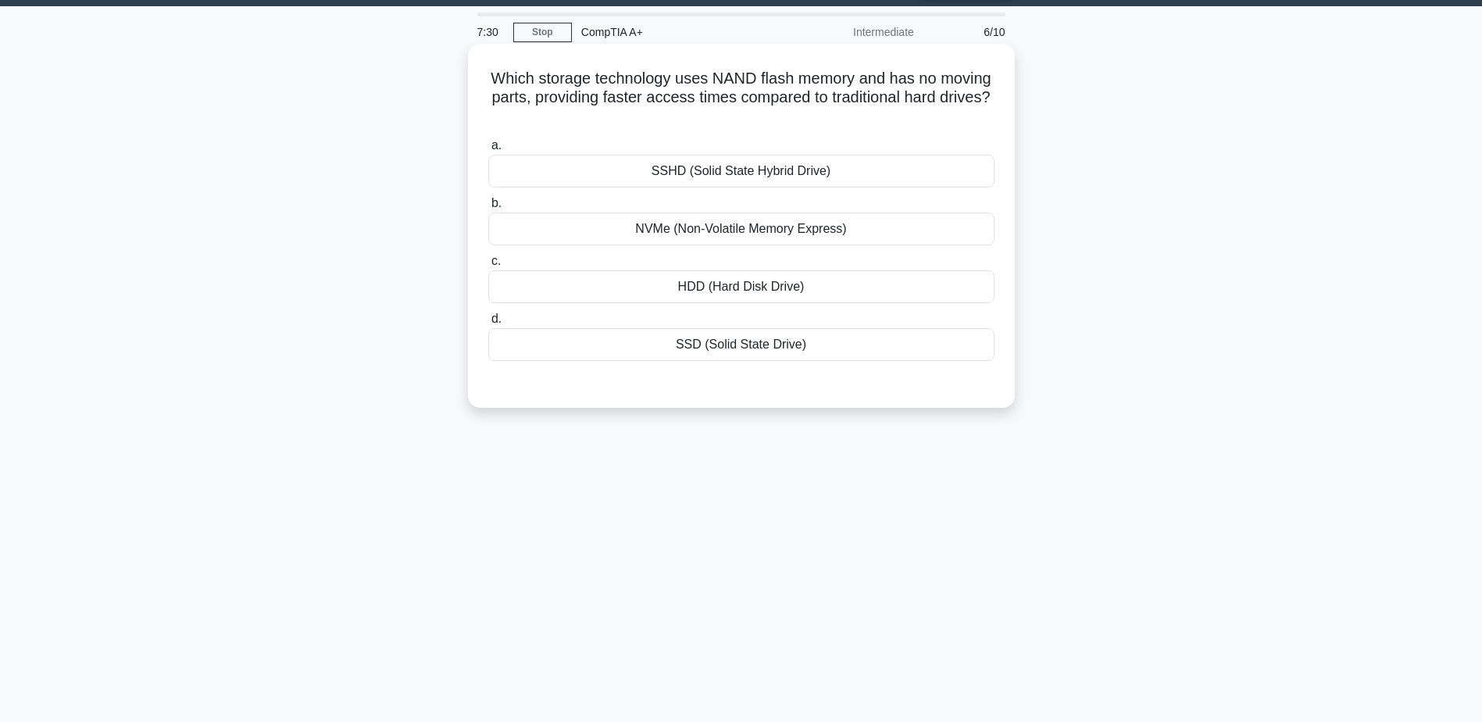
click at [737, 167] on div "SSHD (Solid State Hybrid Drive)" at bounding box center [741, 171] width 506 height 33
click at [488, 151] on input "a. SSHD (Solid State Hybrid Drive)" at bounding box center [488, 146] width 0 height 10
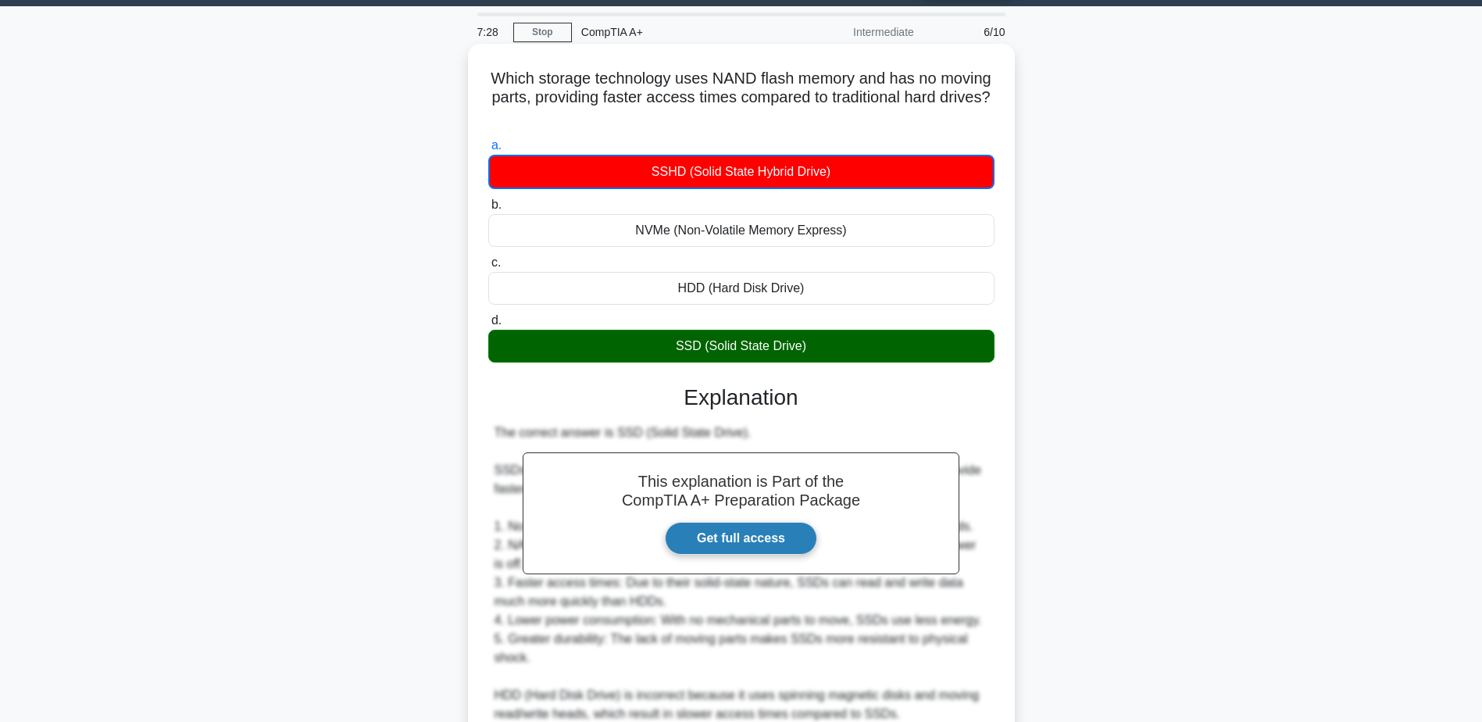
scroll to position [337, 0]
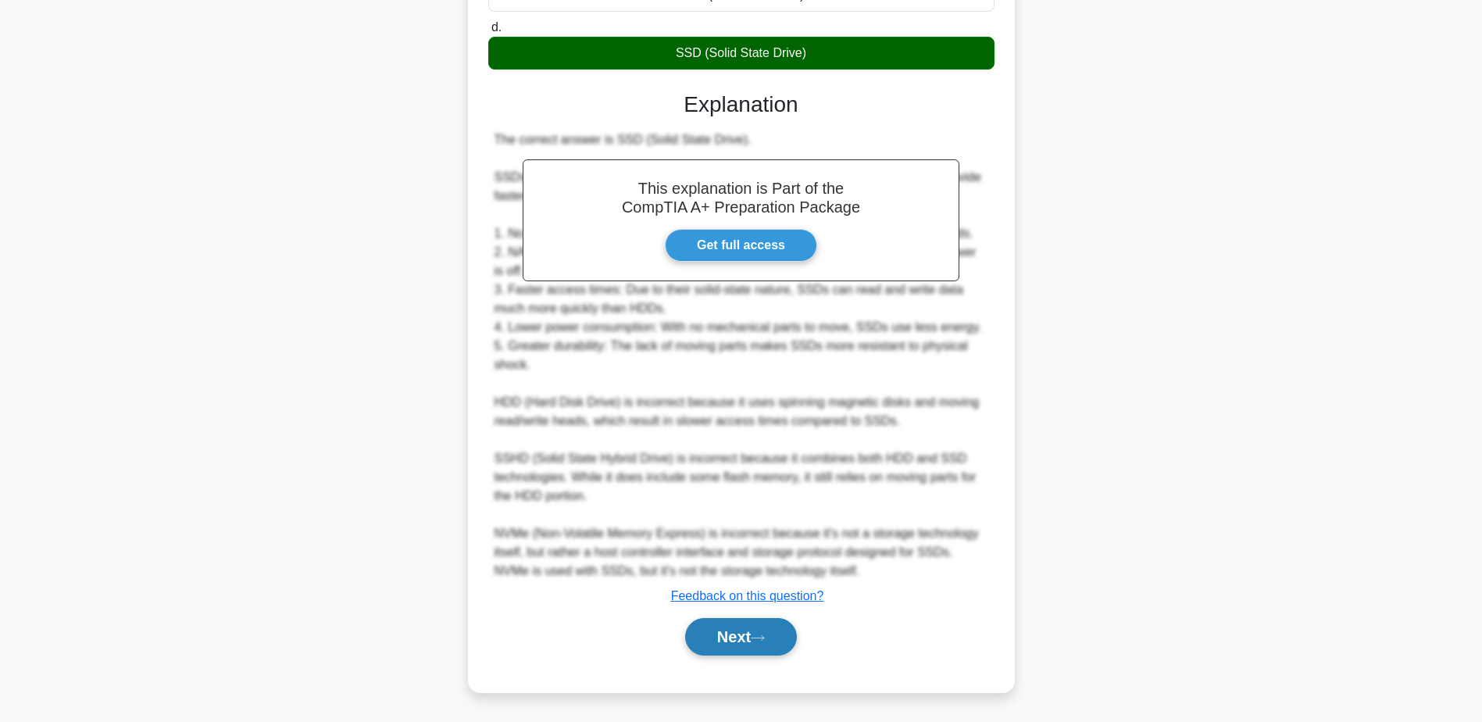
click at [761, 651] on button "Next" at bounding box center [741, 636] width 112 height 37
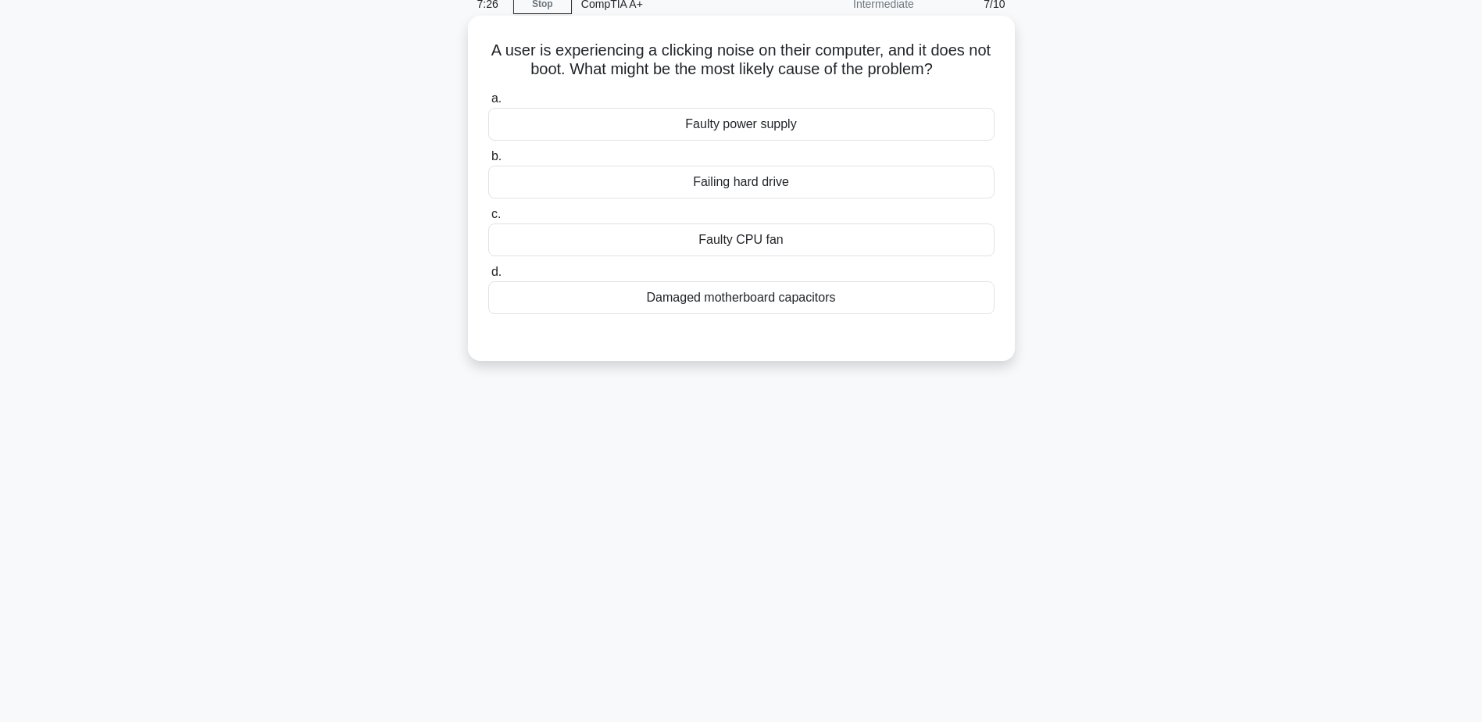
scroll to position [44, 0]
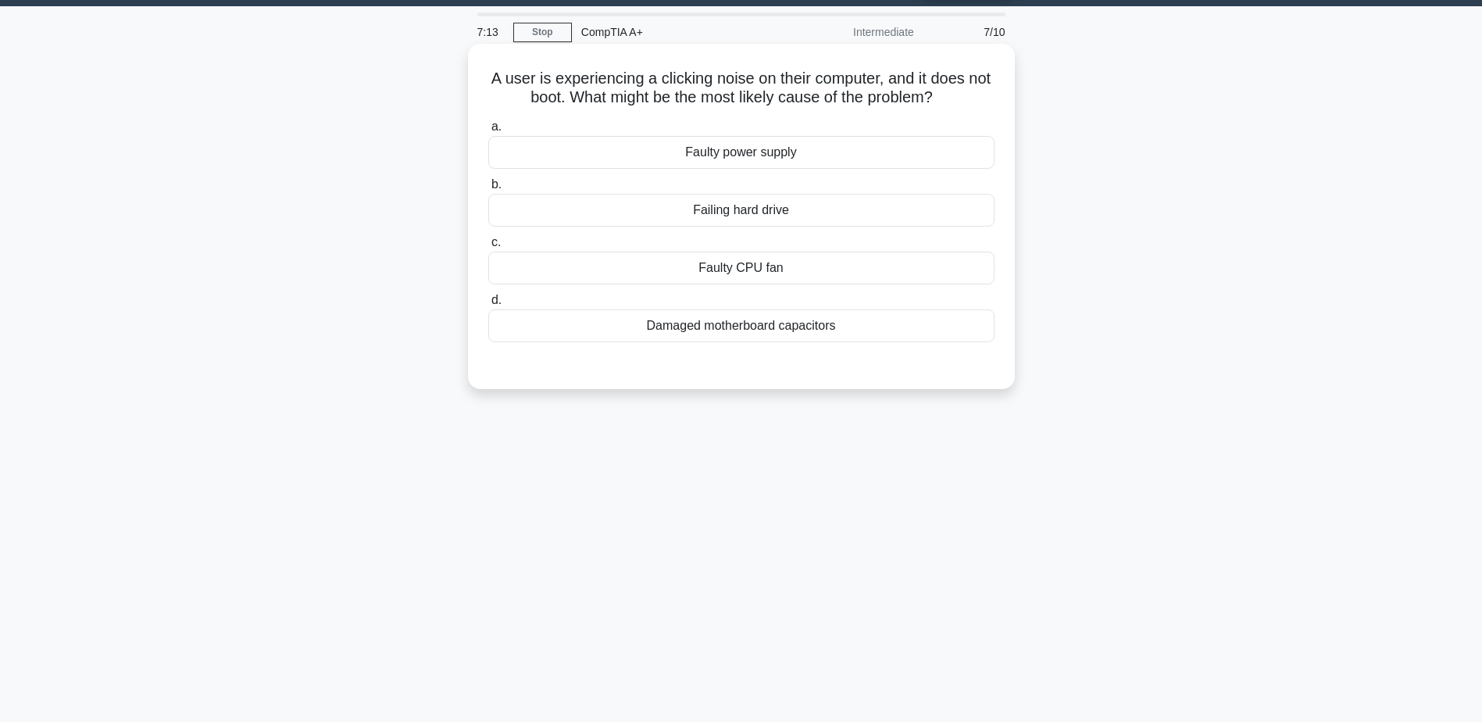
click at [738, 272] on div "Faulty CPU fan" at bounding box center [741, 268] width 506 height 33
click at [488, 248] on input "c. Faulty CPU fan" at bounding box center [488, 242] width 0 height 10
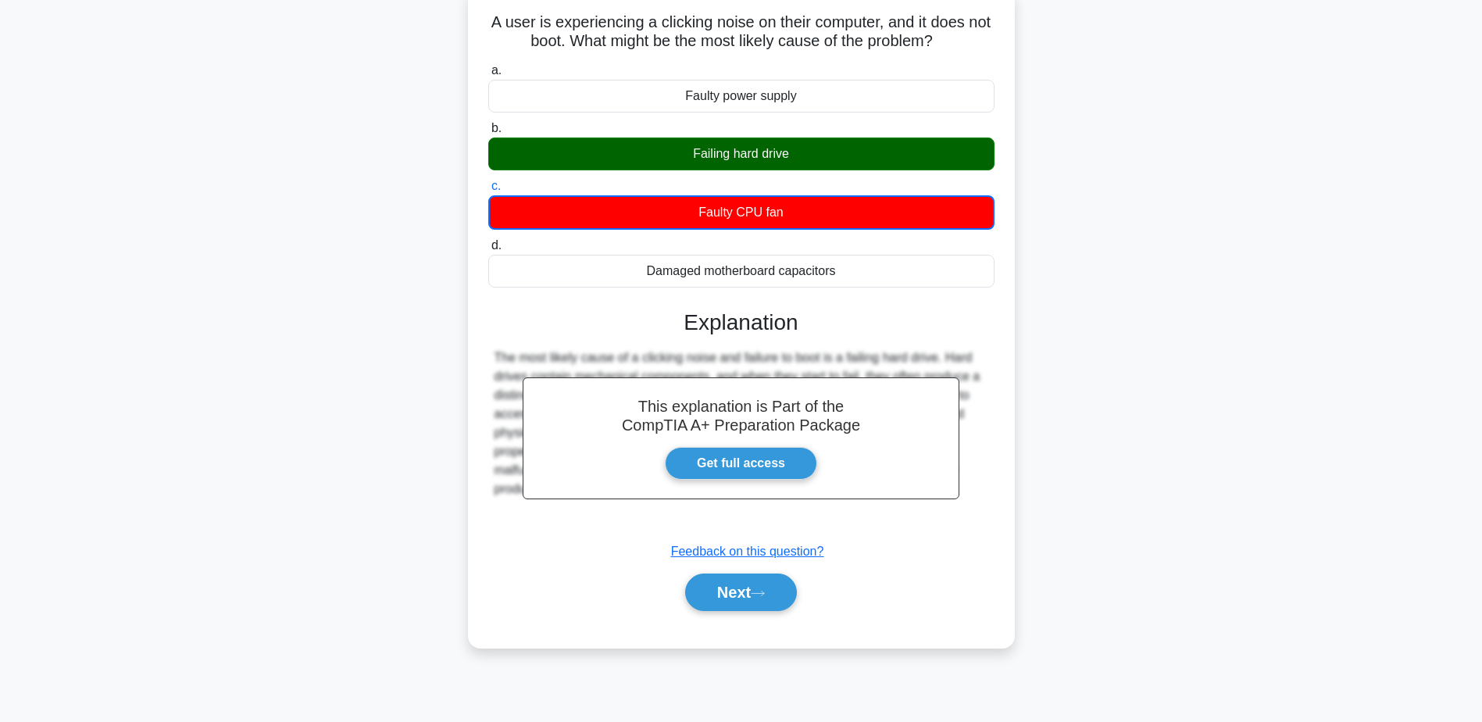
scroll to position [122, 0]
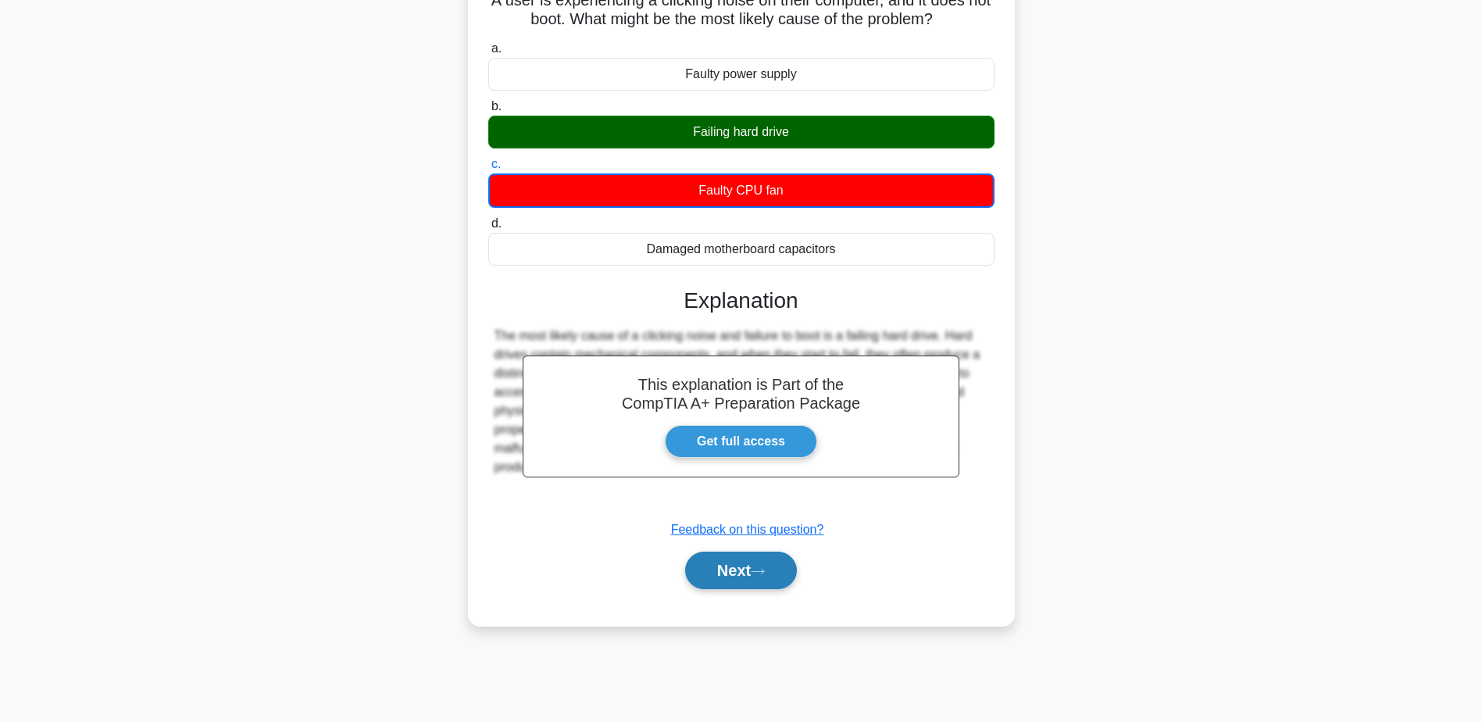
click at [752, 576] on button "Next" at bounding box center [741, 569] width 112 height 37
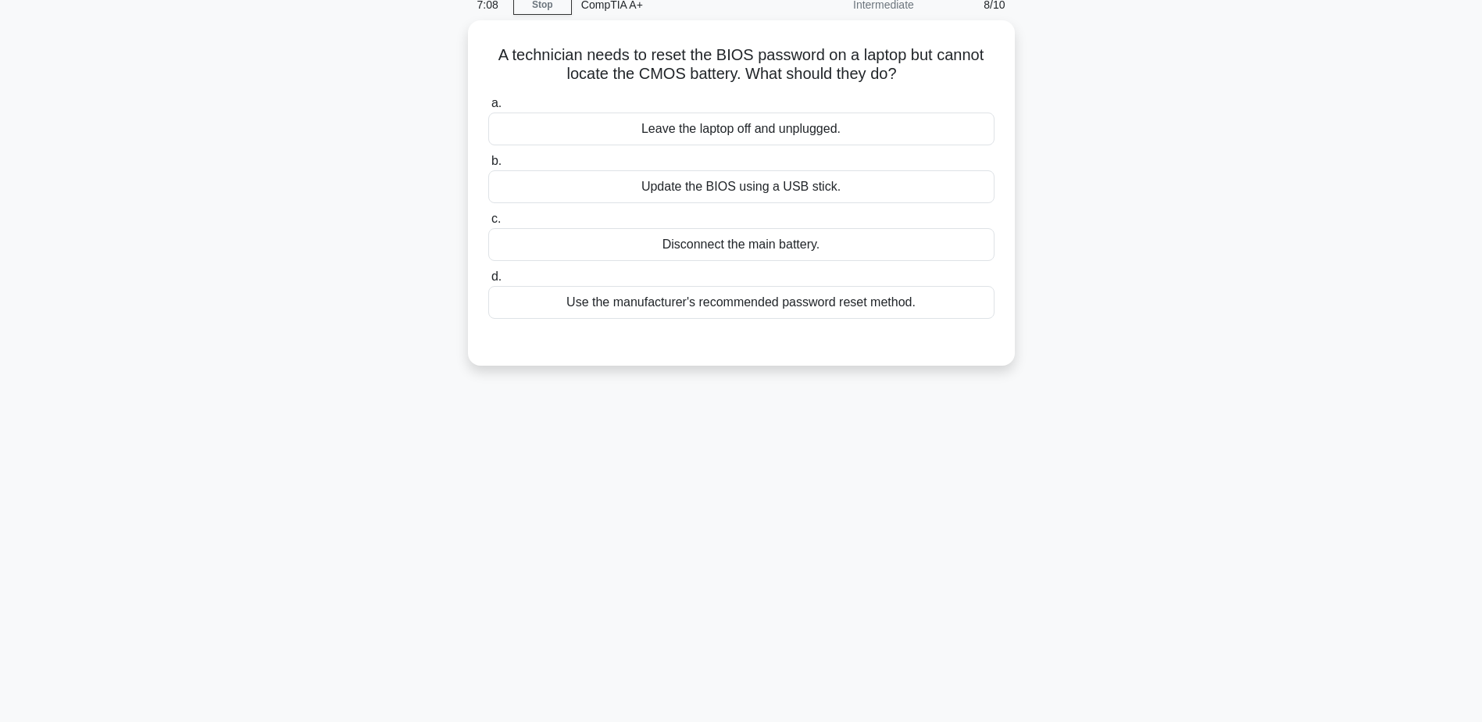
scroll to position [44, 0]
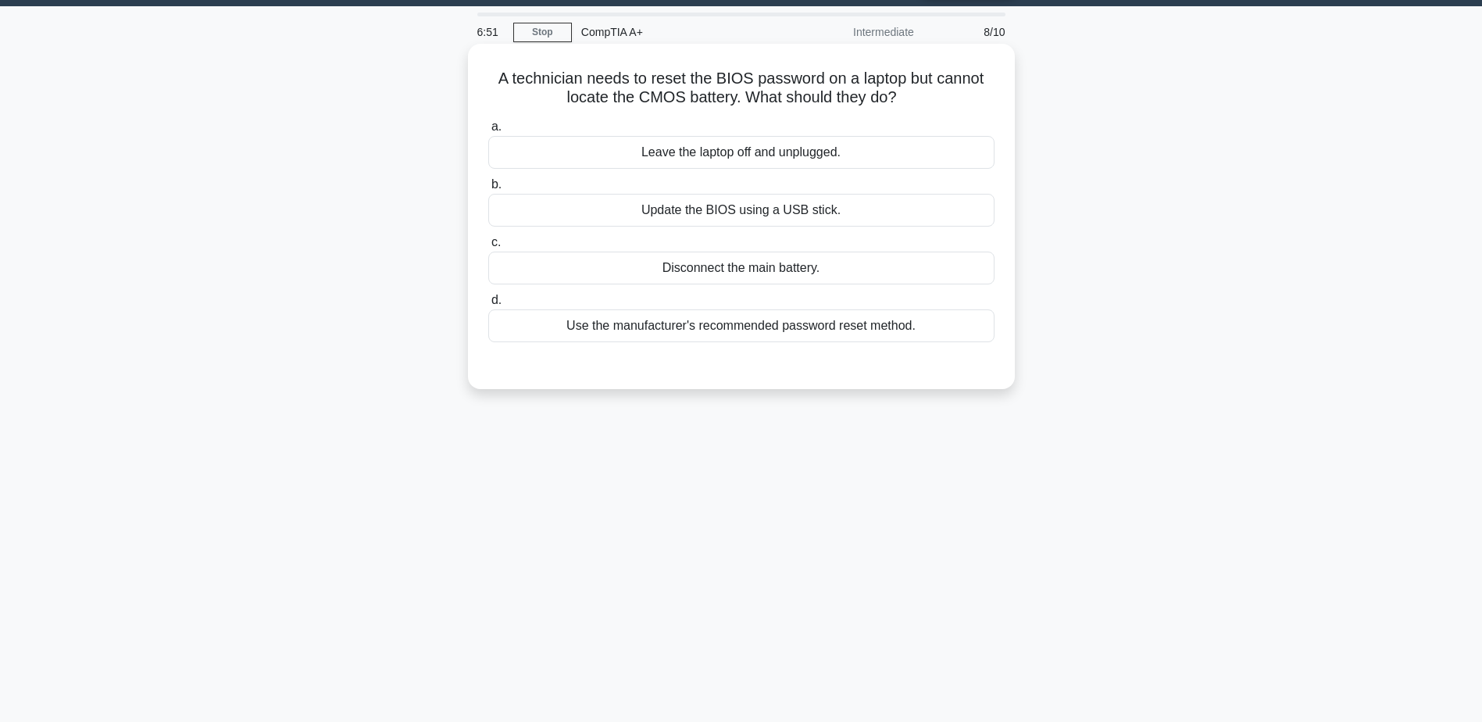
click at [753, 337] on div "Use the manufacturer's recommended password reset method." at bounding box center [741, 325] width 506 height 33
click at [488, 305] on input "d. Use the manufacturer's recommended password reset method." at bounding box center [488, 300] width 0 height 10
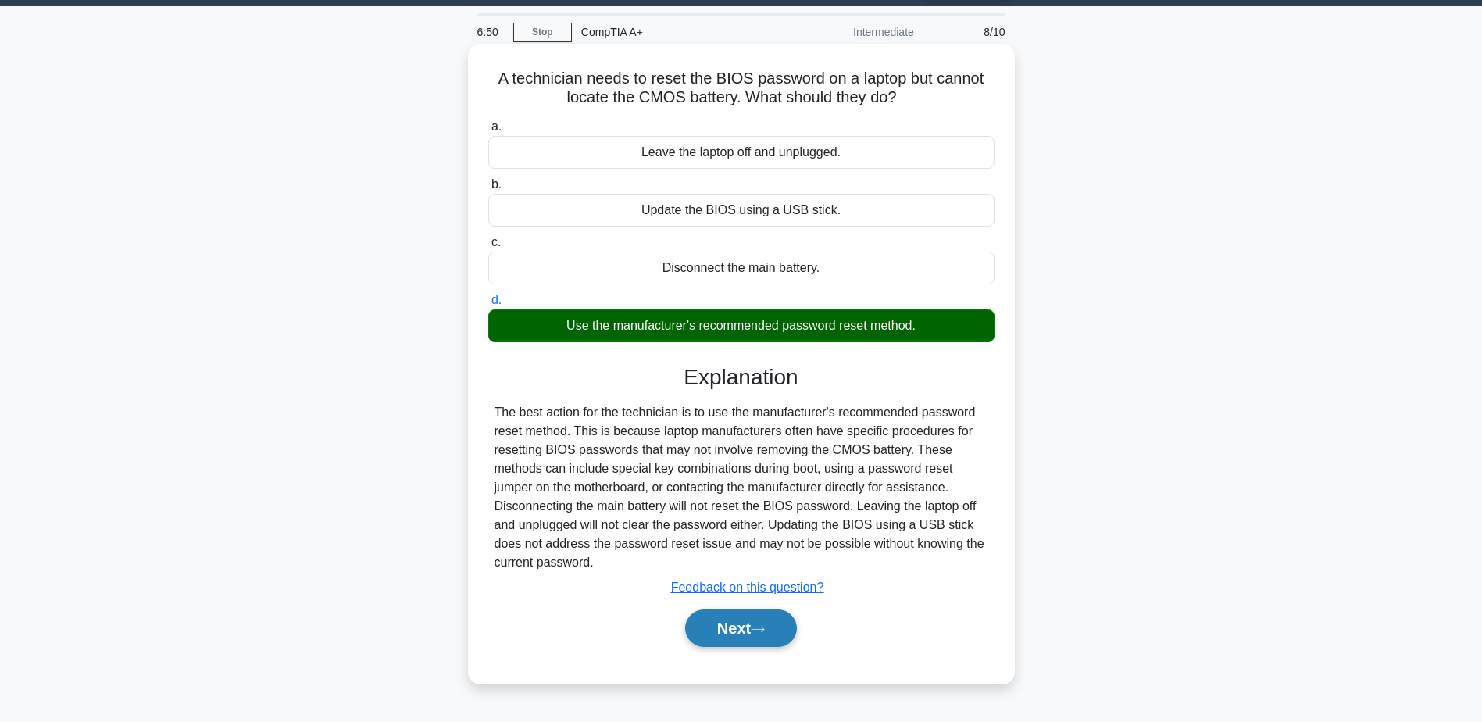
click at [750, 628] on button "Next" at bounding box center [741, 627] width 112 height 37
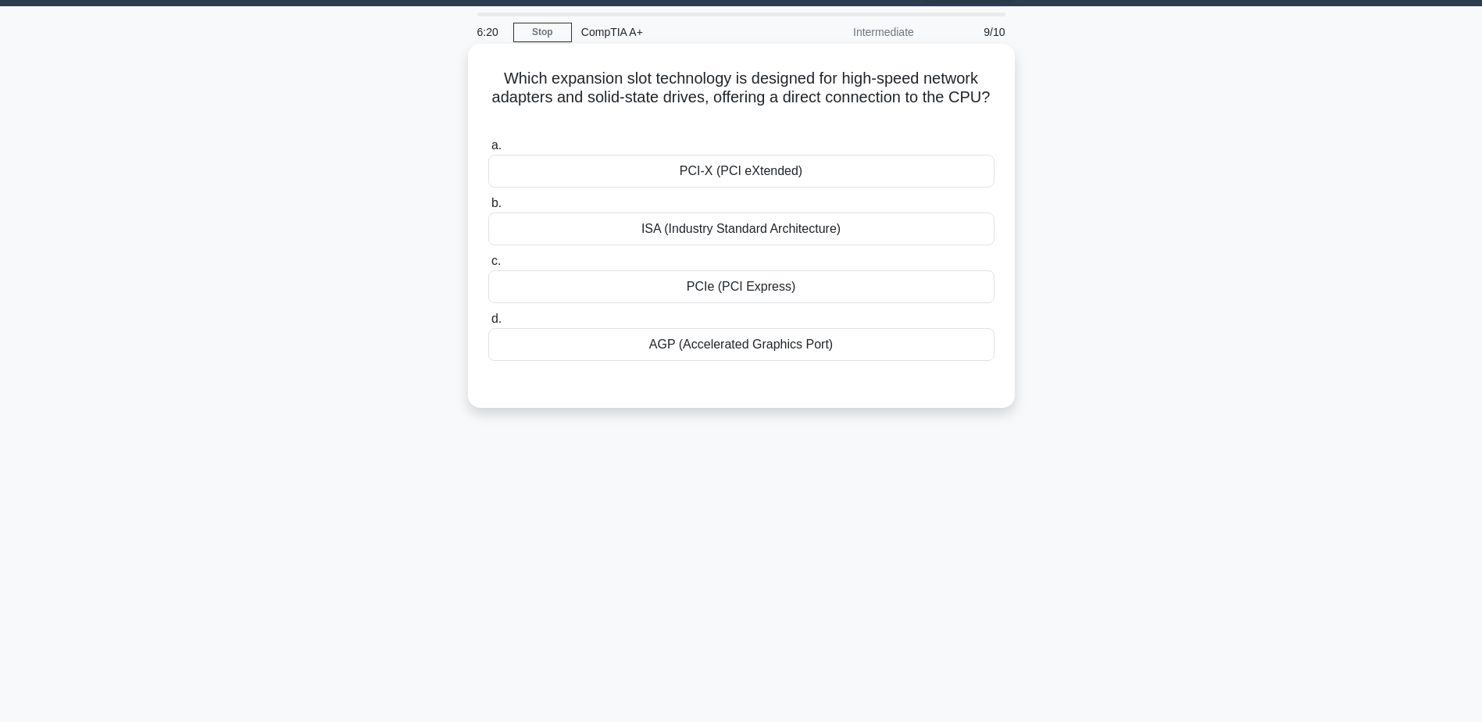
click at [740, 291] on div "PCIe (PCI Express)" at bounding box center [741, 286] width 506 height 33
click at [488, 266] on input "c. PCIe (PCI Express)" at bounding box center [488, 261] width 0 height 10
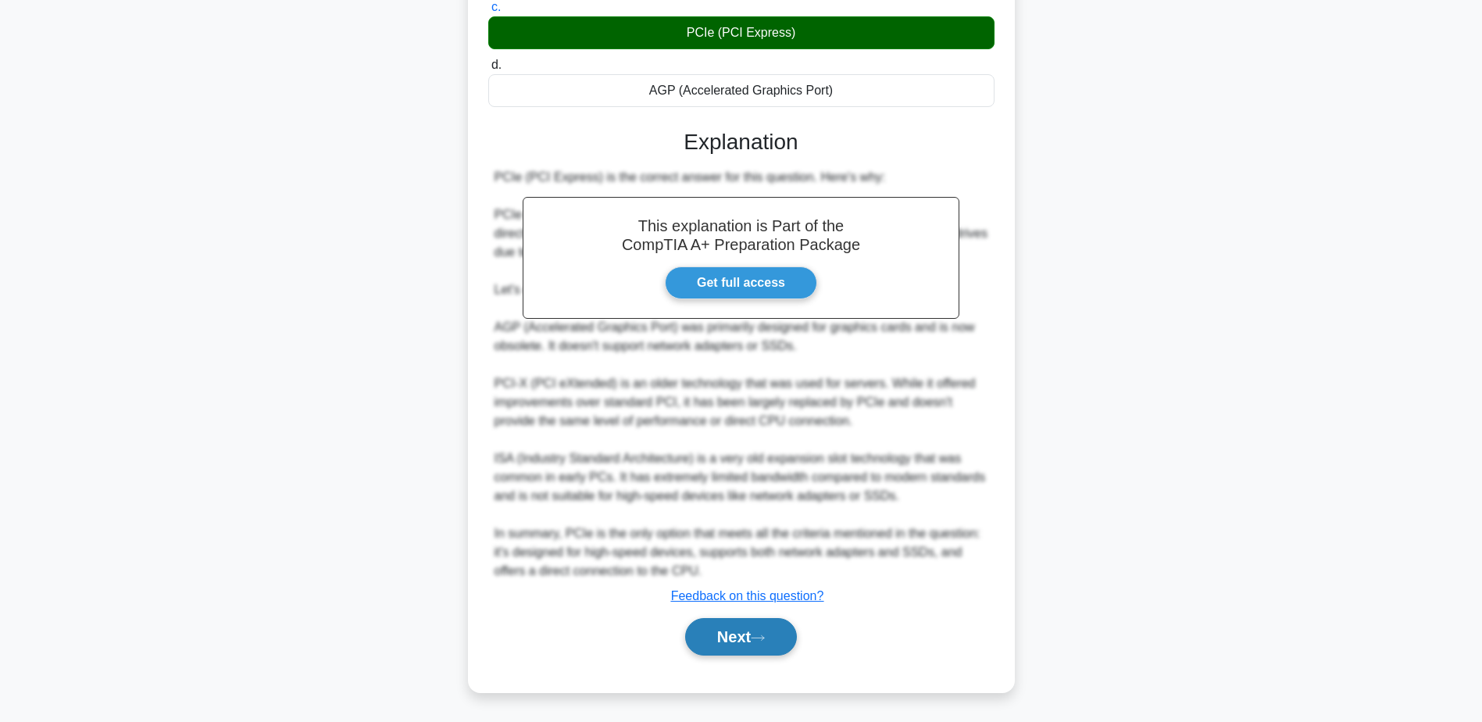
click at [751, 633] on button "Next" at bounding box center [741, 636] width 112 height 37
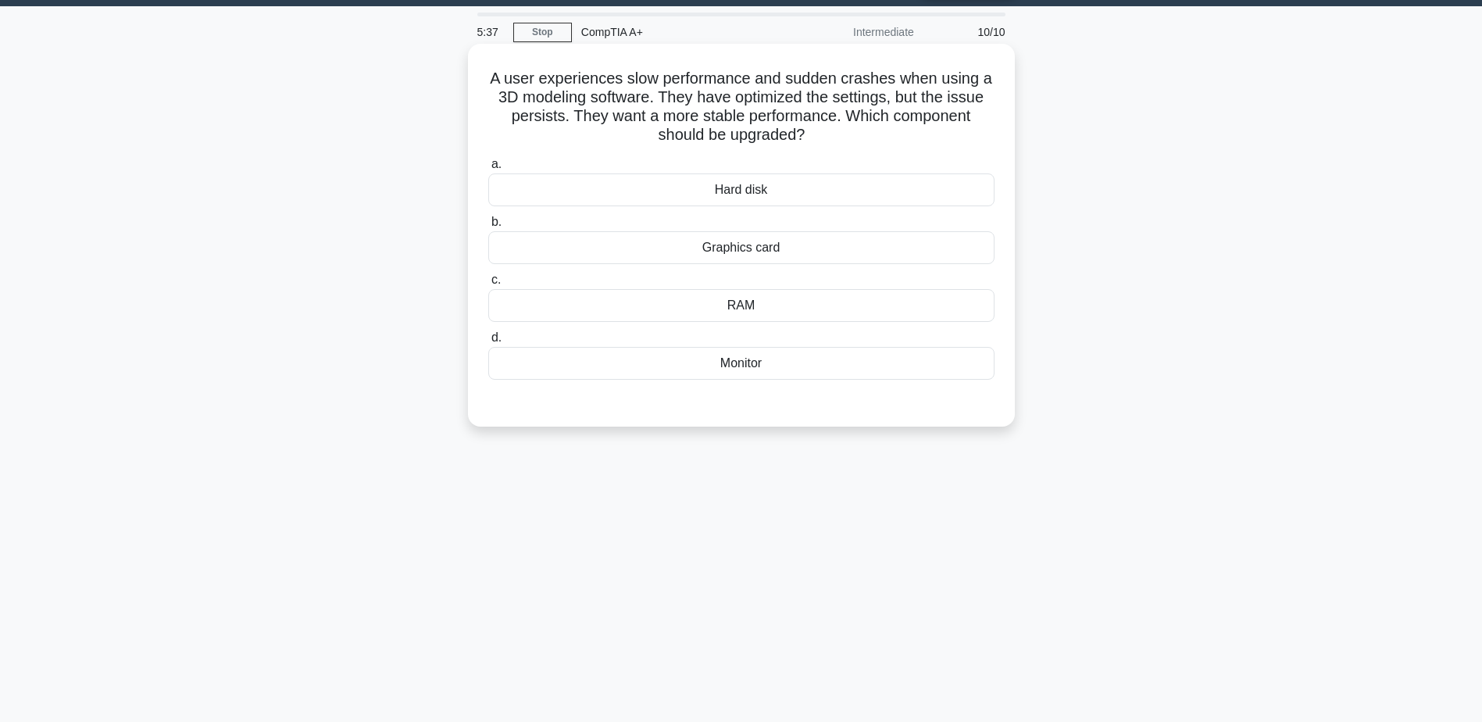
click at [745, 304] on div "RAM" at bounding box center [741, 305] width 506 height 33
click at [488, 285] on input "c. RAM" at bounding box center [488, 280] width 0 height 10
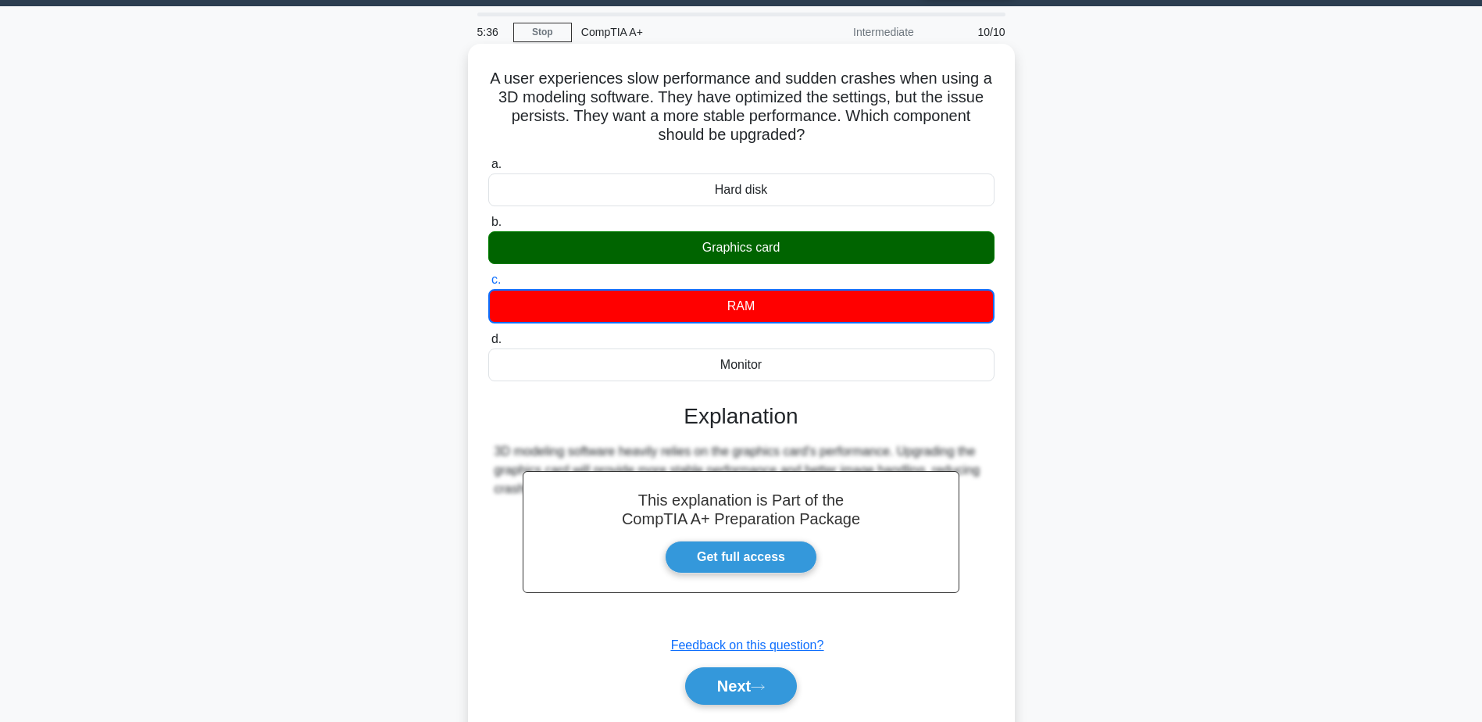
click at [735, 248] on div "Graphics card" at bounding box center [741, 247] width 506 height 33
click at [488, 227] on input "b. Graphics card" at bounding box center [488, 222] width 0 height 10
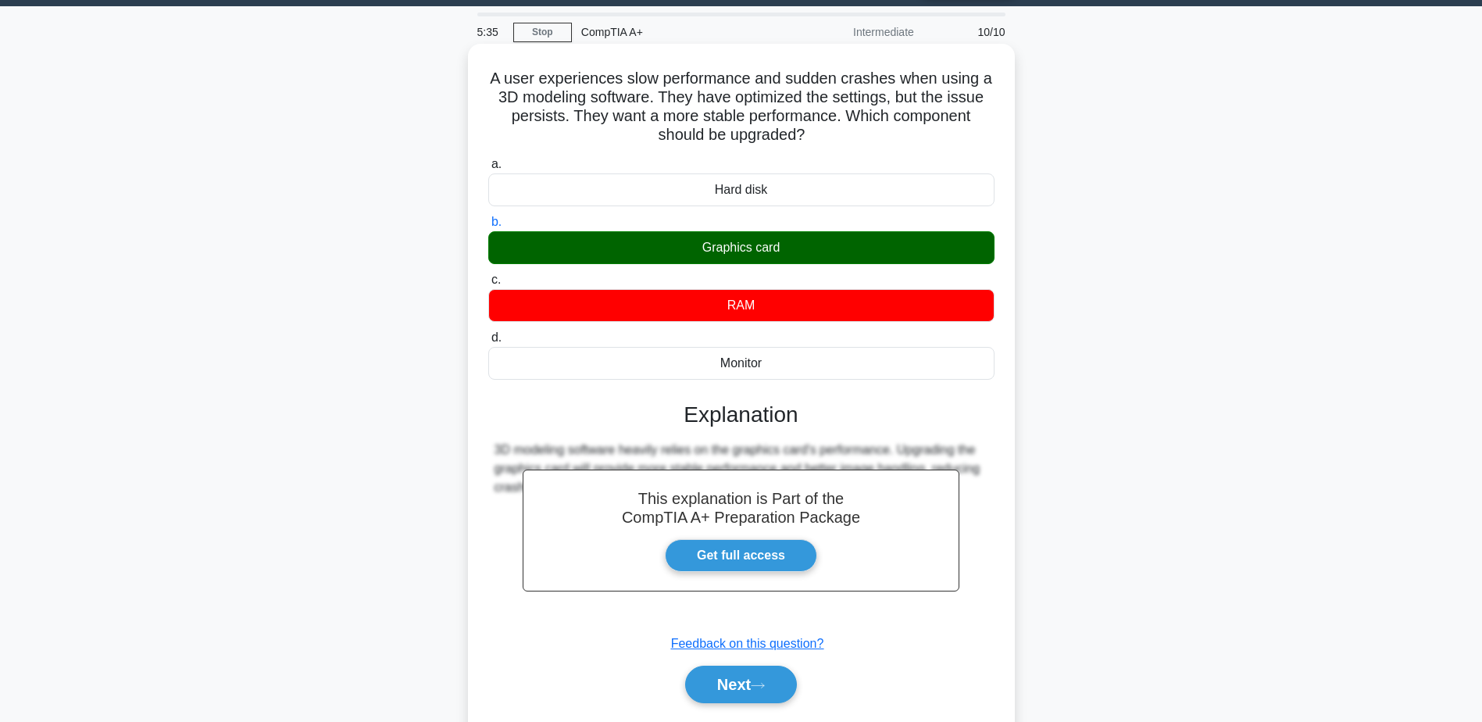
scroll to position [122, 0]
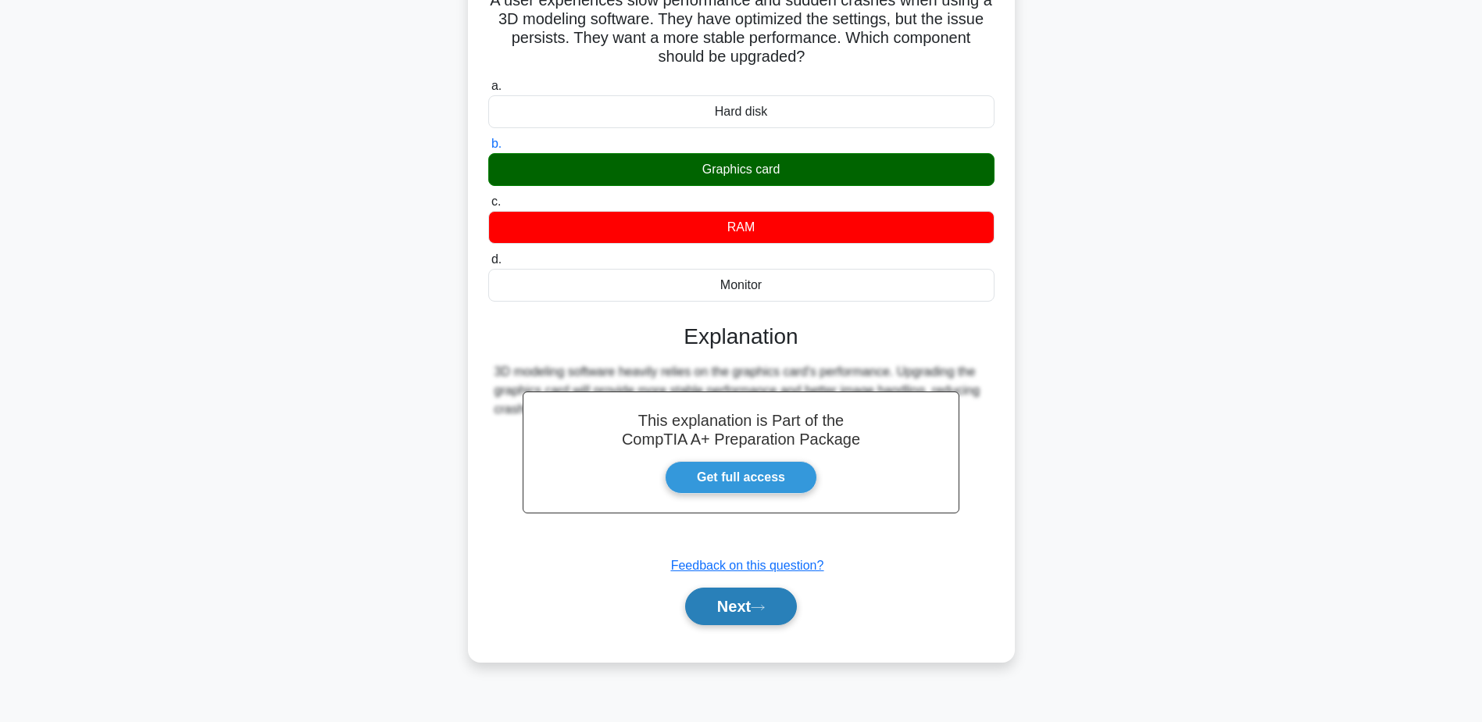
click at [740, 600] on button "Next" at bounding box center [741, 605] width 112 height 37
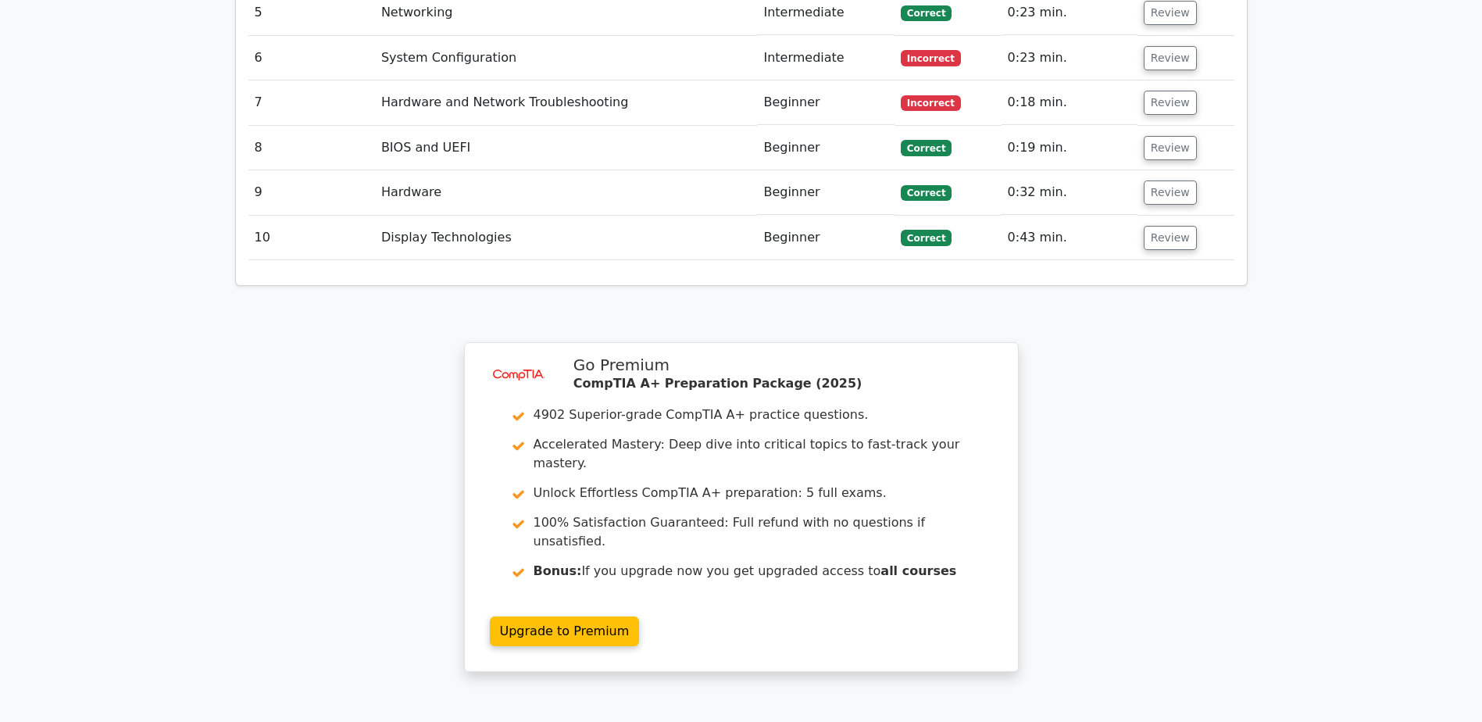
scroll to position [2293, 0]
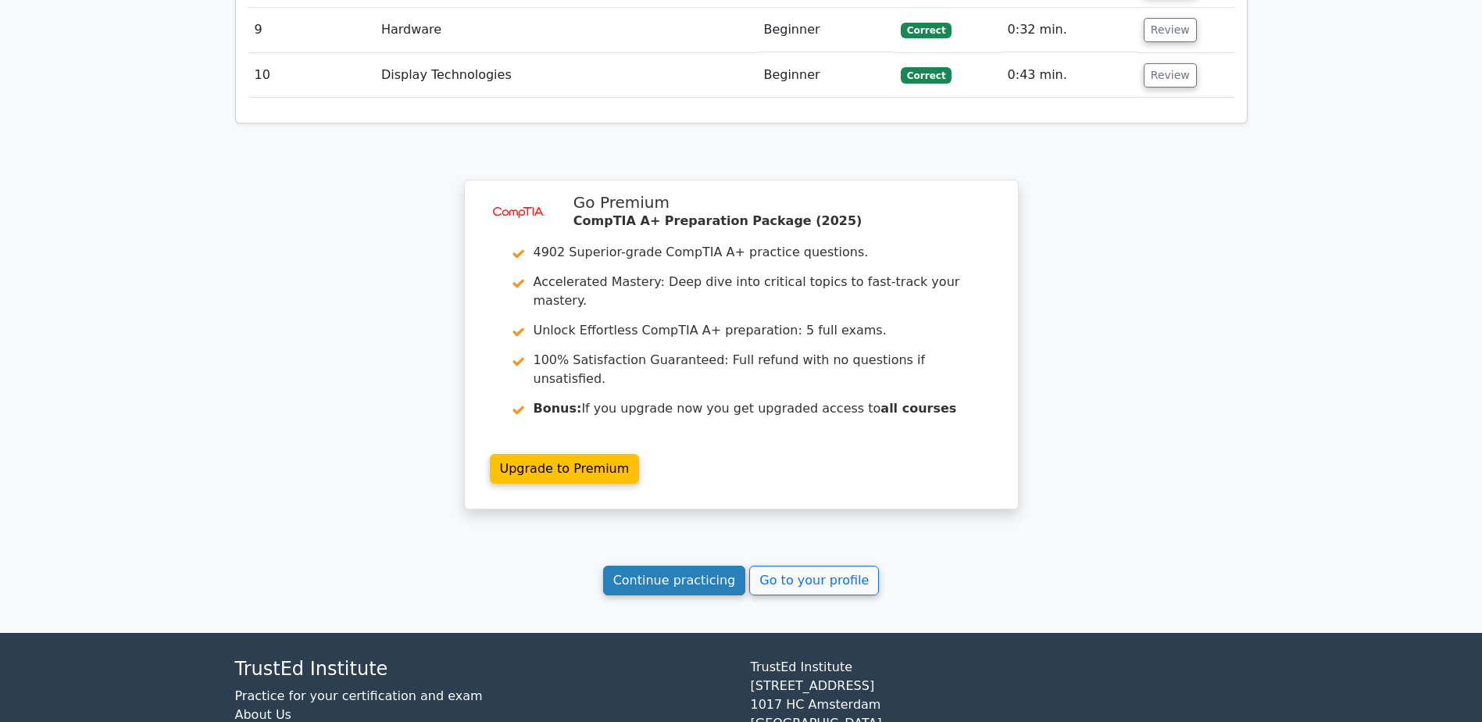
click at [690, 566] on link "Continue practicing" at bounding box center [674, 581] width 143 height 30
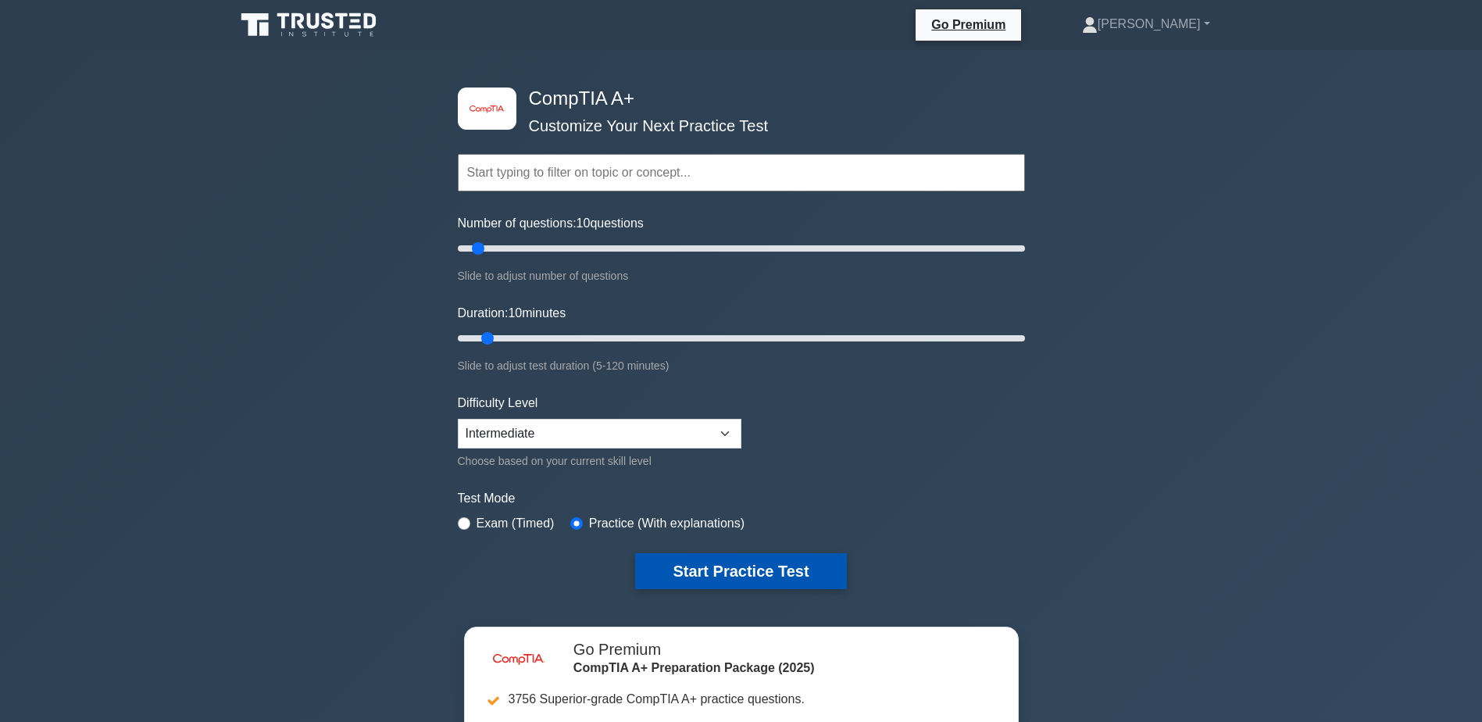
click at [752, 566] on button "Start Practice Test" at bounding box center [740, 571] width 211 height 36
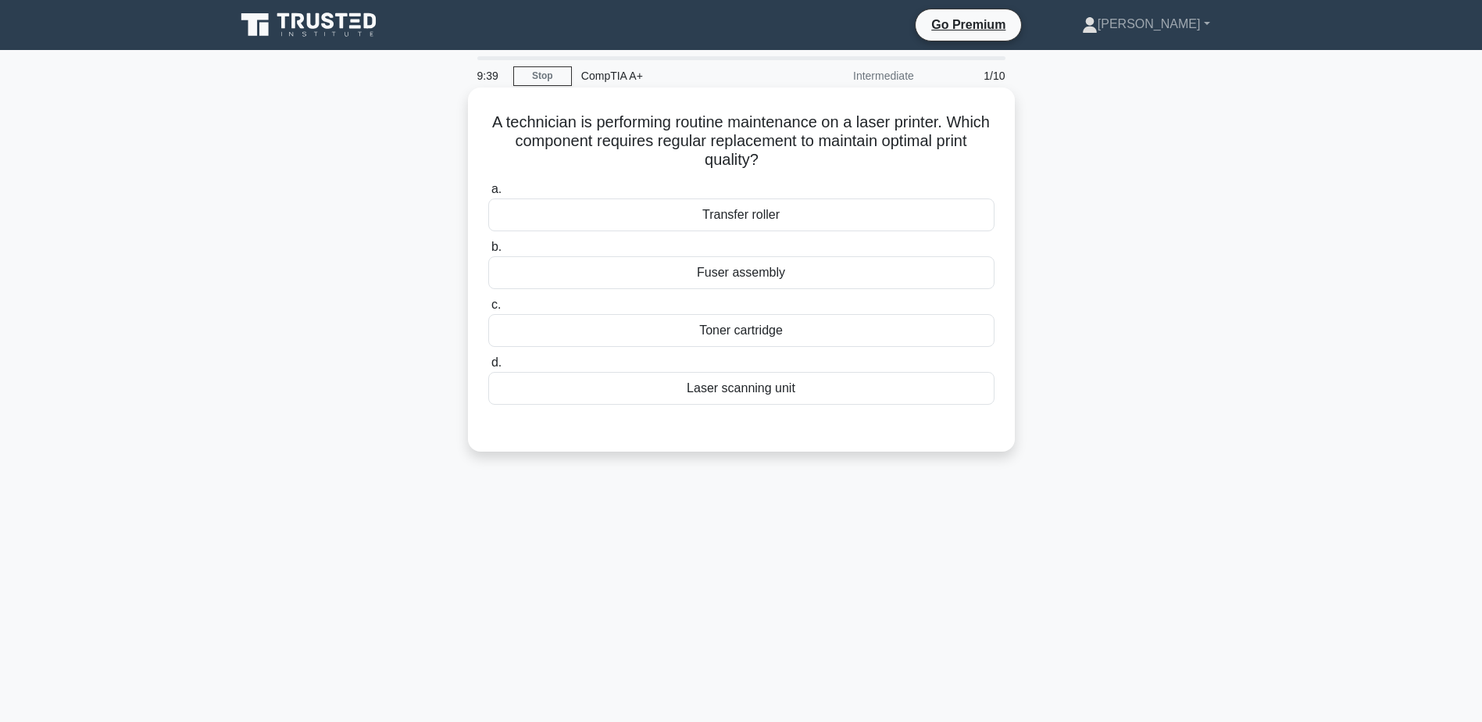
click at [733, 227] on div "Transfer roller" at bounding box center [741, 214] width 506 height 33
click at [488, 194] on input "a. Transfer roller" at bounding box center [488, 189] width 0 height 10
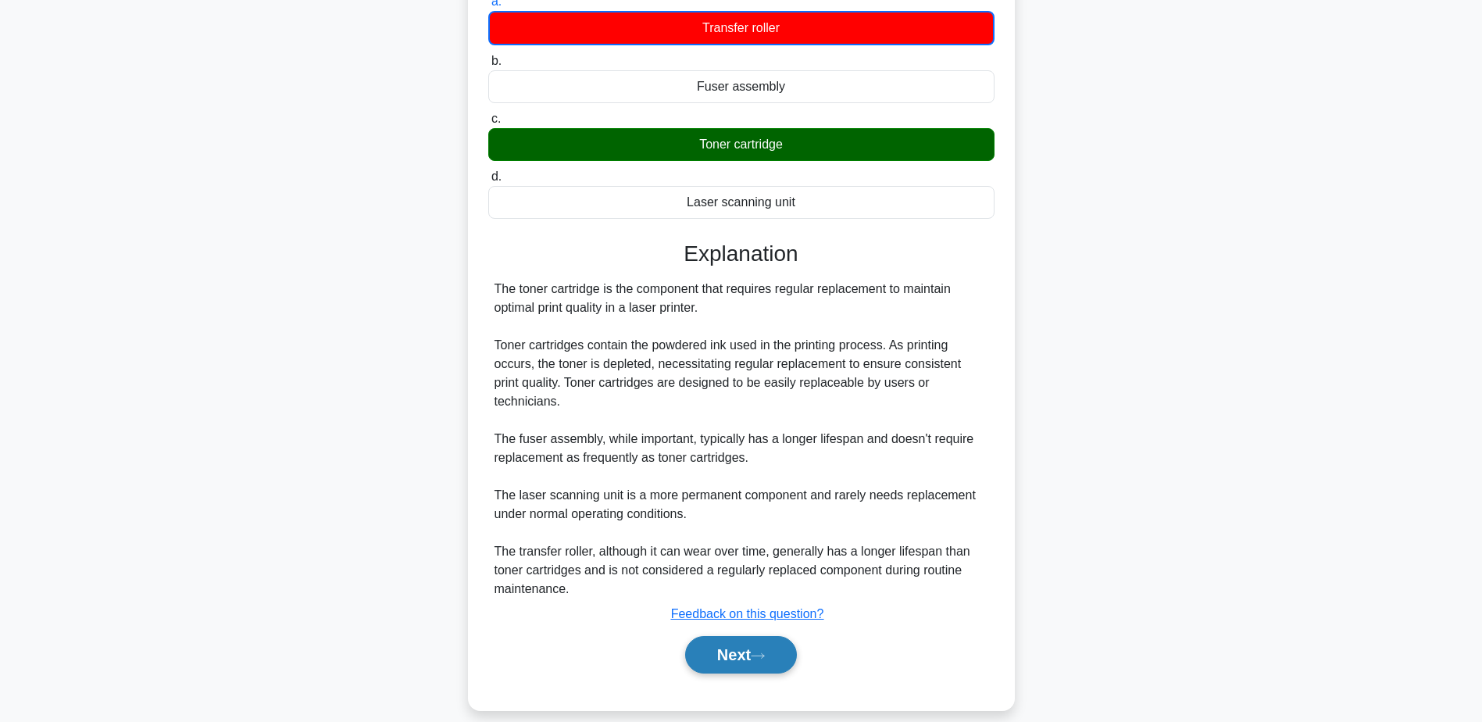
click at [729, 636] on button "Next" at bounding box center [741, 654] width 112 height 37
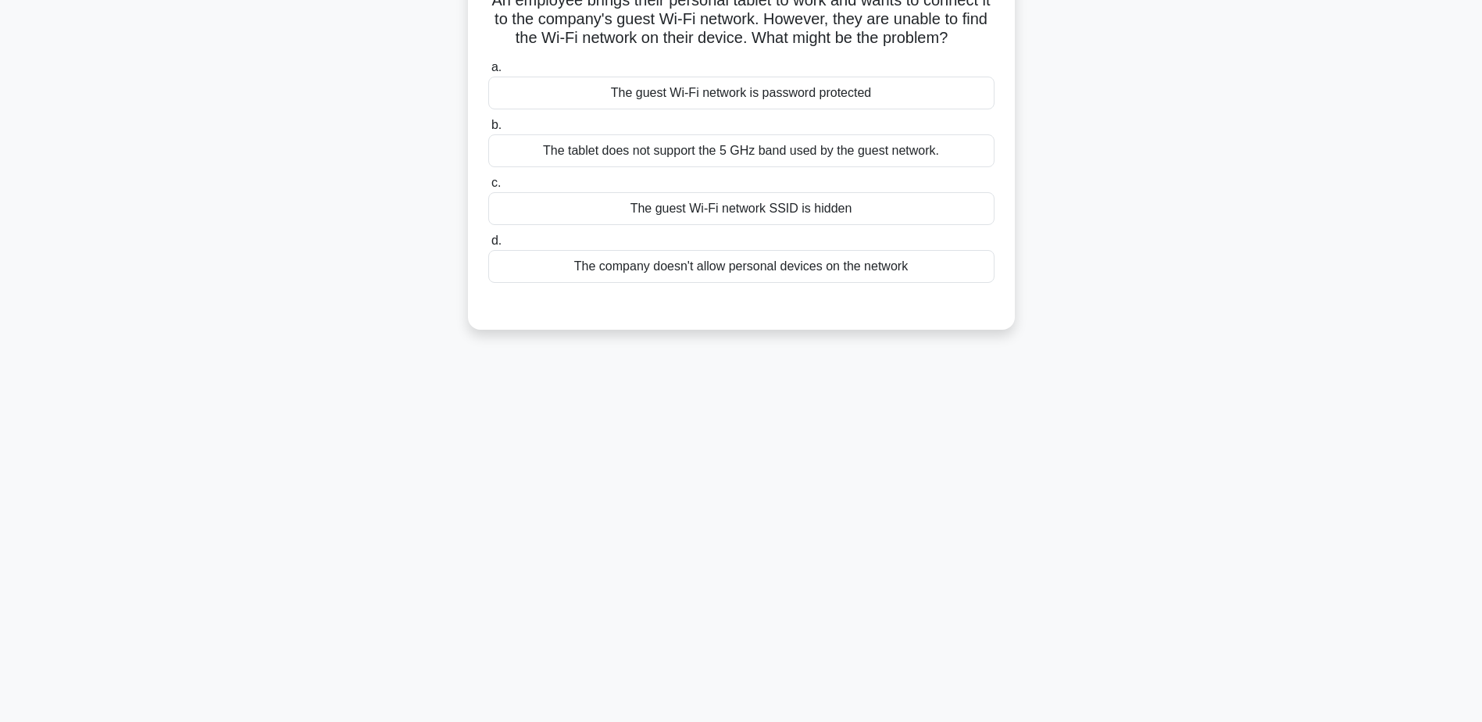
scroll to position [44, 0]
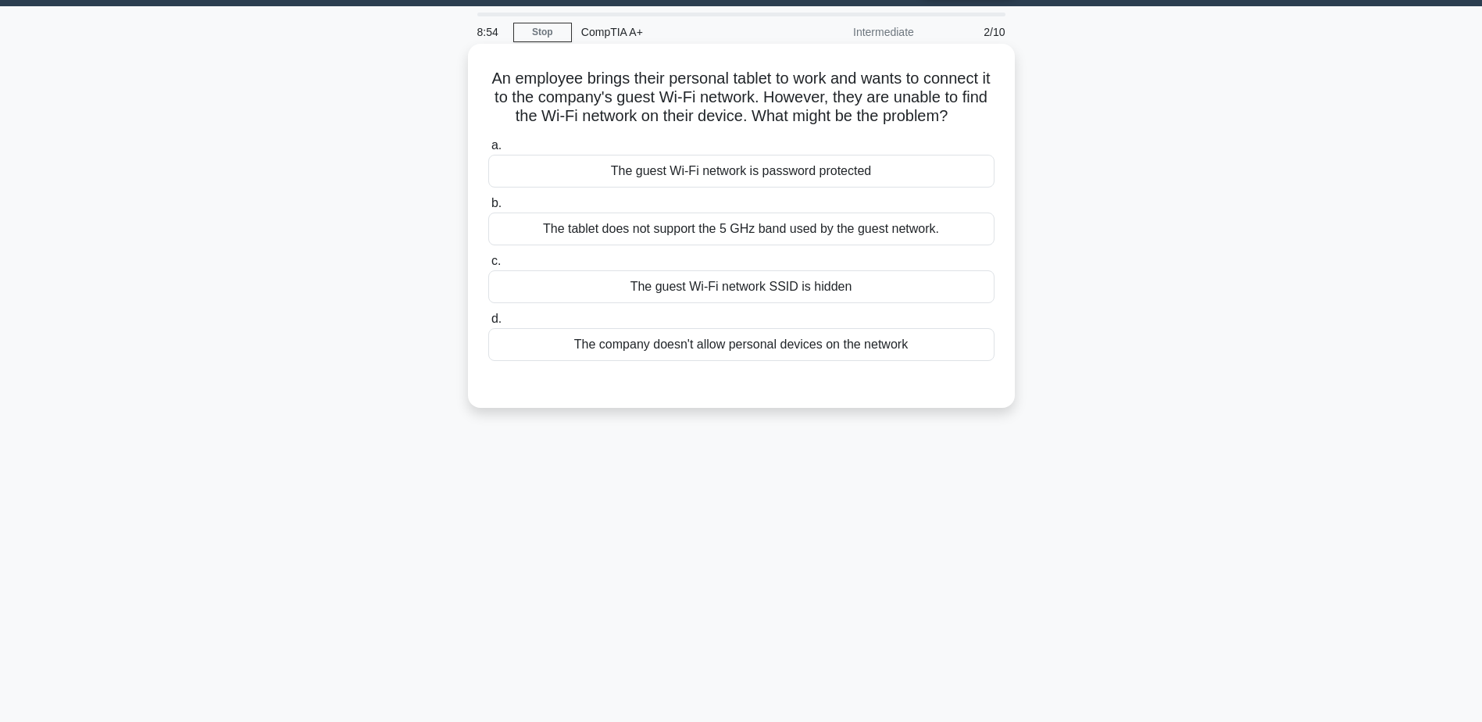
click at [725, 235] on div "The tablet does not support the 5 GHz band used by the guest network." at bounding box center [741, 228] width 506 height 33
click at [488, 209] on input "b. The tablet does not support the 5 GHz band used by the guest network." at bounding box center [488, 203] width 0 height 10
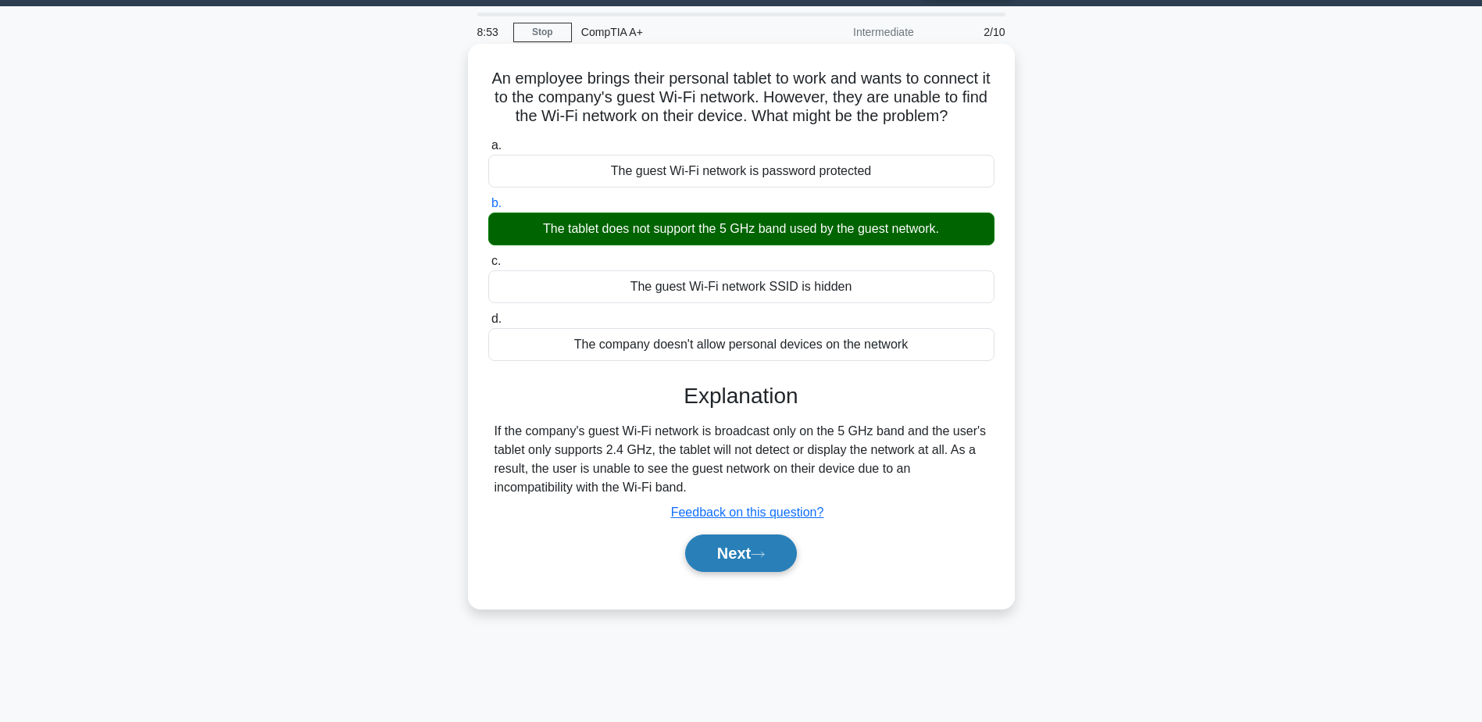
click at [767, 560] on button "Next" at bounding box center [741, 552] width 112 height 37
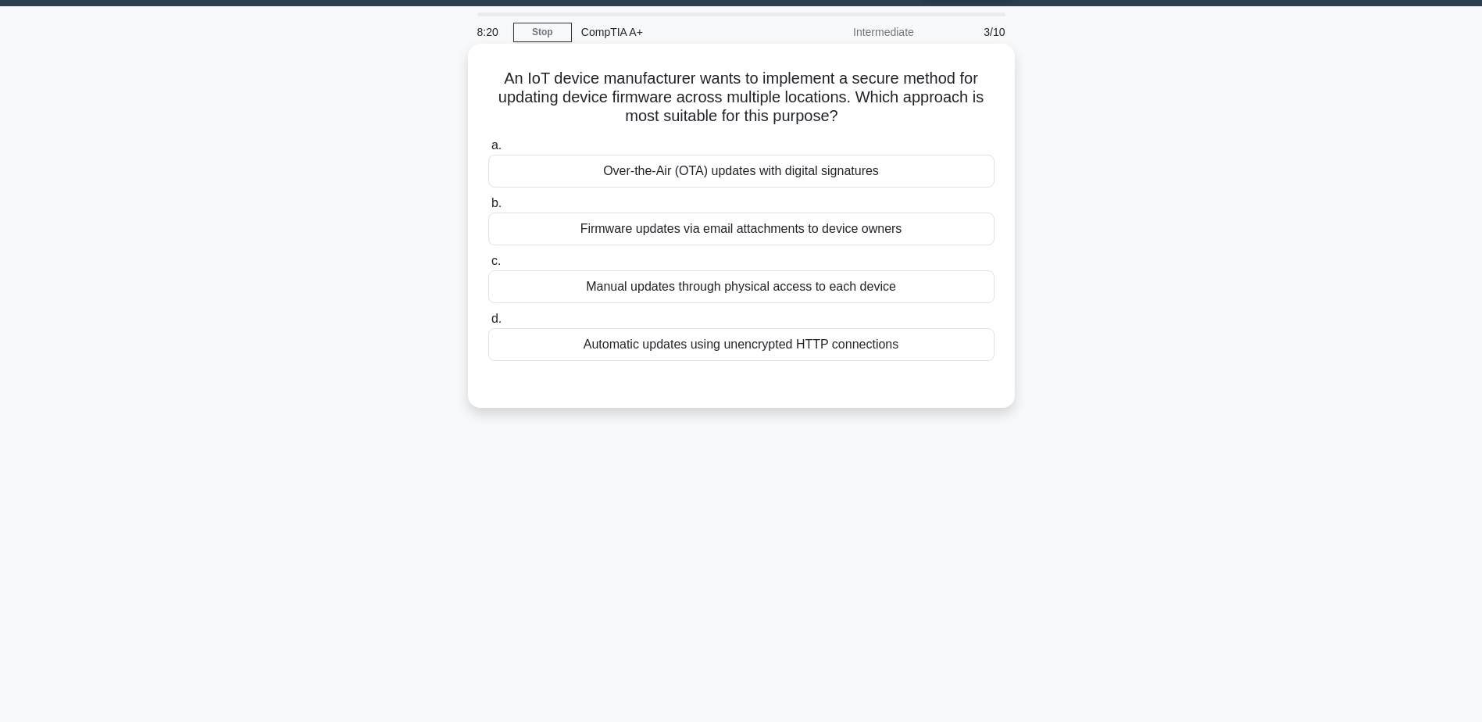
click at [741, 178] on div "Over-the-Air (OTA) updates with digital signatures" at bounding box center [741, 171] width 506 height 33
click at [488, 151] on input "a. Over-the-Air (OTA) updates with digital signatures" at bounding box center [488, 146] width 0 height 10
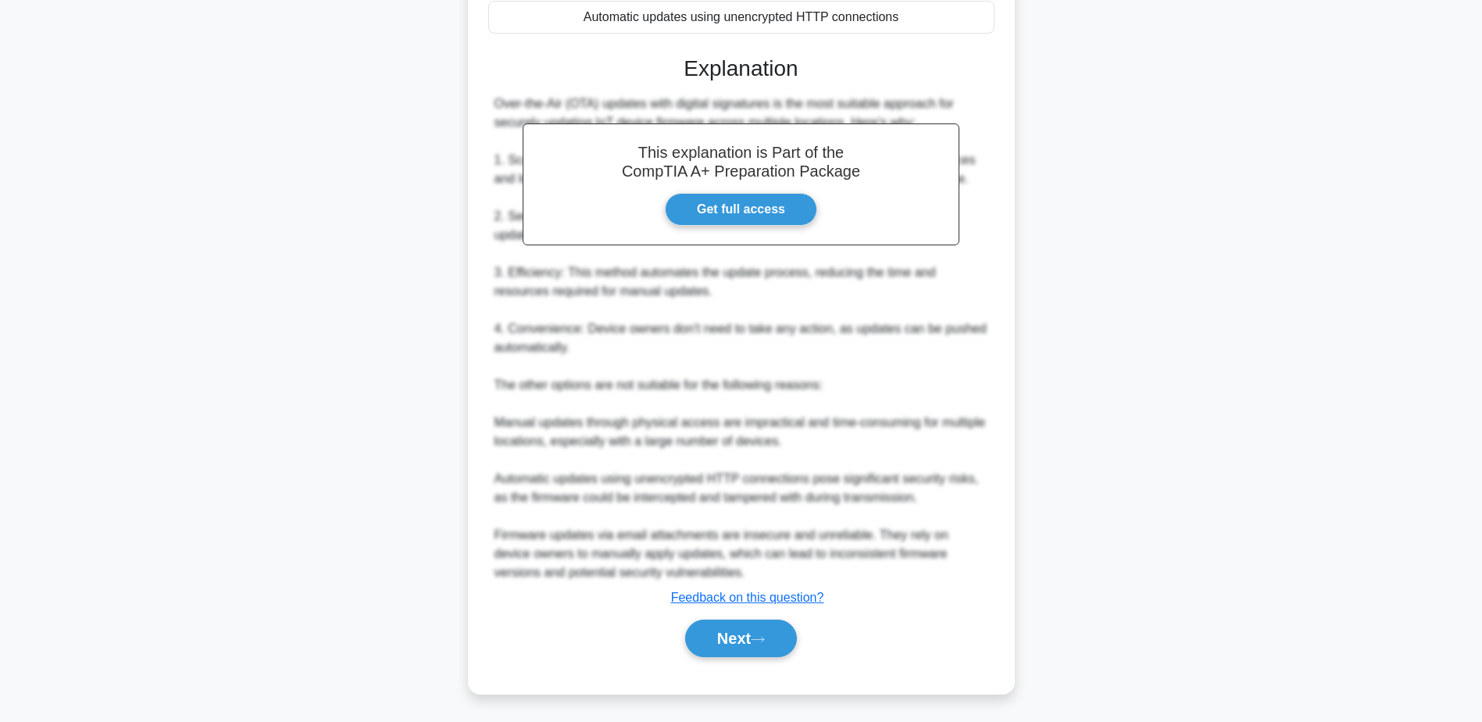
scroll to position [373, 0]
click at [740, 630] on button "Next" at bounding box center [741, 636] width 112 height 37
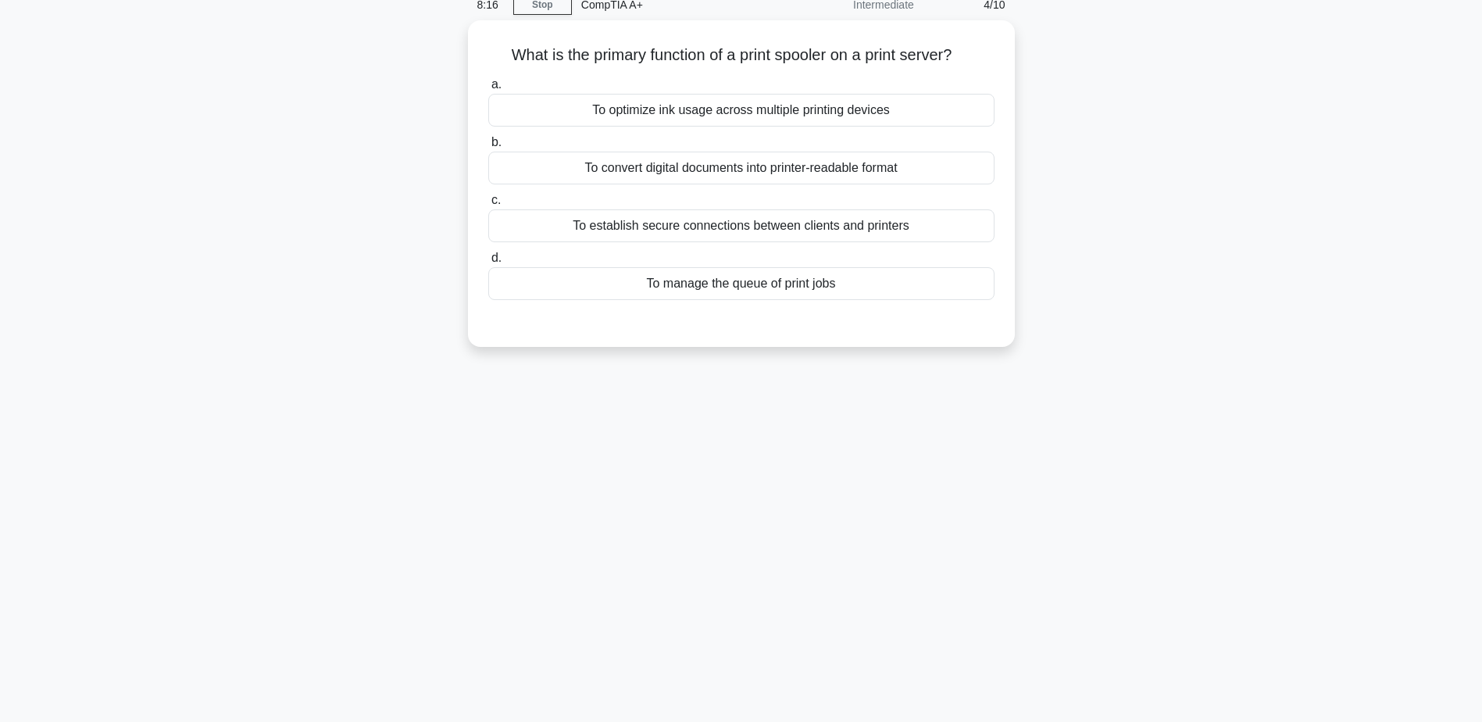
scroll to position [44, 0]
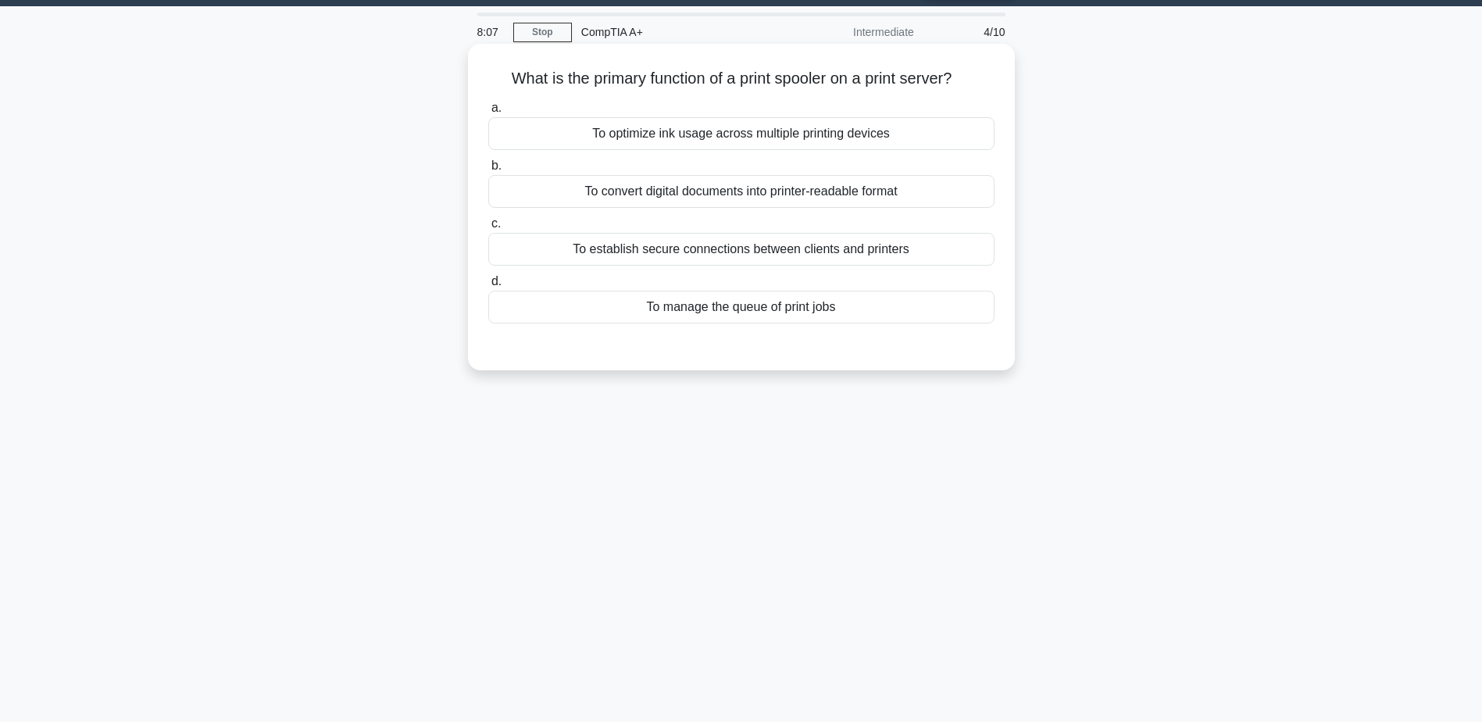
click at [783, 316] on div "To manage the queue of print jobs" at bounding box center [741, 307] width 506 height 33
click at [488, 287] on input "d. To manage the queue of print jobs" at bounding box center [488, 282] width 0 height 10
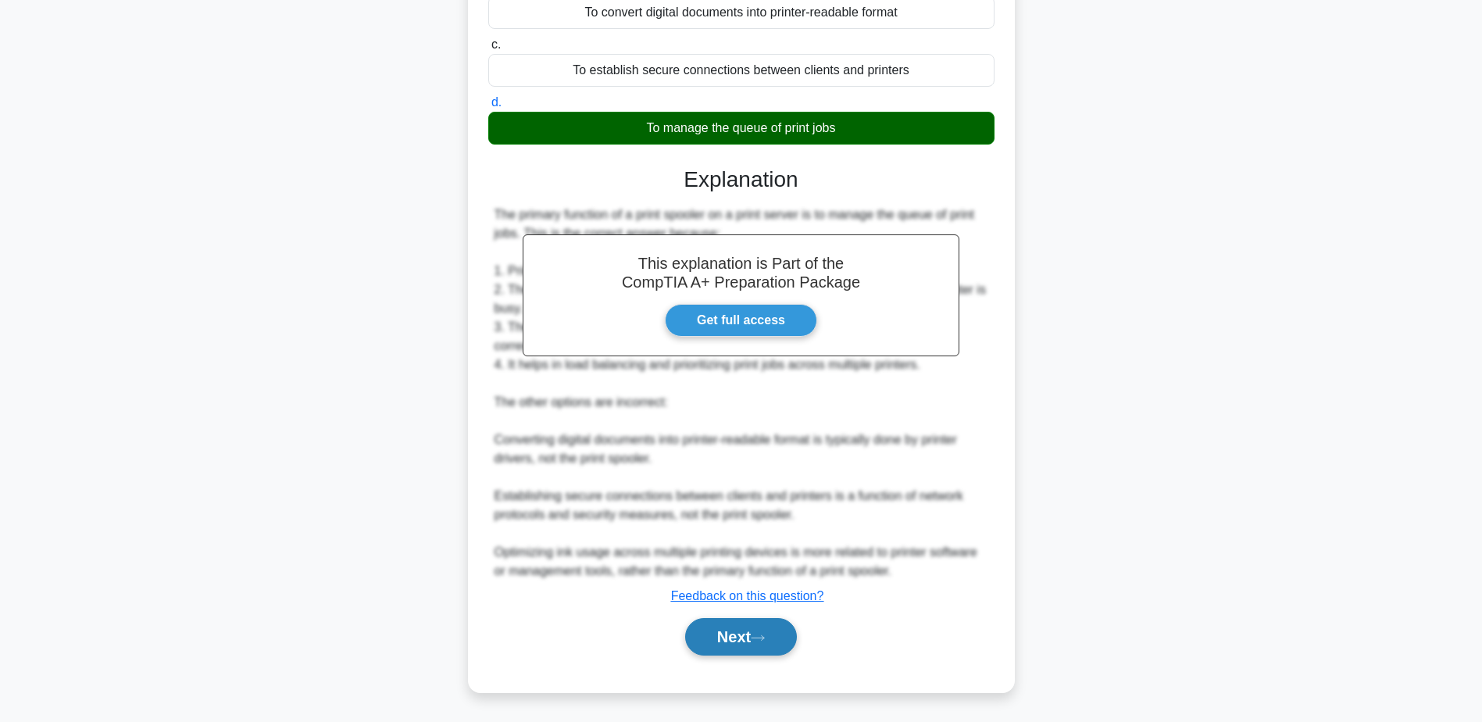
click at [725, 631] on button "Next" at bounding box center [741, 636] width 112 height 37
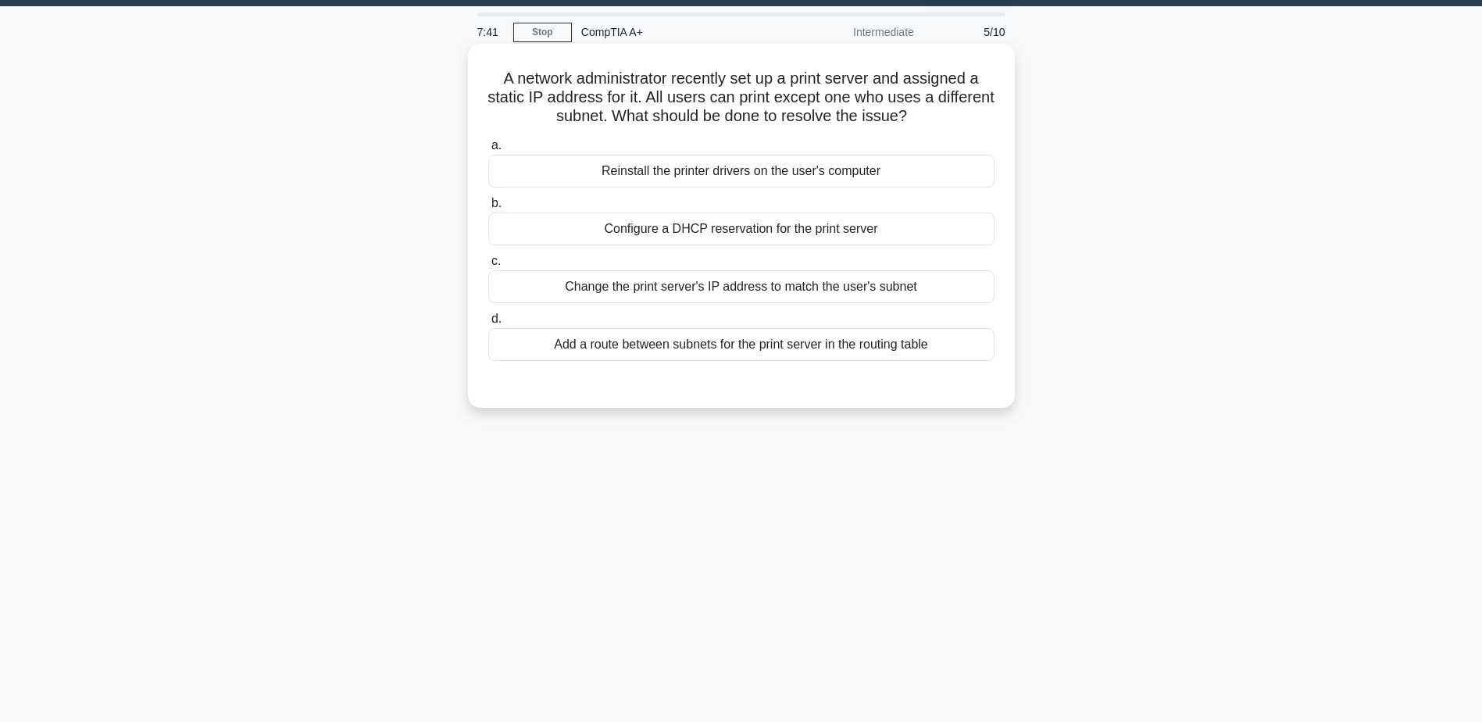
click at [762, 229] on div "Configure a DHCP reservation for the print server" at bounding box center [741, 228] width 506 height 33
click at [488, 209] on input "b. Configure a DHCP reservation for the print server" at bounding box center [488, 203] width 0 height 10
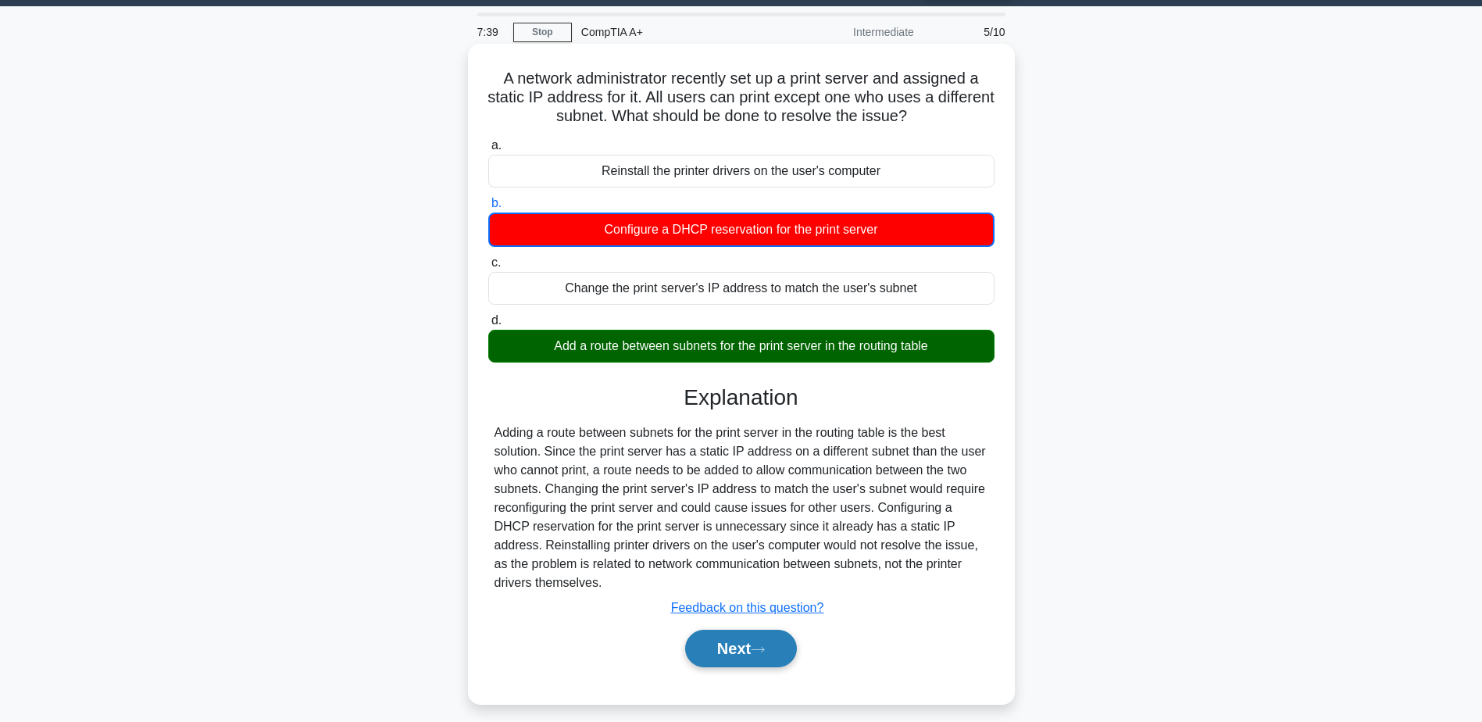
click at [748, 658] on button "Next" at bounding box center [741, 648] width 112 height 37
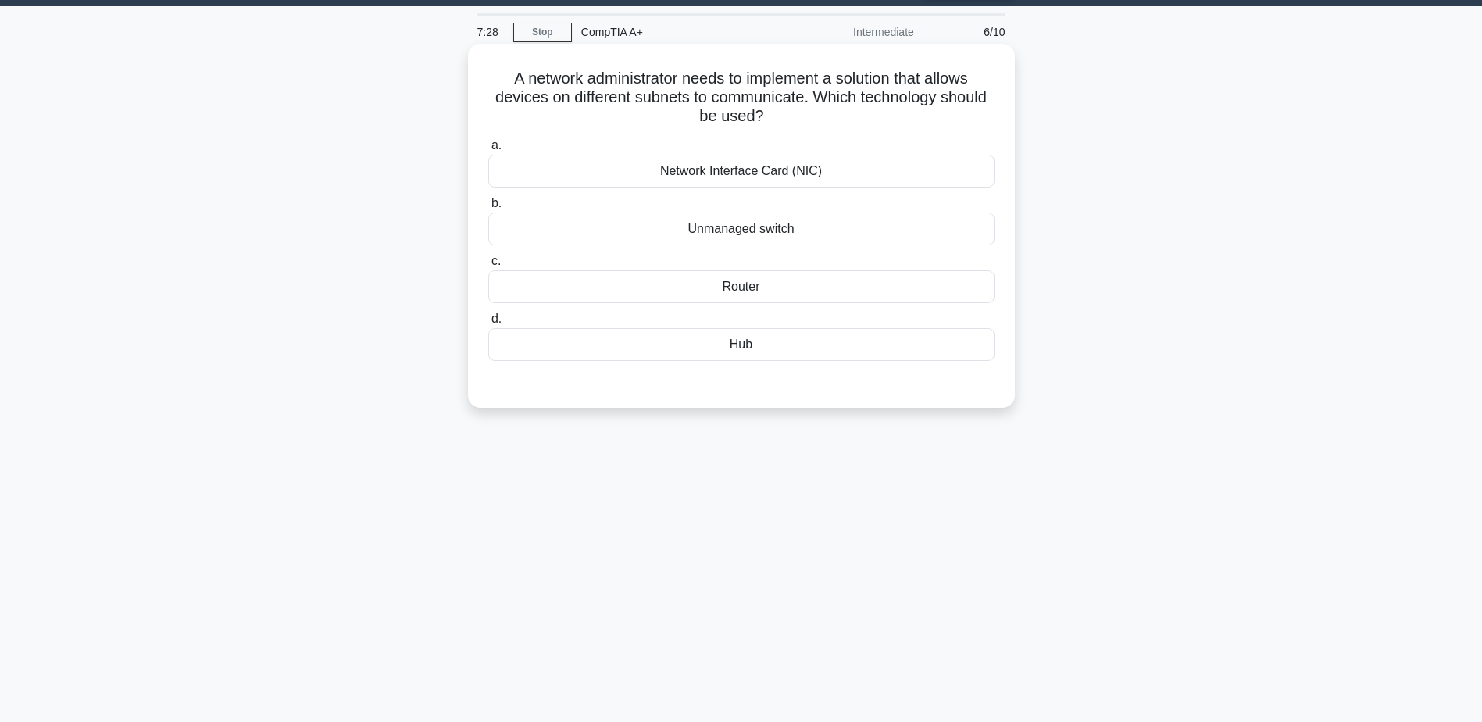
click at [733, 289] on div "Router" at bounding box center [741, 286] width 506 height 33
click at [739, 290] on div "Router" at bounding box center [741, 286] width 506 height 33
click at [488, 266] on input "c. Router" at bounding box center [488, 261] width 0 height 10
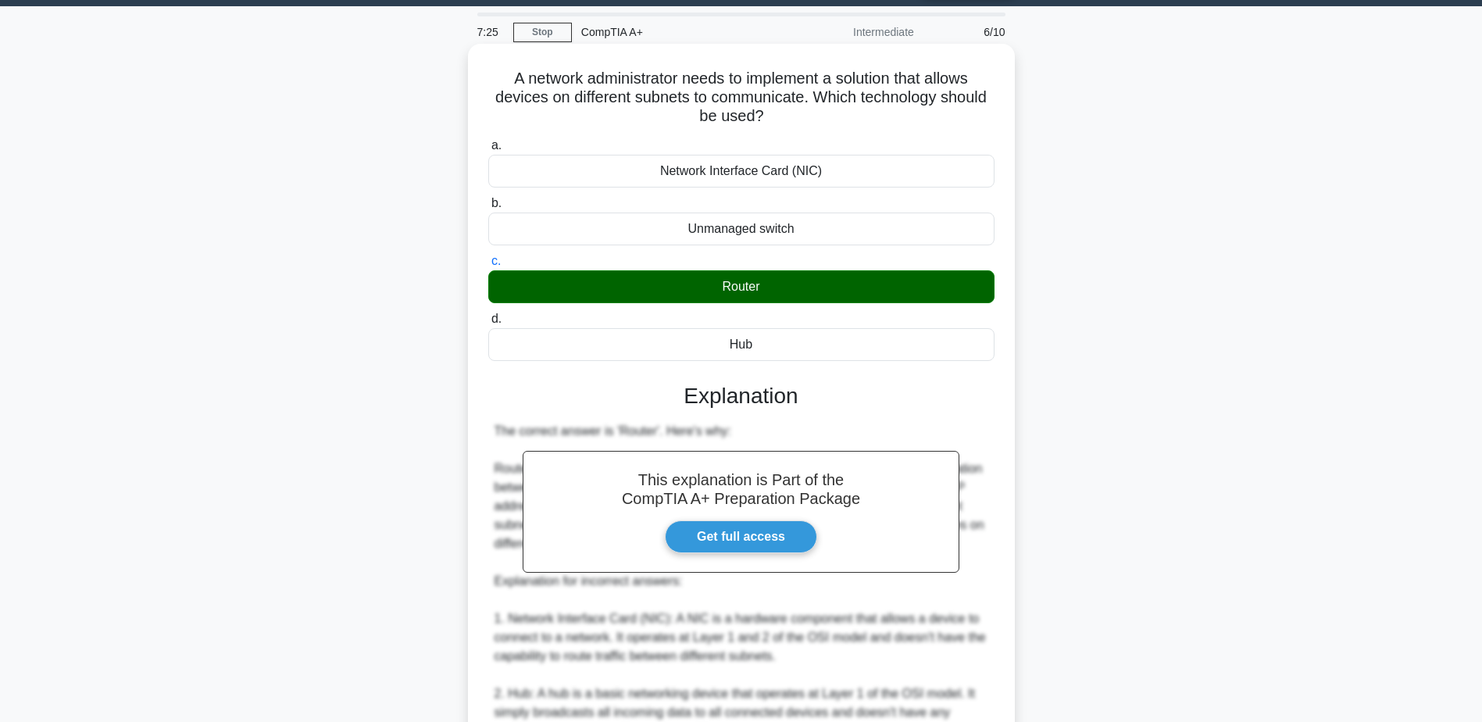
scroll to position [336, 0]
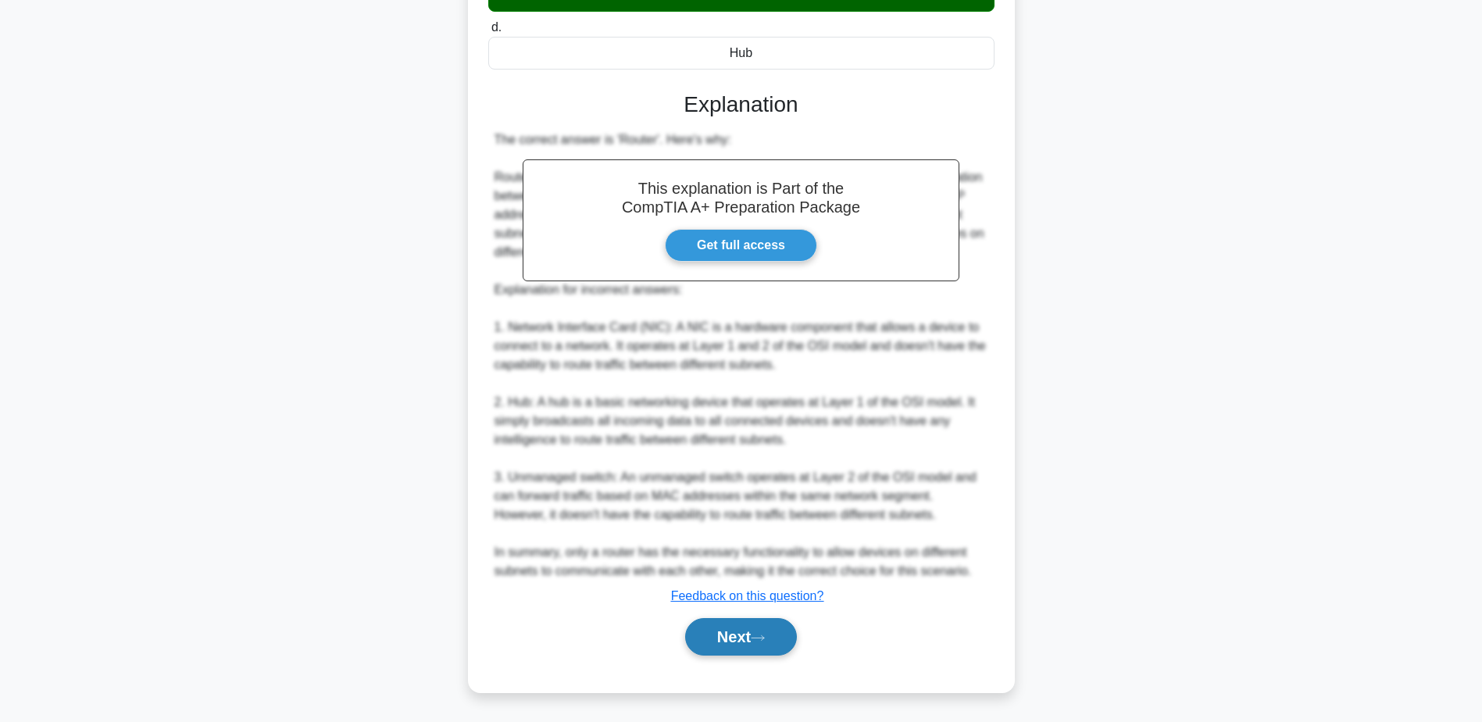
click at [729, 629] on button "Next" at bounding box center [741, 636] width 112 height 37
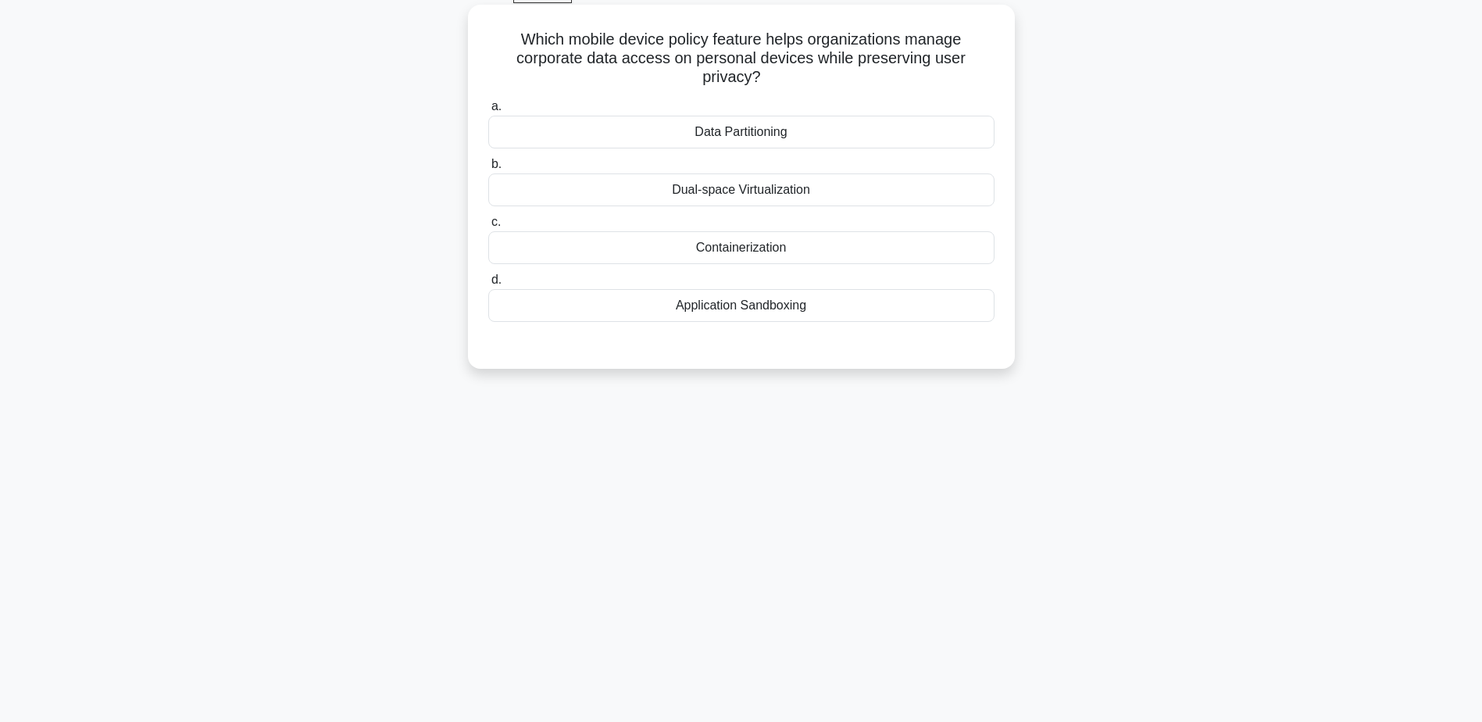
scroll to position [44, 0]
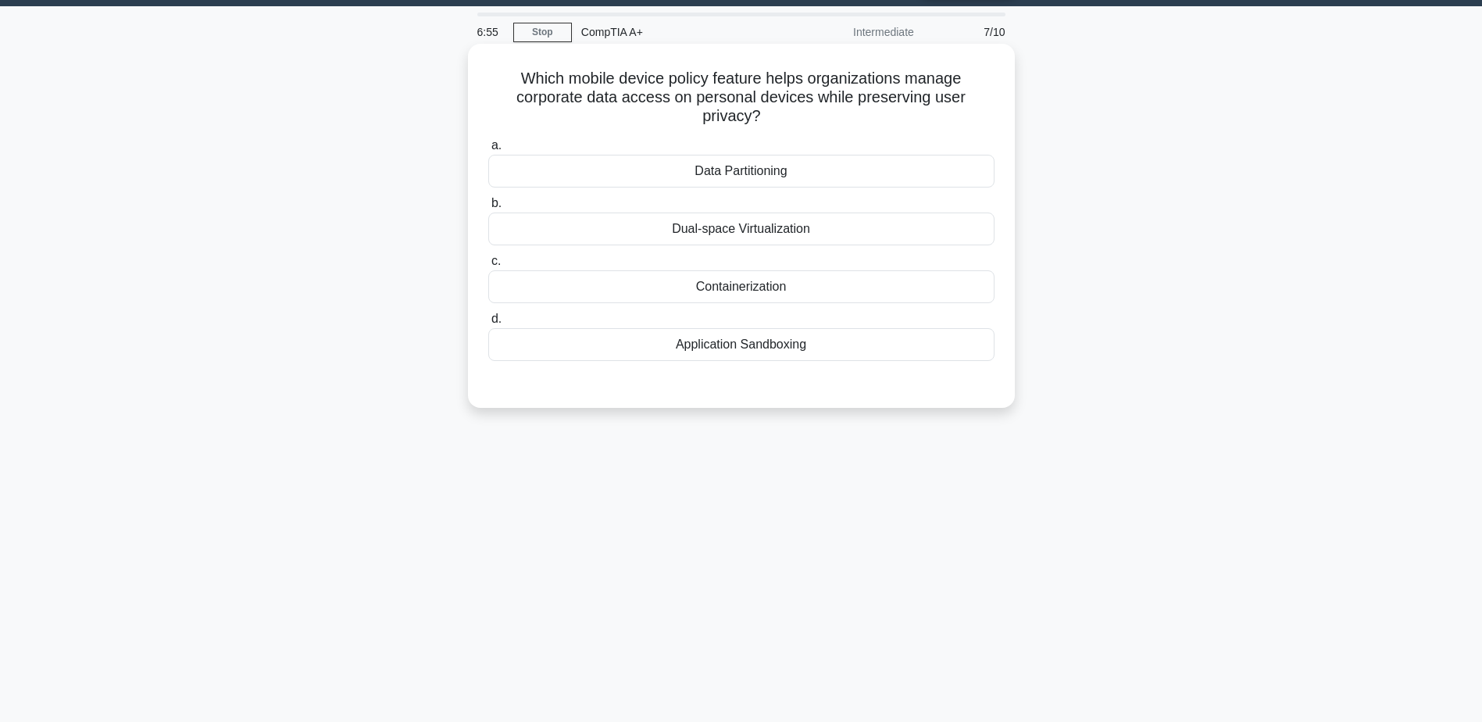
click at [755, 171] on div "Data Partitioning" at bounding box center [741, 171] width 506 height 33
click at [488, 151] on input "a. Data Partitioning" at bounding box center [488, 146] width 0 height 10
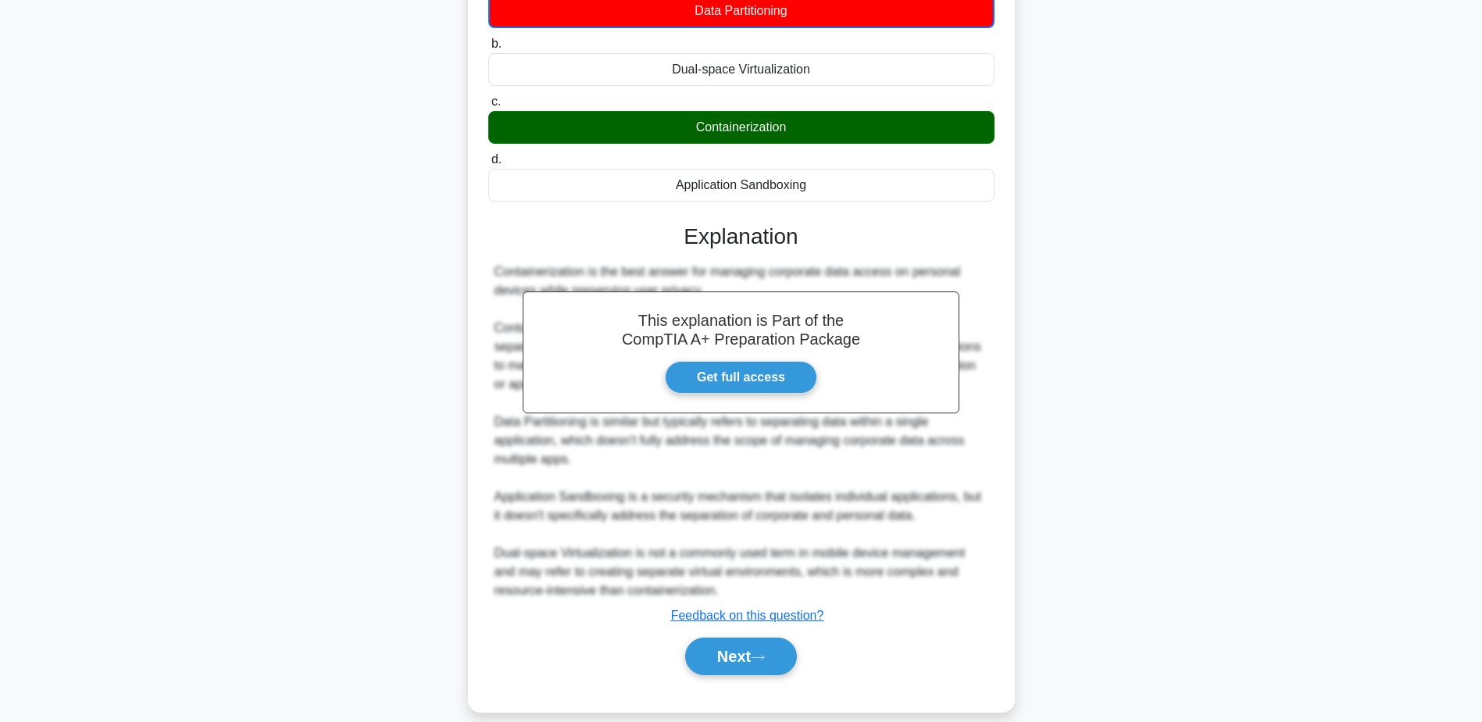
scroll to position [206, 0]
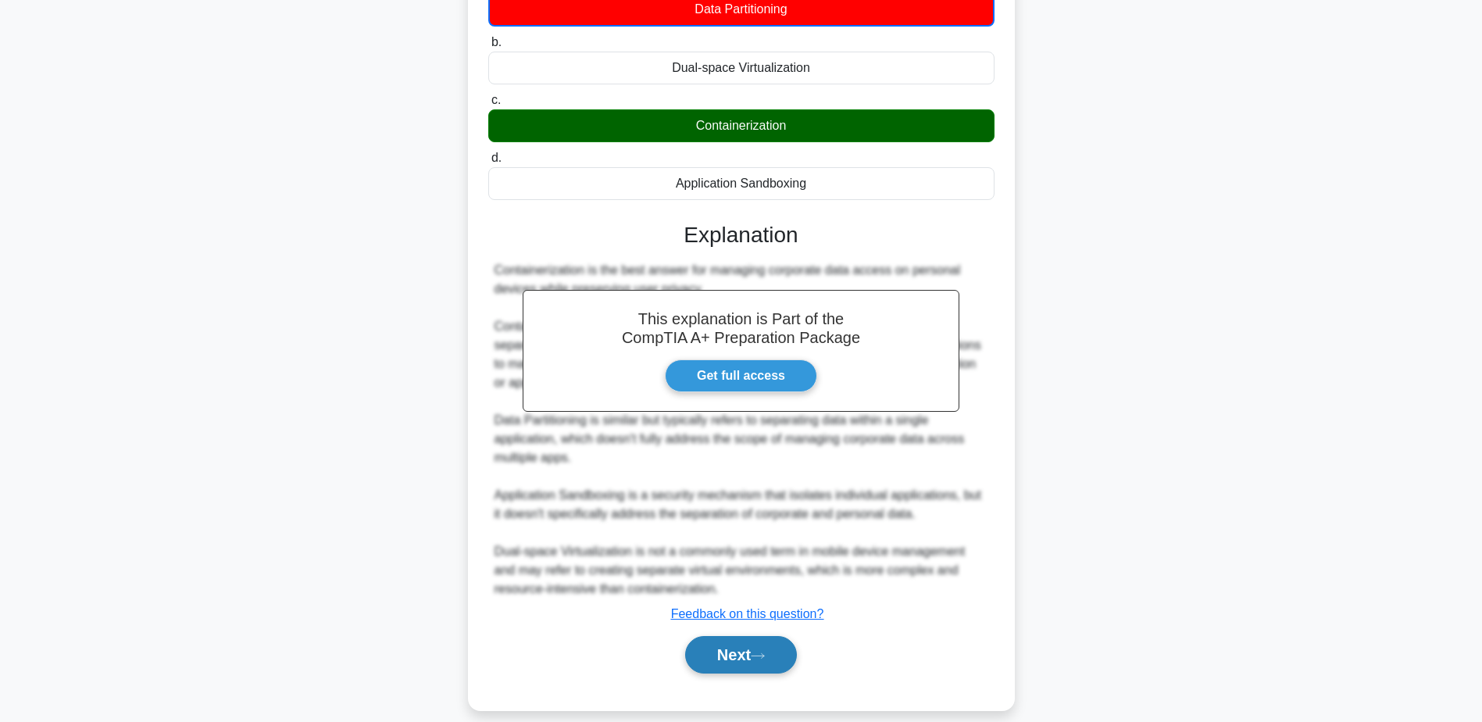
click at [759, 643] on button "Next" at bounding box center [741, 654] width 112 height 37
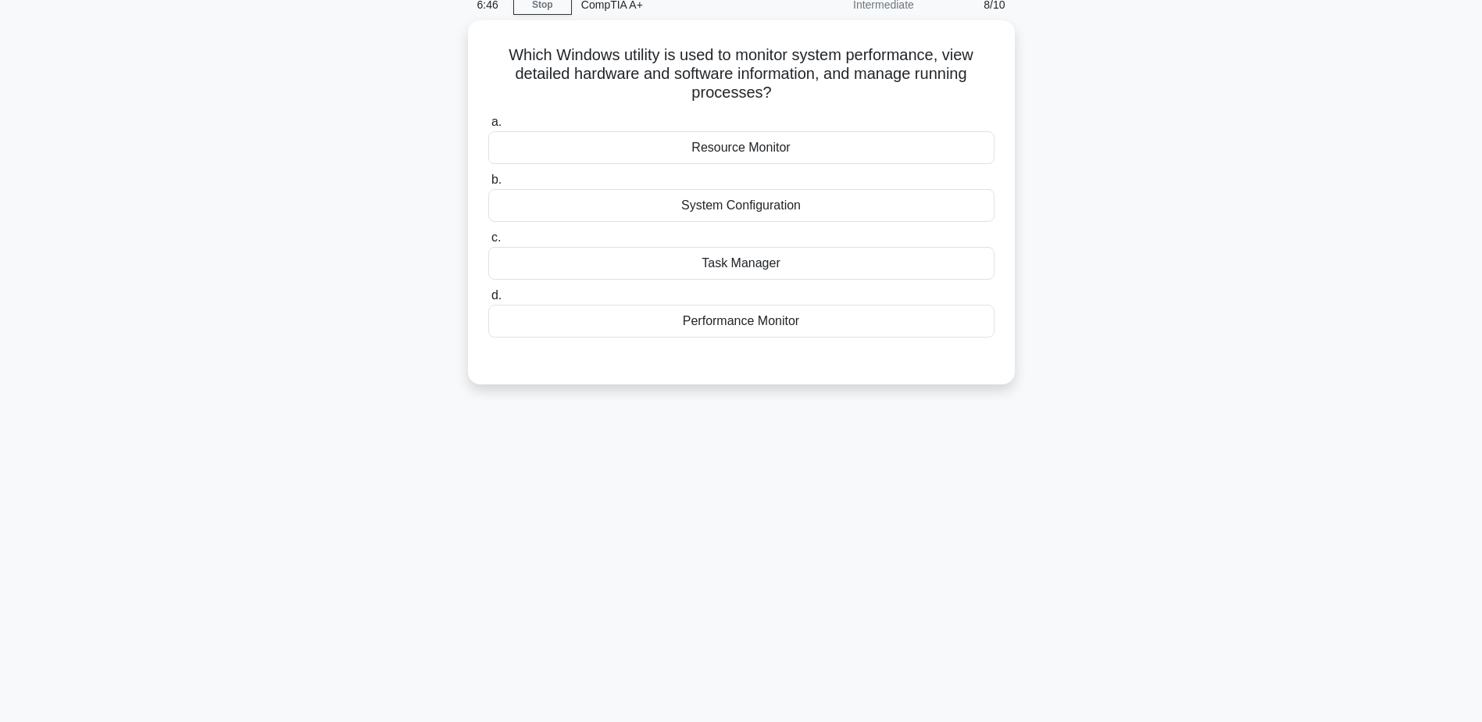
scroll to position [44, 0]
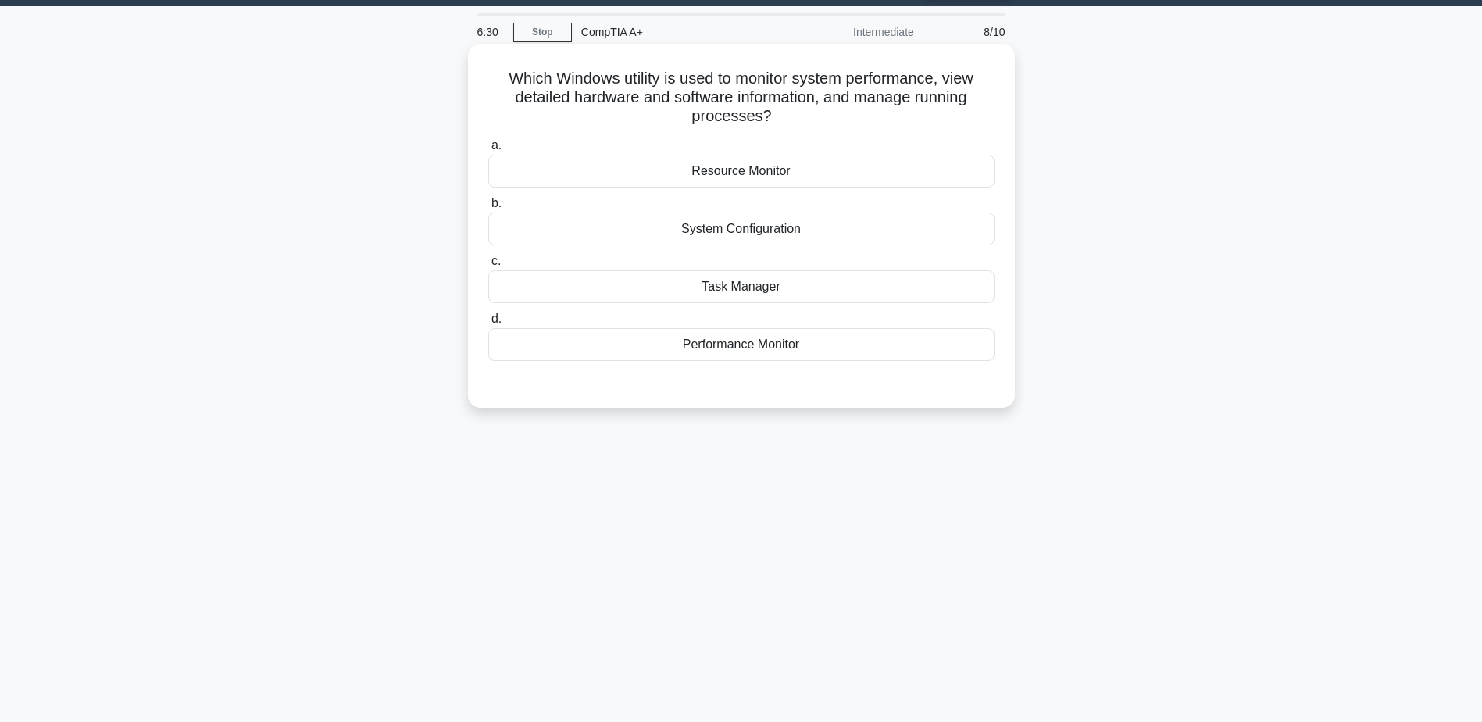
click at [731, 286] on div "Task Manager" at bounding box center [741, 286] width 506 height 33
click at [488, 266] on input "c. Task Manager" at bounding box center [488, 261] width 0 height 10
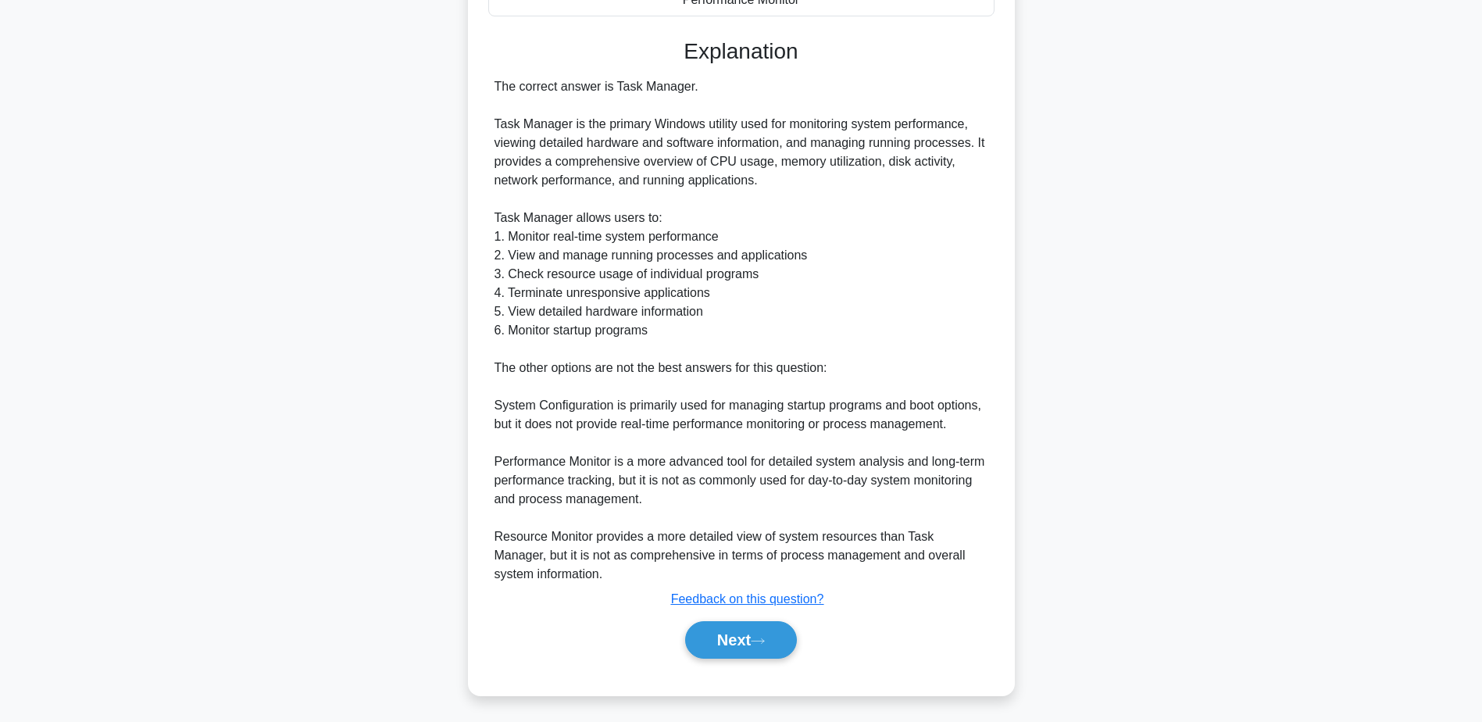
scroll to position [392, 0]
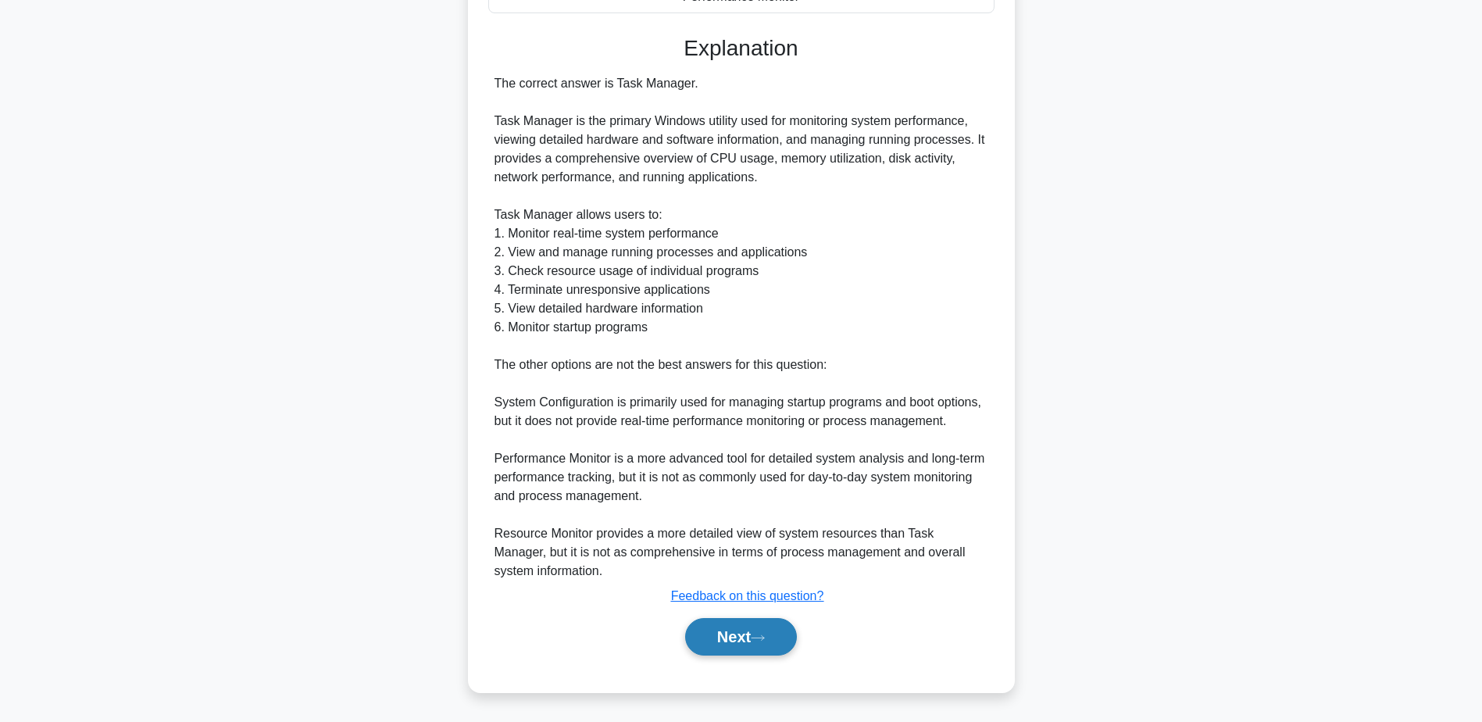
click at [735, 630] on button "Next" at bounding box center [741, 636] width 112 height 37
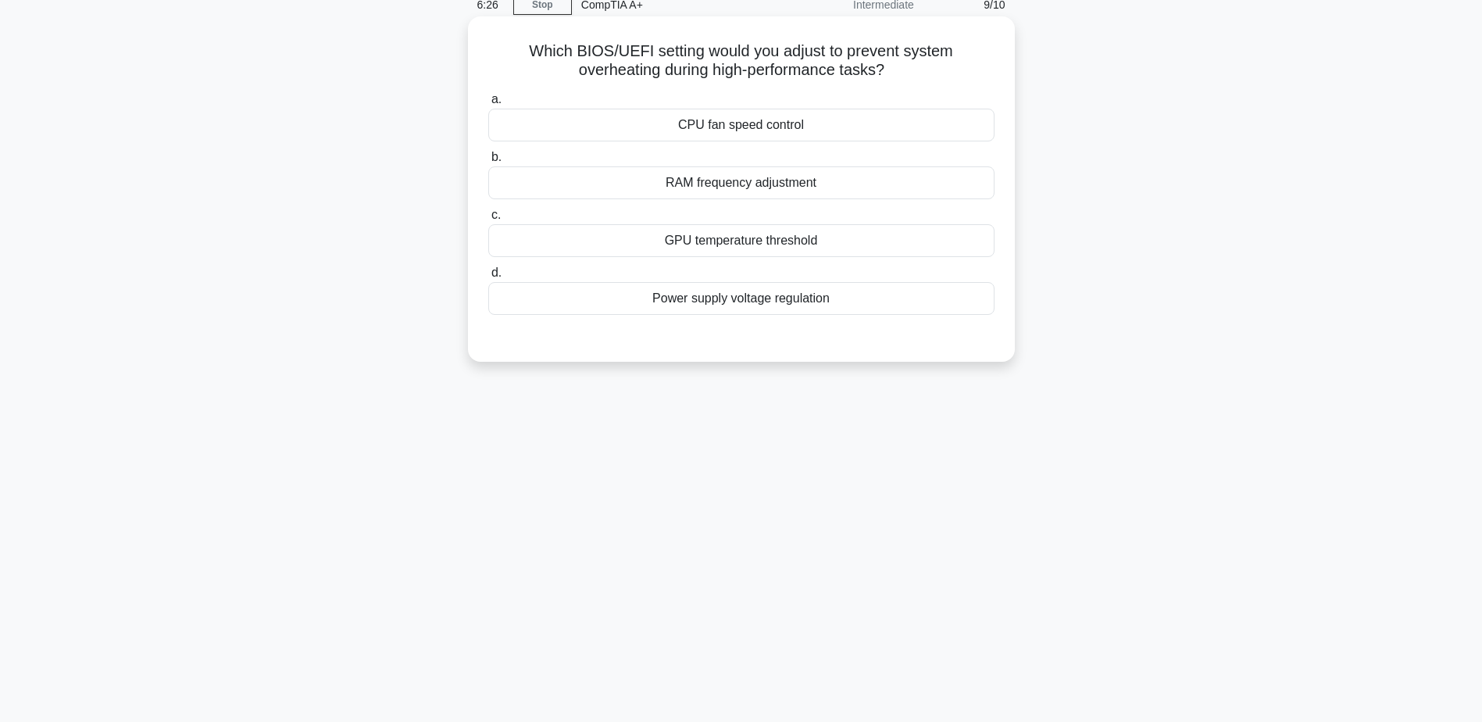
scroll to position [44, 0]
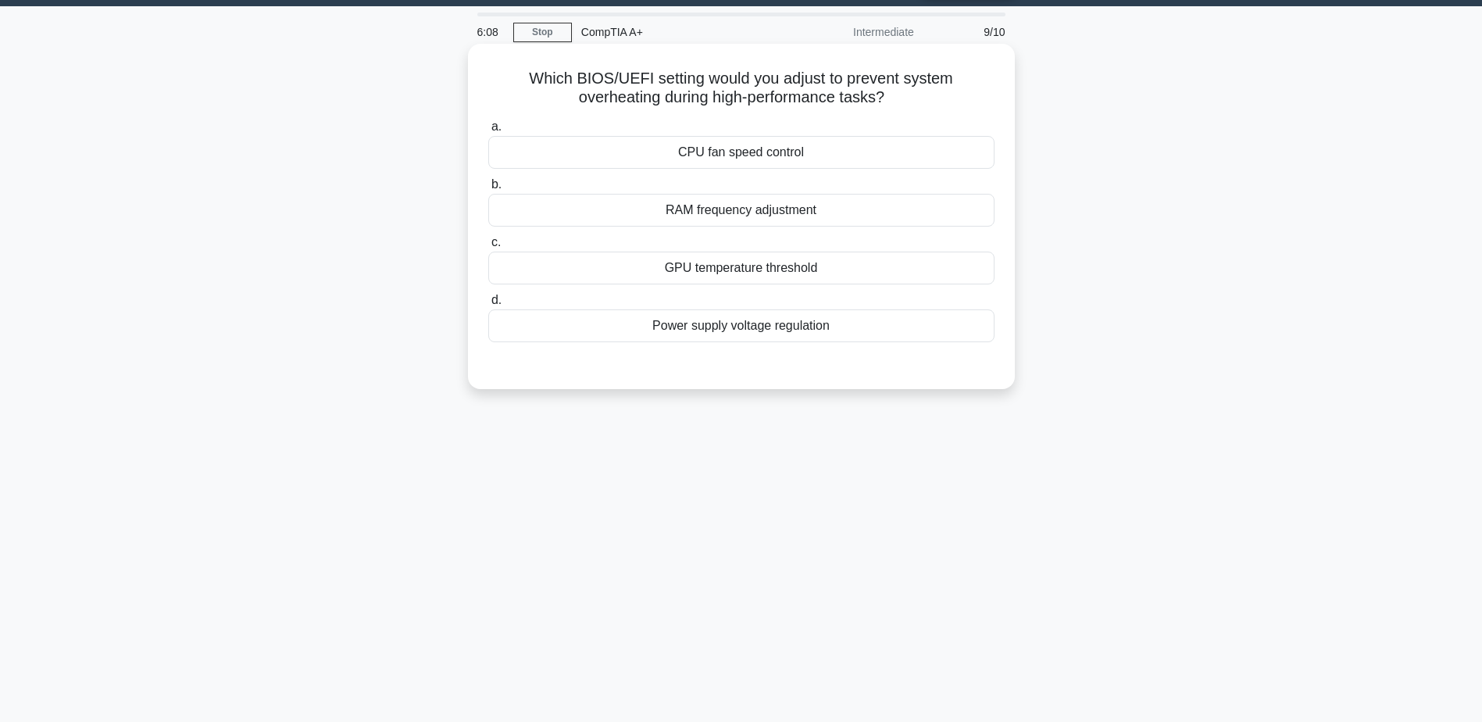
click at [732, 156] on div "CPU fan speed control" at bounding box center [741, 152] width 506 height 33
click at [488, 132] on input "a. CPU fan speed control" at bounding box center [488, 127] width 0 height 10
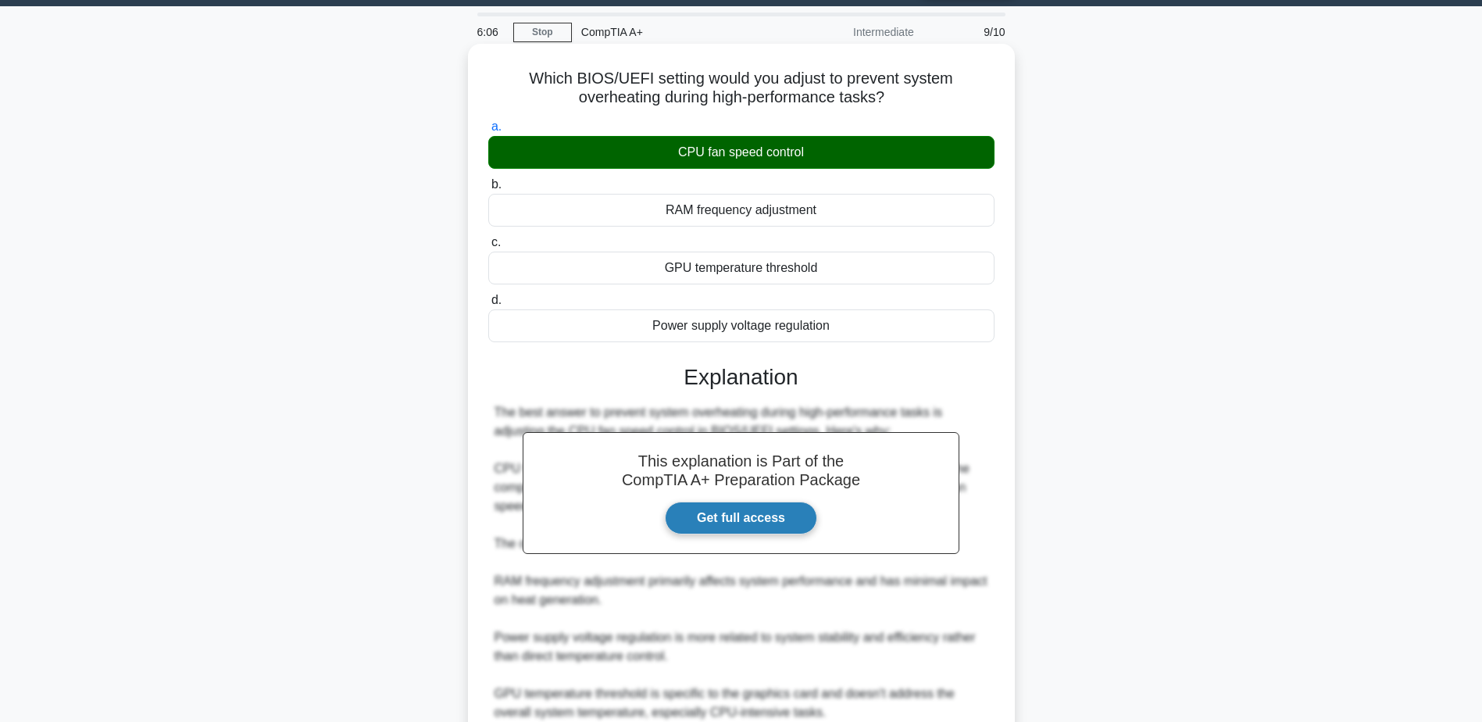
scroll to position [242, 0]
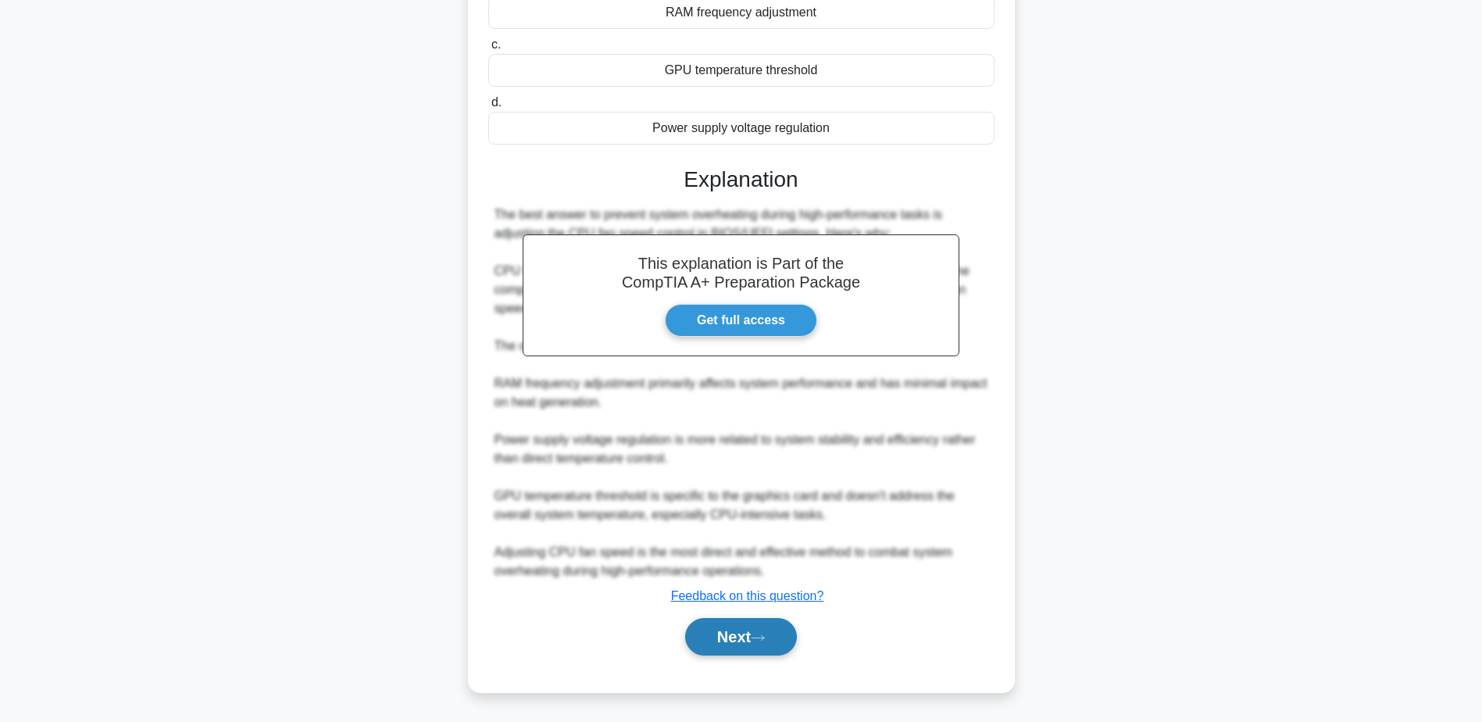
click at [740, 627] on button "Next" at bounding box center [741, 636] width 112 height 37
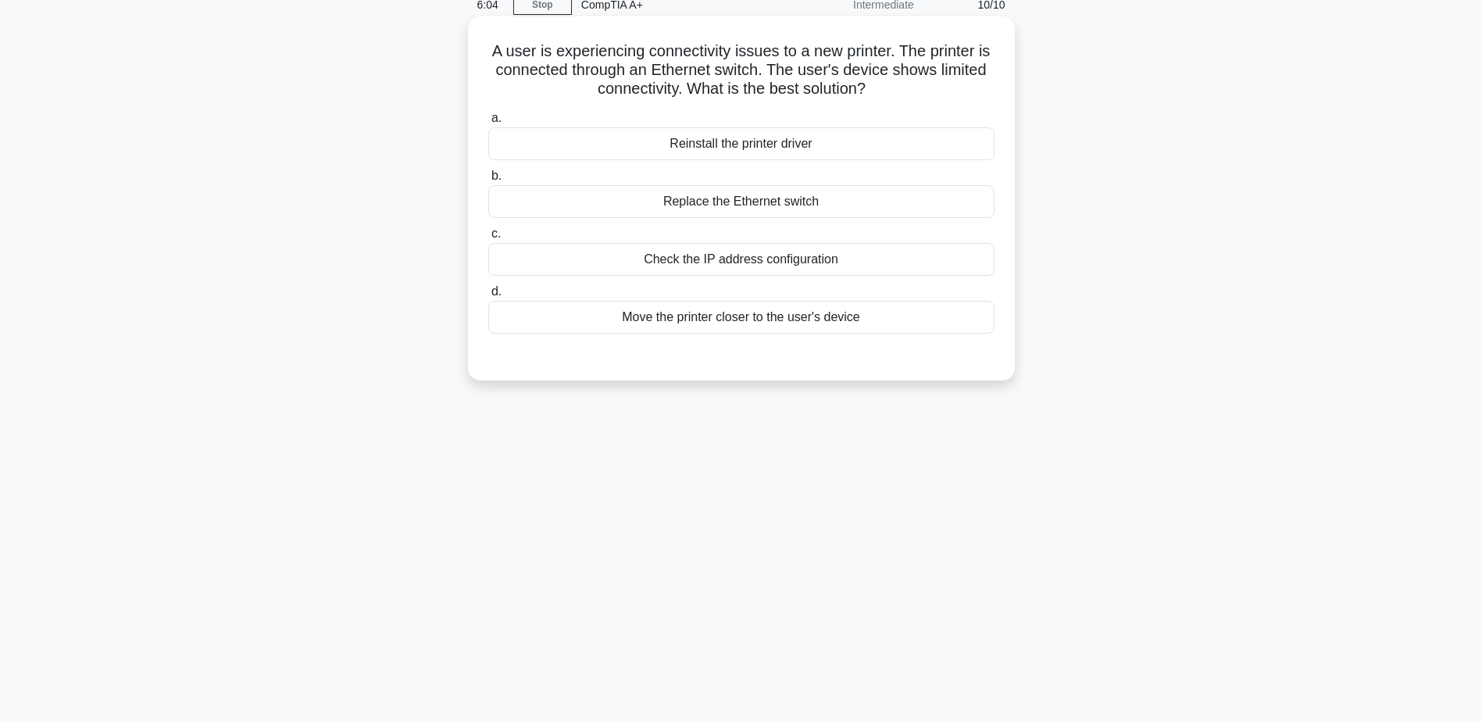
scroll to position [44, 0]
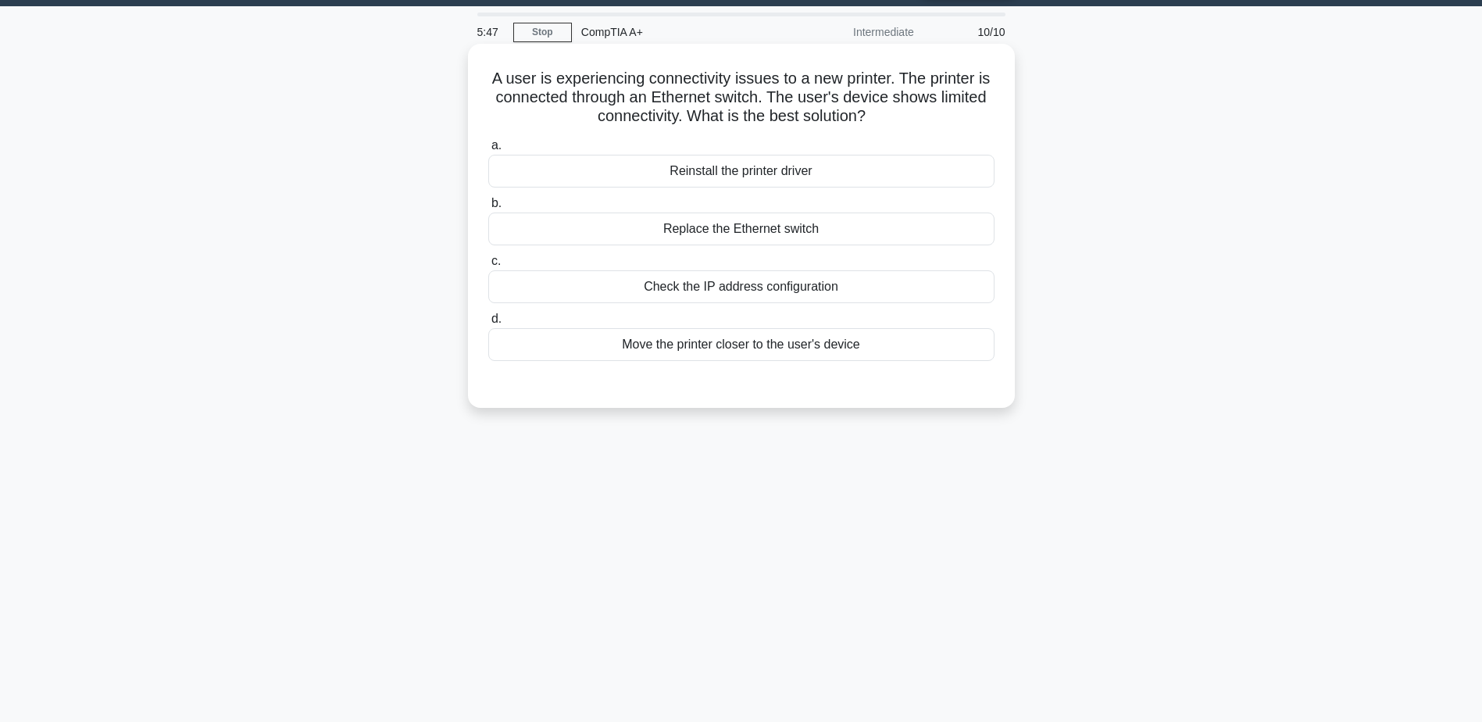
click at [758, 291] on div "Check the IP address configuration" at bounding box center [741, 286] width 506 height 33
click at [488, 266] on input "c. Check the IP address configuration" at bounding box center [488, 261] width 0 height 10
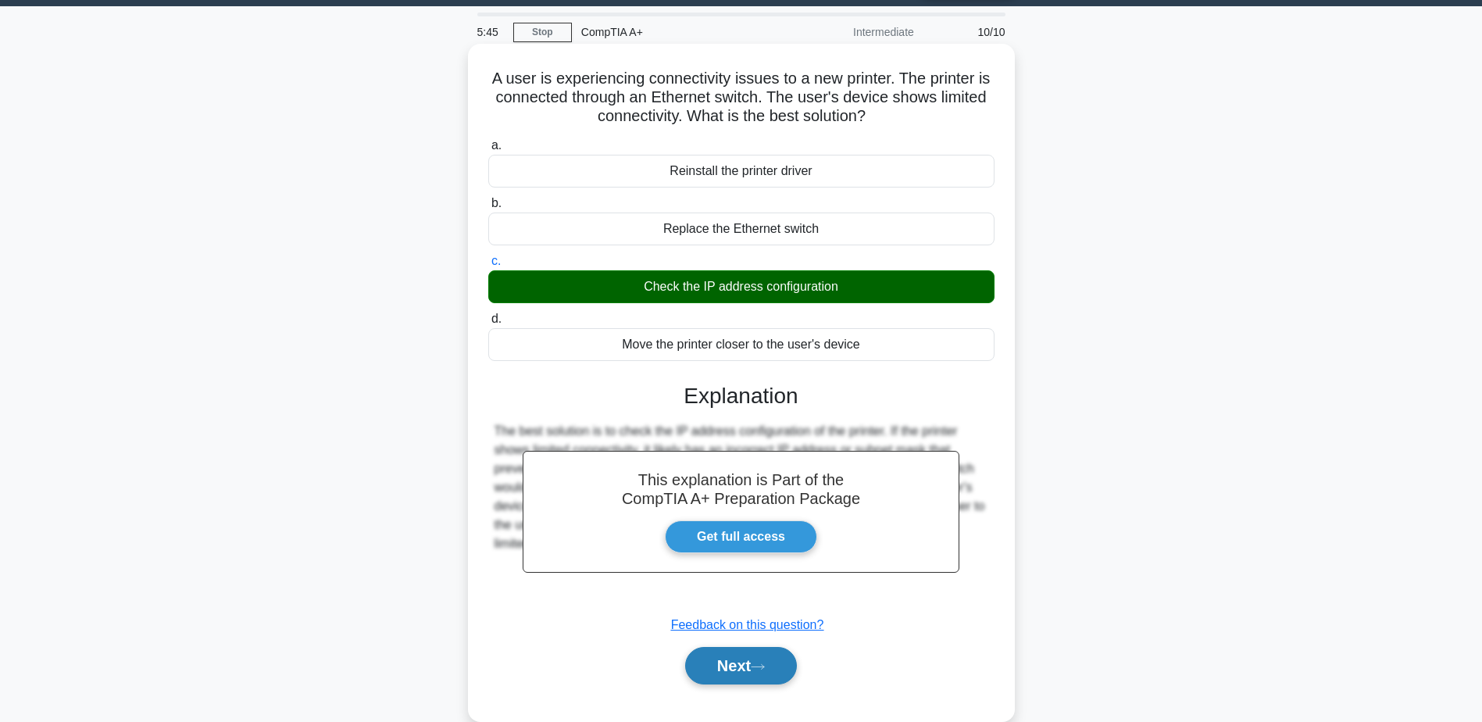
click at [744, 669] on button "Next" at bounding box center [741, 665] width 112 height 37
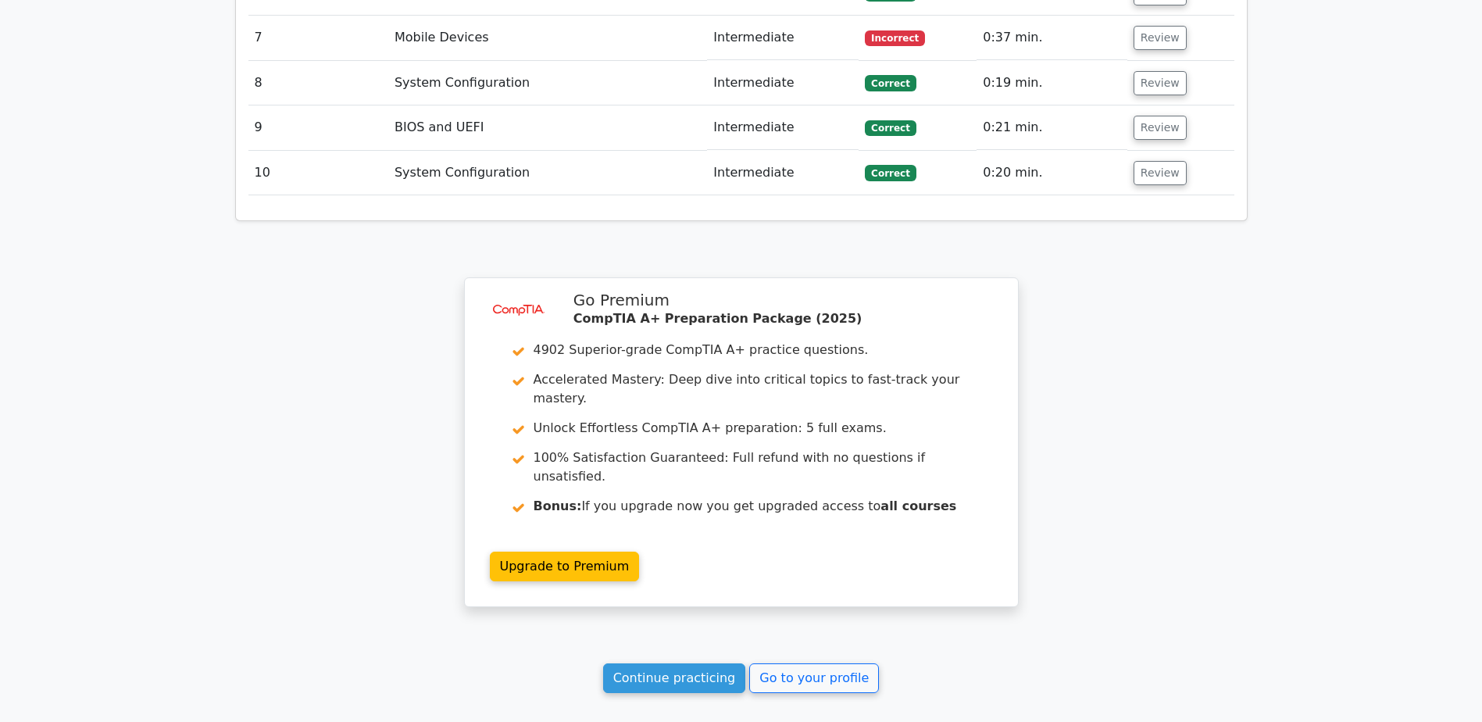
scroll to position [2364, 0]
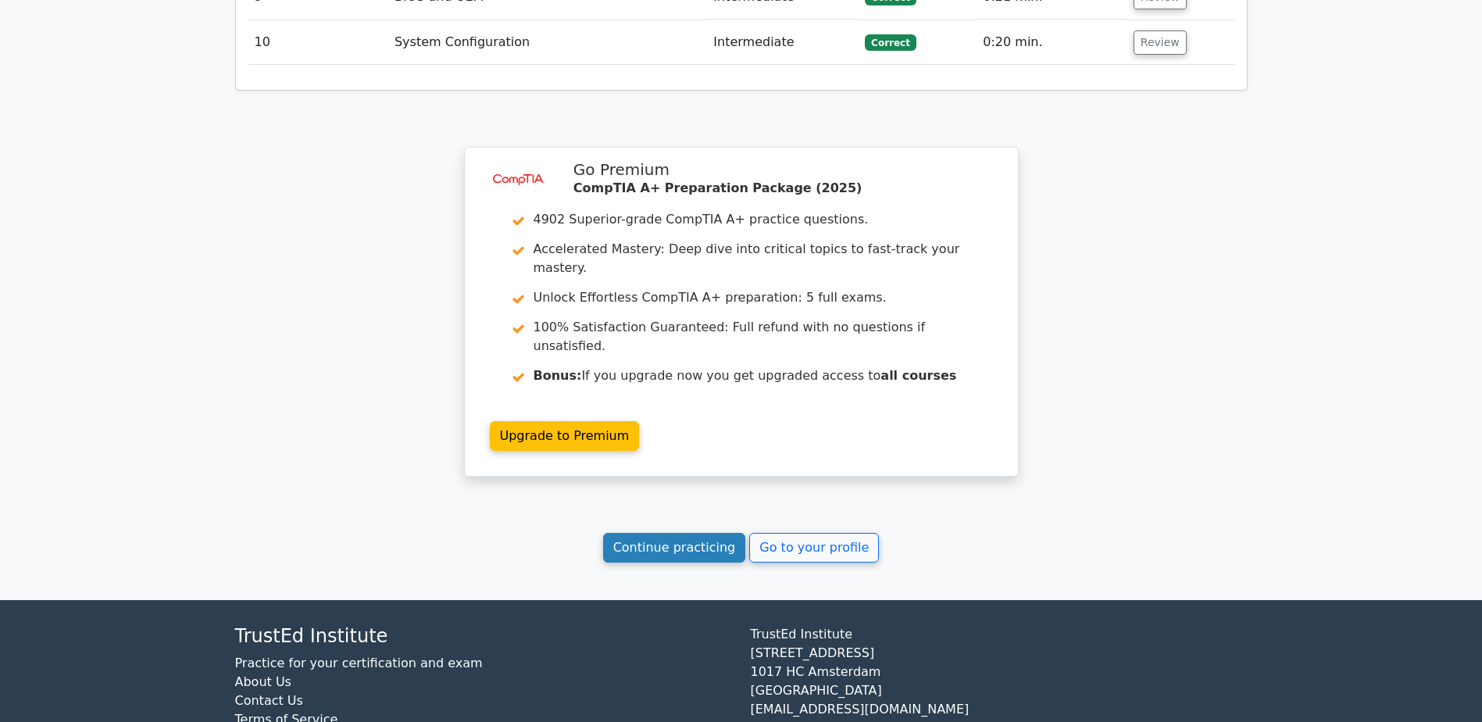
click at [675, 533] on link "Continue practicing" at bounding box center [674, 548] width 143 height 30
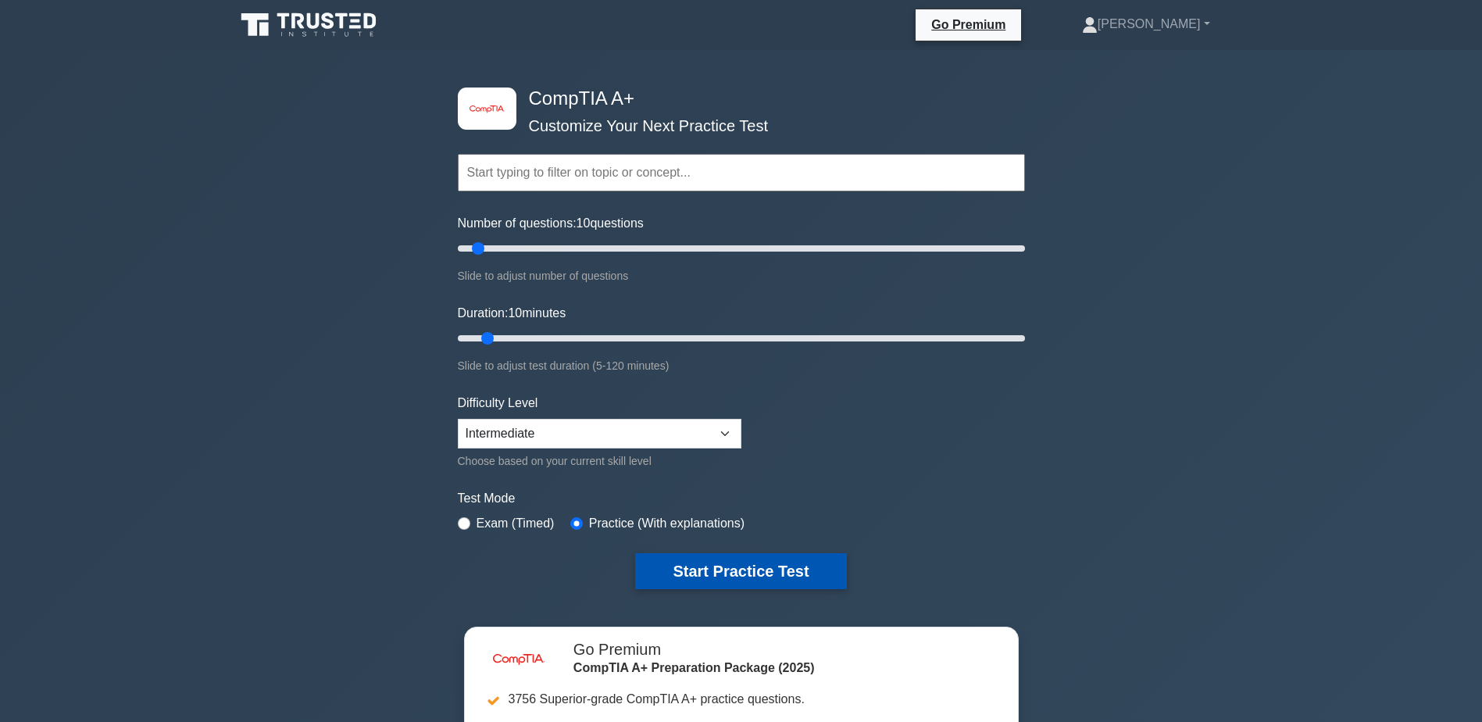
click at [694, 564] on button "Start Practice Test" at bounding box center [740, 571] width 211 height 36
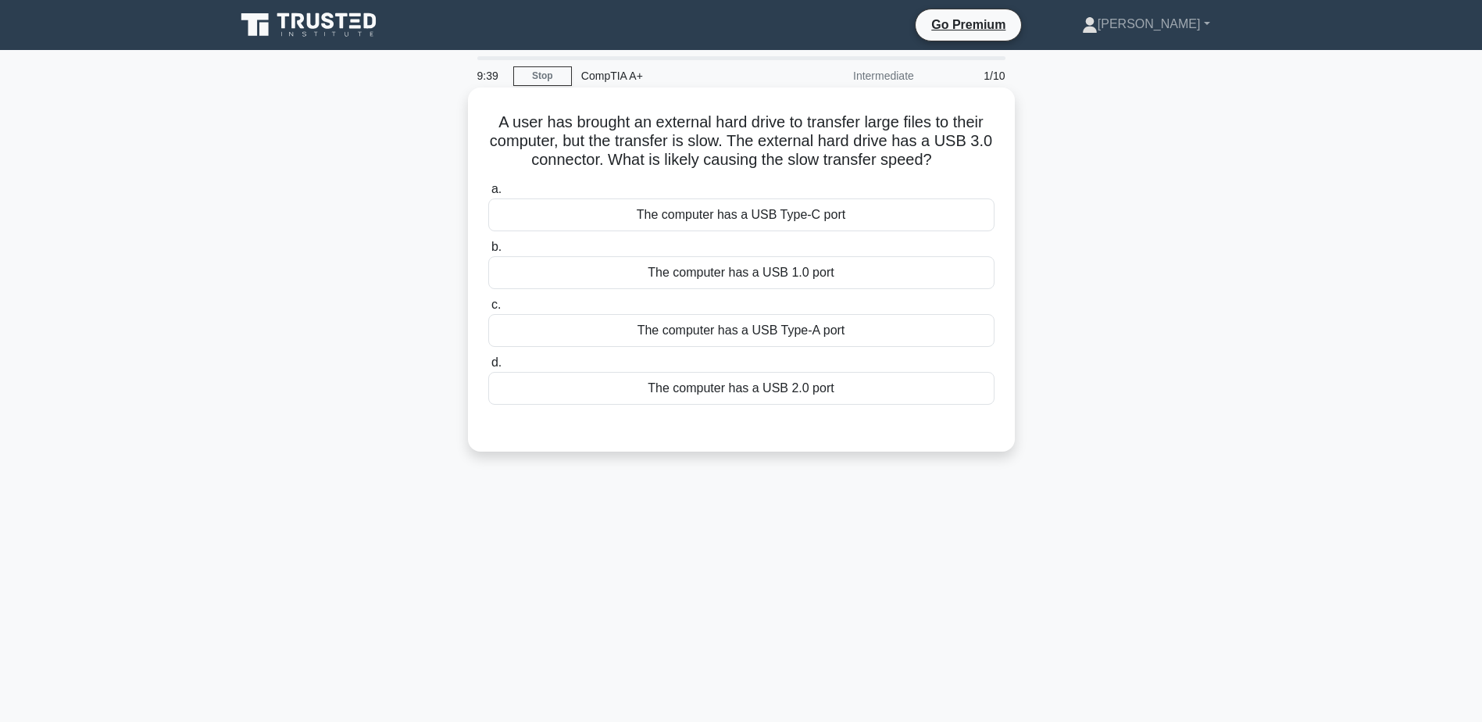
click at [764, 272] on div "The computer has a USB 1.0 port" at bounding box center [741, 272] width 506 height 33
click at [488, 252] on input "b. The computer has a USB 1.0 port" at bounding box center [488, 247] width 0 height 10
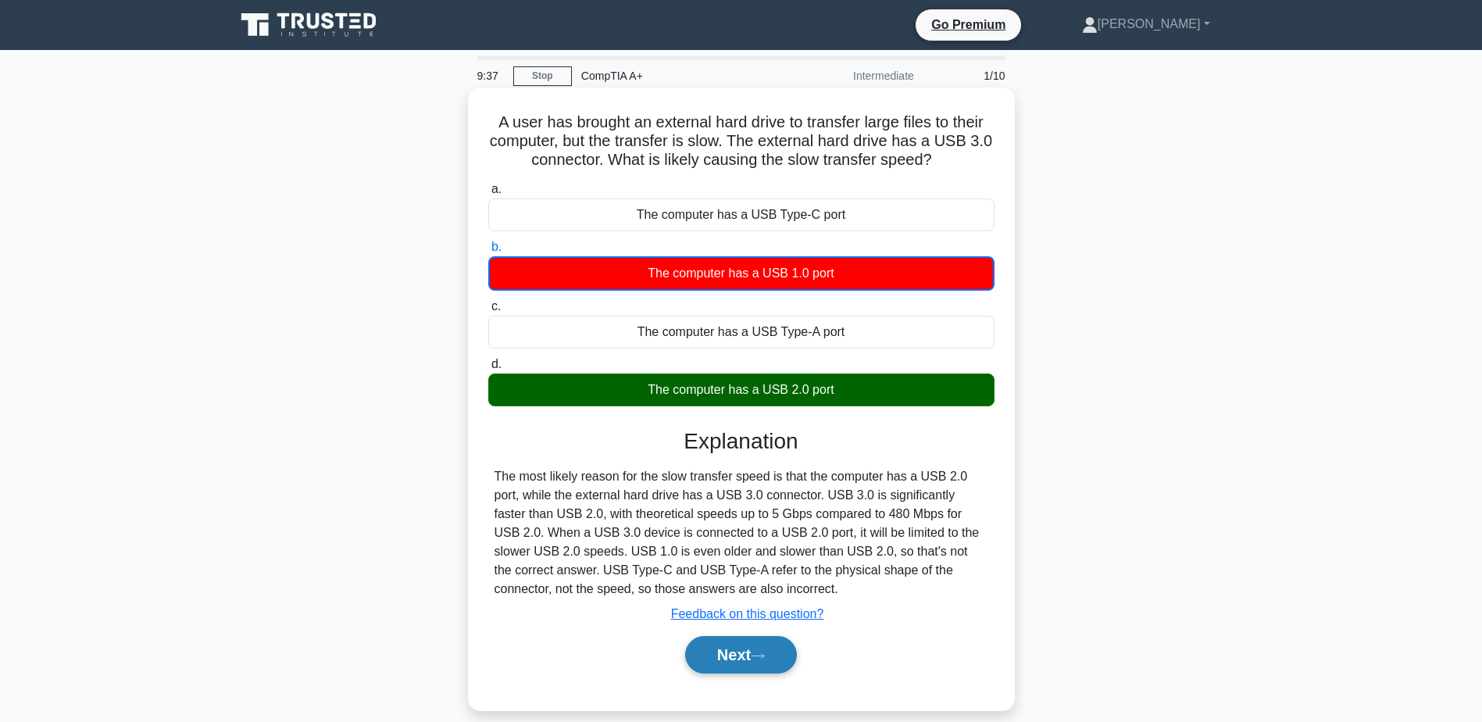
click at [748, 660] on button "Next" at bounding box center [741, 654] width 112 height 37
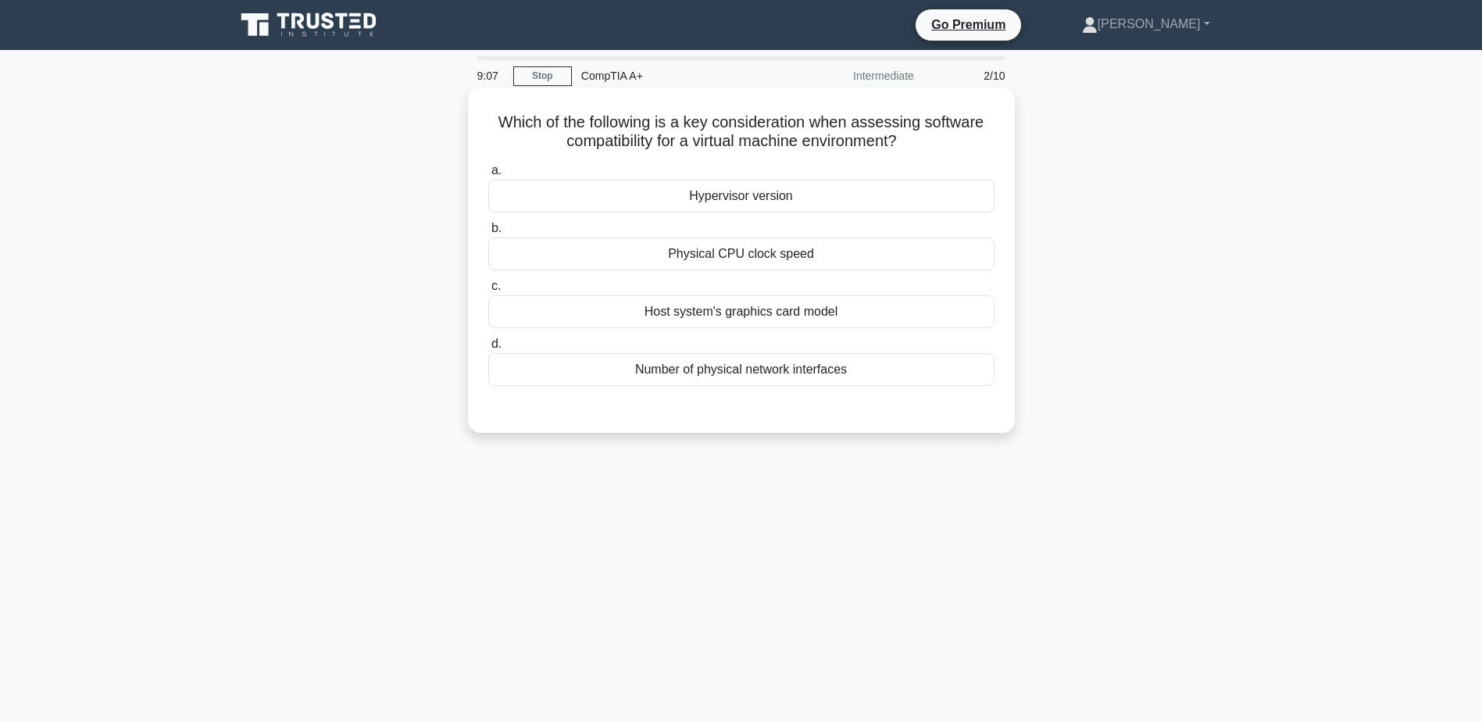
click at [734, 205] on div "Hypervisor version" at bounding box center [741, 196] width 506 height 33
click at [488, 176] on input "a. Hypervisor version" at bounding box center [488, 171] width 0 height 10
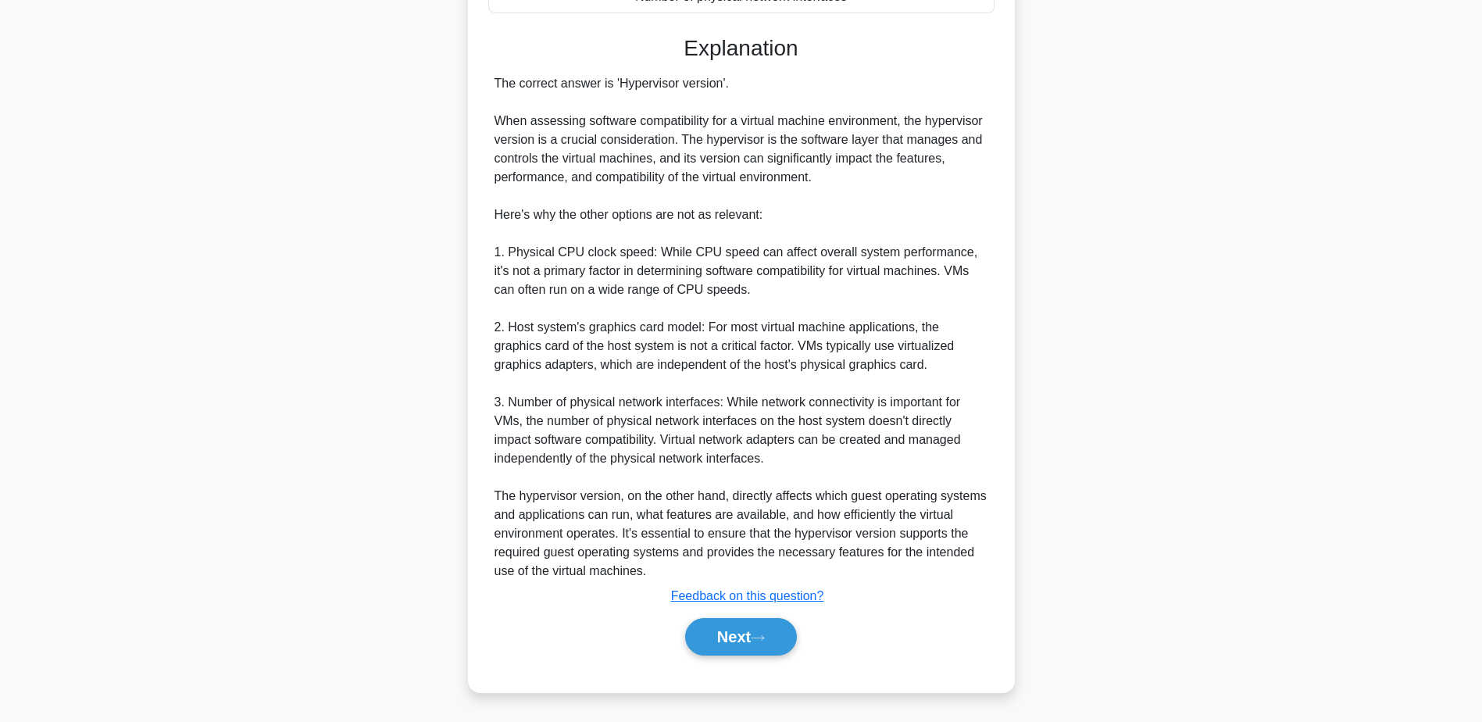
scroll to position [373, 0]
click at [732, 637] on button "Next" at bounding box center [741, 636] width 112 height 37
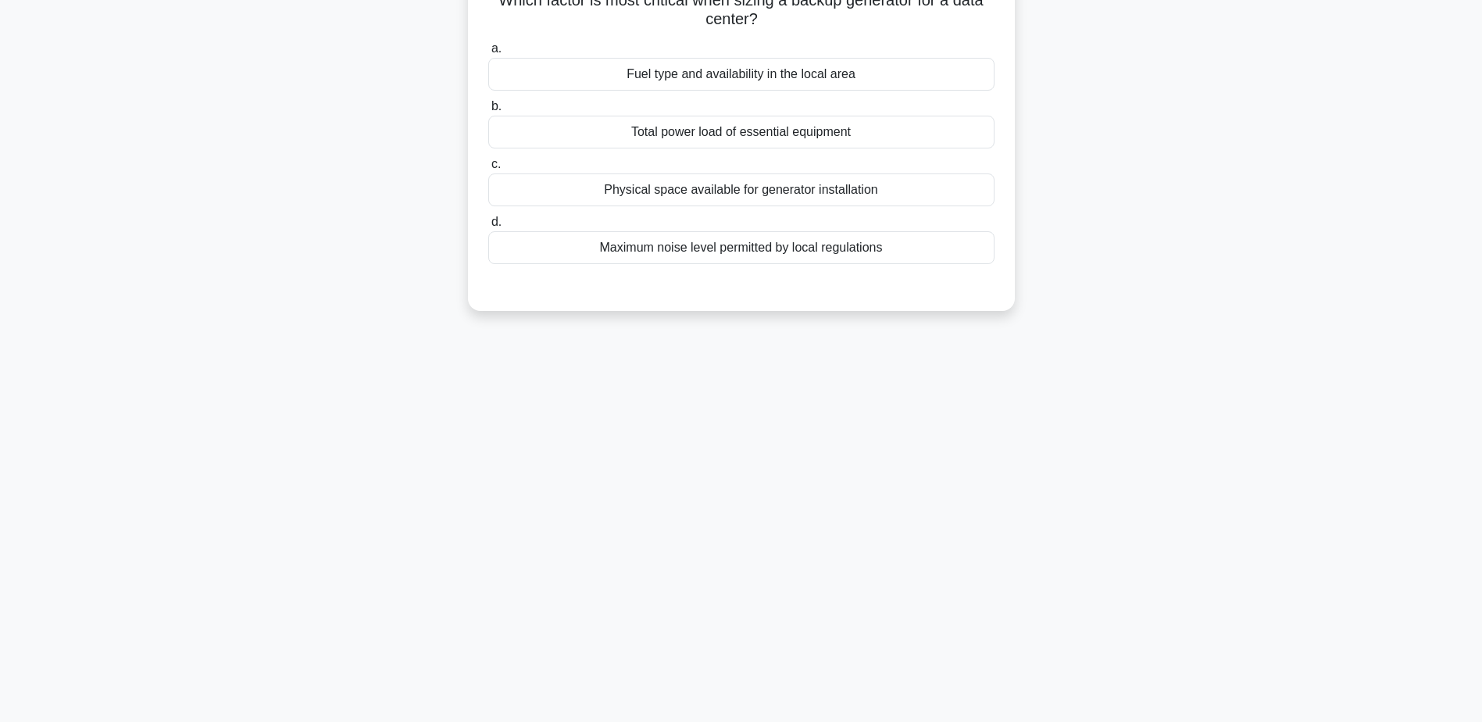
scroll to position [44, 0]
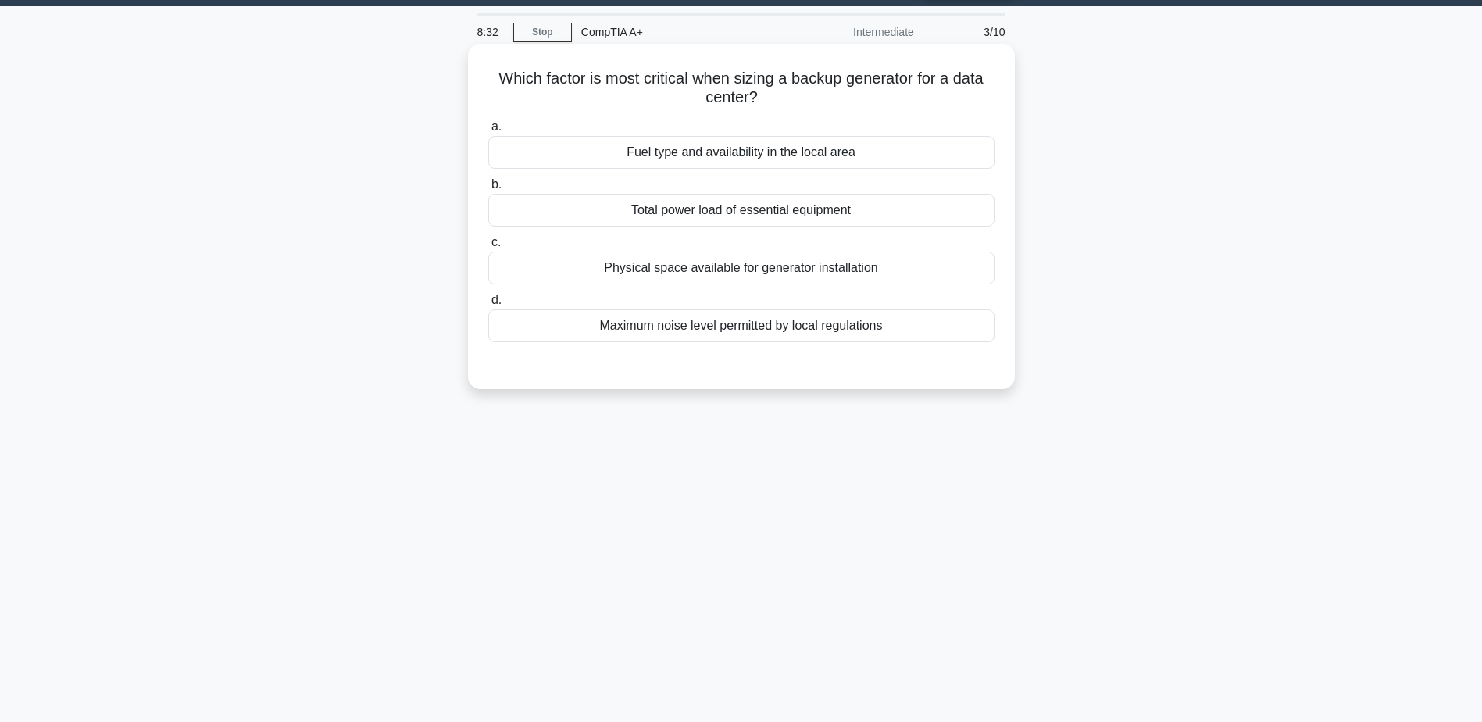
click at [729, 222] on div "Total power load of essential equipment" at bounding box center [741, 210] width 506 height 33
click at [488, 190] on input "b. Total power load of essential equipment" at bounding box center [488, 185] width 0 height 10
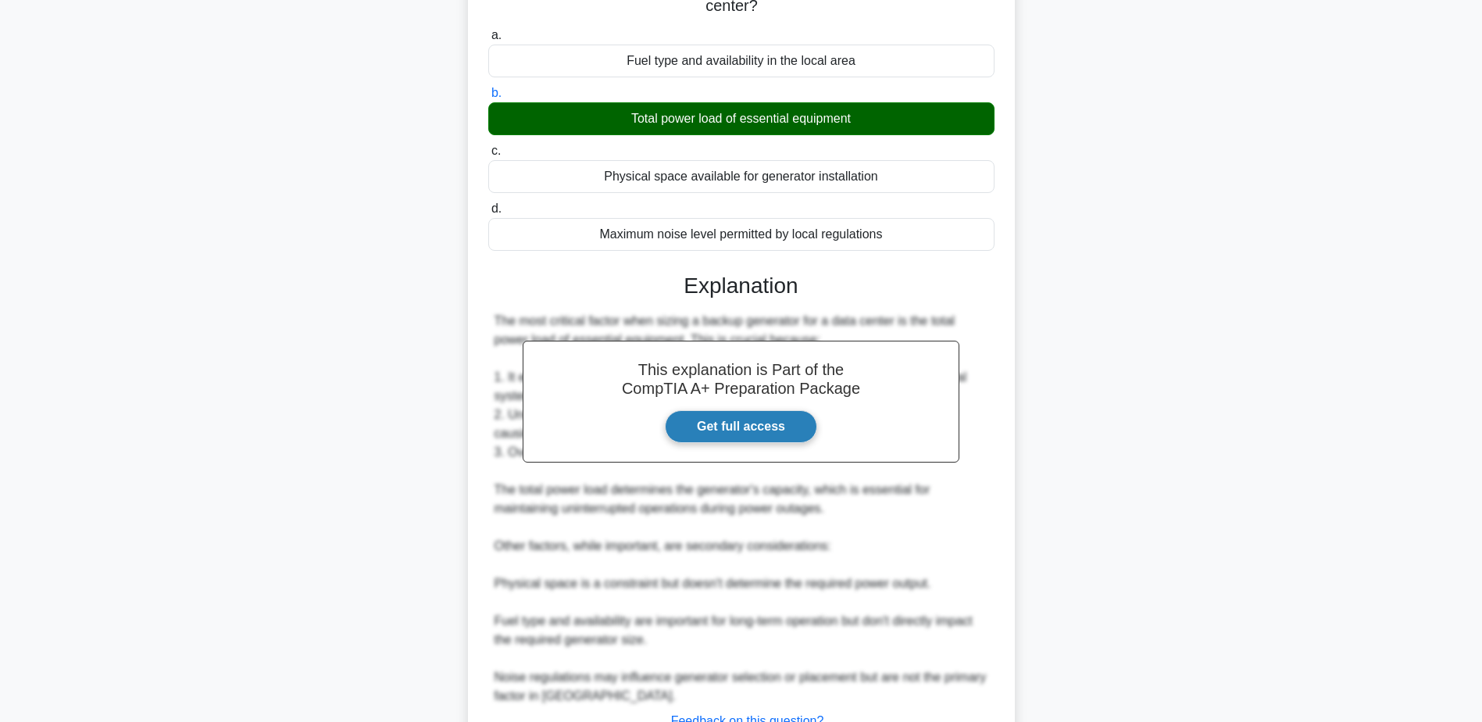
scroll to position [261, 0]
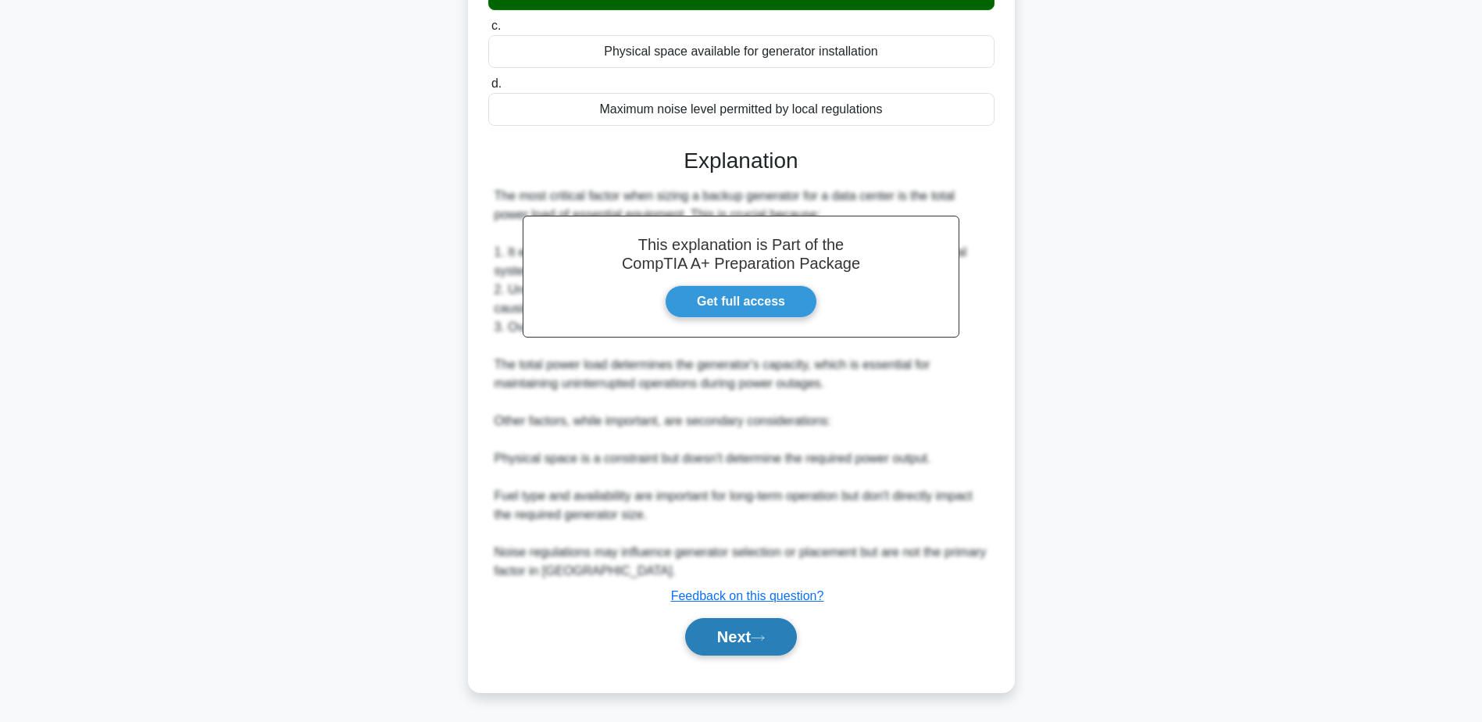
click at [728, 621] on button "Next" at bounding box center [741, 636] width 112 height 37
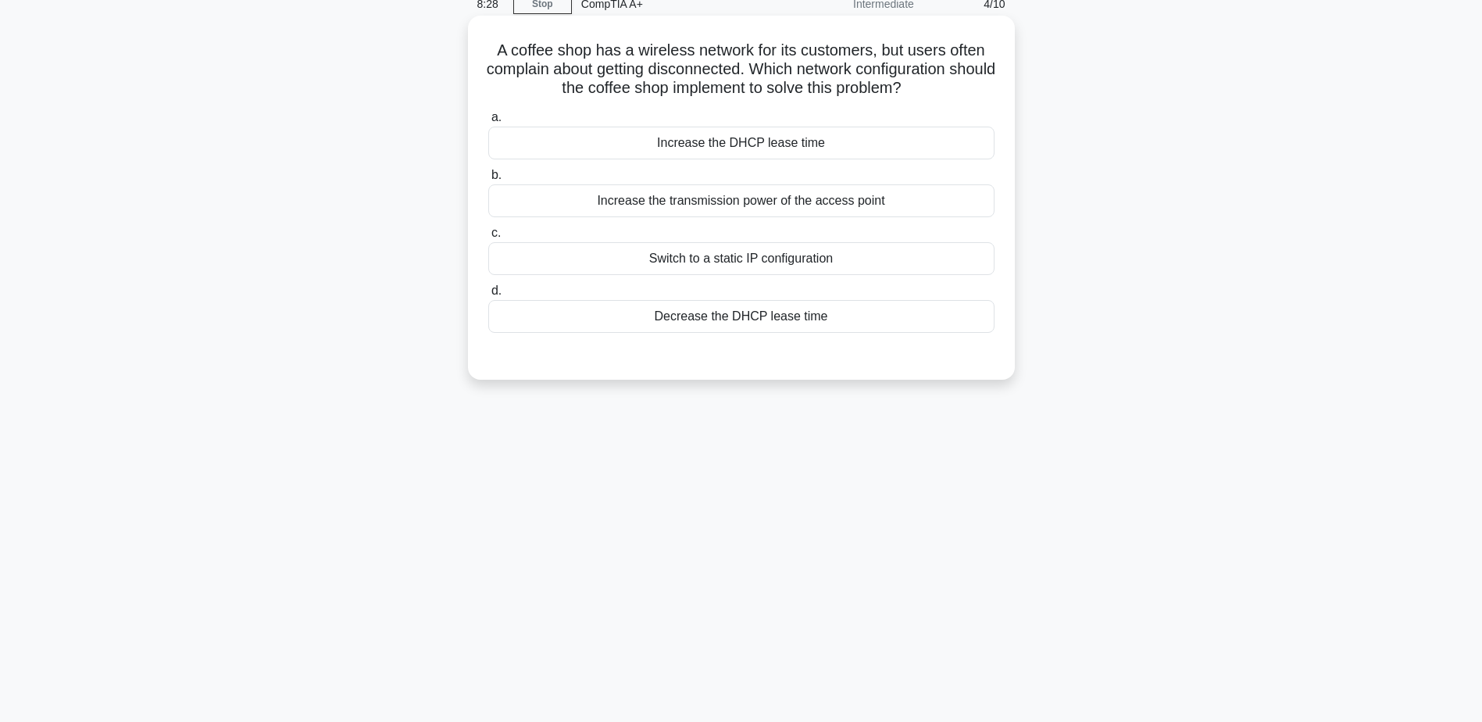
scroll to position [44, 0]
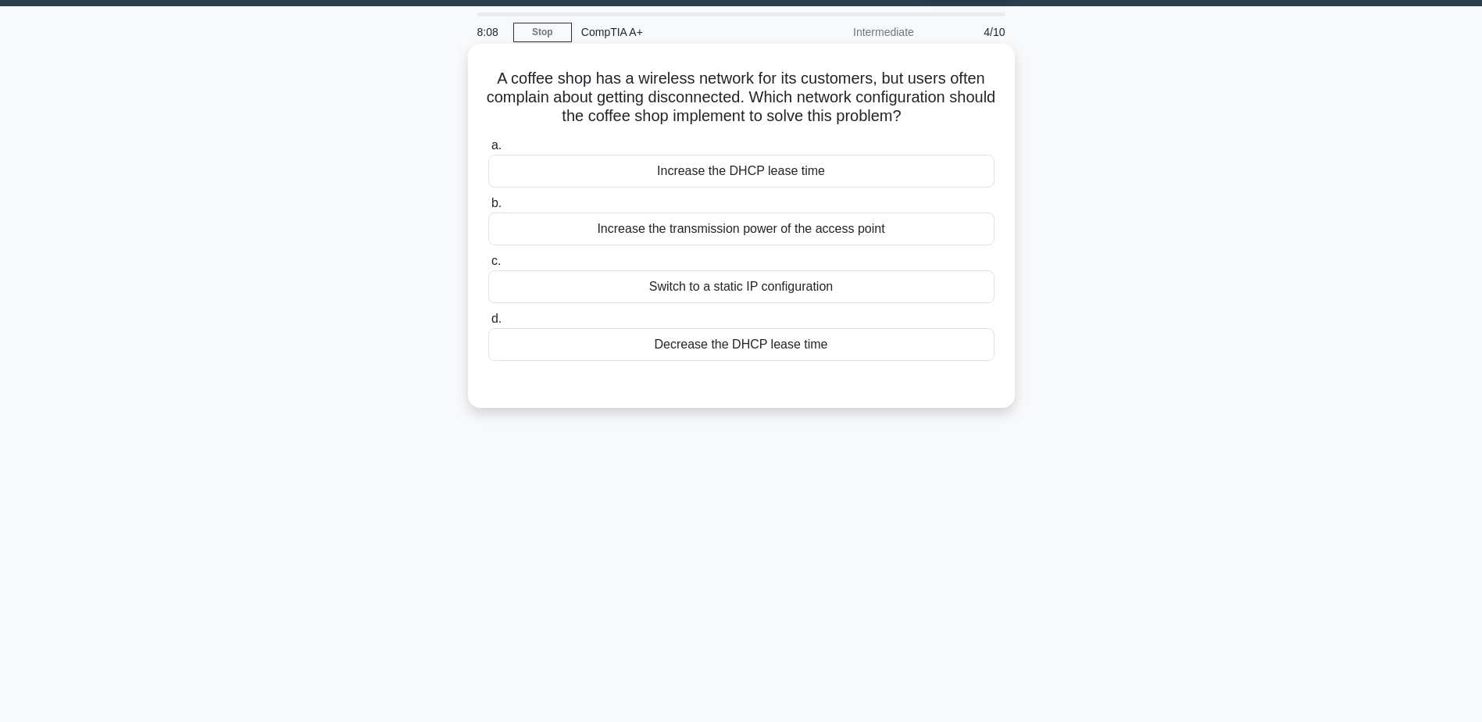
click at [737, 174] on div "Increase the DHCP lease time" at bounding box center [741, 171] width 506 height 33
click at [488, 151] on input "a. Increase the DHCP lease time" at bounding box center [488, 146] width 0 height 10
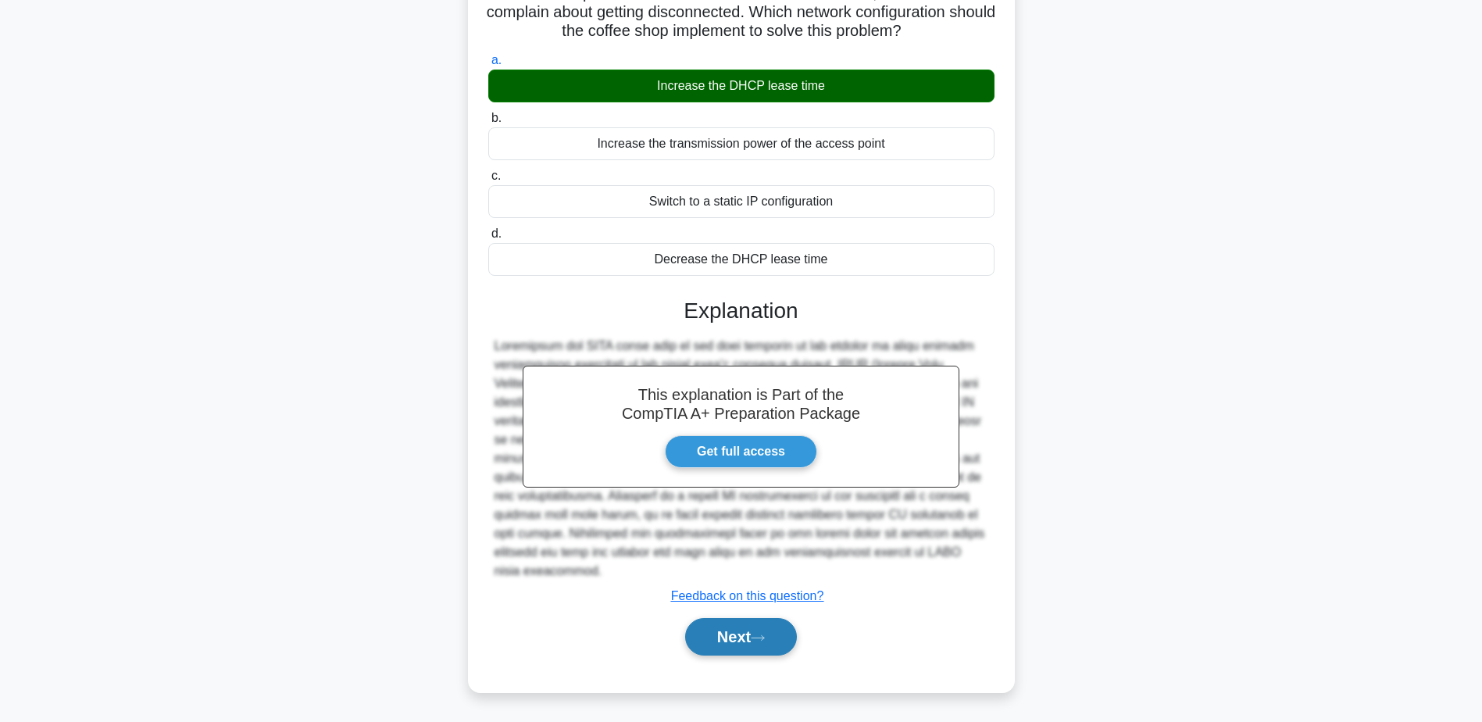
click at [727, 627] on button "Next" at bounding box center [741, 636] width 112 height 37
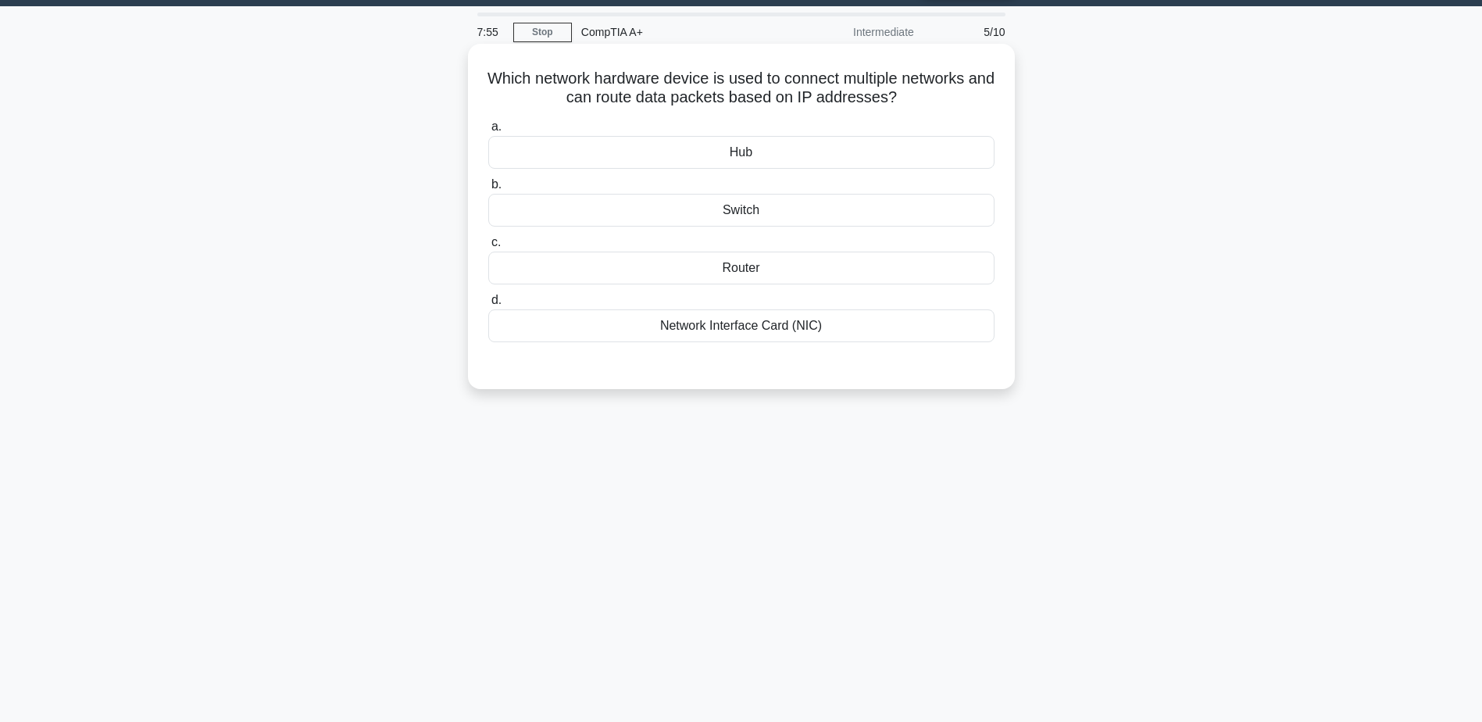
click at [744, 273] on div "Router" at bounding box center [741, 268] width 506 height 33
click at [488, 248] on input "c. Router" at bounding box center [488, 242] width 0 height 10
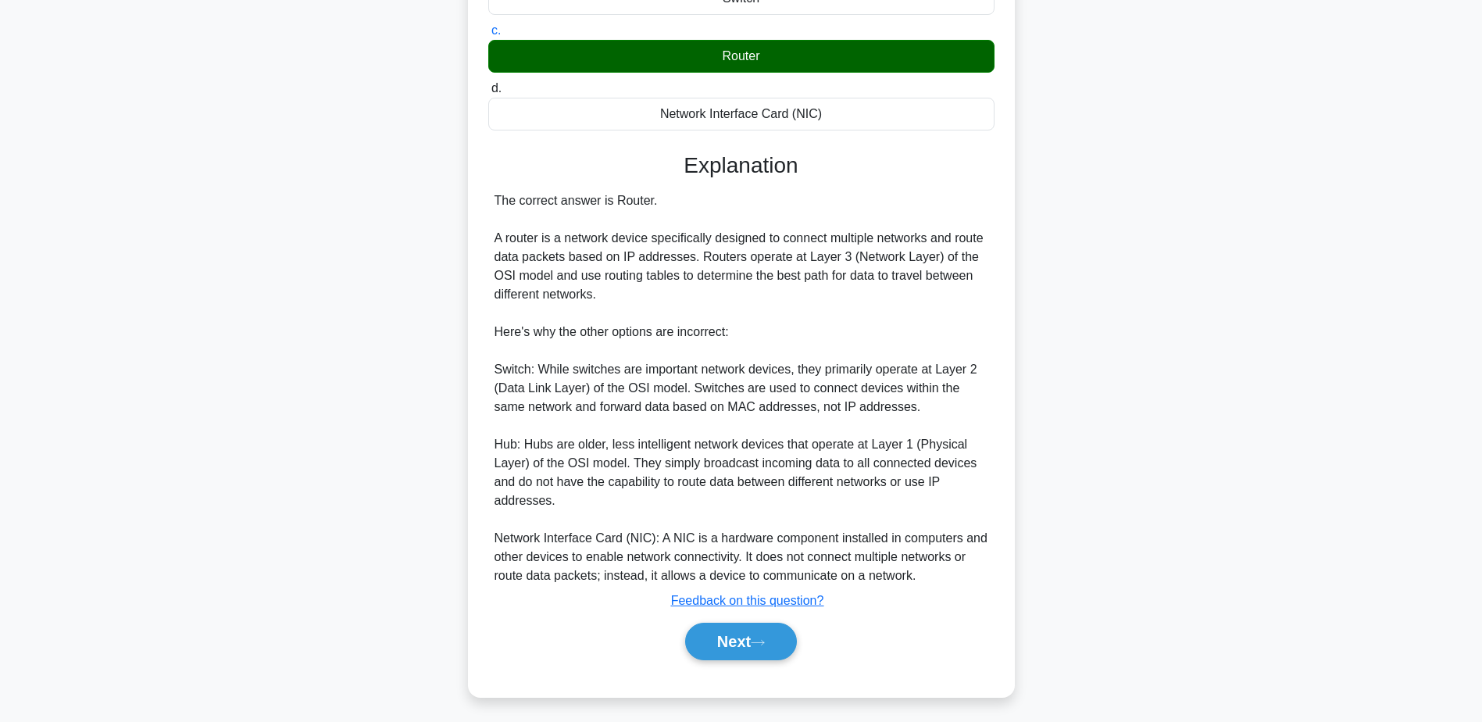
scroll to position [261, 0]
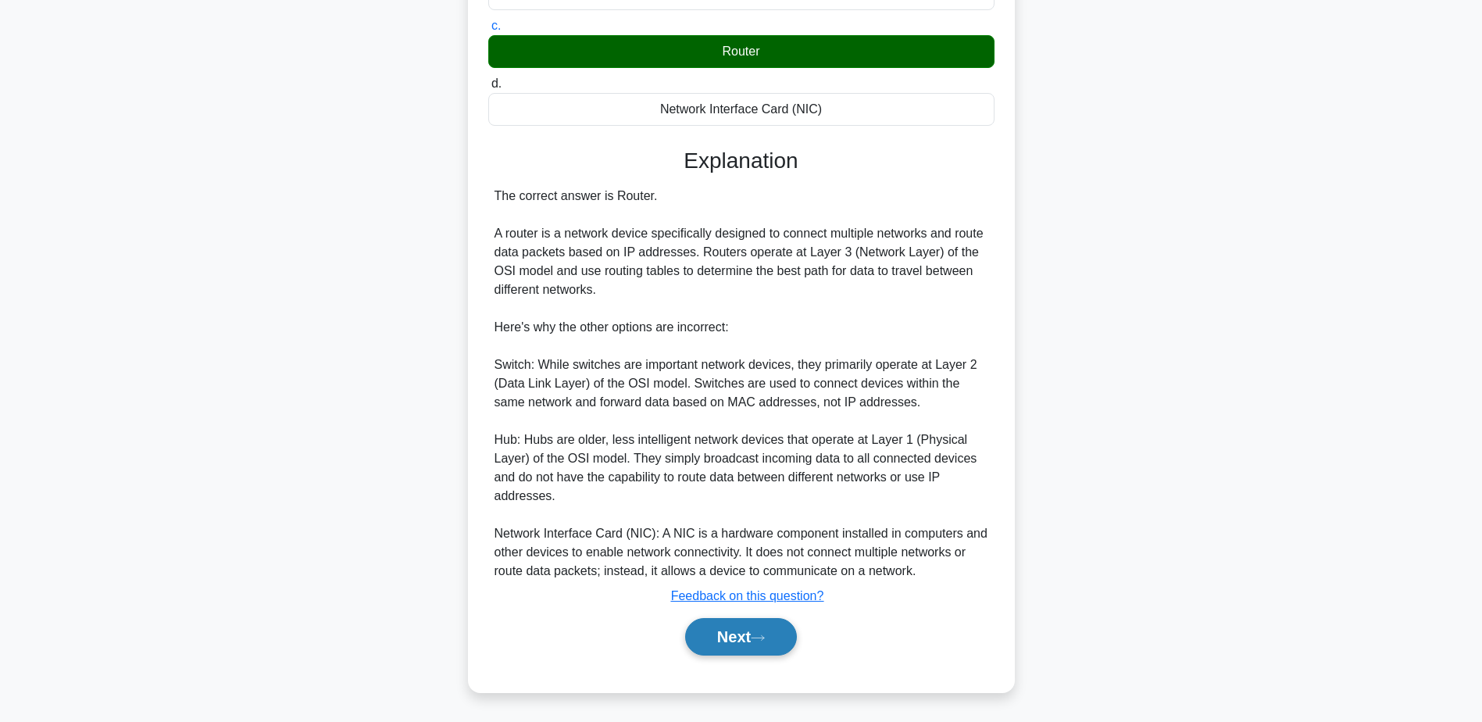
click at [744, 642] on button "Next" at bounding box center [741, 636] width 112 height 37
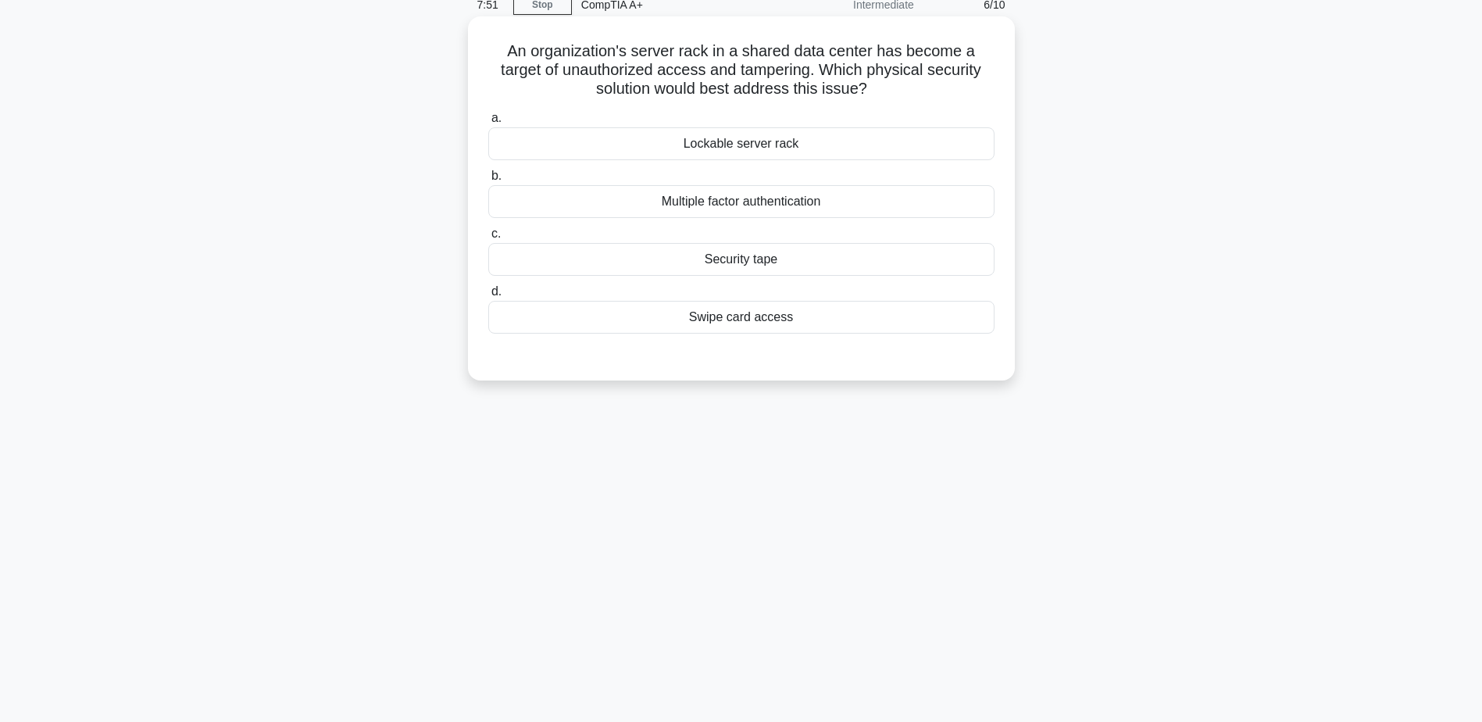
scroll to position [44, 0]
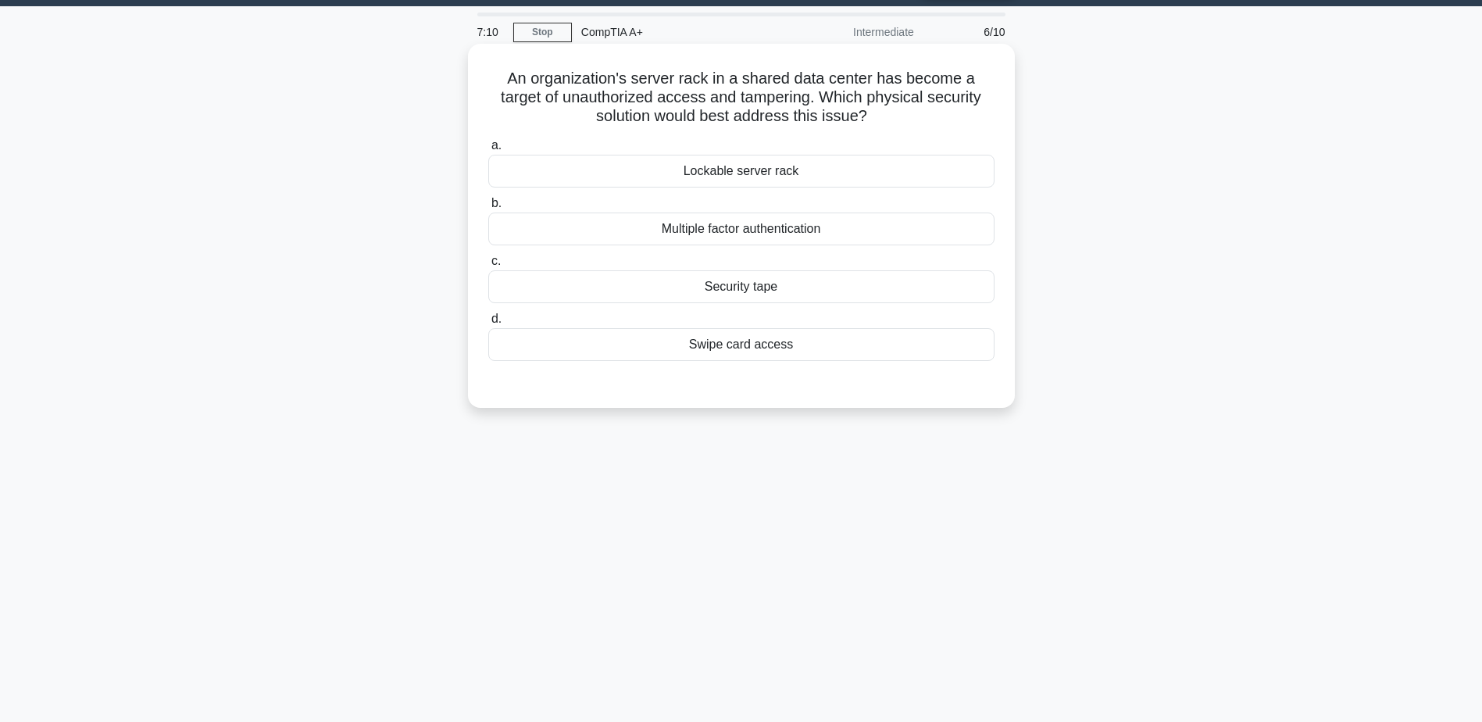
click at [740, 343] on div "Swipe card access" at bounding box center [741, 344] width 506 height 33
click at [488, 324] on input "d. Swipe card access" at bounding box center [488, 319] width 0 height 10
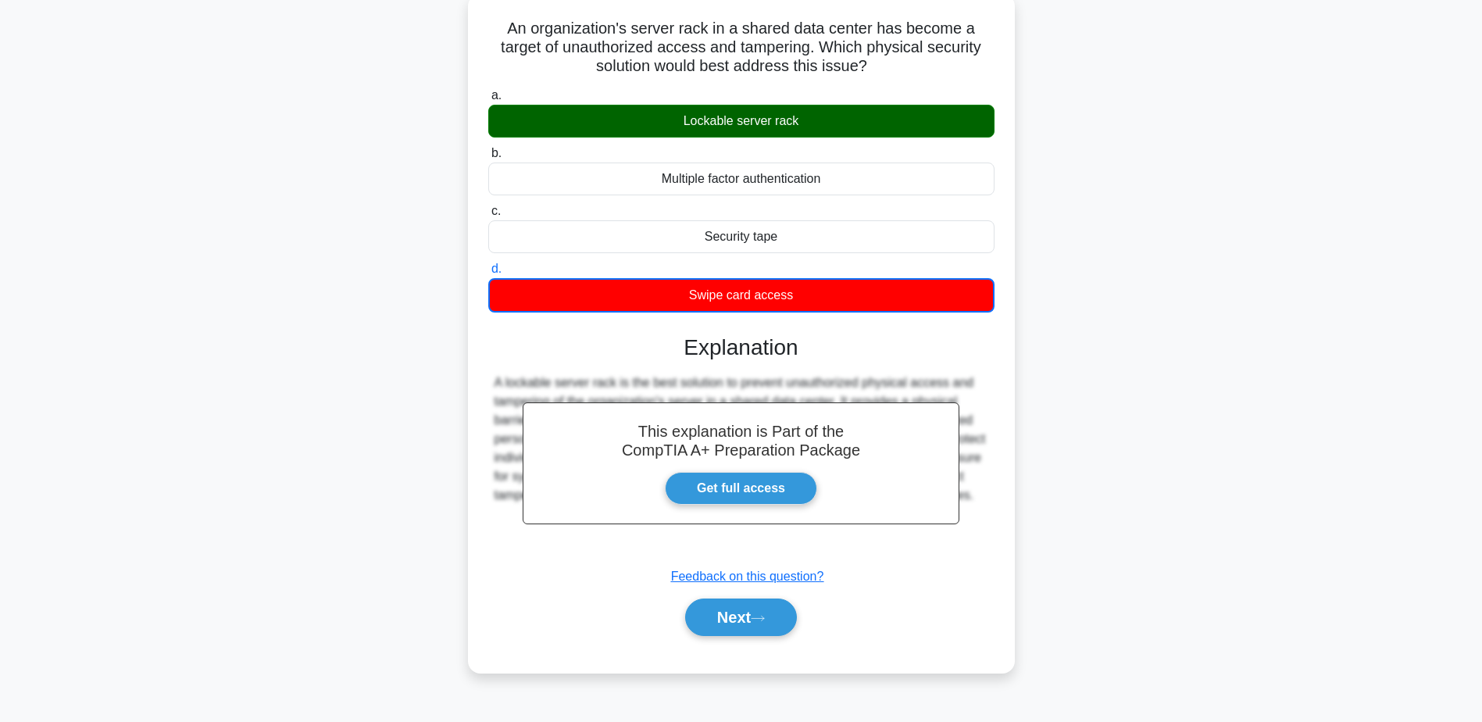
scroll to position [122, 0]
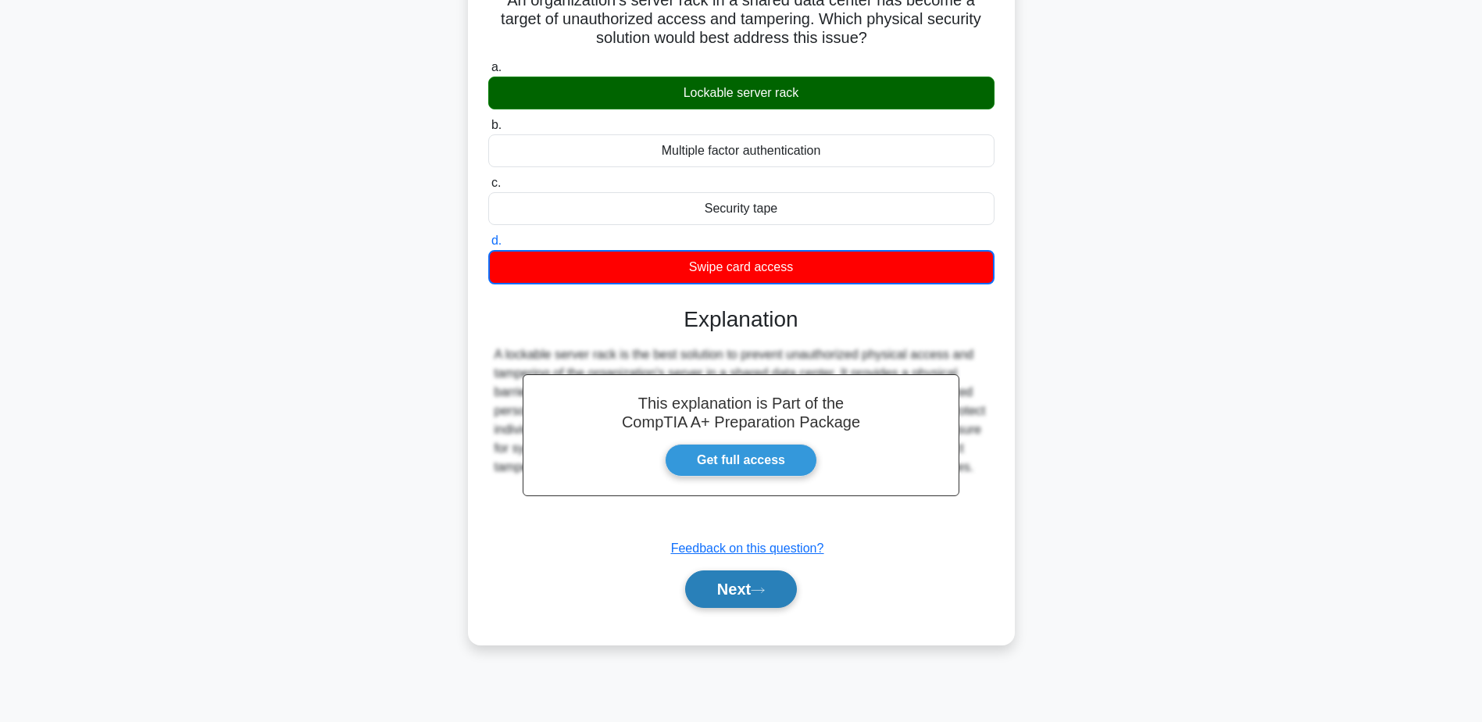
drag, startPoint x: 730, startPoint y: 587, endPoint x: 733, endPoint y: 579, distance: 9.4
click at [730, 587] on button "Next" at bounding box center [741, 588] width 112 height 37
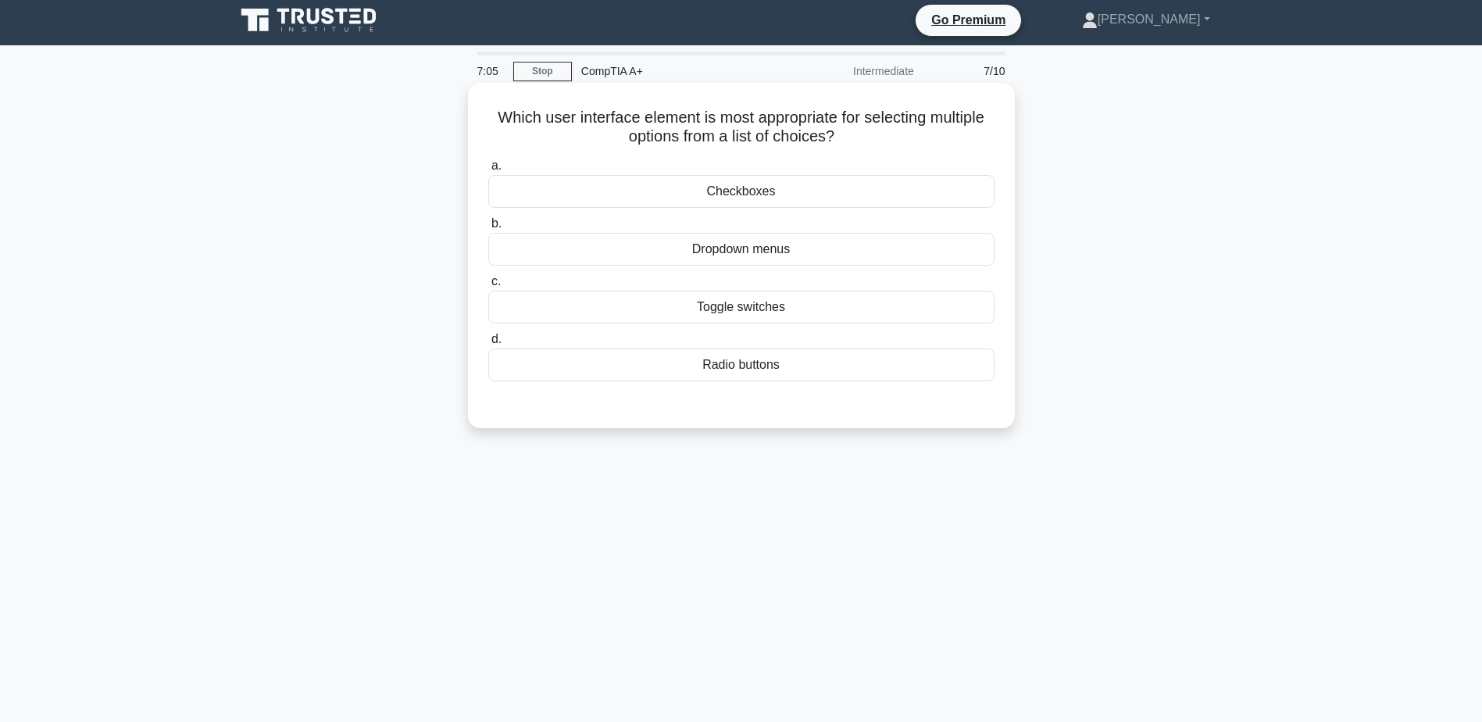
scroll to position [0, 0]
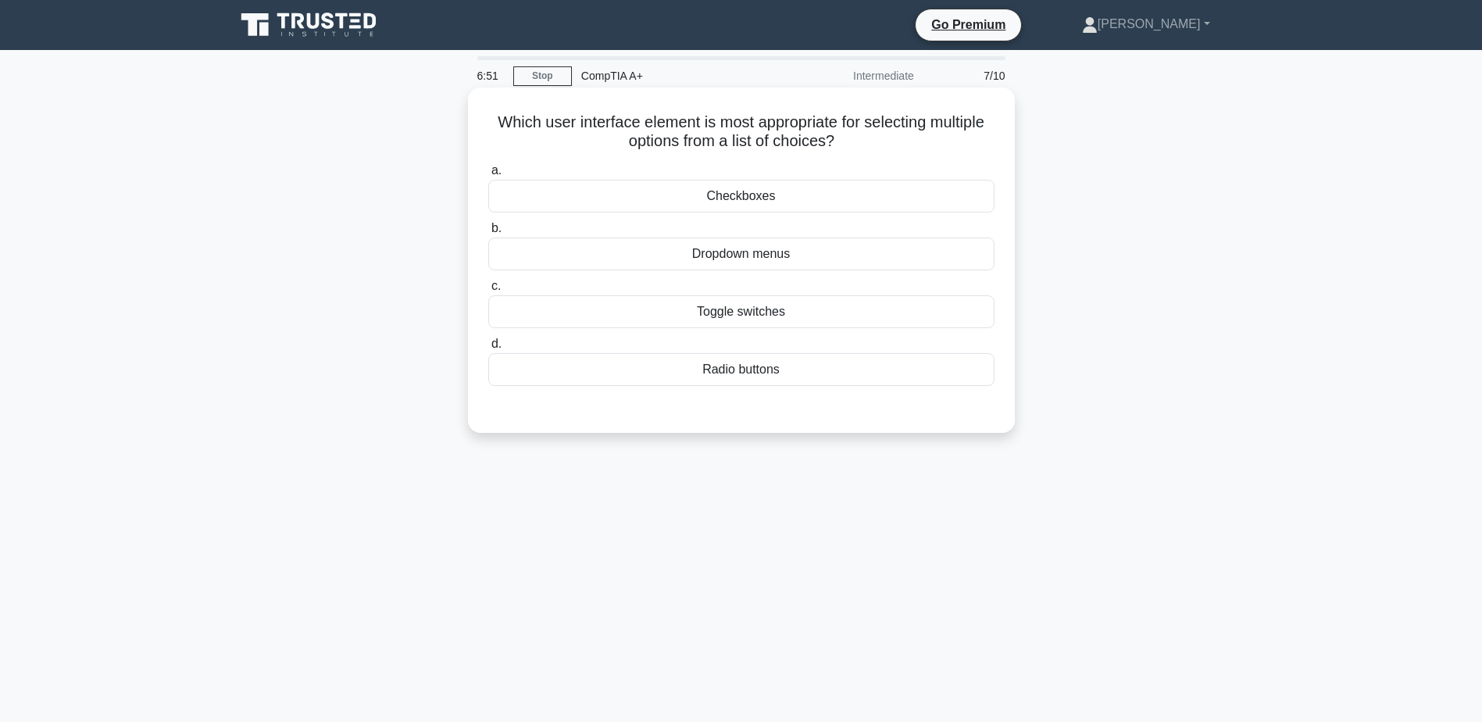
click at [687, 198] on div "Checkboxes" at bounding box center [741, 196] width 506 height 33
click at [488, 176] on input "a. Checkboxes" at bounding box center [488, 171] width 0 height 10
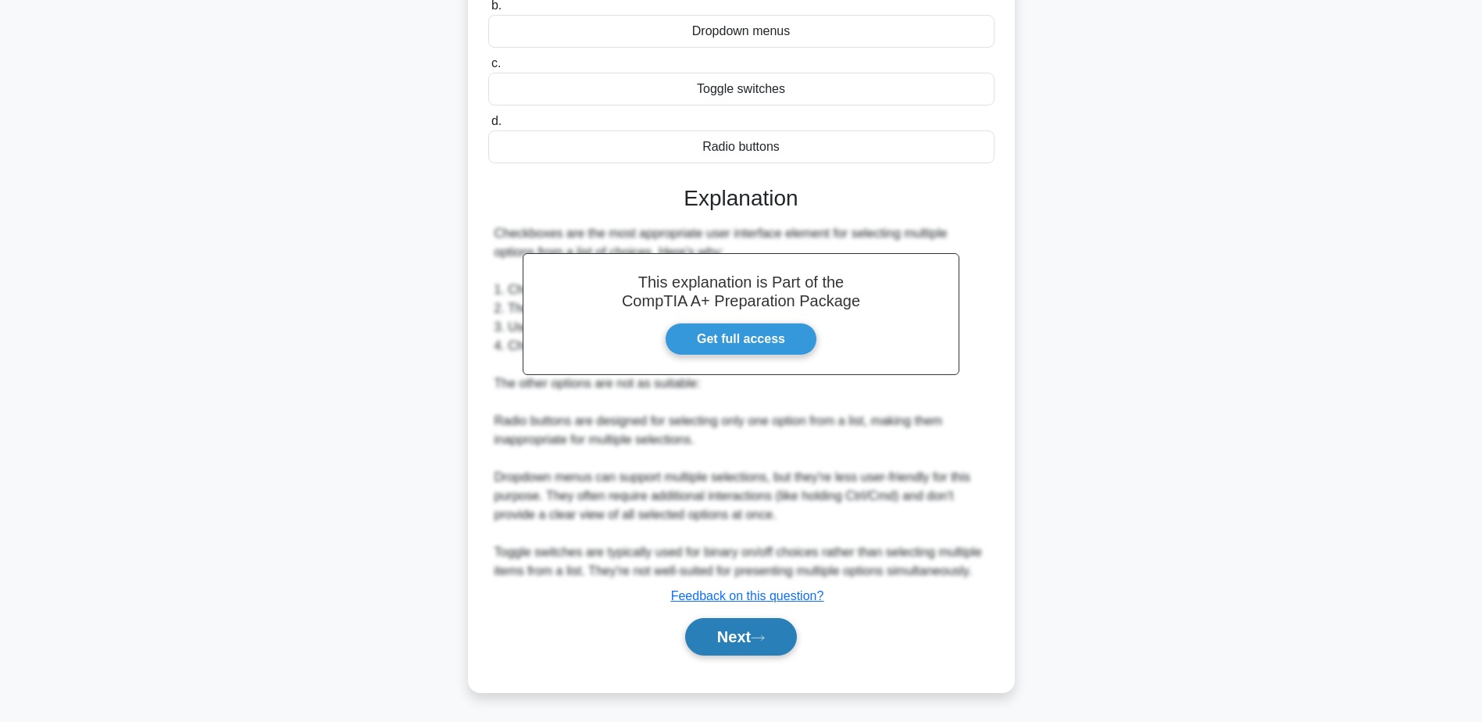
click at [735, 628] on button "Next" at bounding box center [741, 636] width 112 height 37
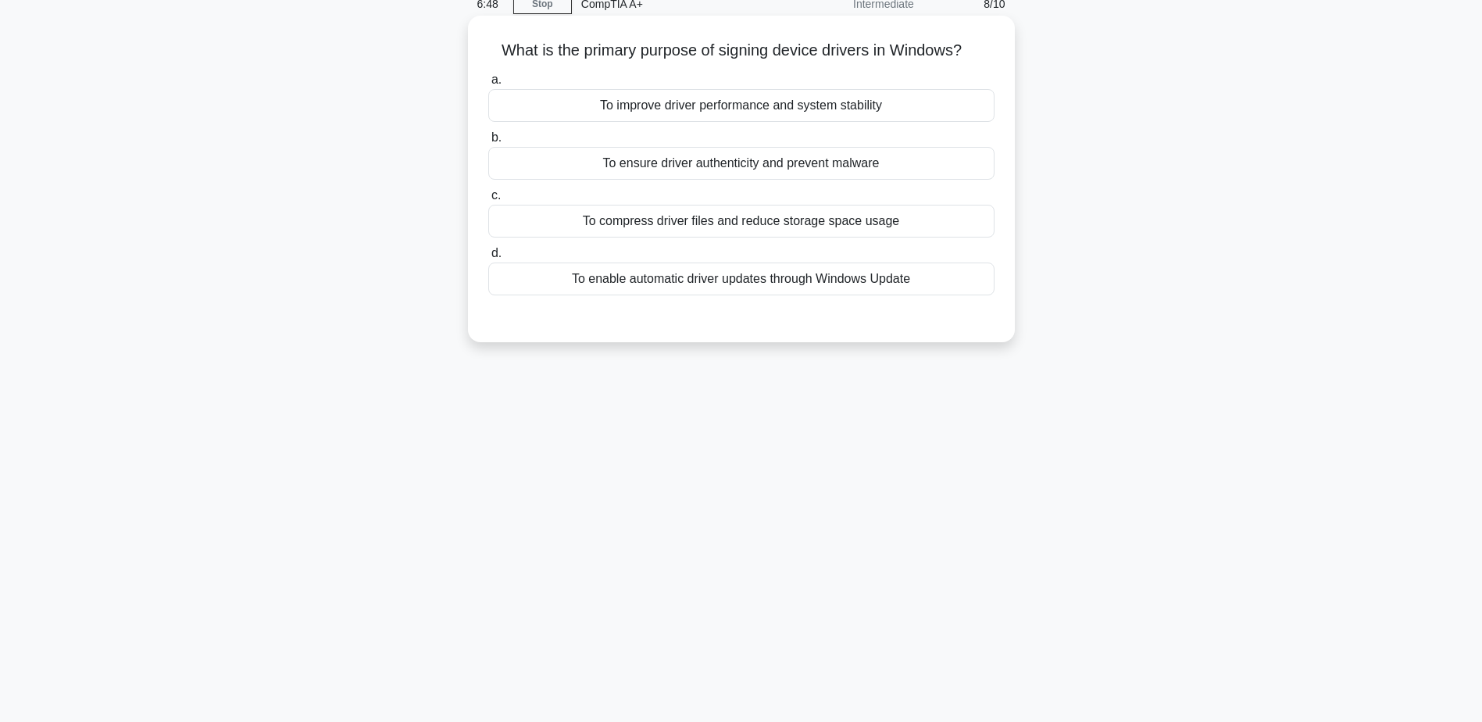
scroll to position [44, 0]
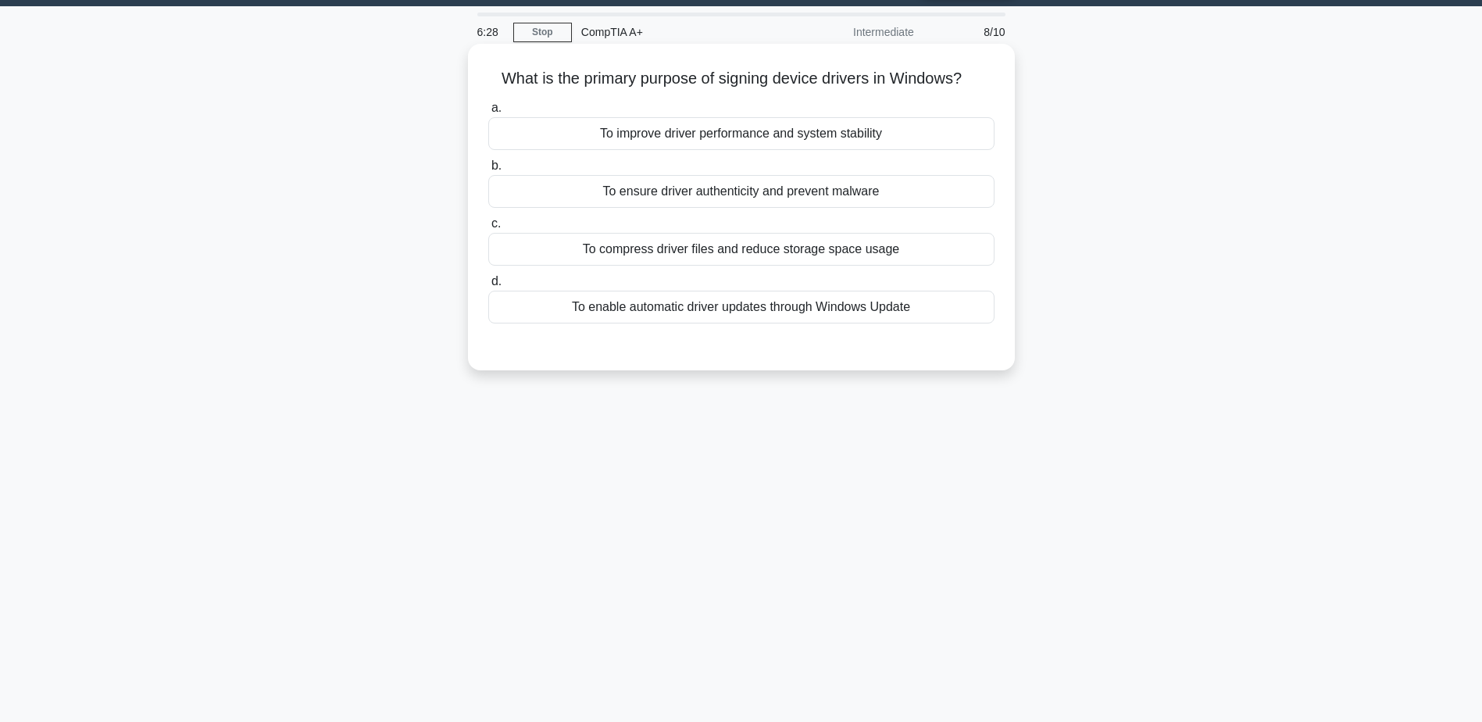
click at [775, 155] on div "a. To improve driver performance and system stability b. To ensure driver authe…" at bounding box center [741, 210] width 525 height 231
click at [773, 142] on div "To improve driver performance and system stability" at bounding box center [741, 133] width 506 height 33
click at [488, 113] on input "a. To improve driver performance and system stability" at bounding box center [488, 108] width 0 height 10
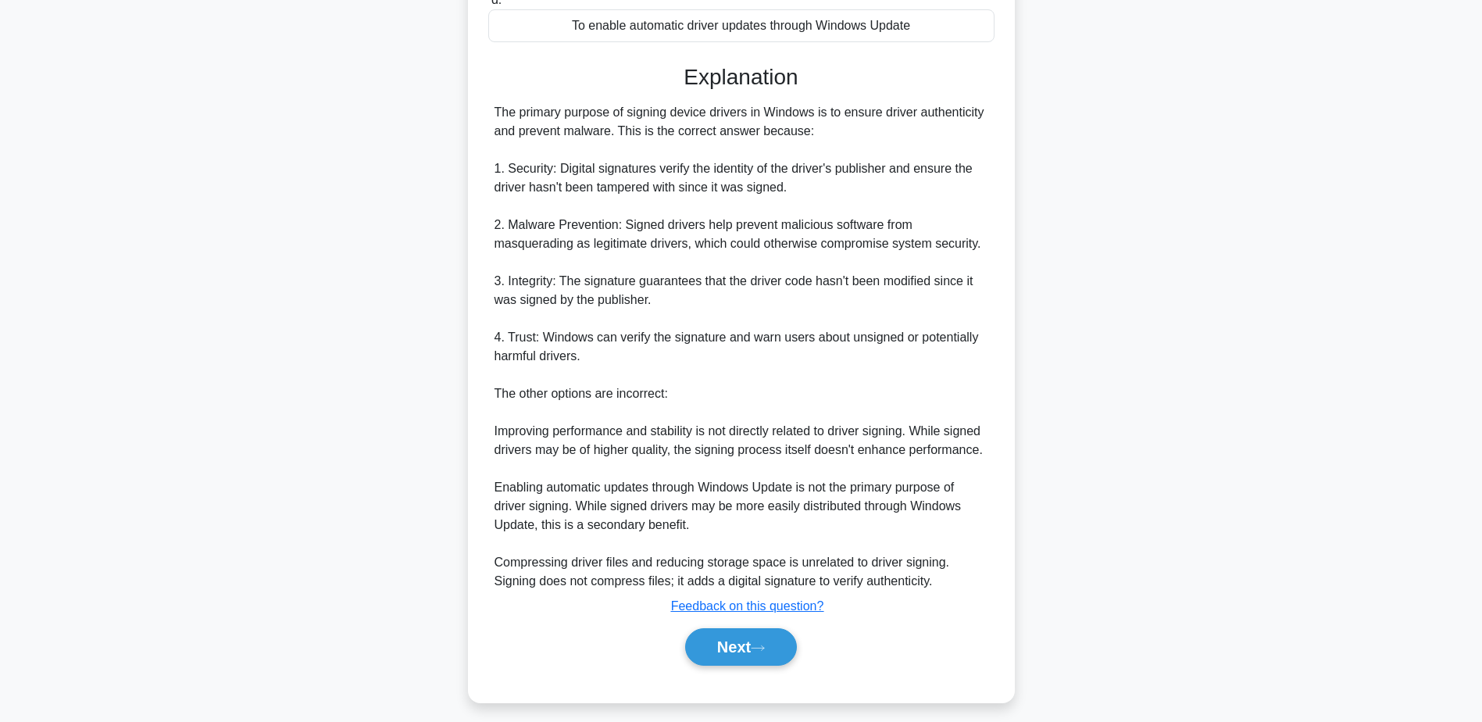
scroll to position [337, 0]
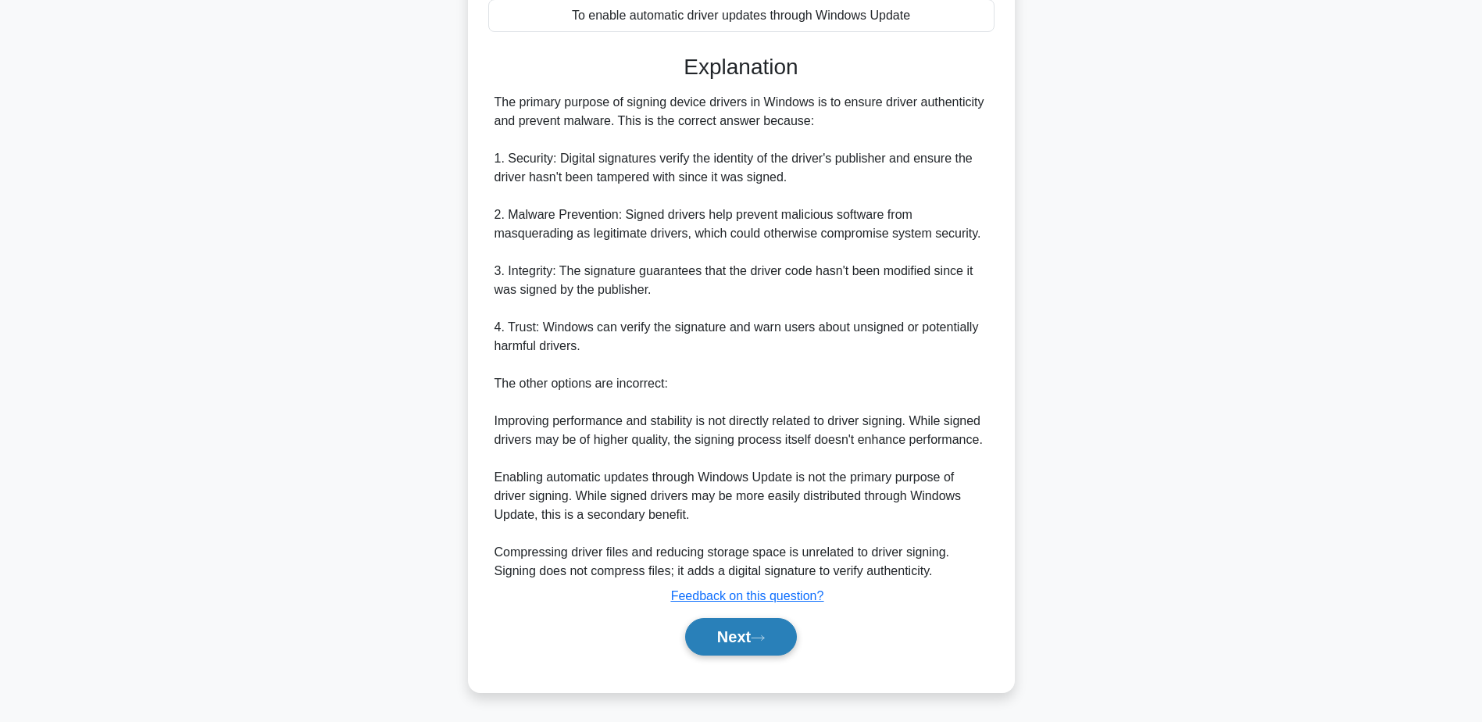
click at [718, 637] on button "Next" at bounding box center [741, 636] width 112 height 37
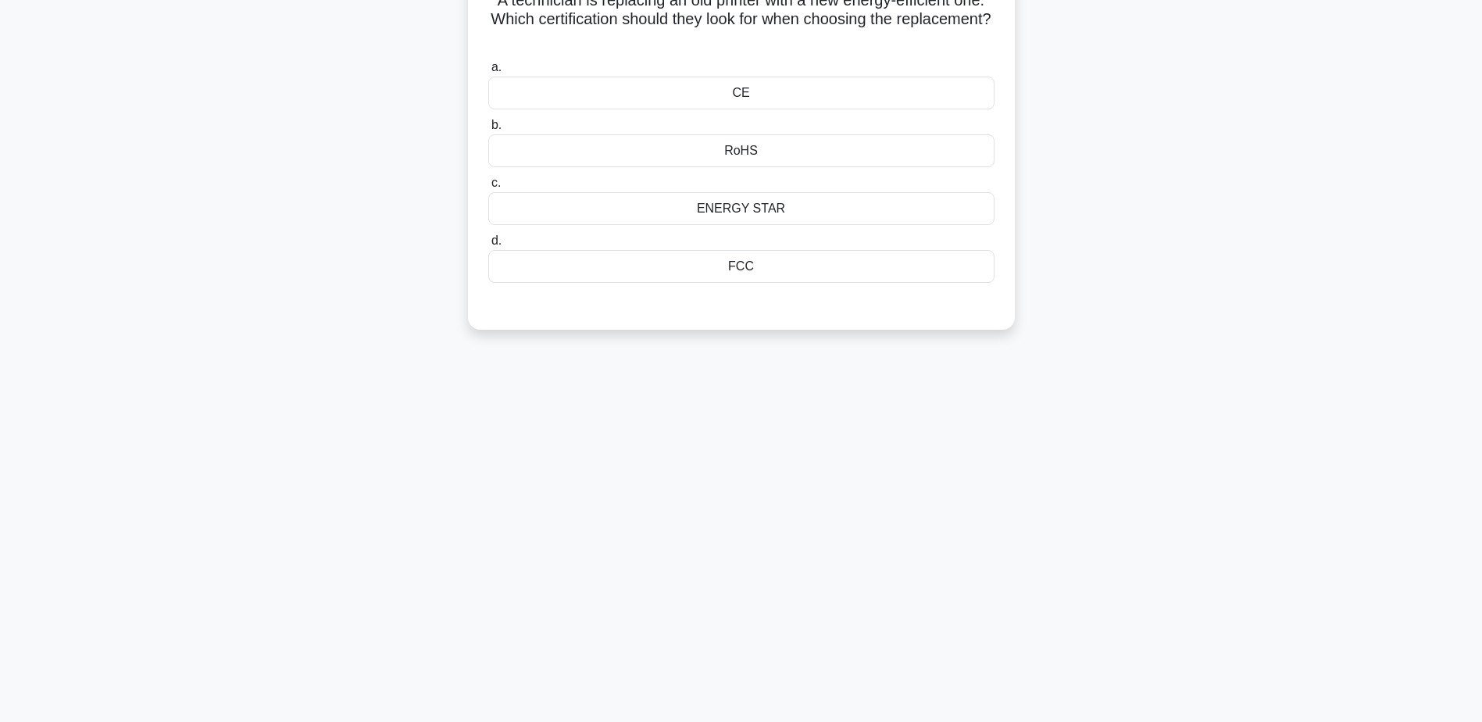
scroll to position [44, 0]
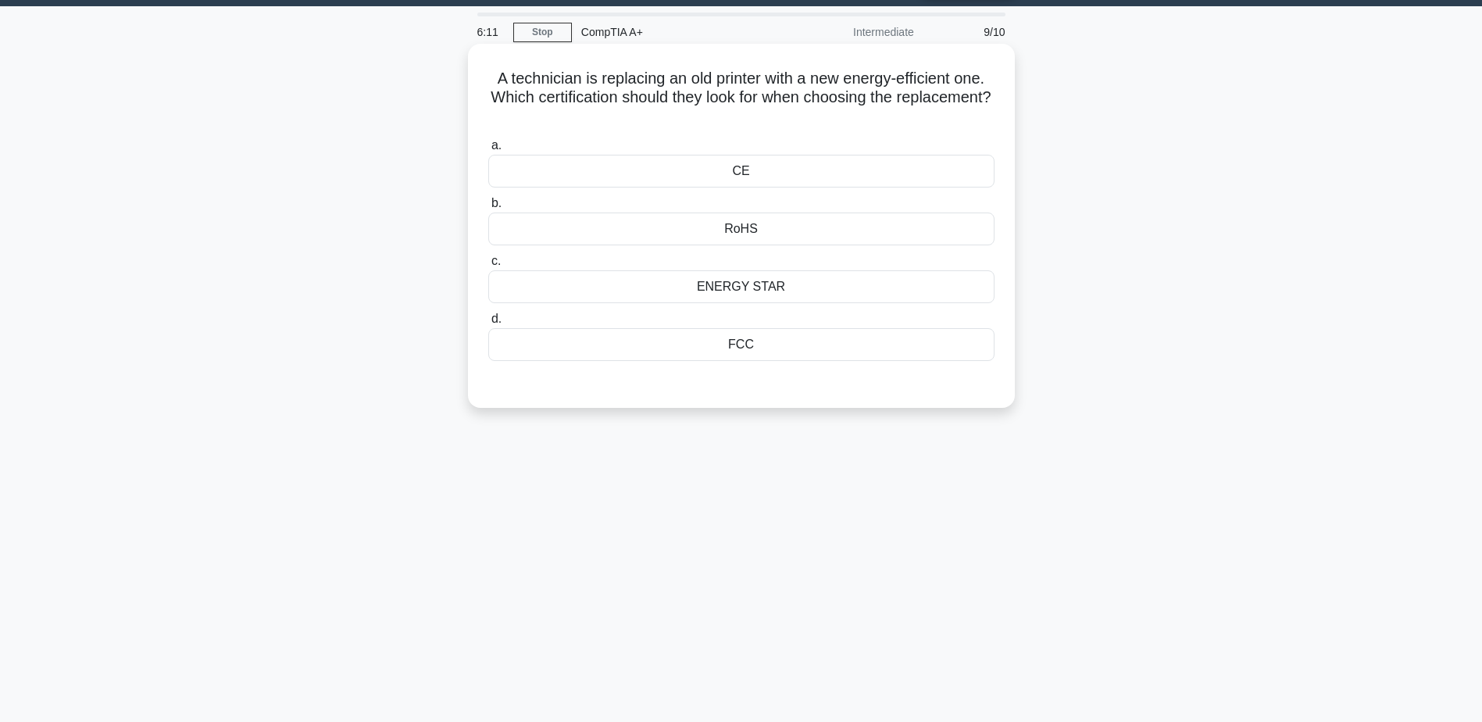
click at [754, 173] on div "CE" at bounding box center [741, 171] width 506 height 33
click at [488, 151] on input "a. CE" at bounding box center [488, 146] width 0 height 10
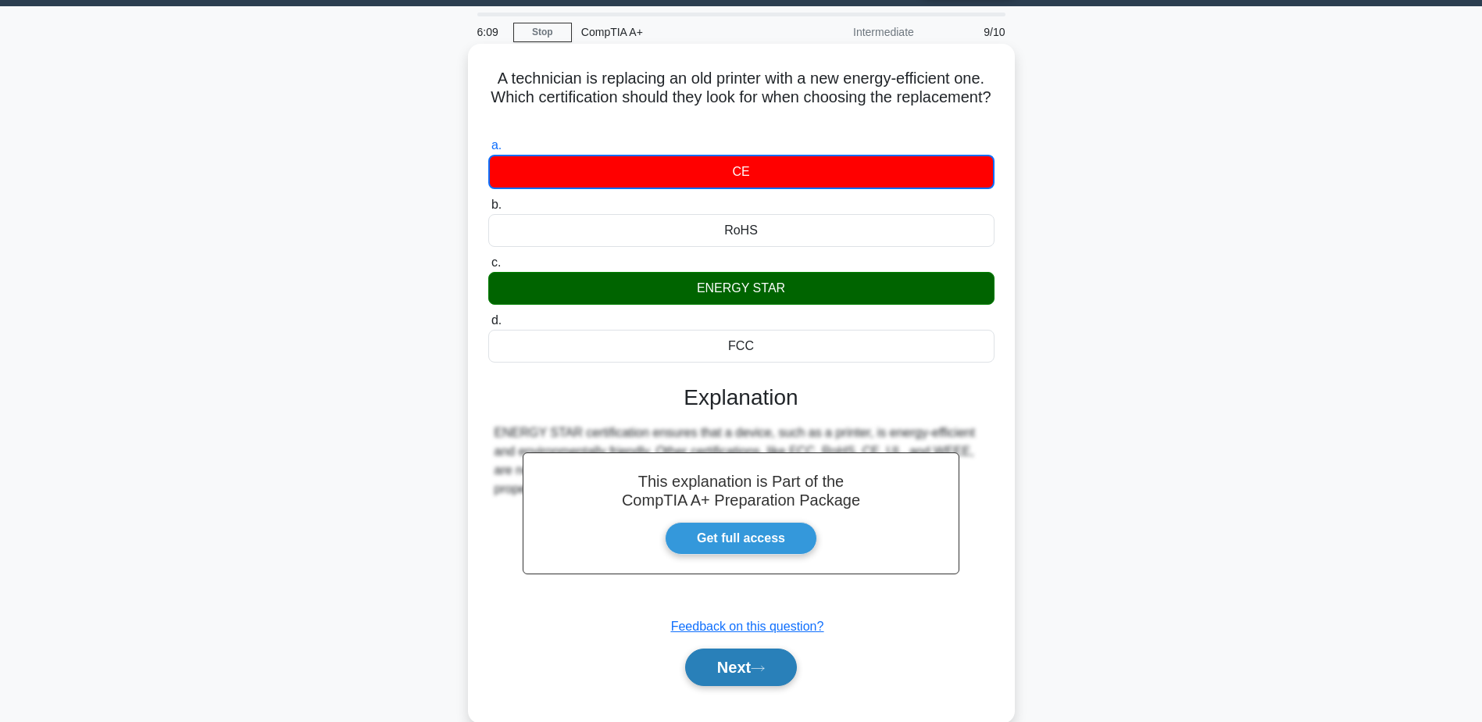
click at [744, 653] on button "Next" at bounding box center [741, 666] width 112 height 37
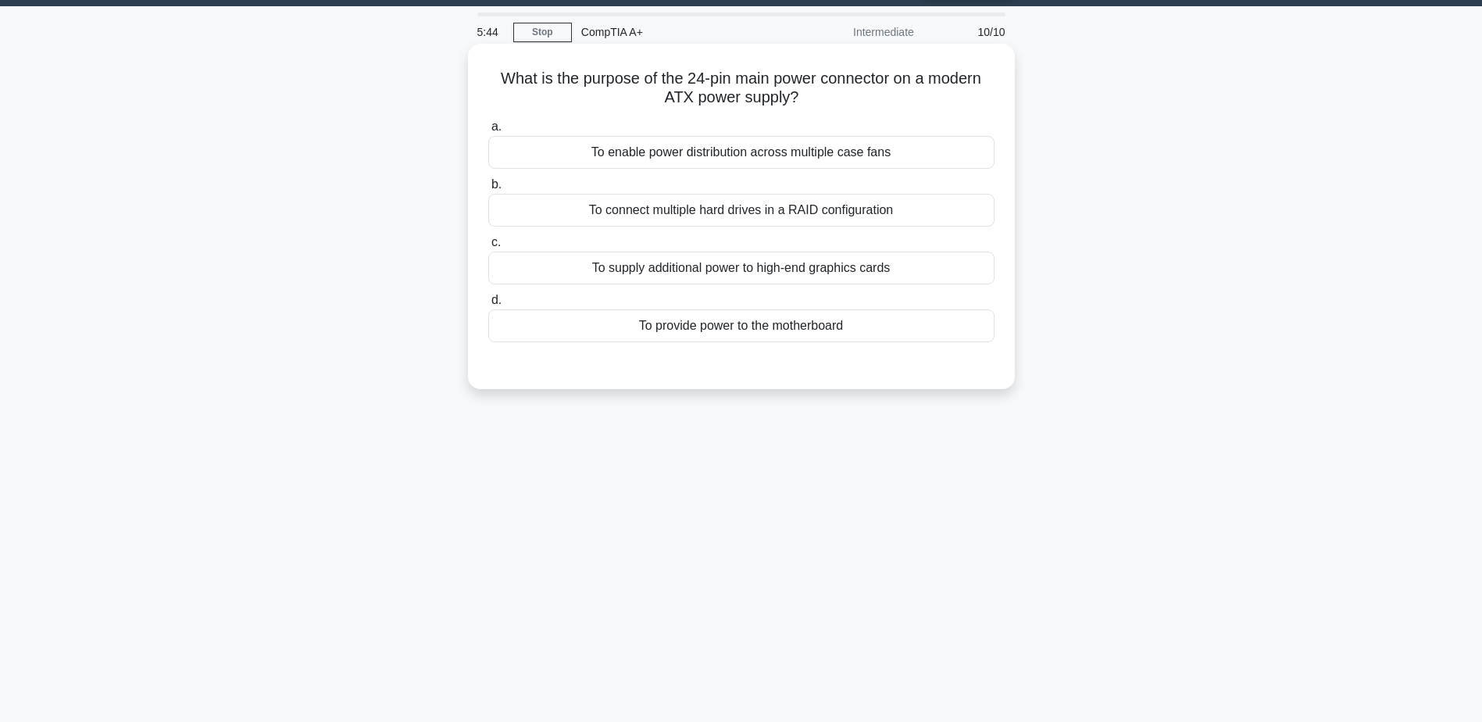
click at [721, 279] on div "To supply additional power to high-end graphics cards" at bounding box center [741, 268] width 506 height 33
click at [488, 248] on input "c. To supply additional power to high-end graphics cards" at bounding box center [488, 242] width 0 height 10
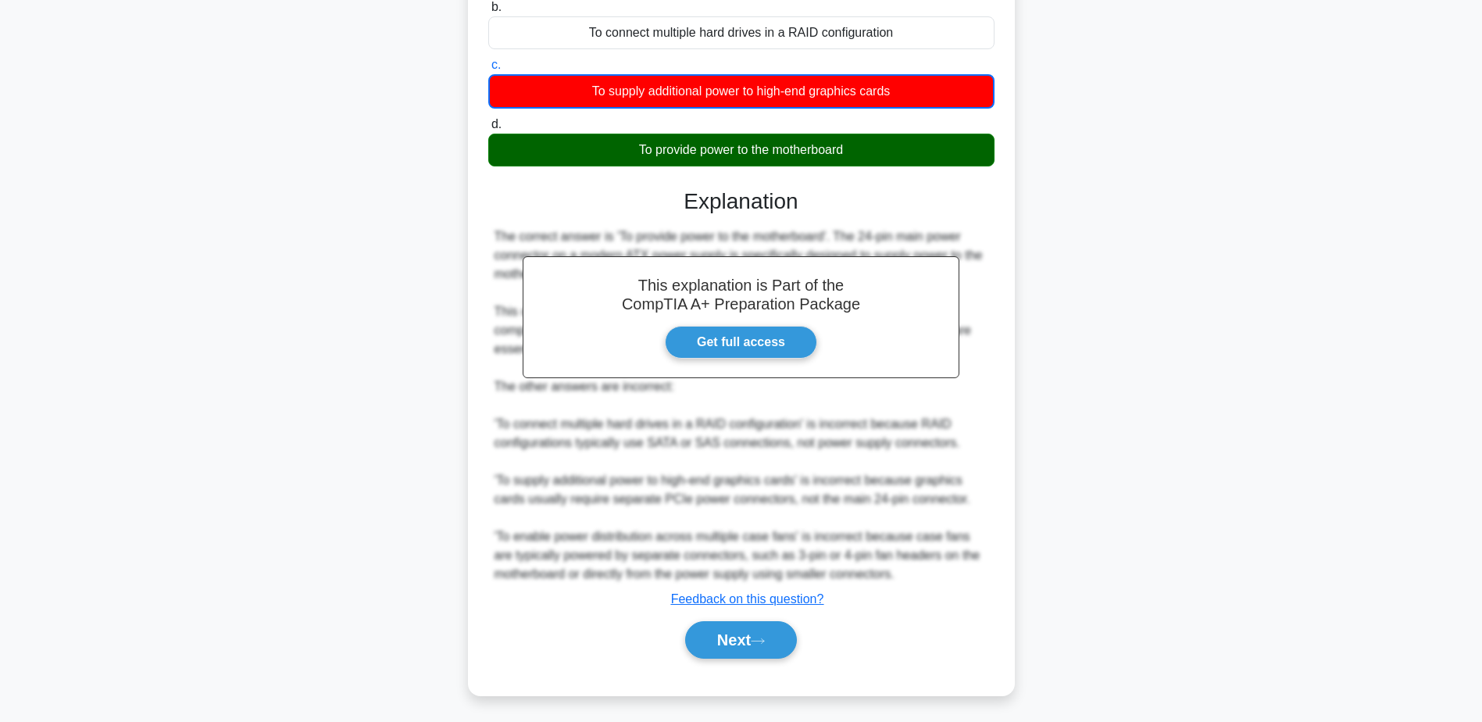
scroll to position [225, 0]
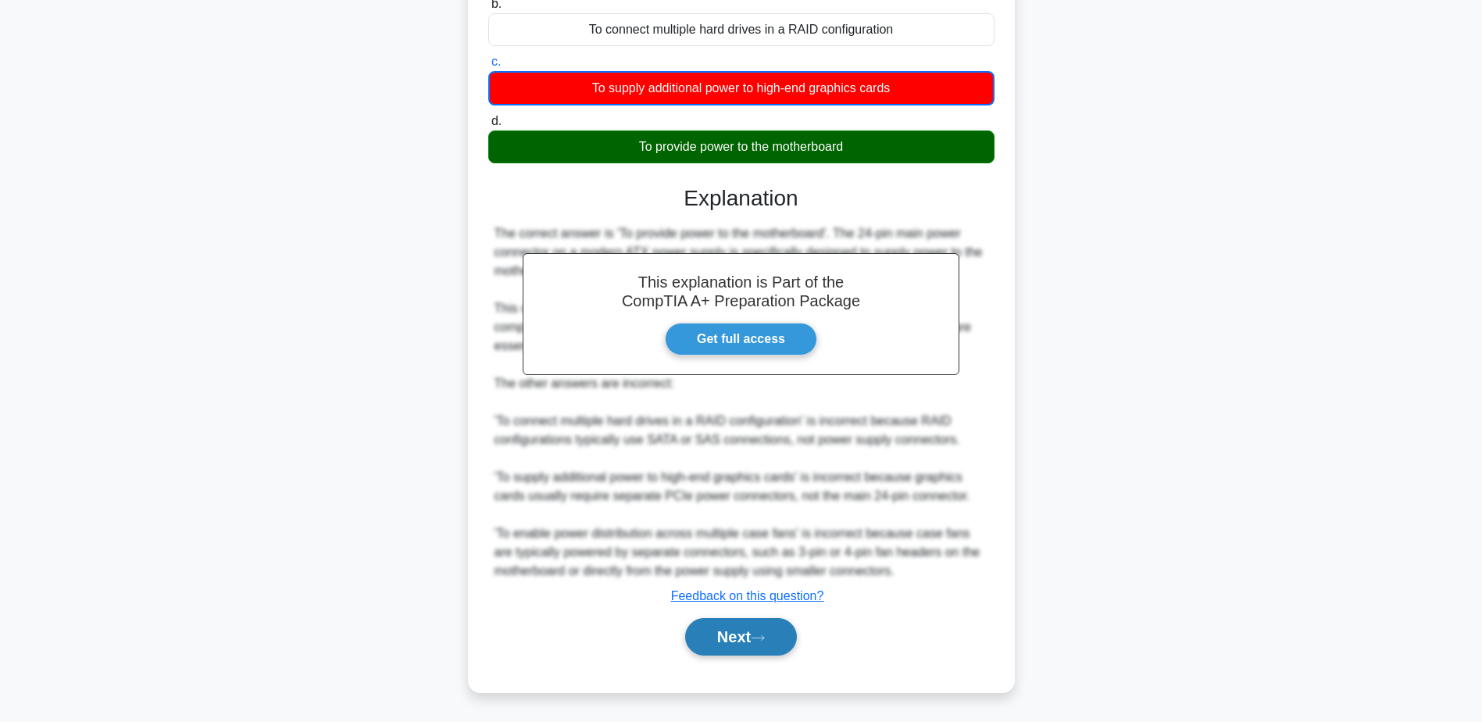
click at [753, 633] on button "Next" at bounding box center [741, 636] width 112 height 37
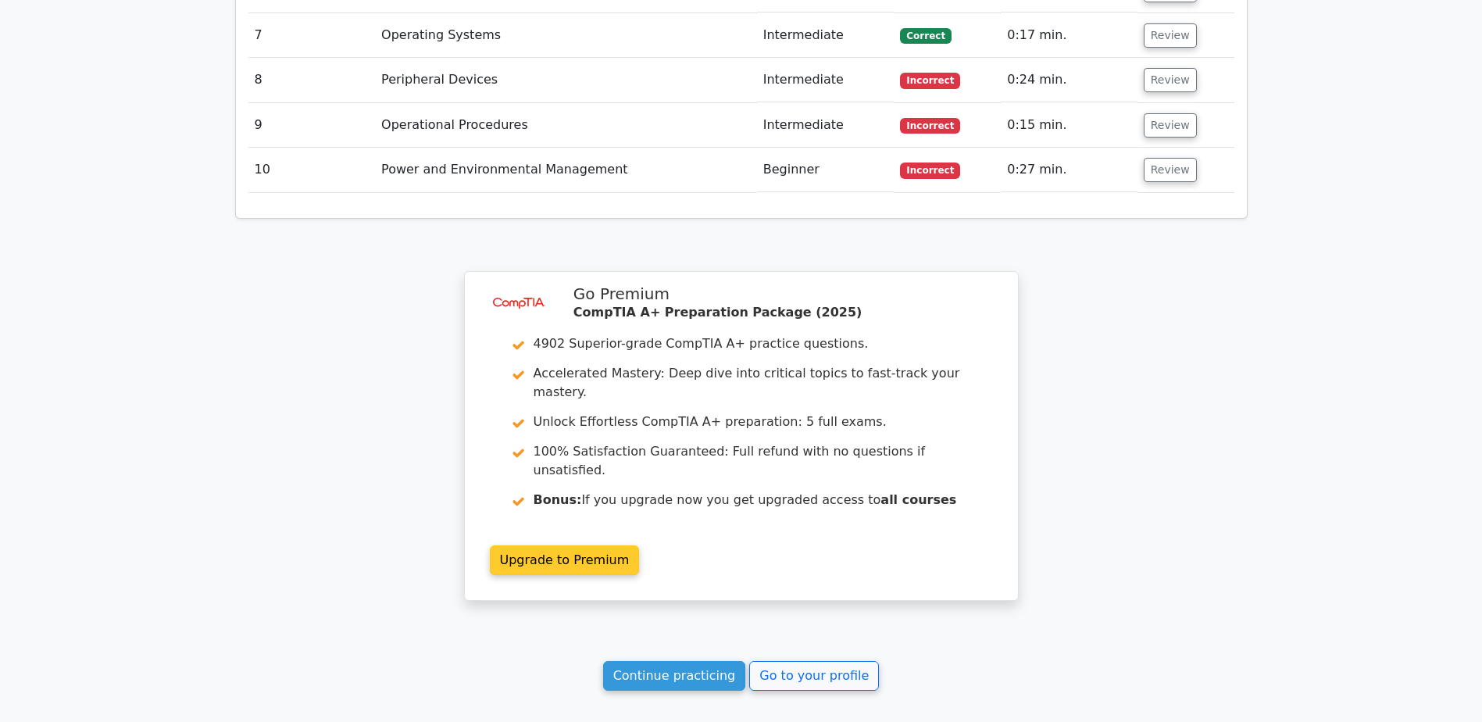
scroll to position [2328, 0]
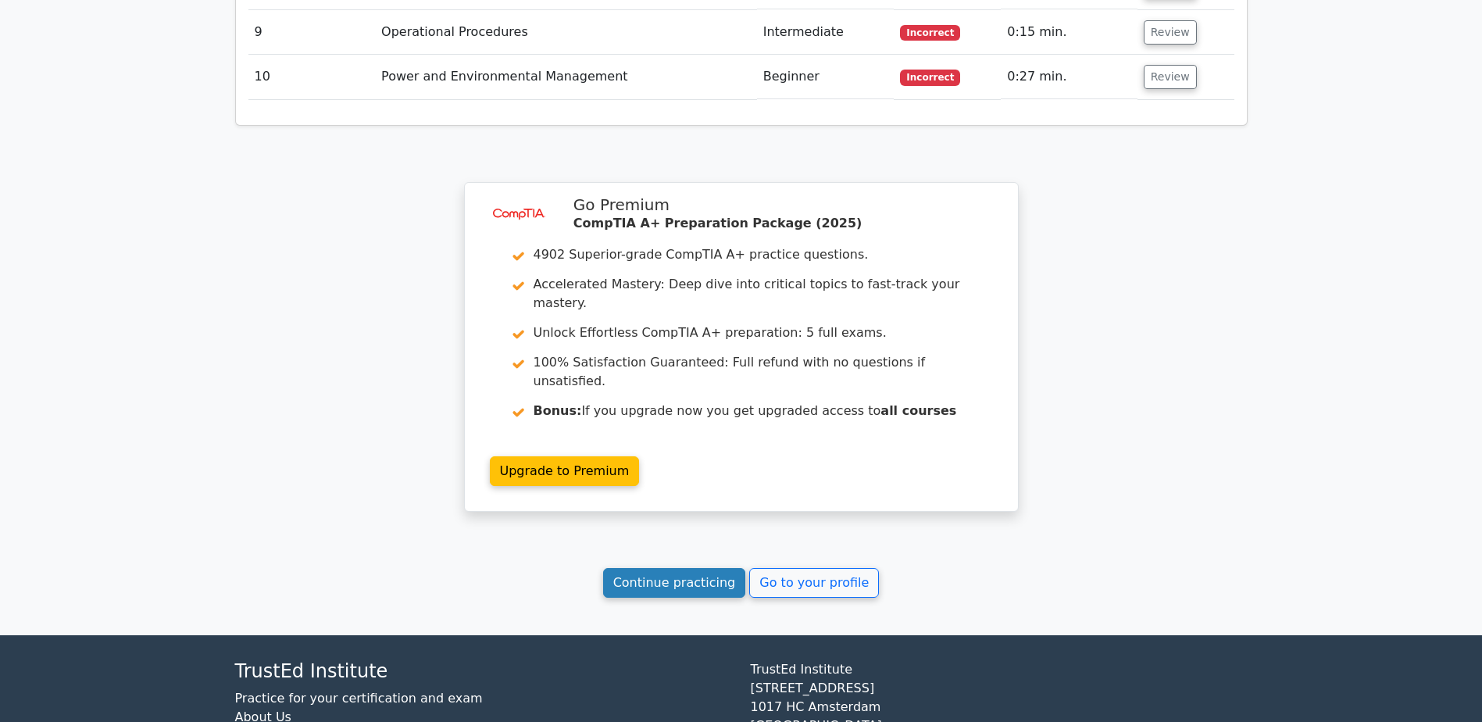
click at [669, 568] on link "Continue practicing" at bounding box center [674, 583] width 143 height 30
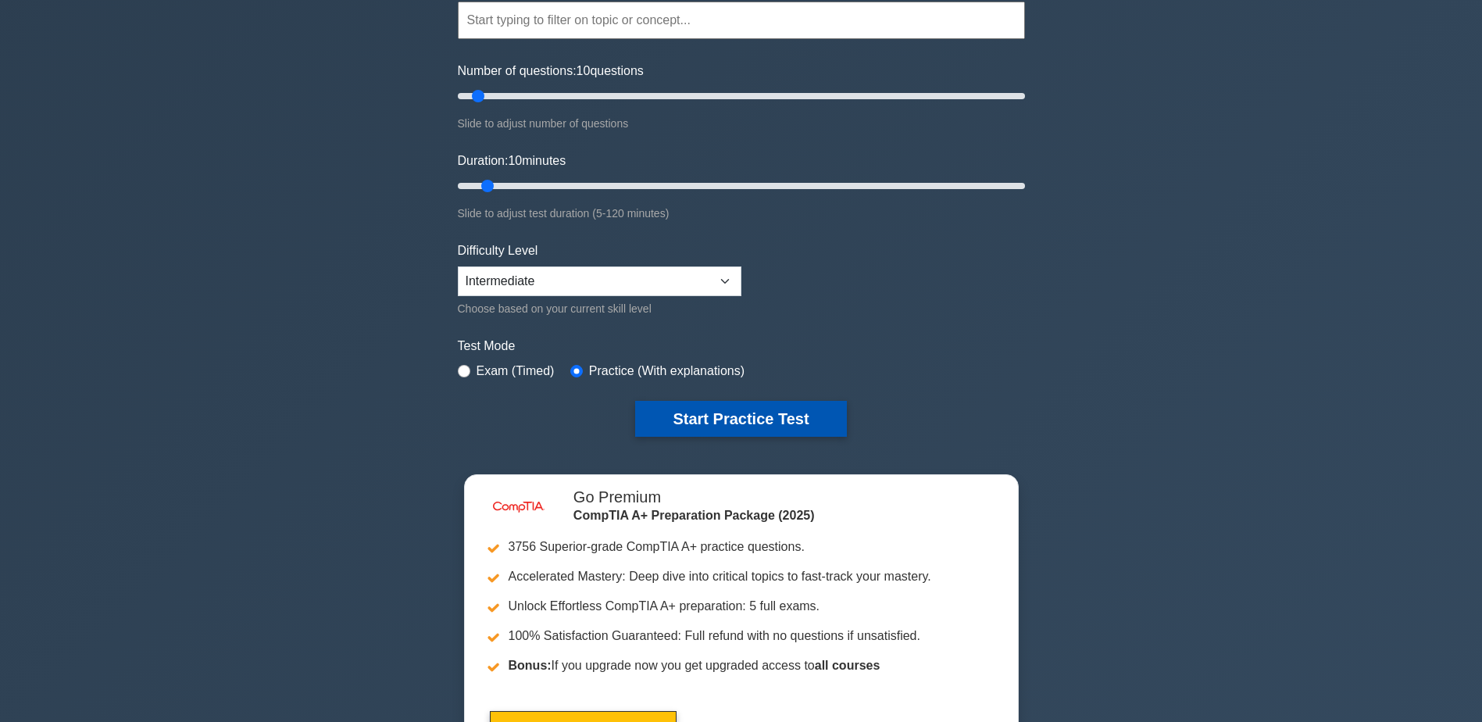
scroll to position [156, 0]
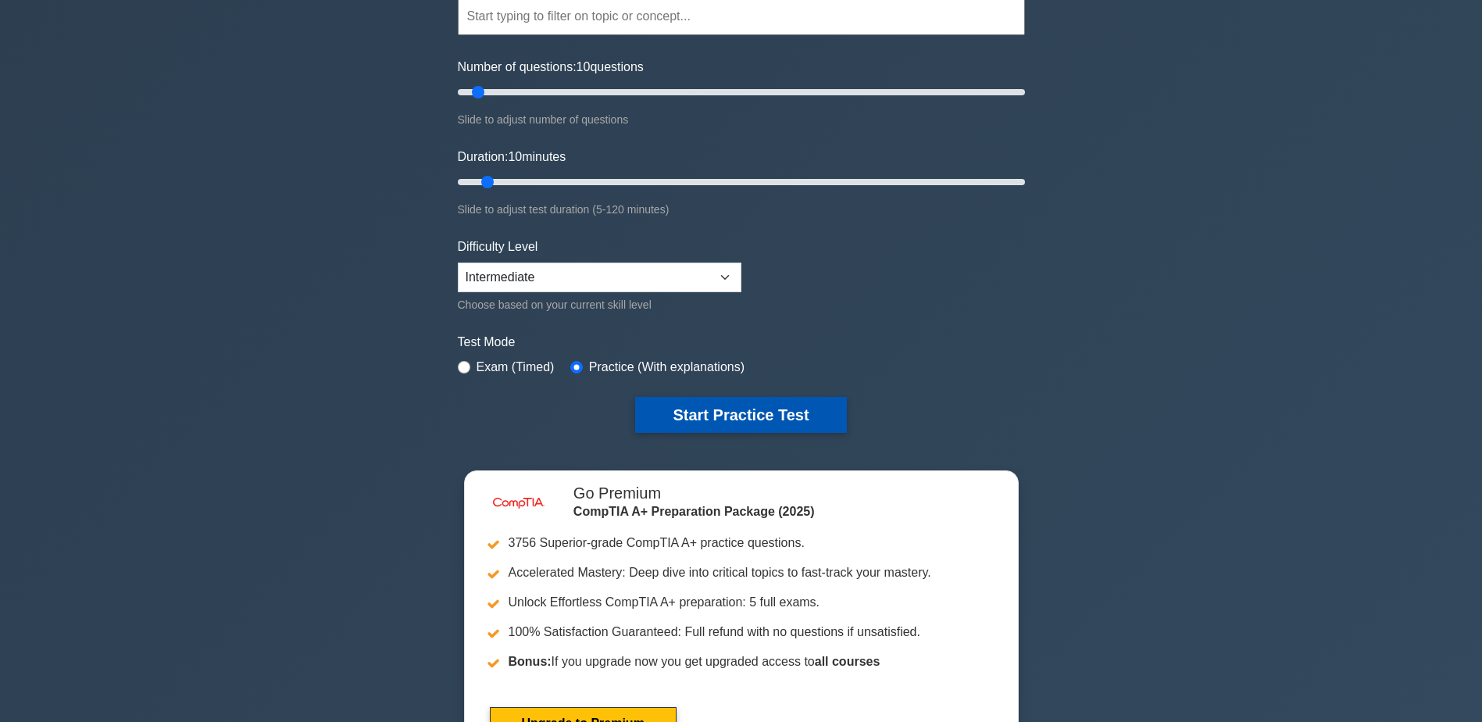
click at [705, 406] on button "Start Practice Test" at bounding box center [740, 415] width 211 height 36
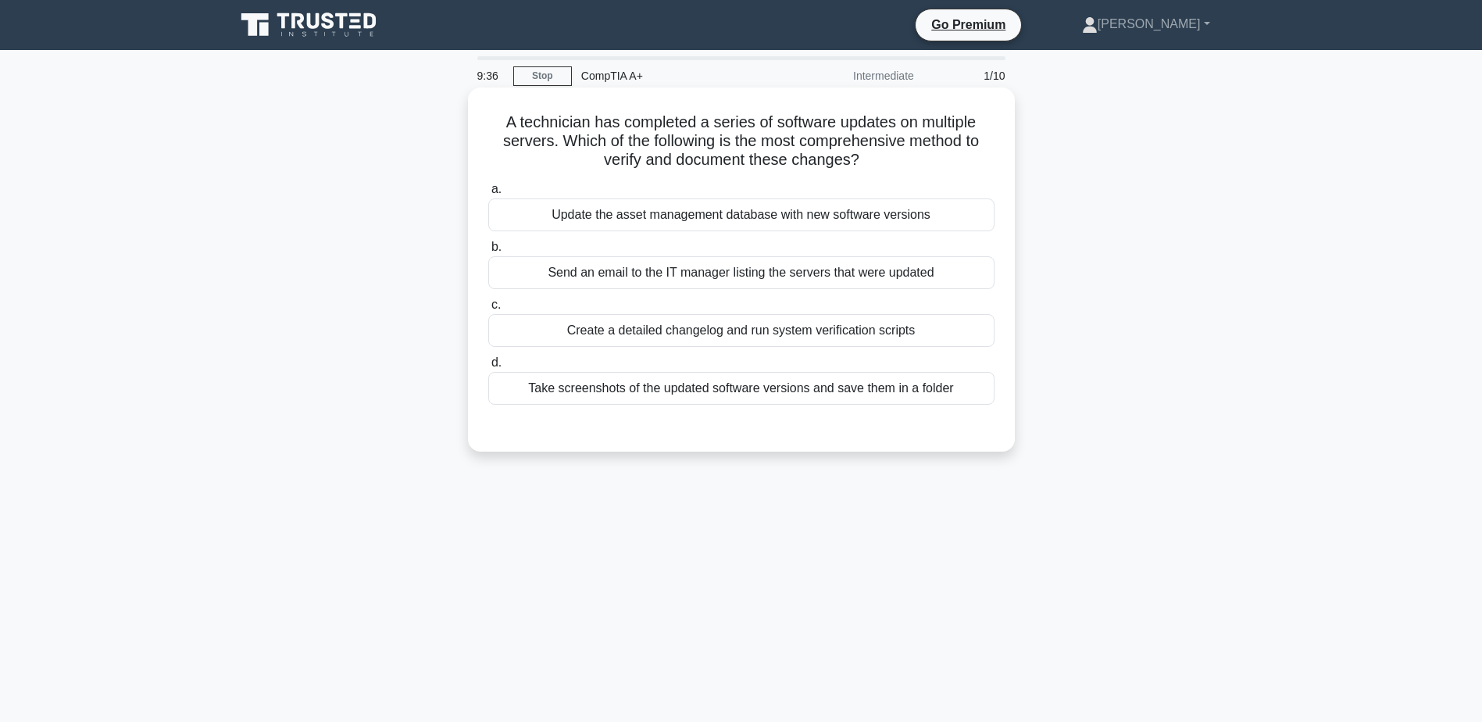
click at [717, 275] on div "Send an email to the IT manager listing the servers that were updated" at bounding box center [741, 272] width 506 height 33
click at [488, 252] on input "b. Send an email to the IT manager listing the servers that were updated" at bounding box center [488, 247] width 0 height 10
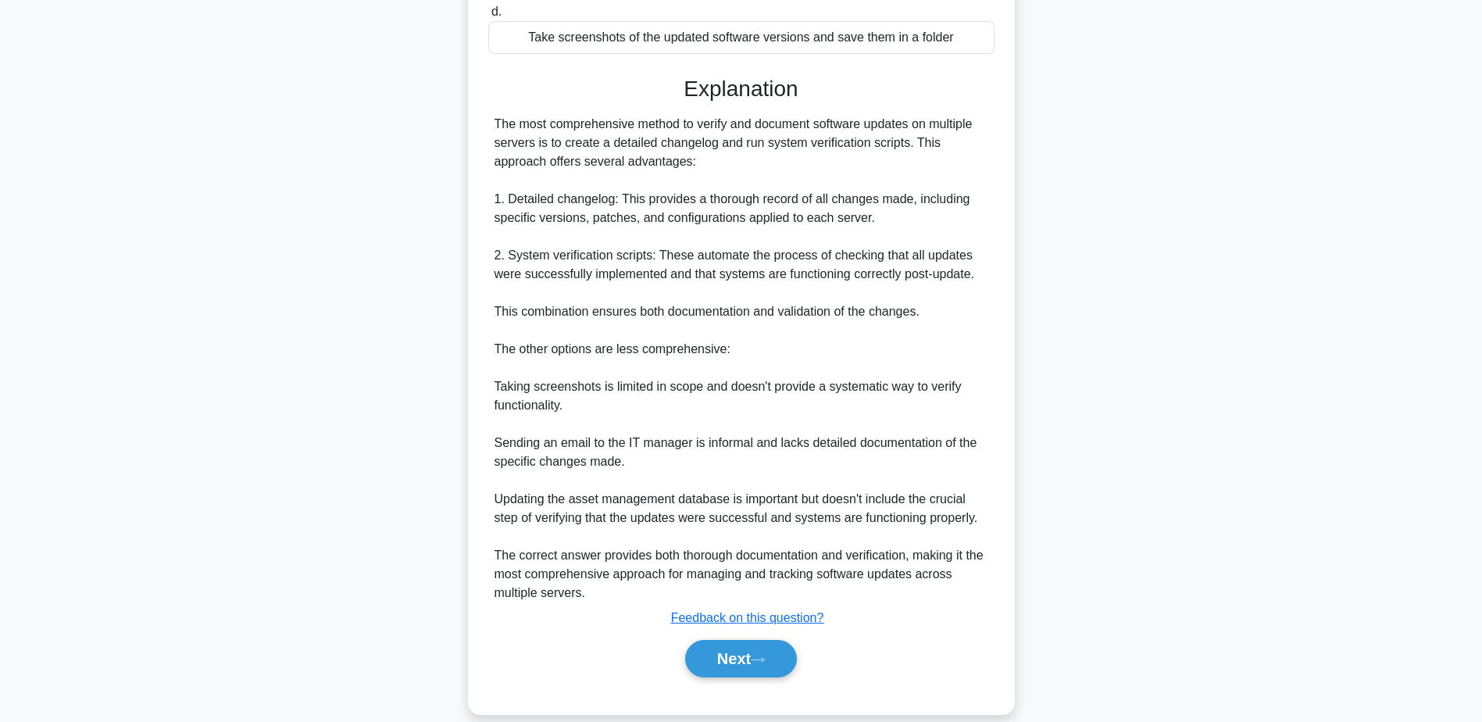
scroll to position [375, 0]
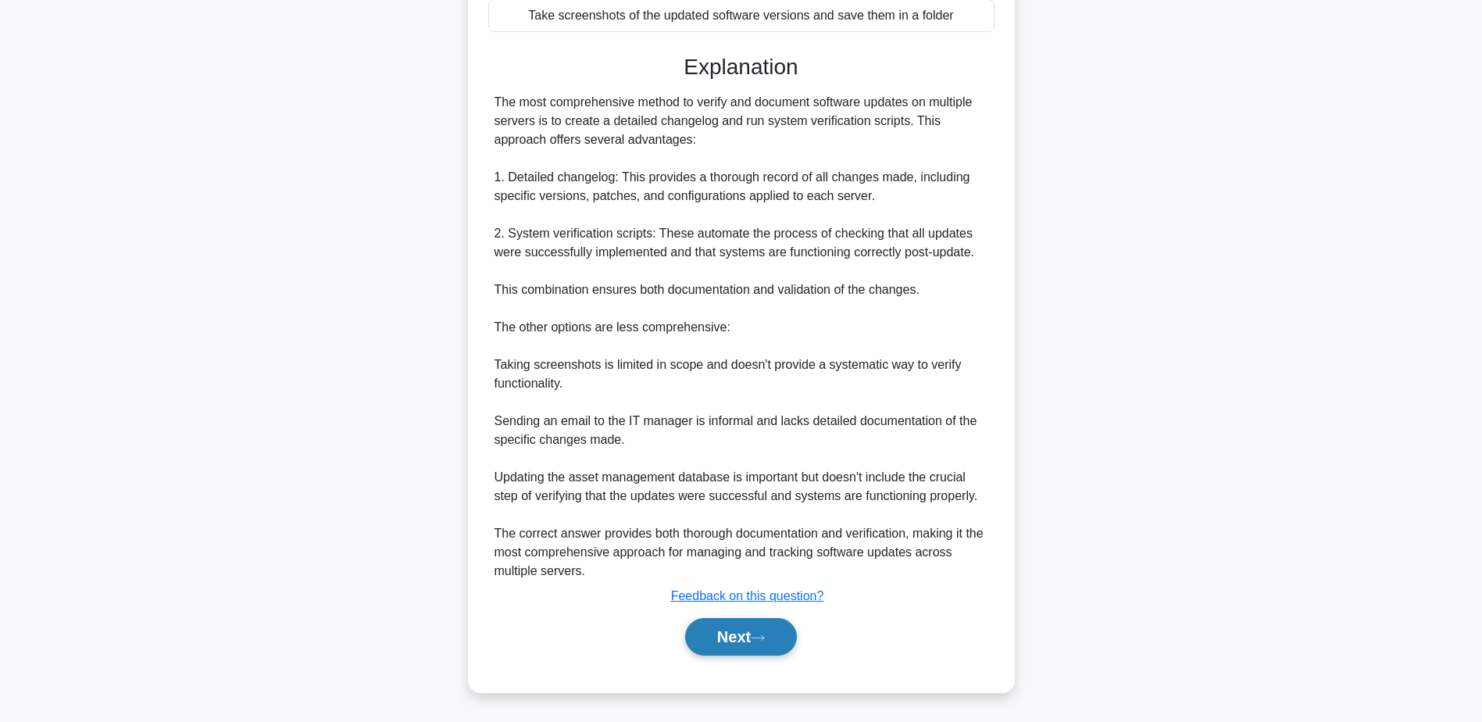
click at [763, 637] on icon at bounding box center [758, 637] width 14 height 9
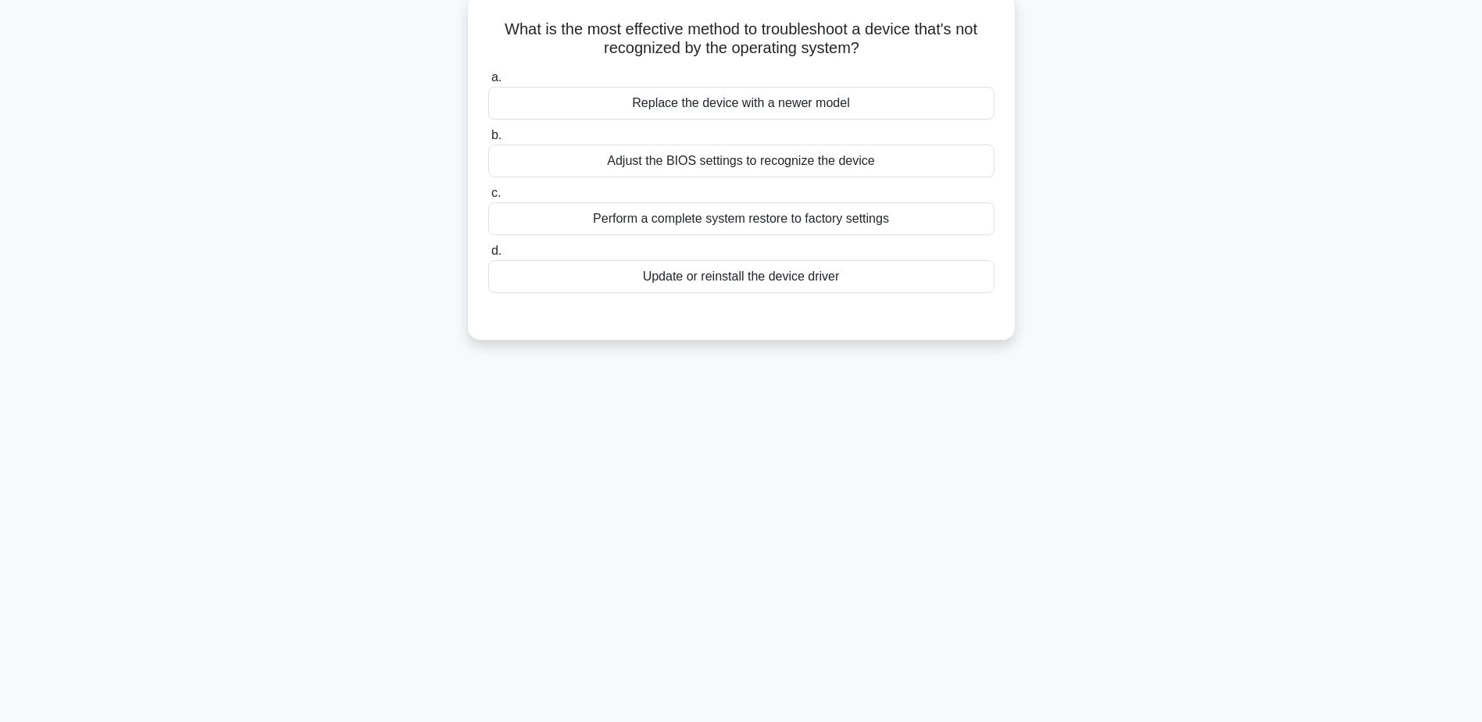
scroll to position [44, 0]
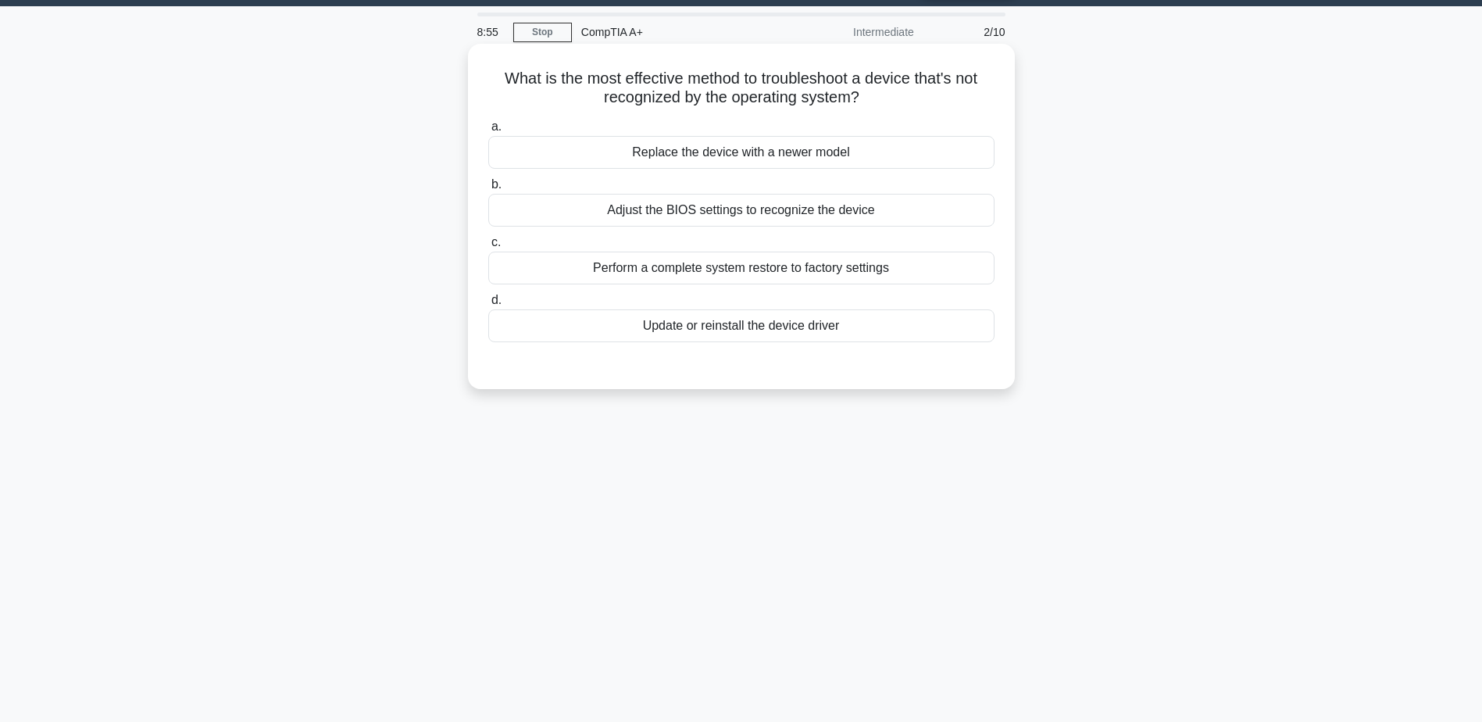
click at [725, 277] on div "Perform a complete system restore to factory settings" at bounding box center [741, 268] width 506 height 33
click at [488, 248] on input "c. Perform a complete system restore to factory settings" at bounding box center [488, 242] width 0 height 10
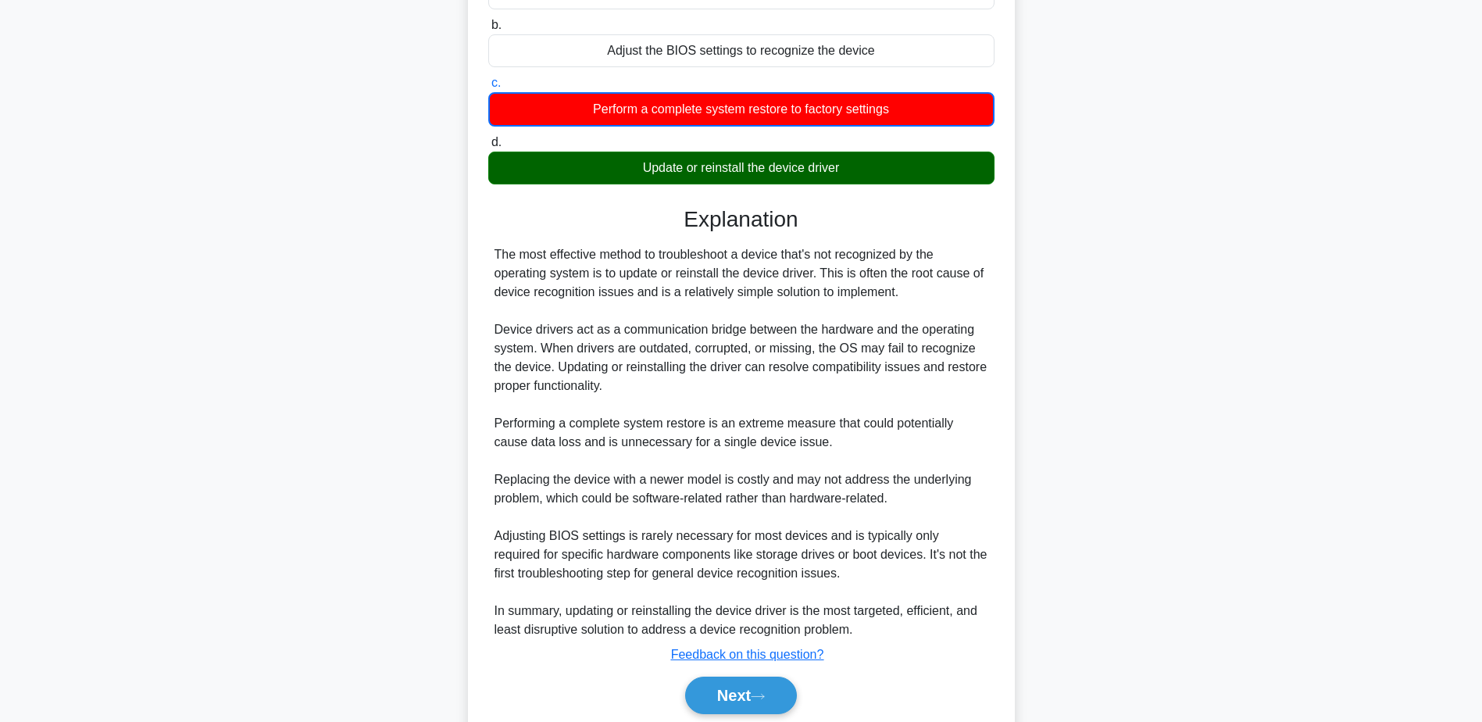
scroll to position [262, 0]
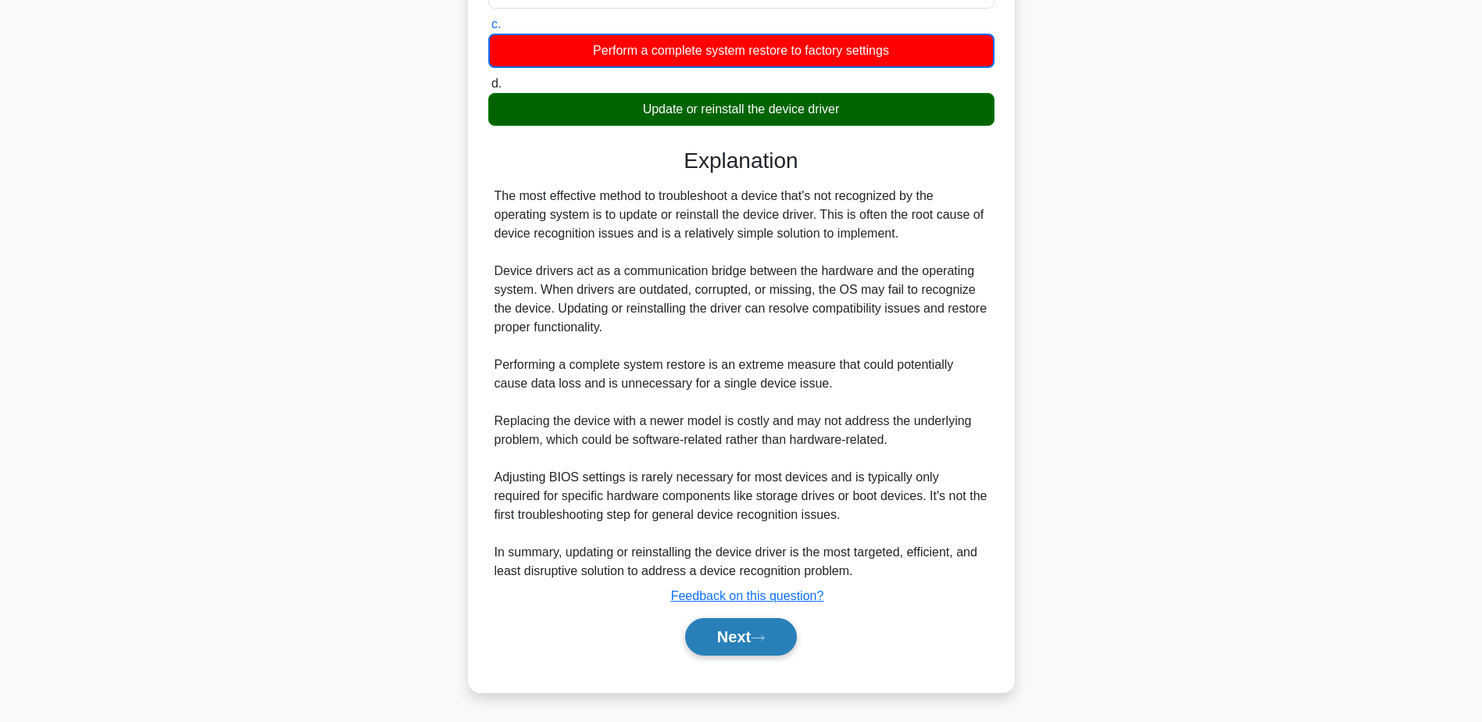
click at [771, 644] on button "Next" at bounding box center [741, 636] width 112 height 37
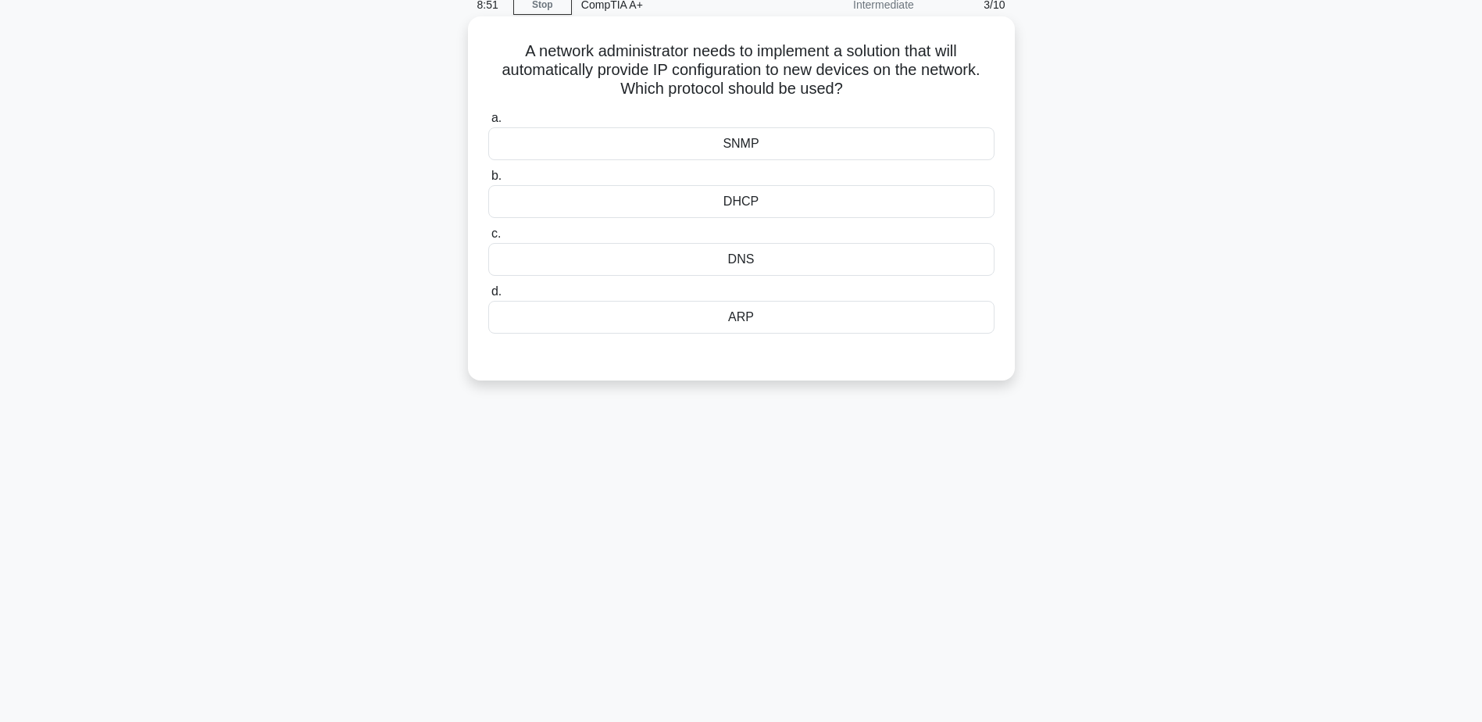
scroll to position [44, 0]
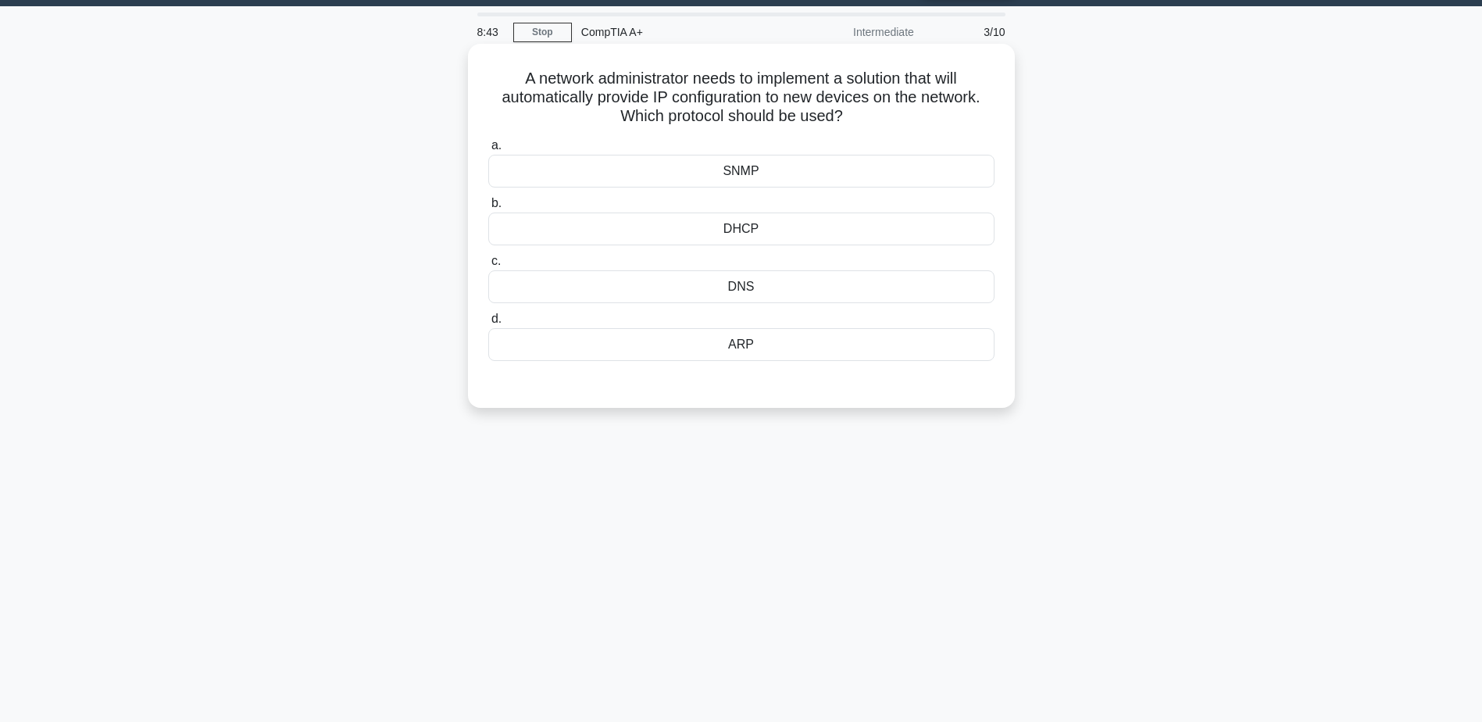
click at [746, 292] on div "DNS" at bounding box center [741, 286] width 506 height 33
click at [488, 266] on input "c. DNS" at bounding box center [488, 261] width 0 height 10
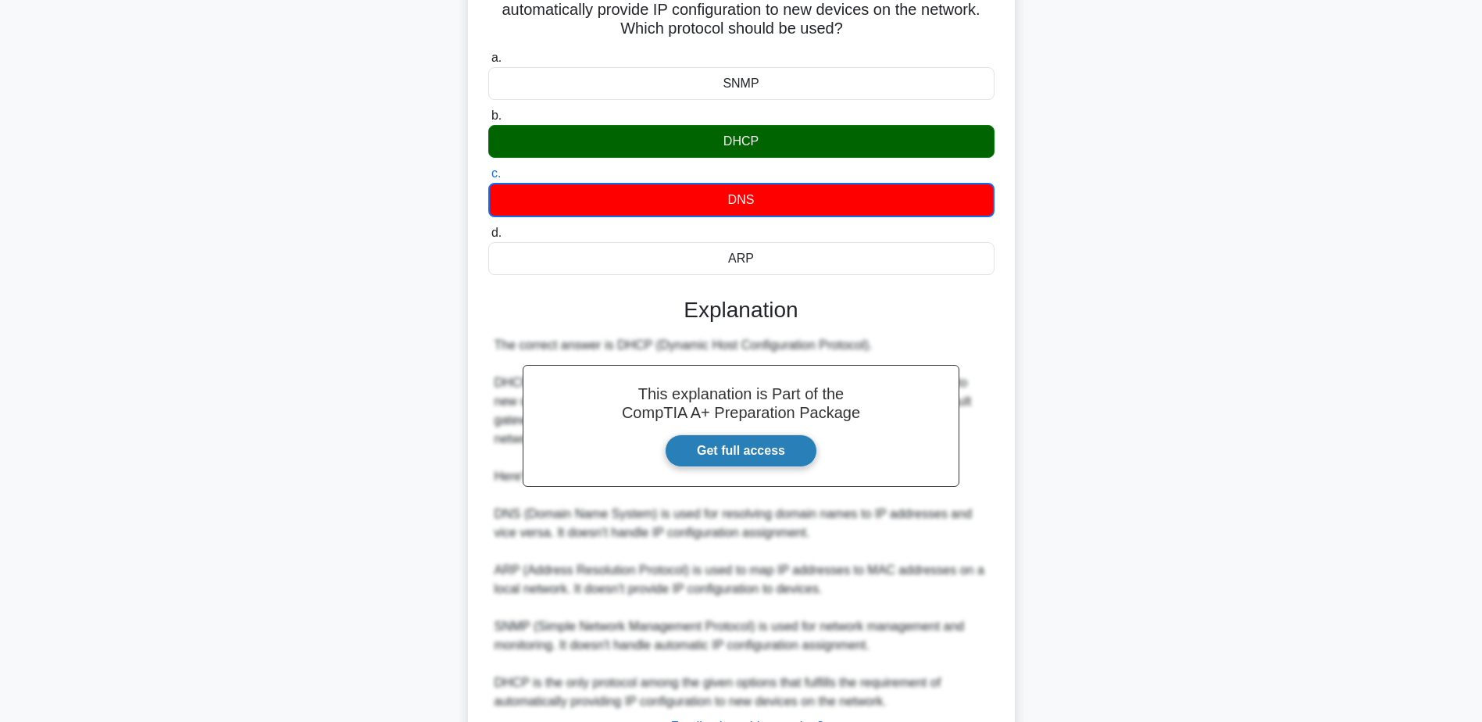
scroll to position [262, 0]
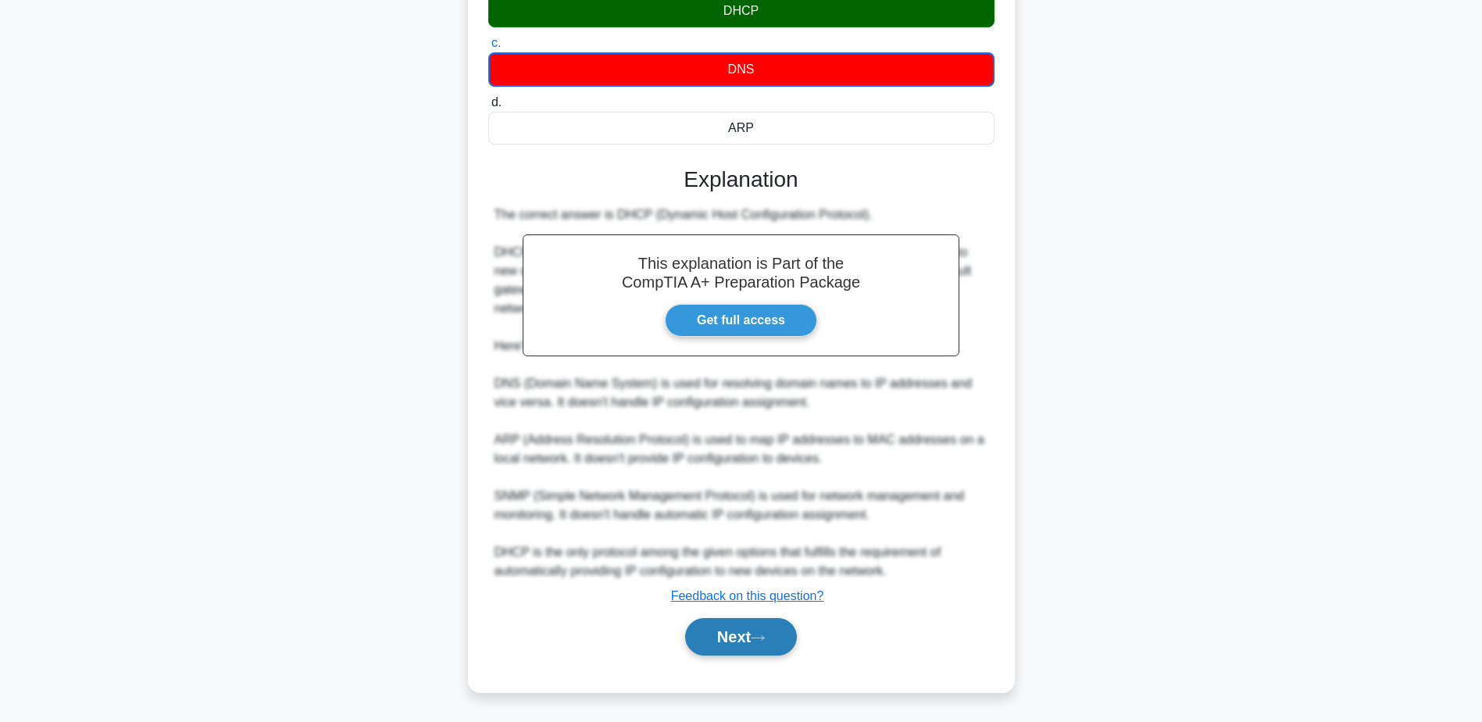
click at [776, 637] on button "Next" at bounding box center [741, 636] width 112 height 37
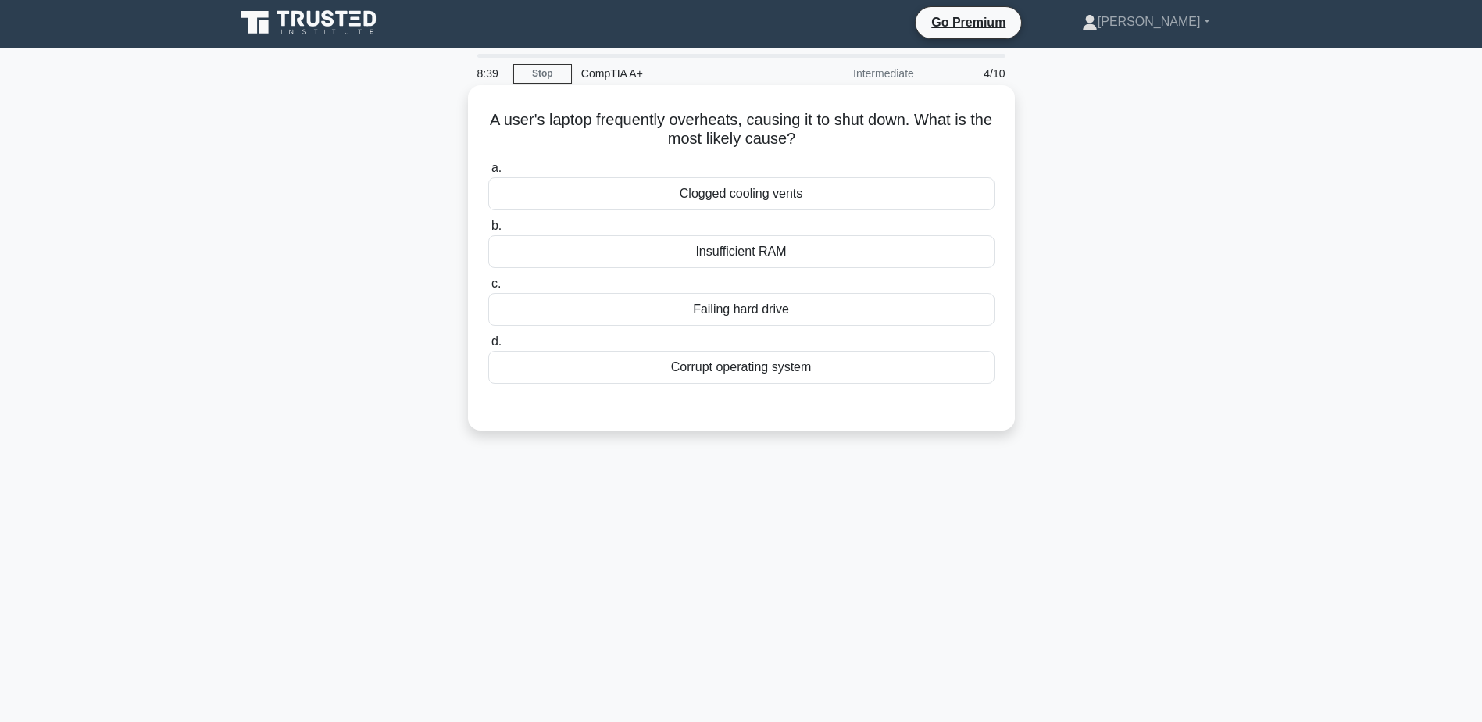
scroll to position [0, 0]
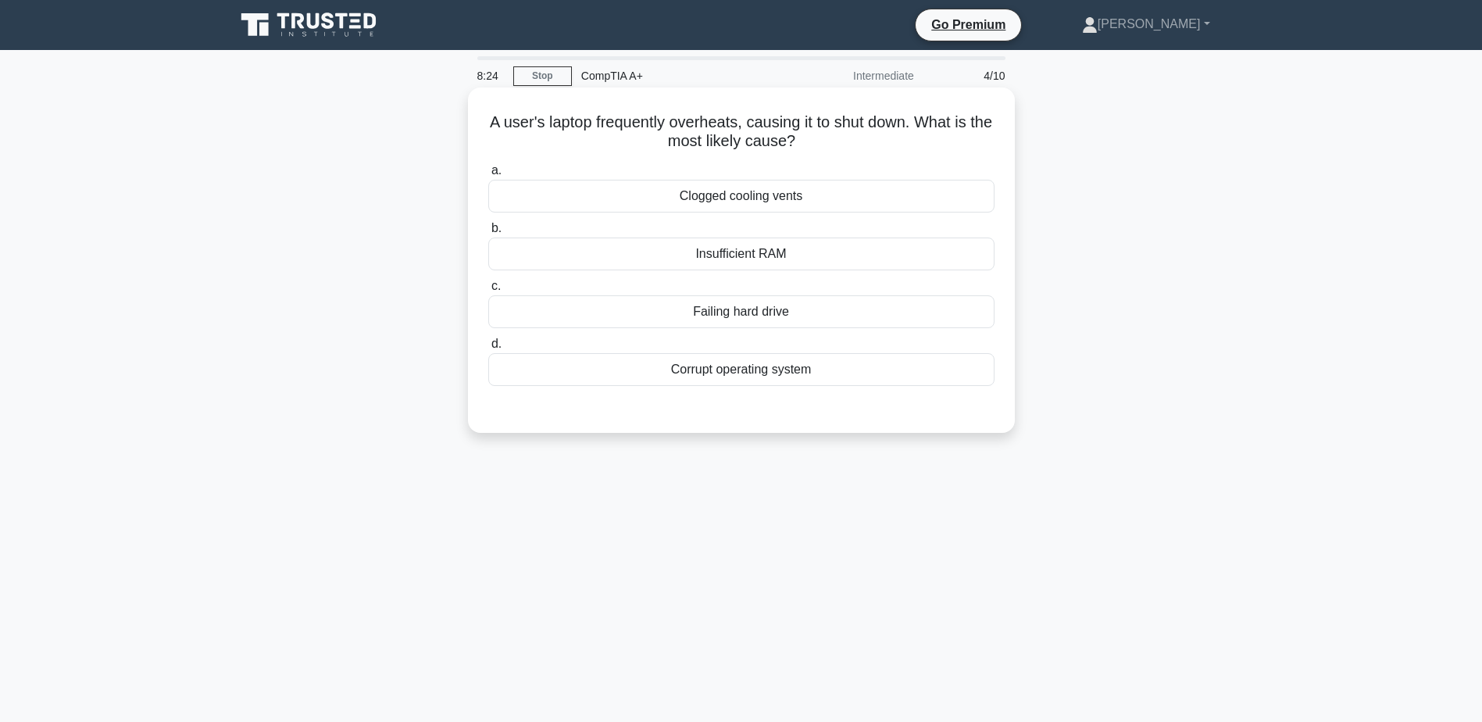
click at [751, 202] on div "Clogged cooling vents" at bounding box center [741, 196] width 506 height 33
click at [488, 176] on input "a. Clogged cooling vents" at bounding box center [488, 171] width 0 height 10
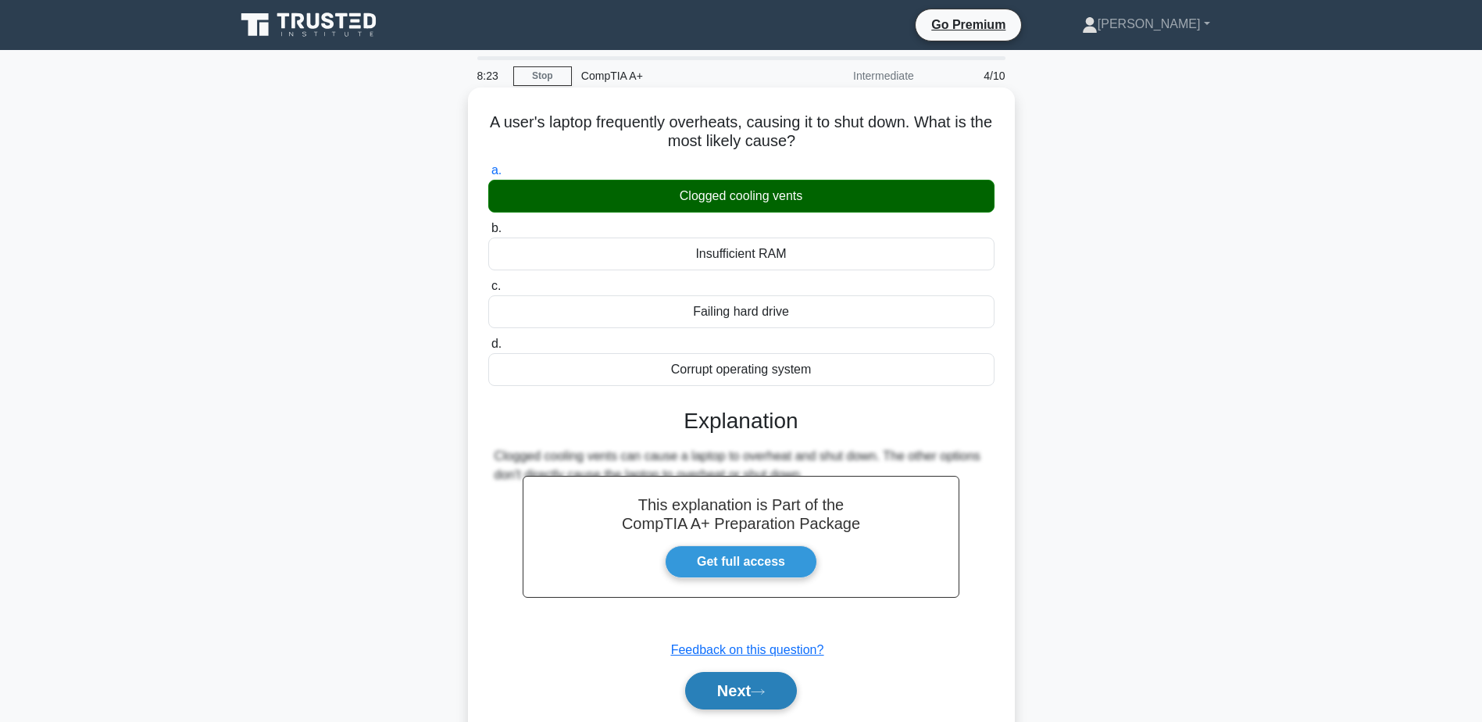
click at [787, 680] on button "Next" at bounding box center [741, 690] width 112 height 37
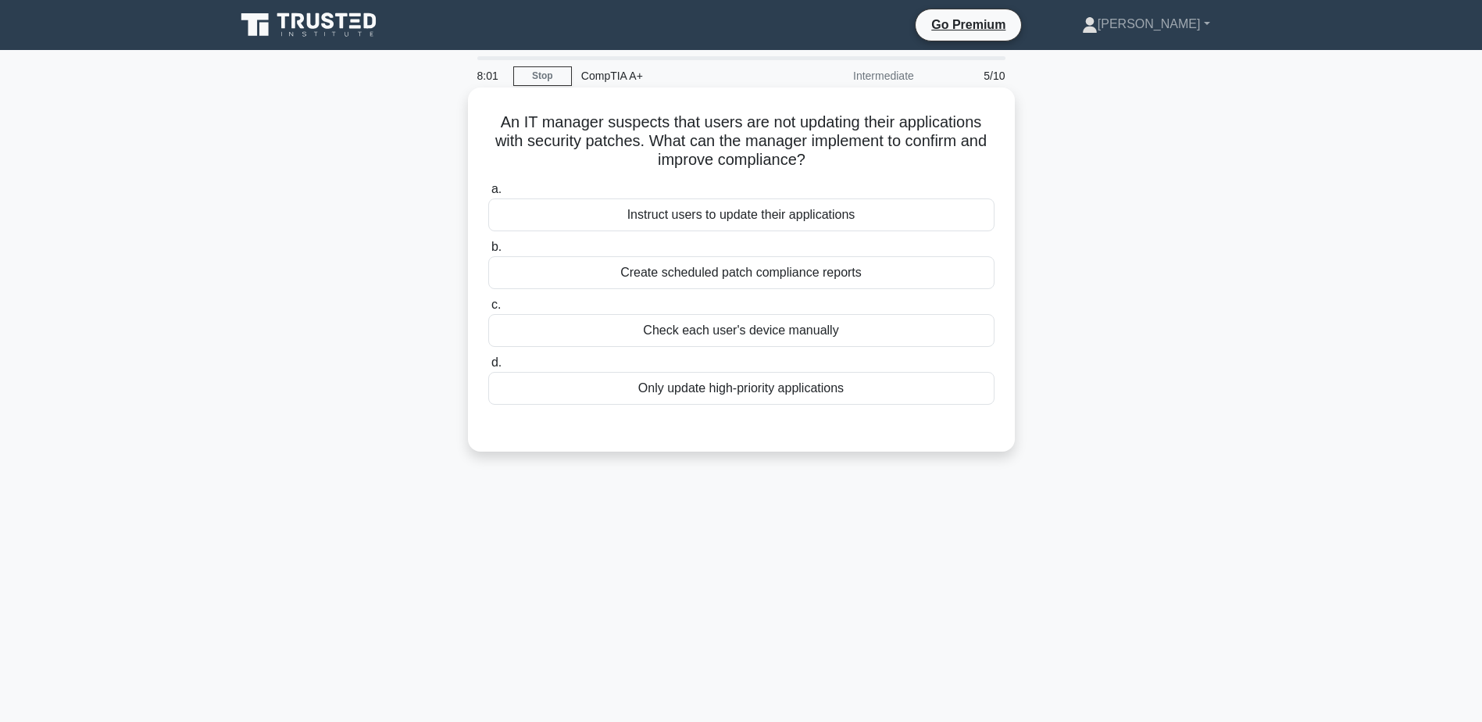
click at [721, 222] on div "Instruct users to update their applications" at bounding box center [741, 214] width 506 height 33
click at [488, 194] on input "a. Instruct users to update their applications" at bounding box center [488, 189] width 0 height 10
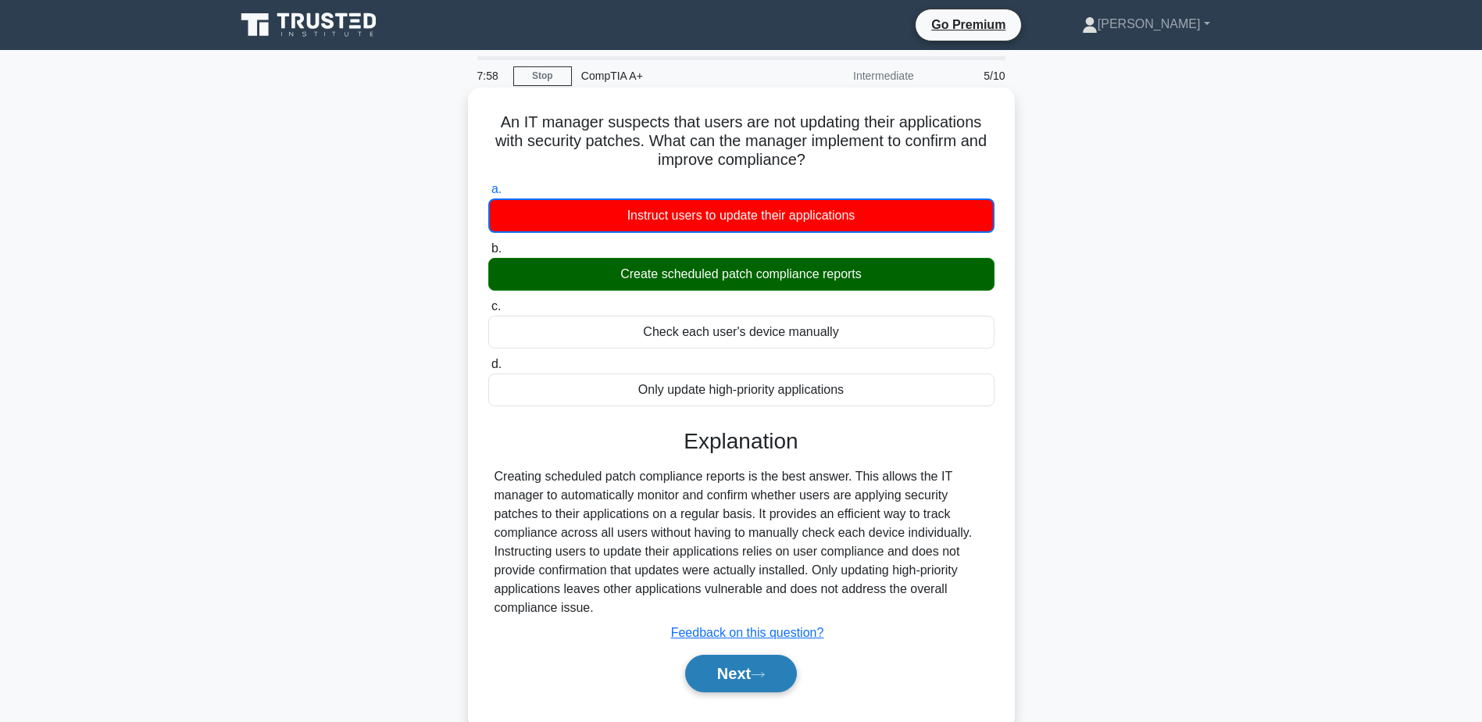
click at [762, 676] on icon at bounding box center [758, 674] width 14 height 9
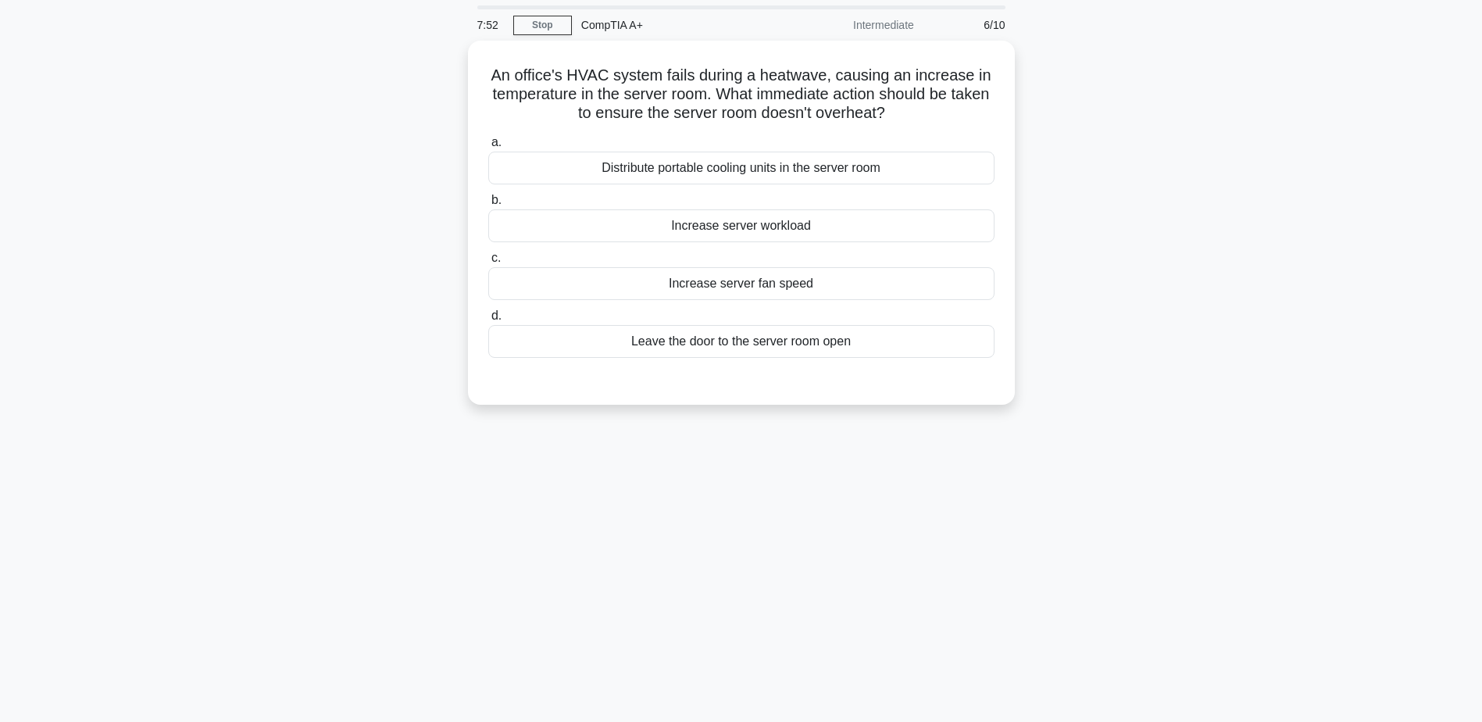
scroll to position [78, 0]
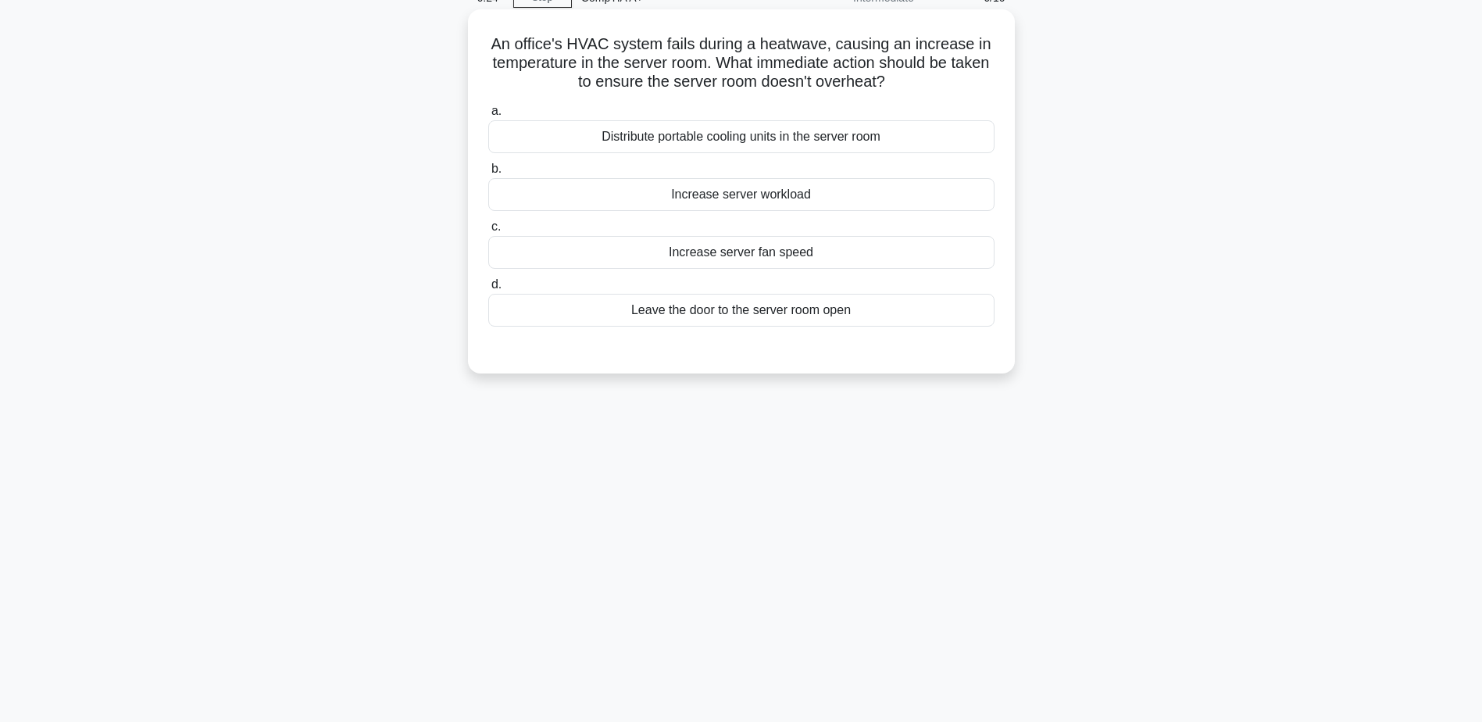
click at [726, 146] on div "Distribute portable cooling units in the server room" at bounding box center [741, 136] width 506 height 33
click at [488, 116] on input "a. Distribute portable cooling units in the server room" at bounding box center [488, 111] width 0 height 10
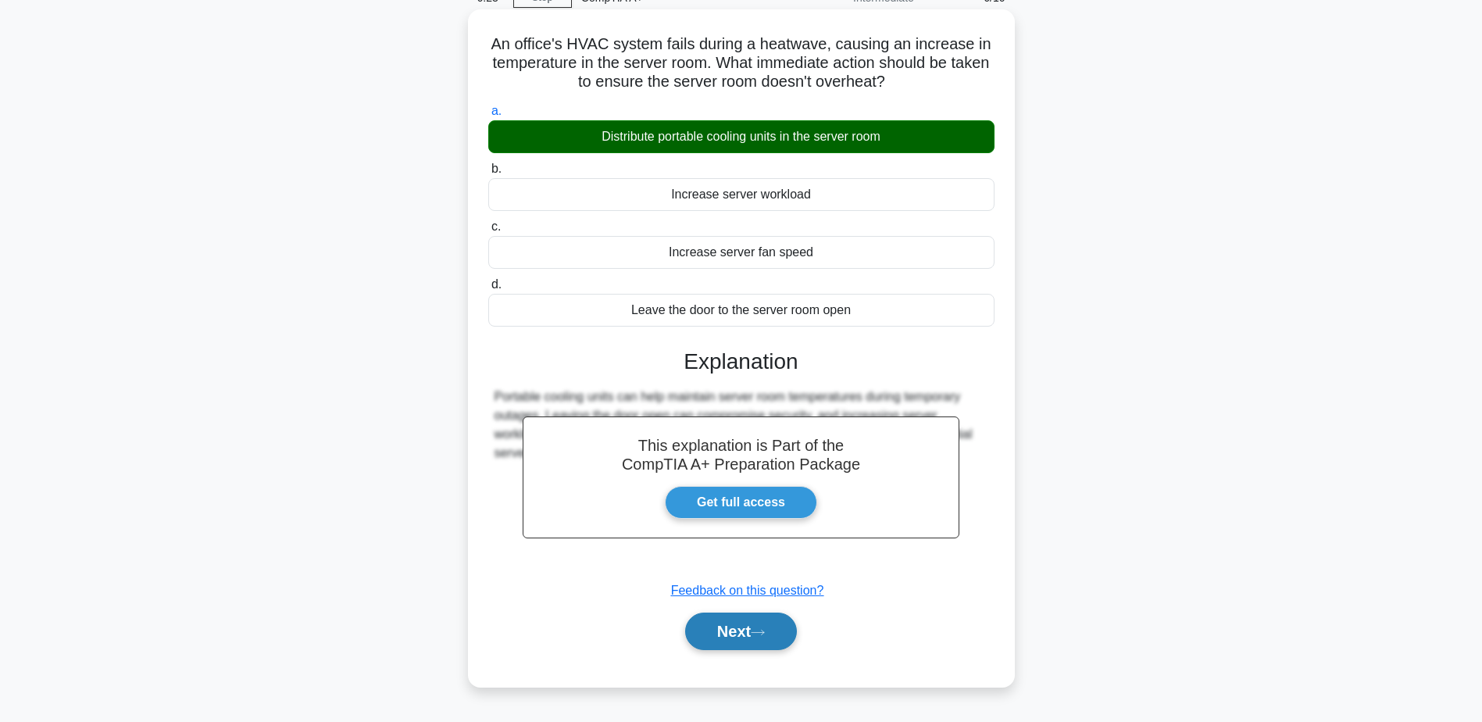
click at [784, 628] on button "Next" at bounding box center [741, 630] width 112 height 37
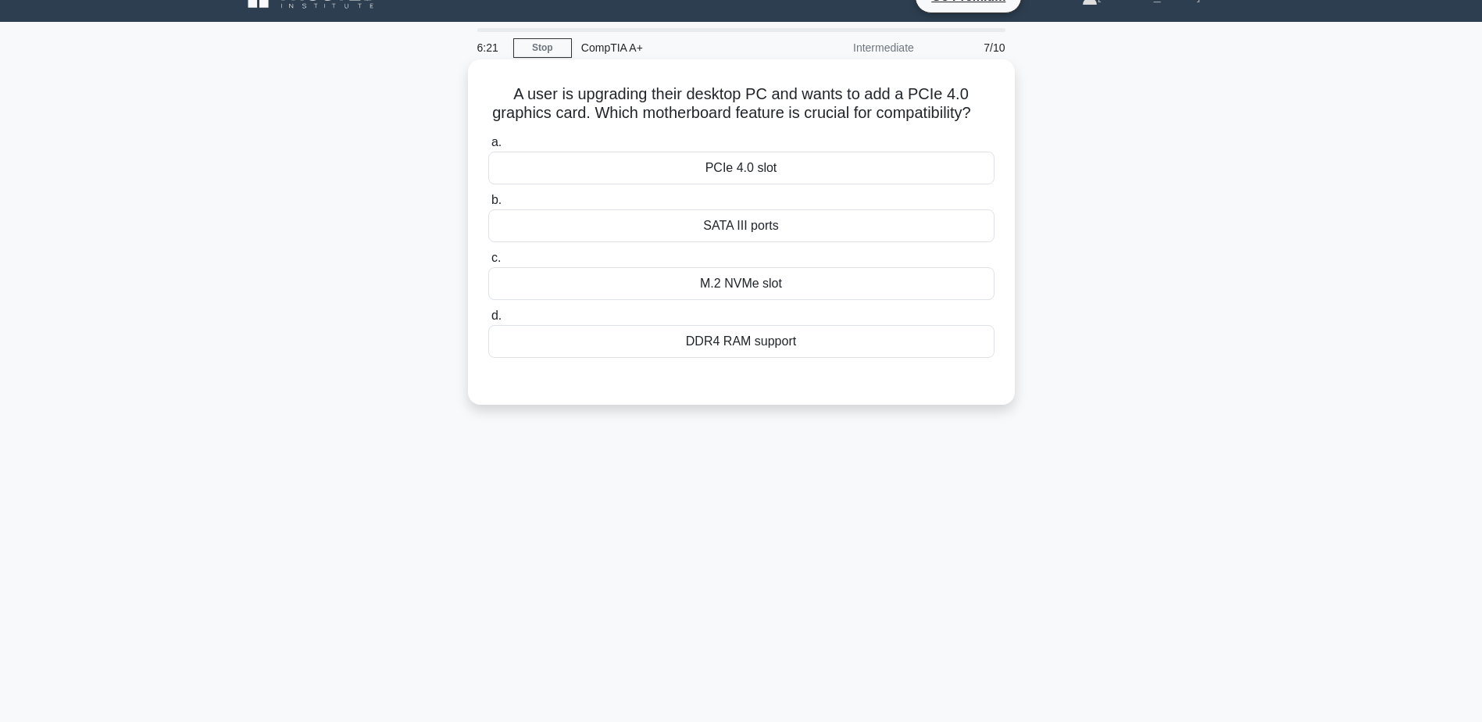
scroll to position [0, 0]
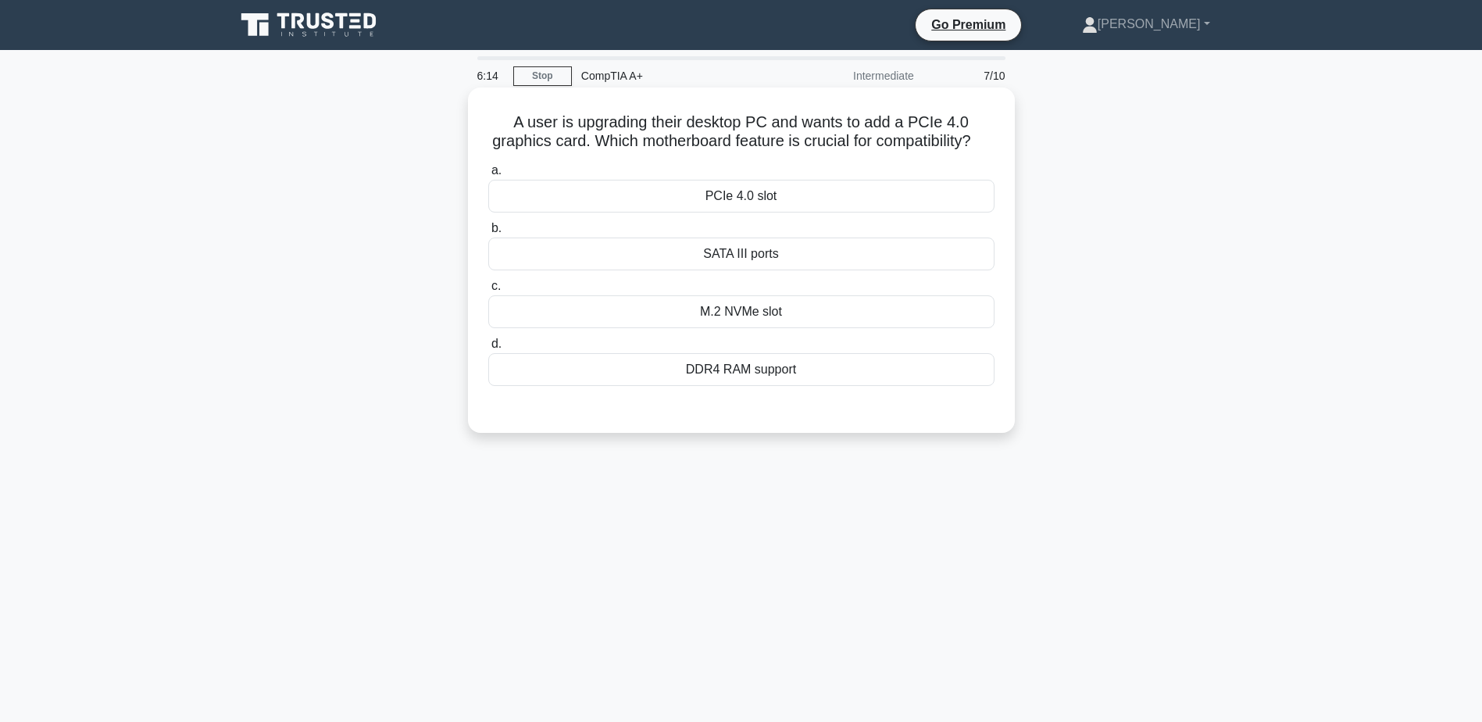
click at [748, 386] on div "DDR4 RAM support" at bounding box center [741, 369] width 506 height 33
click at [488, 349] on input "d. DDR4 RAM support" at bounding box center [488, 344] width 0 height 10
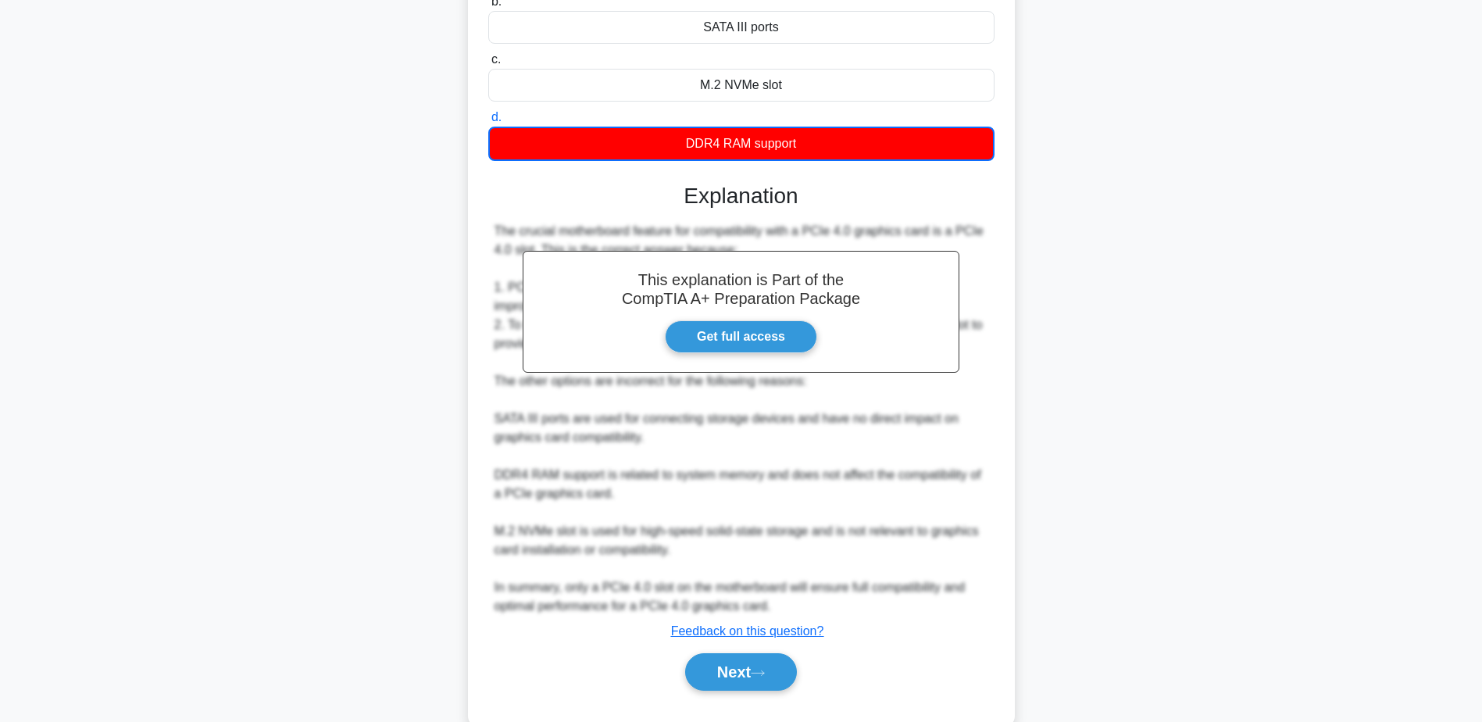
scroll to position [234, 0]
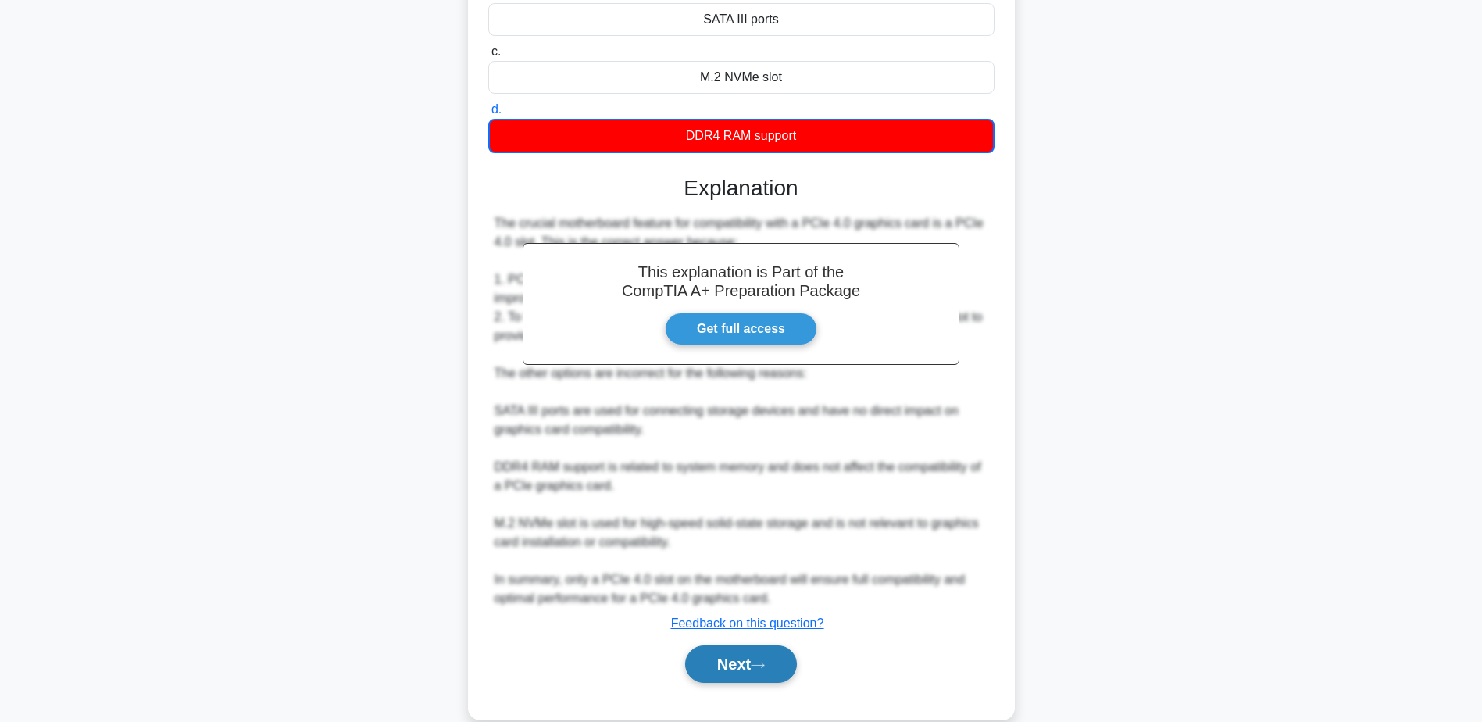
click at [755, 680] on button "Next" at bounding box center [741, 663] width 112 height 37
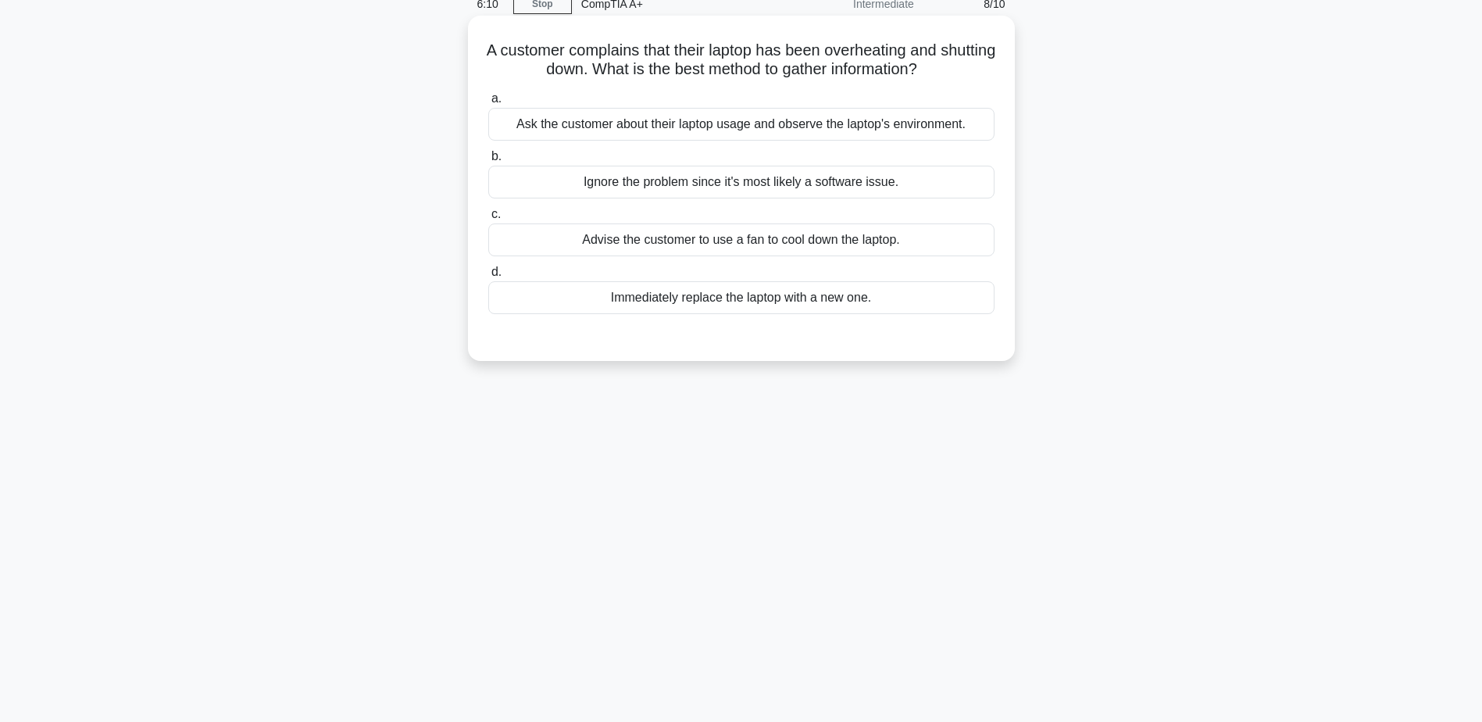
scroll to position [44, 0]
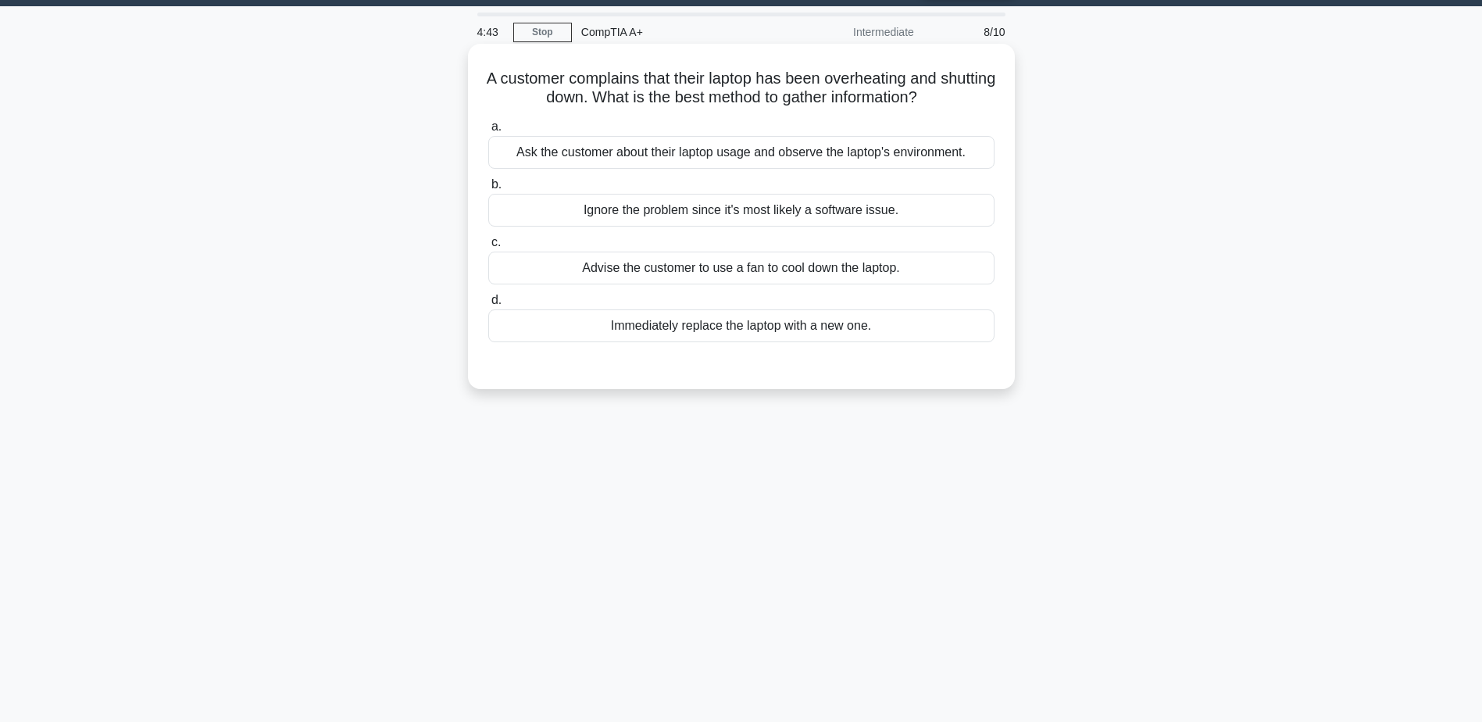
click at [719, 152] on div "Ask the customer about their laptop usage and observe the laptop's environment." at bounding box center [741, 152] width 506 height 33
click at [488, 132] on input "a. Ask the customer about their laptop usage and observe the laptop's environme…" at bounding box center [488, 127] width 0 height 10
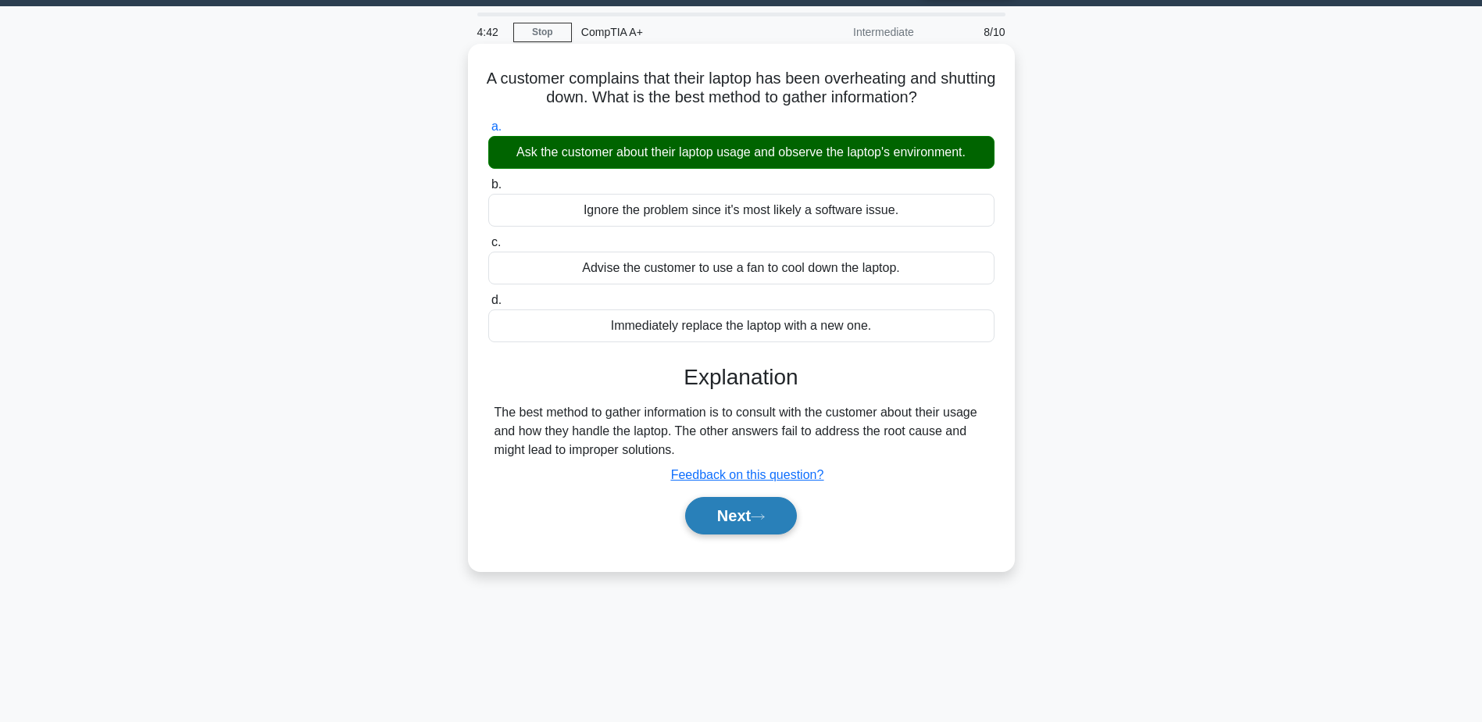
click at [733, 514] on button "Next" at bounding box center [741, 515] width 112 height 37
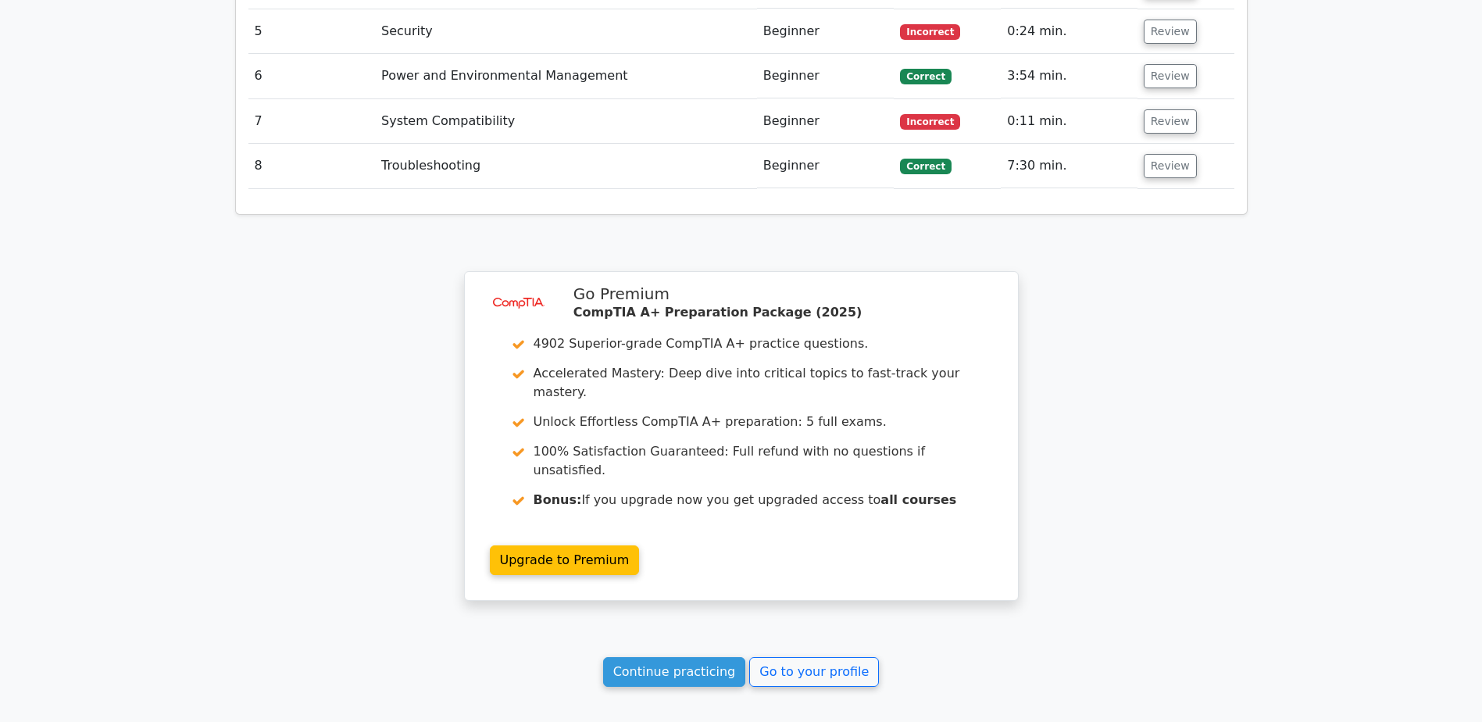
scroll to position [2463, 0]
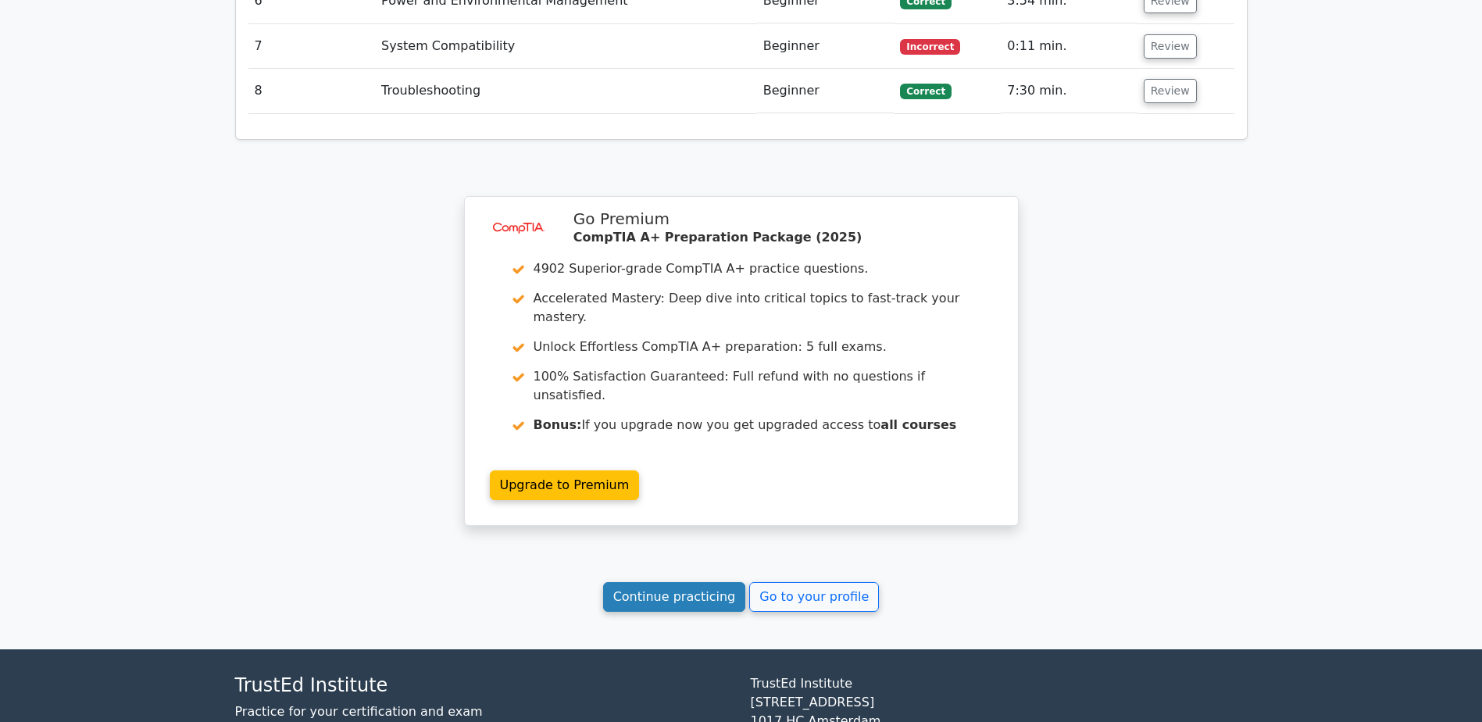
click at [671, 582] on link "Continue practicing" at bounding box center [674, 597] width 143 height 30
